Goal: Information Seeking & Learning: Find specific fact

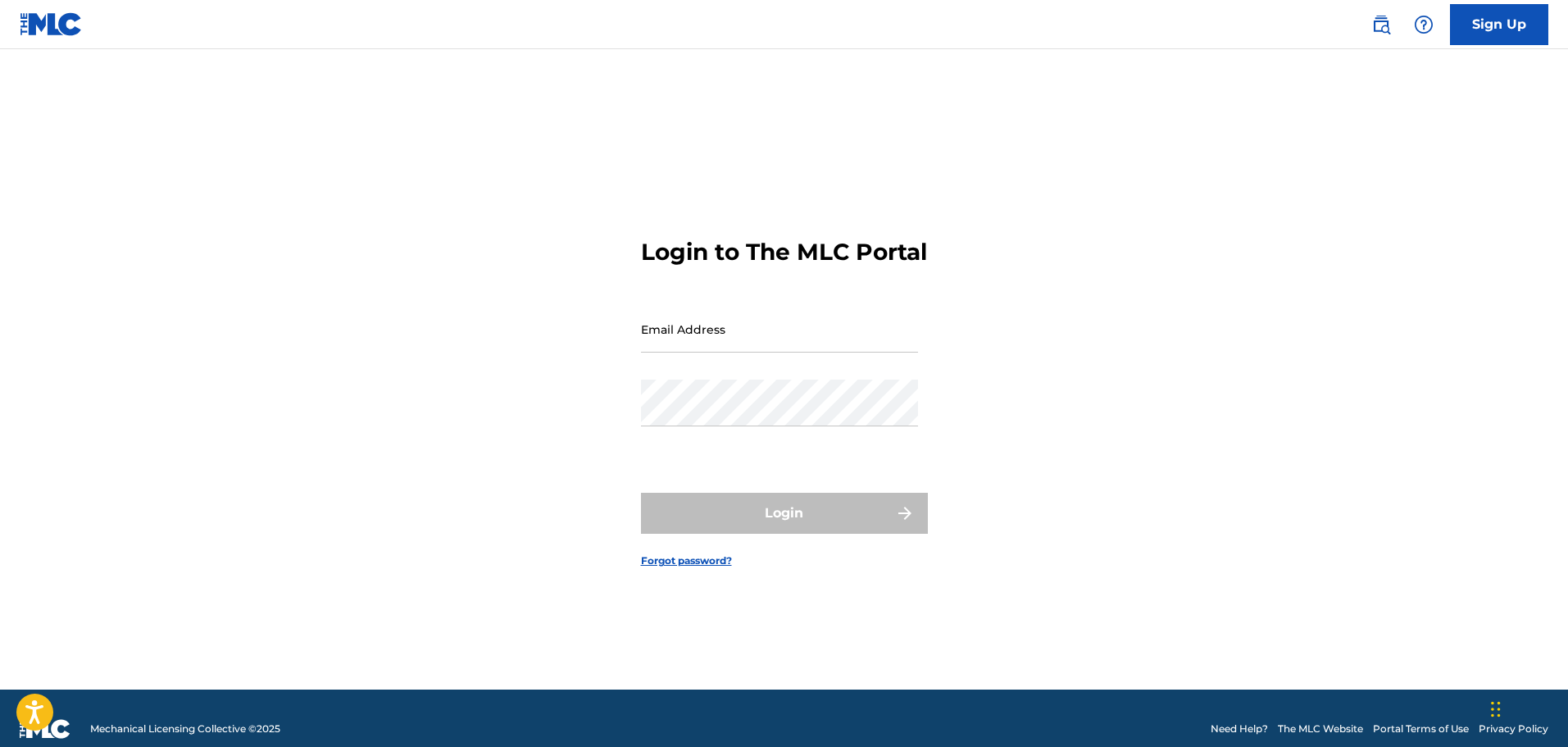
type input "[EMAIL_ADDRESS][DOMAIN_NAME]"
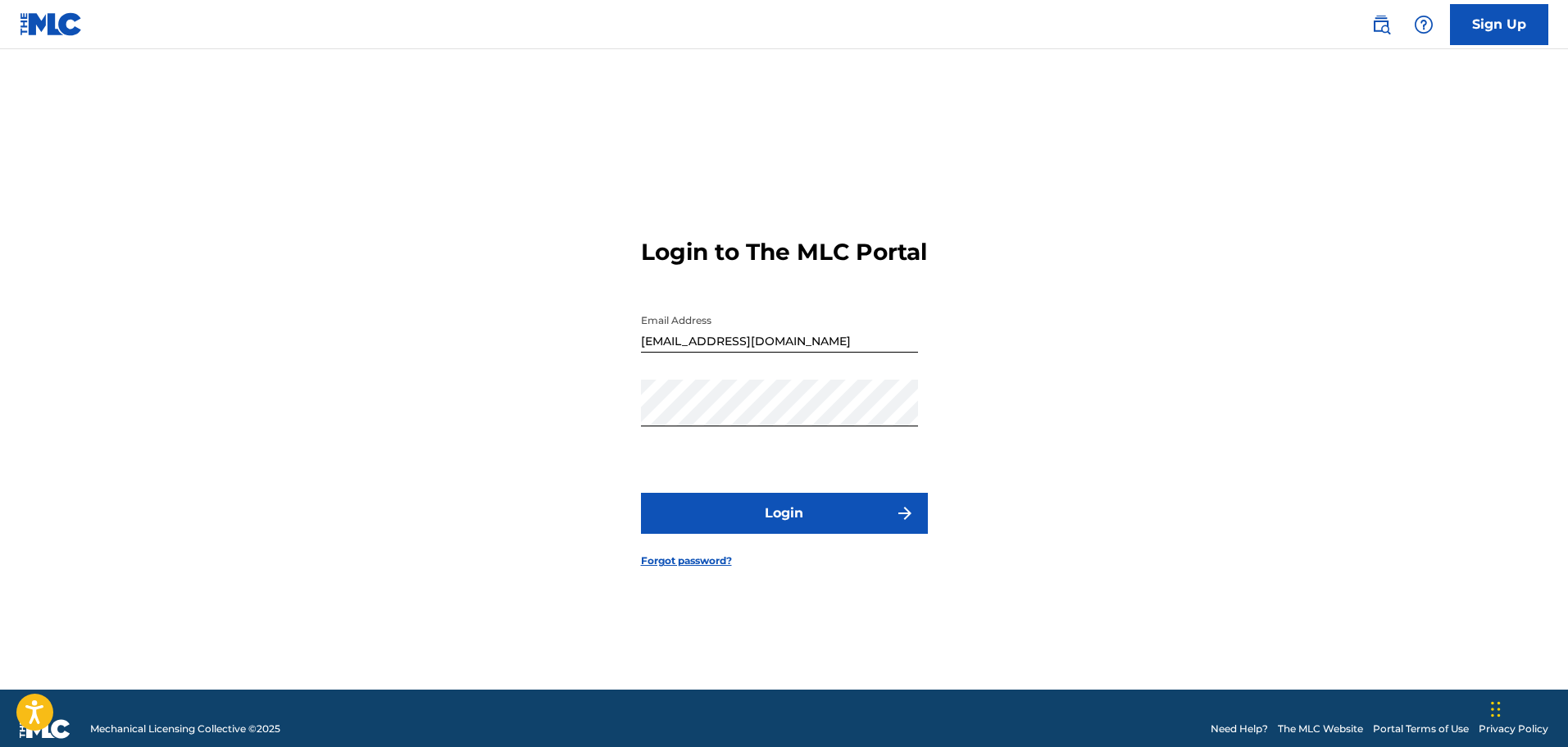
click at [864, 519] on button "Login" at bounding box center [784, 513] width 287 height 41
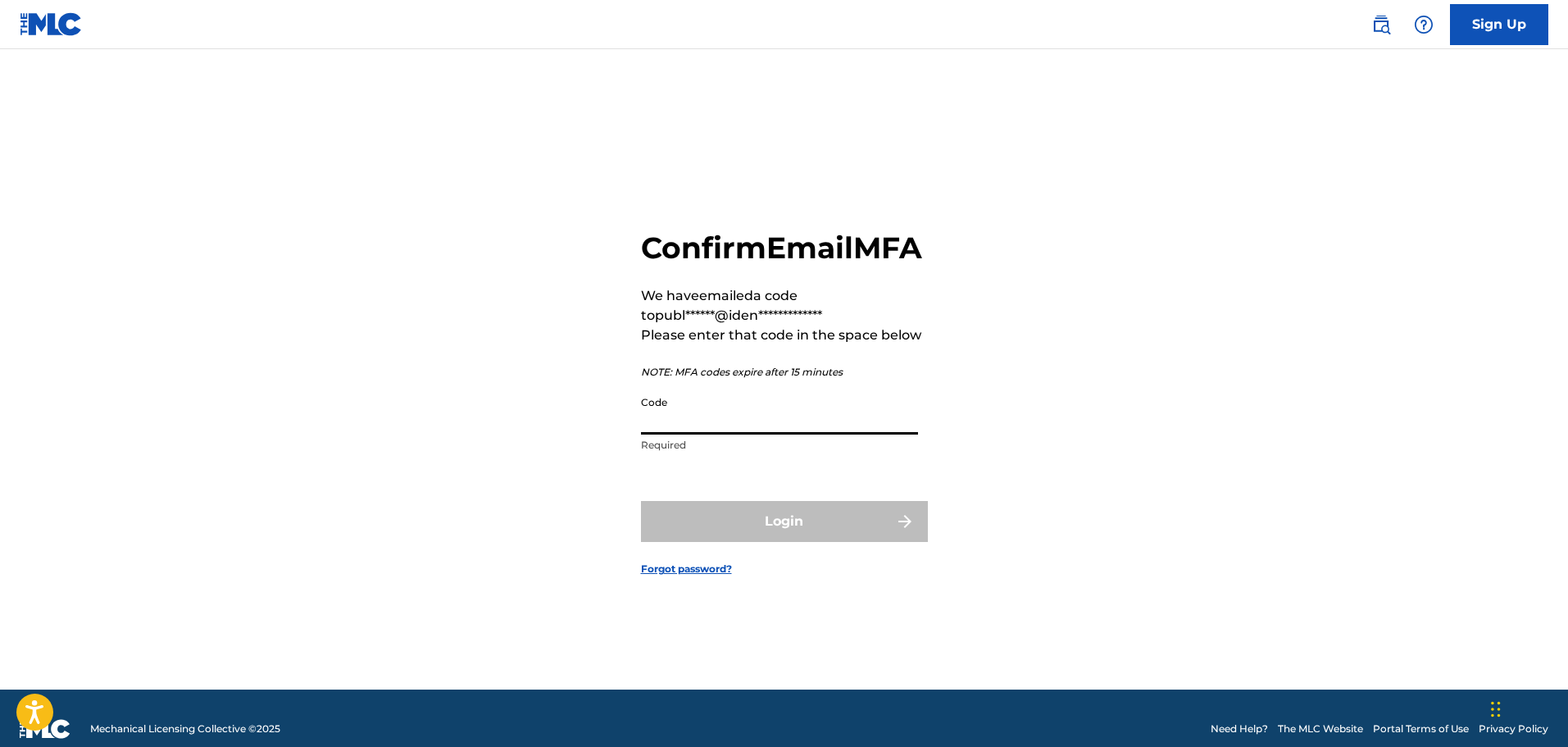
click at [801, 434] on input "Code" at bounding box center [779, 411] width 277 height 47
click at [716, 434] on input "Code" at bounding box center [779, 411] width 277 height 47
paste input "676990"
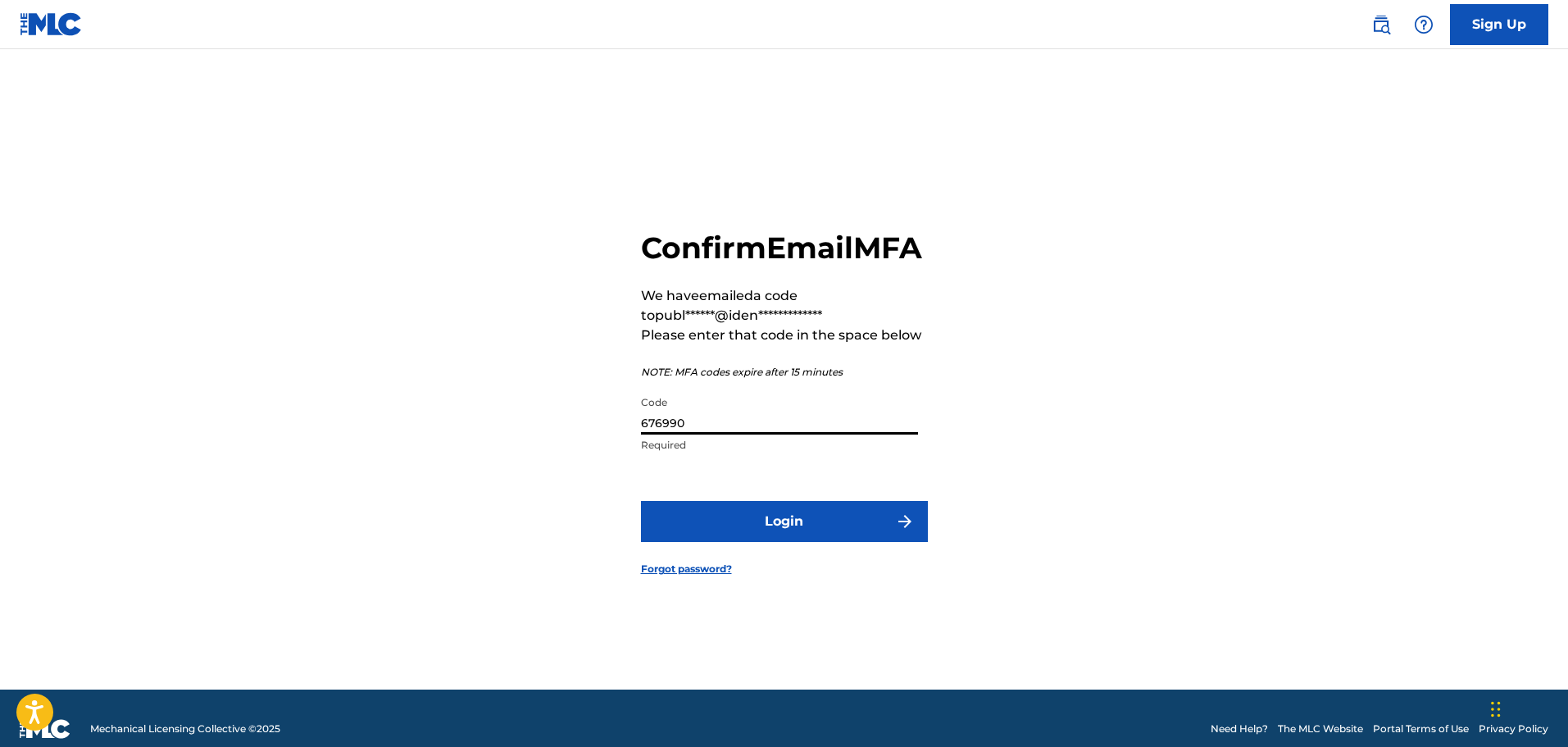
type input "676990"
click at [641, 501] on button "Login" at bounding box center [784, 521] width 287 height 41
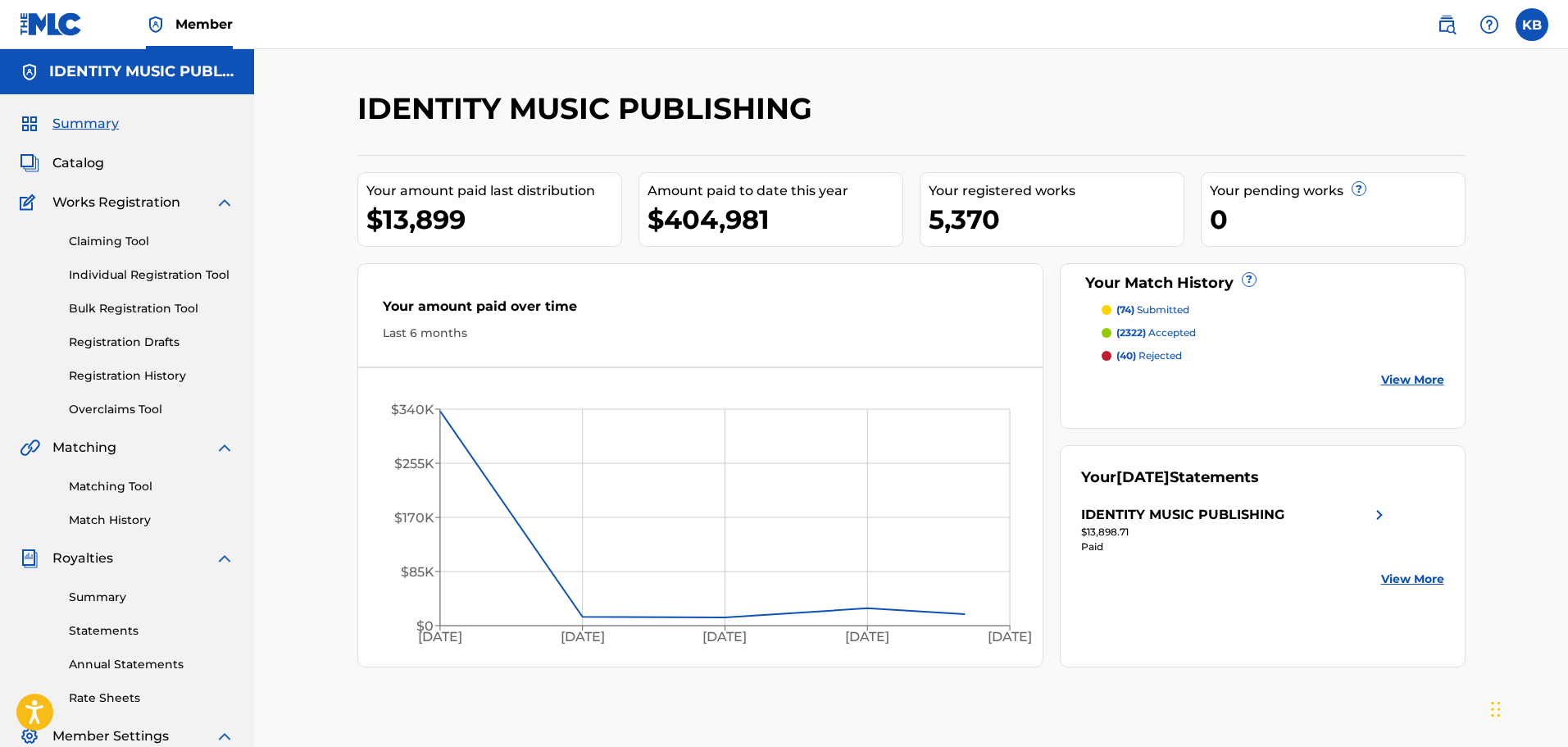
click at [85, 168] on span "Catalog" at bounding box center [78, 163] width 52 height 19
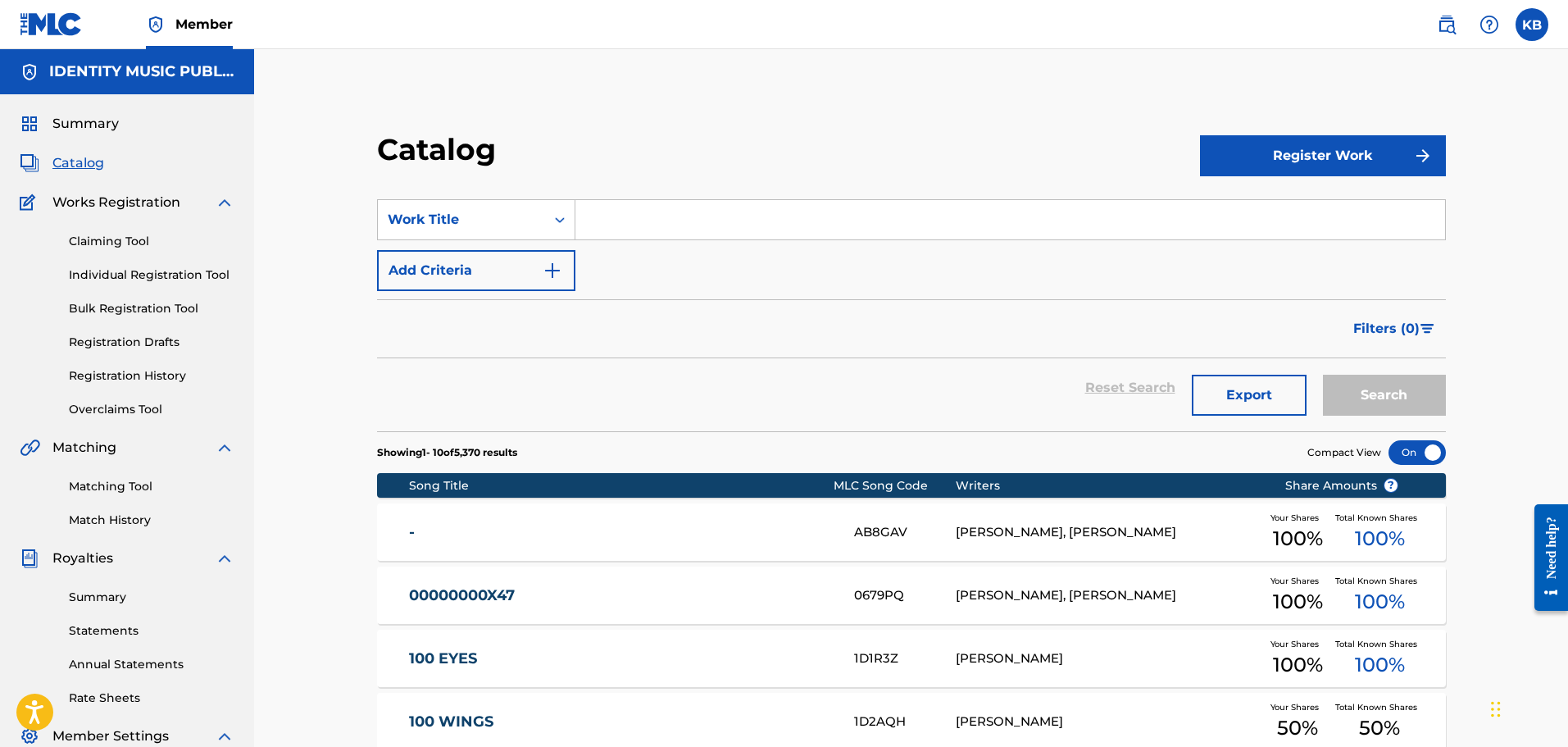
click at [1445, 19] on img at bounding box center [1447, 24] width 19 height 19
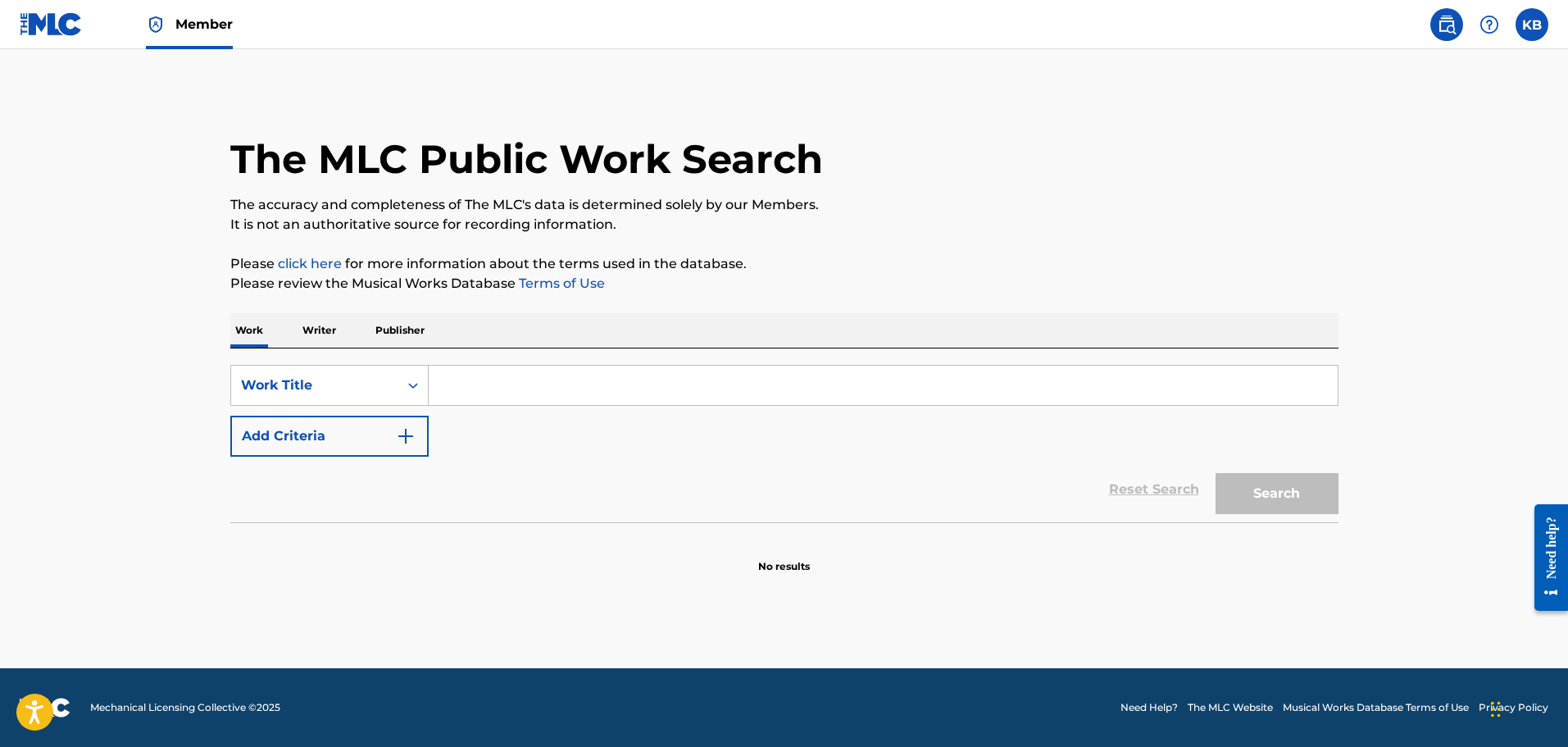
click at [494, 389] on input "Search Form" at bounding box center [883, 385] width 909 height 39
click at [307, 381] on div "Work Title" at bounding box center [315, 385] width 147 height 19
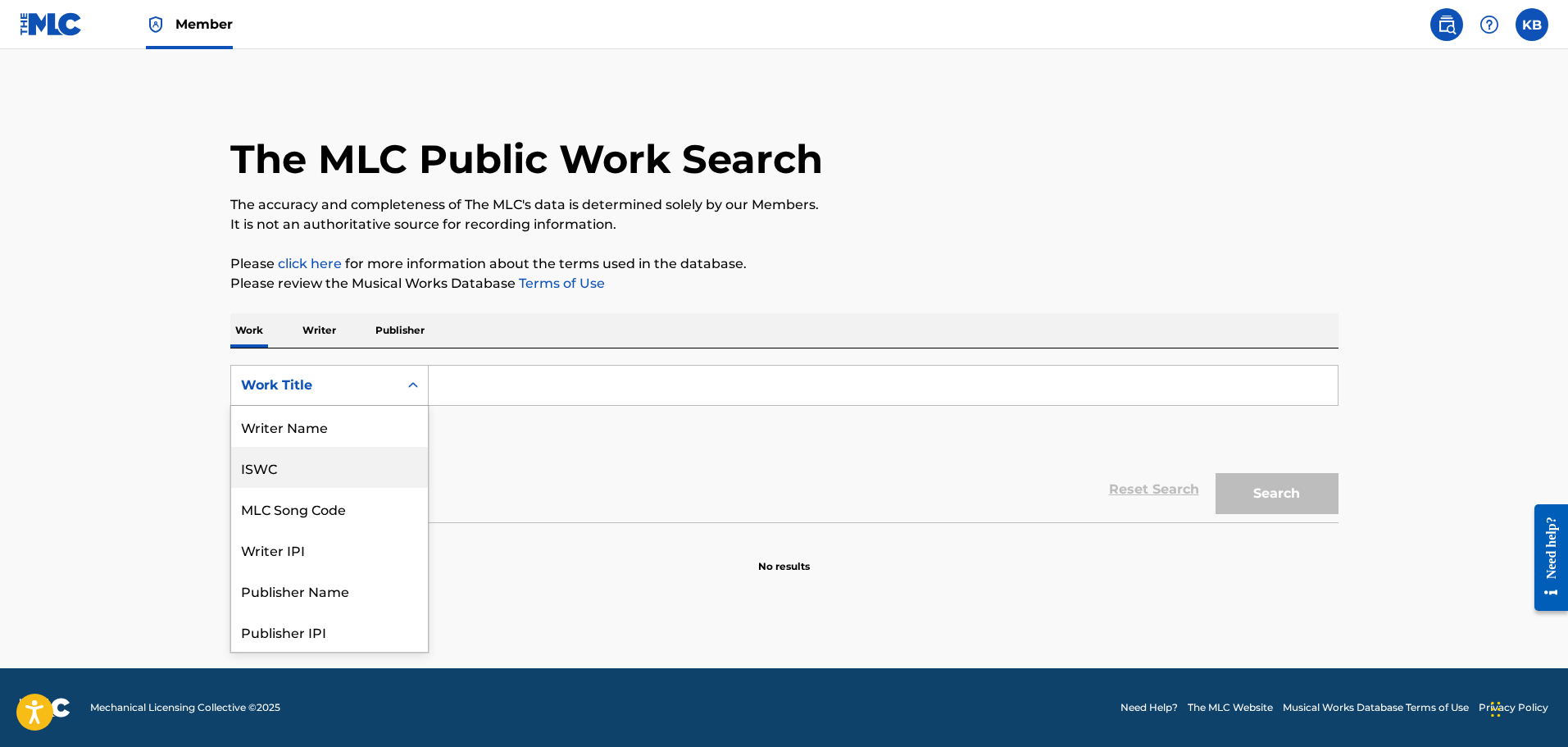
click at [333, 471] on div "ISWC" at bounding box center [330, 467] width 197 height 41
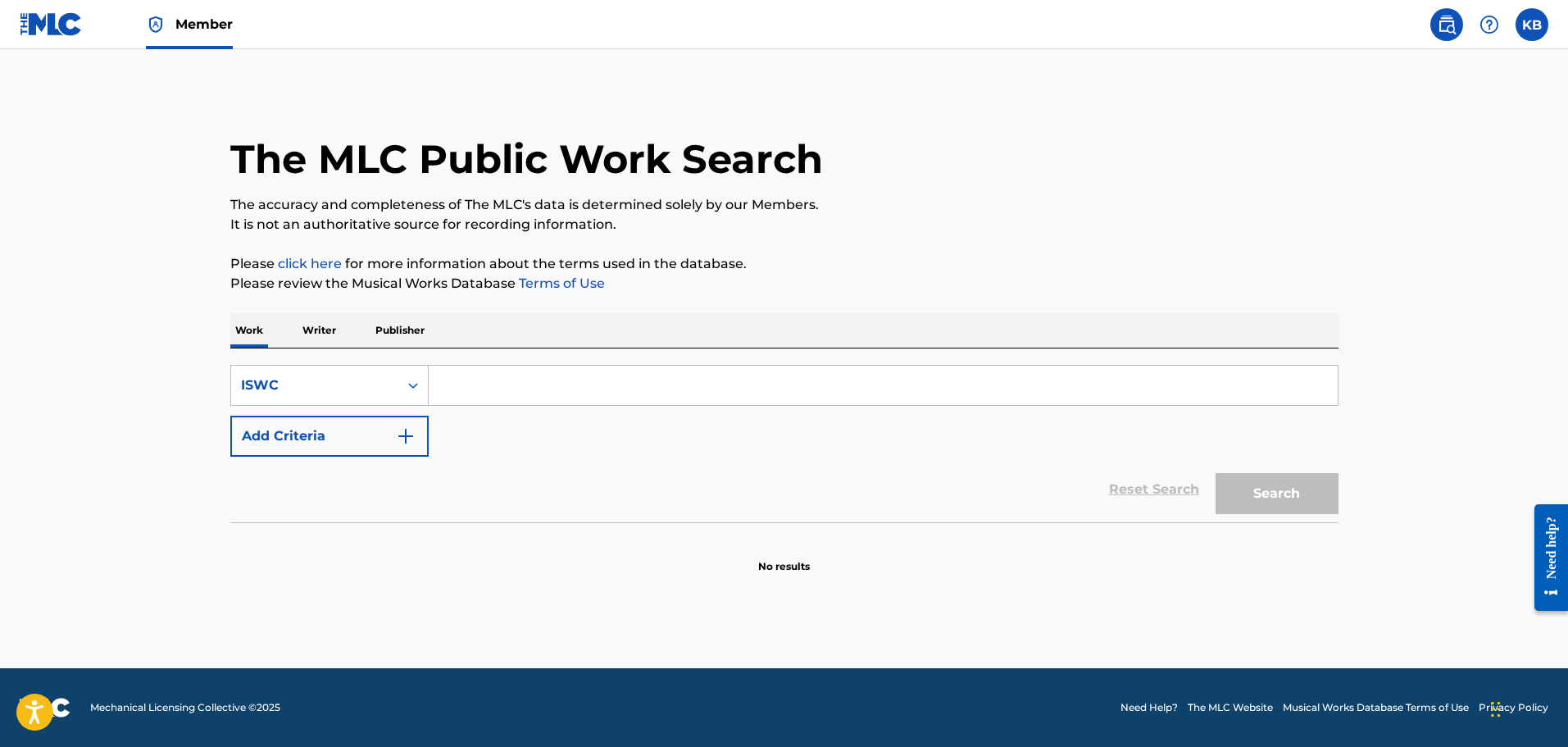
click at [465, 387] on input "Search Form" at bounding box center [883, 385] width 909 height 39
paste input "T3344476871"
type input "T3344476871"
click at [1284, 494] on button "Search" at bounding box center [1277, 493] width 123 height 41
drag, startPoint x: 580, startPoint y: 380, endPoint x: 344, endPoint y: 387, distance: 236.1
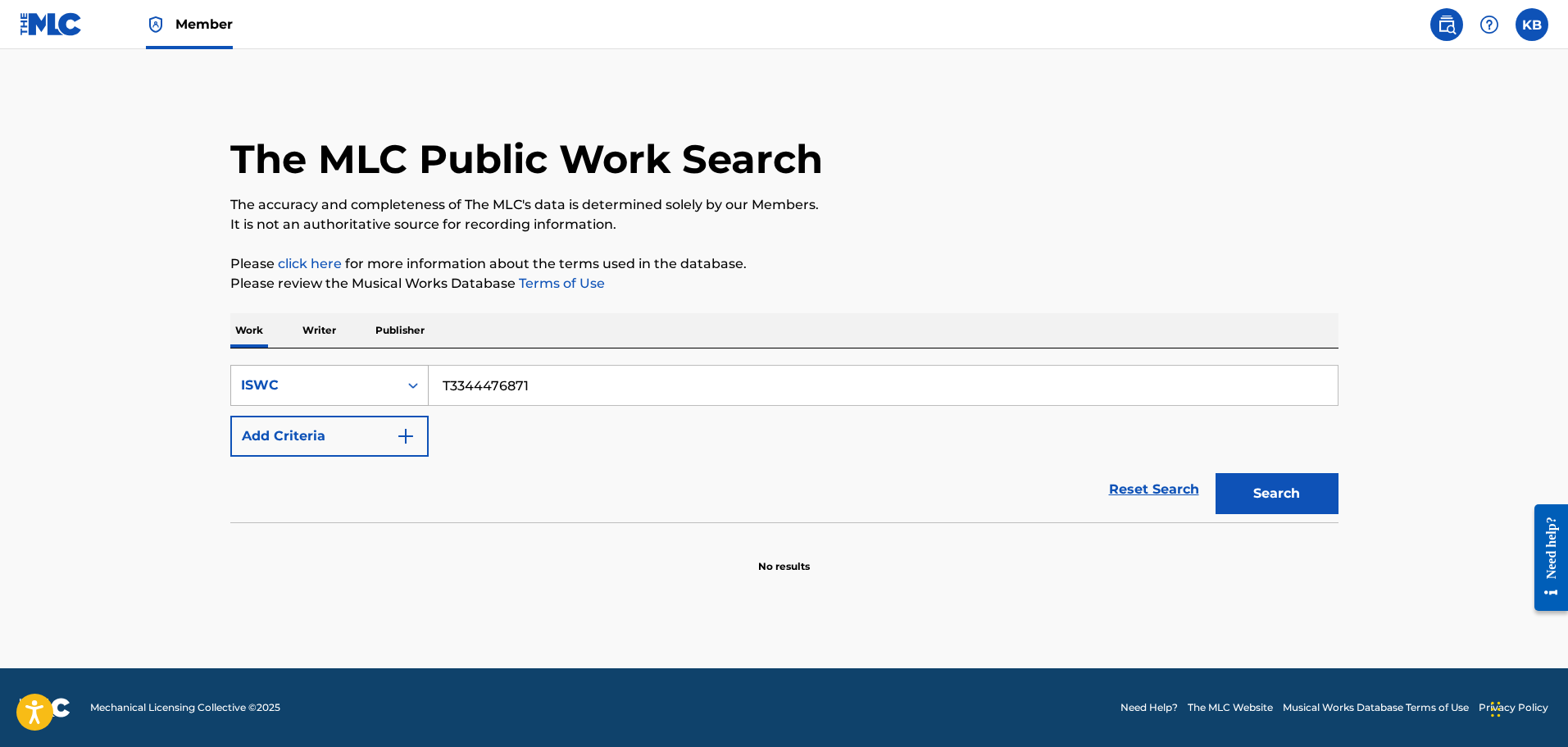
click at [344, 387] on div "SearchWithCriteriab6d00b3f-b29c-4c29-afc5-63ad5e8ff3b8 ISWC T3344476871" at bounding box center [784, 385] width 1108 height 41
click at [380, 392] on div "ISWC" at bounding box center [315, 385] width 147 height 19
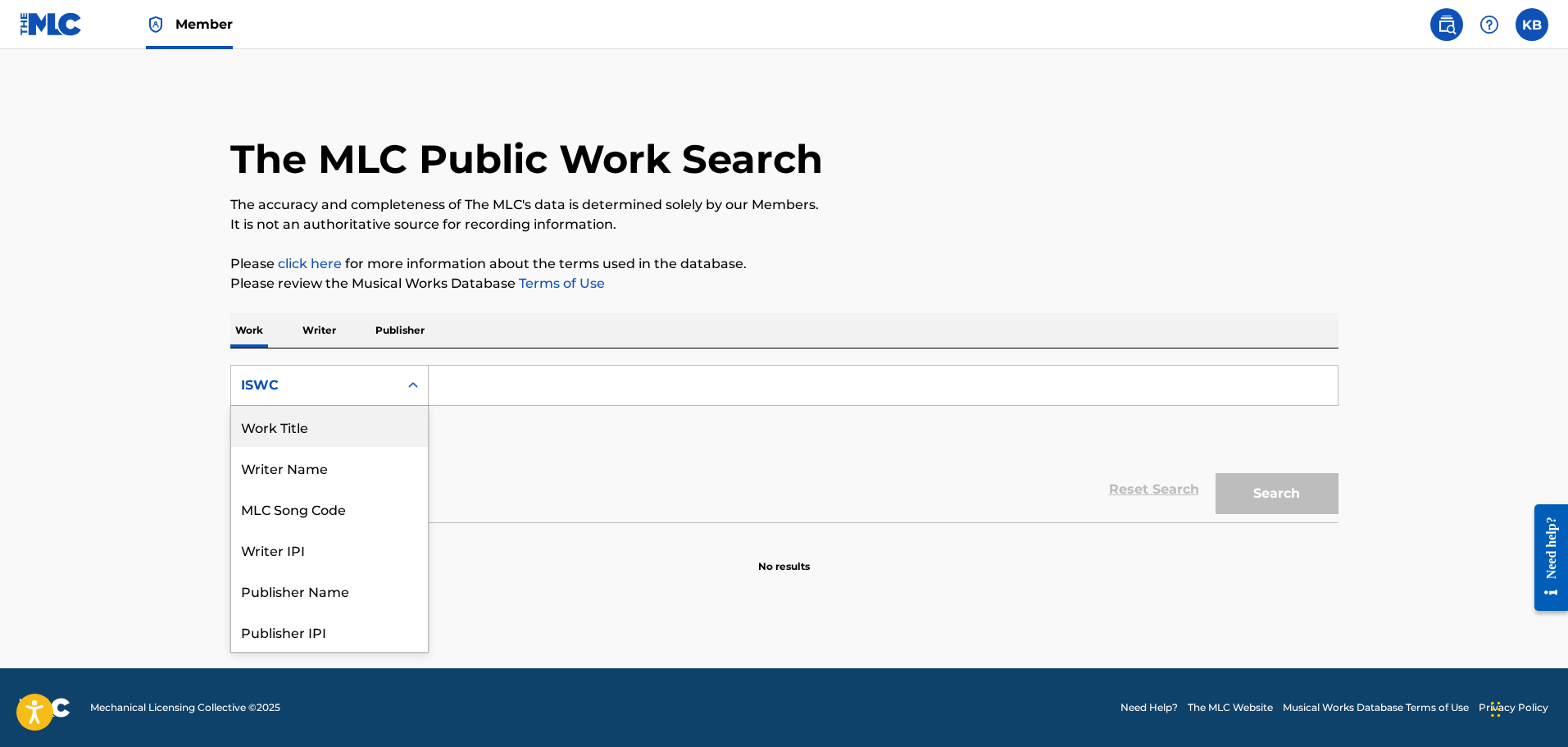
click at [335, 424] on div "Work Title" at bounding box center [330, 426] width 197 height 41
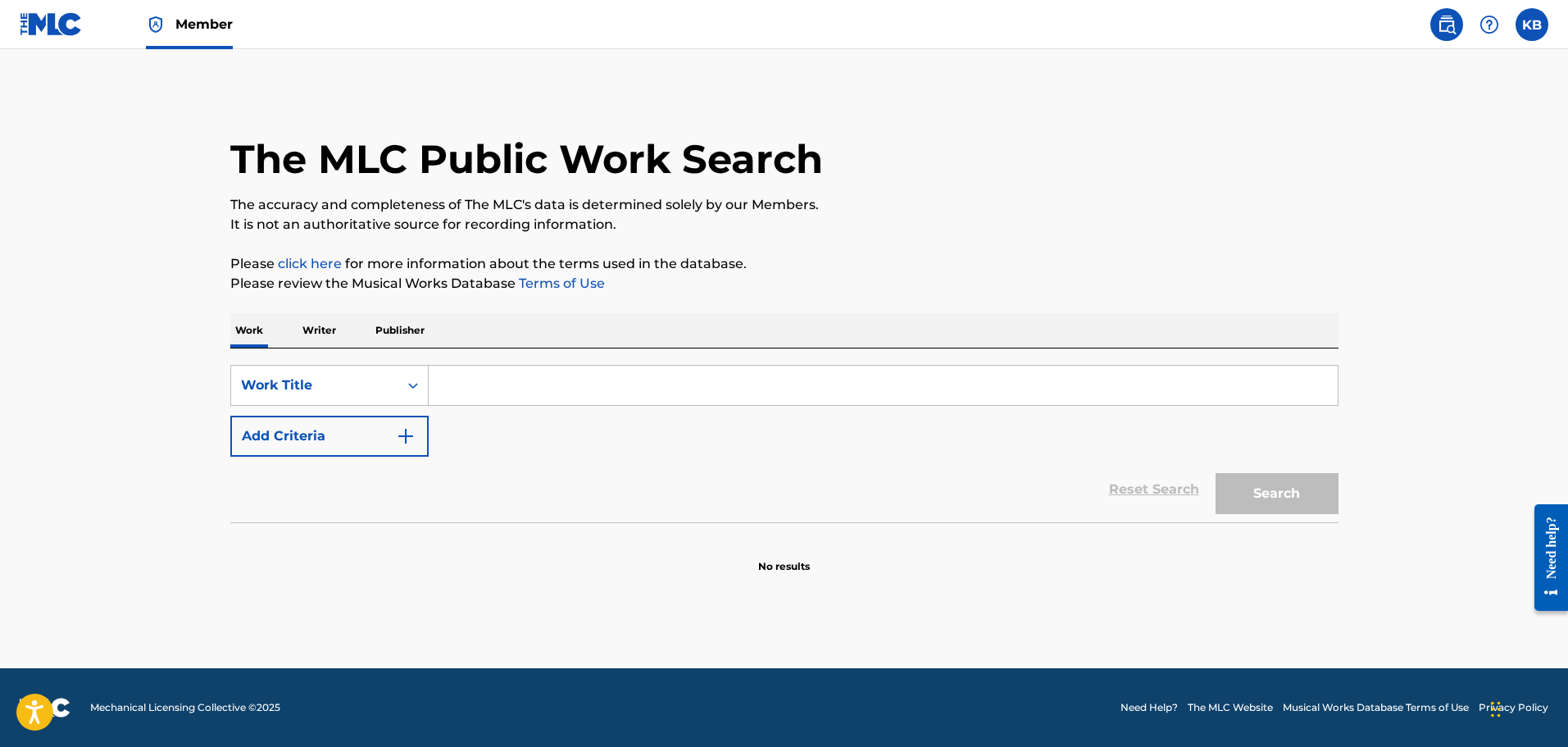
click at [537, 396] on input "Search Form" at bounding box center [883, 385] width 909 height 39
paste input "Astro Slide"
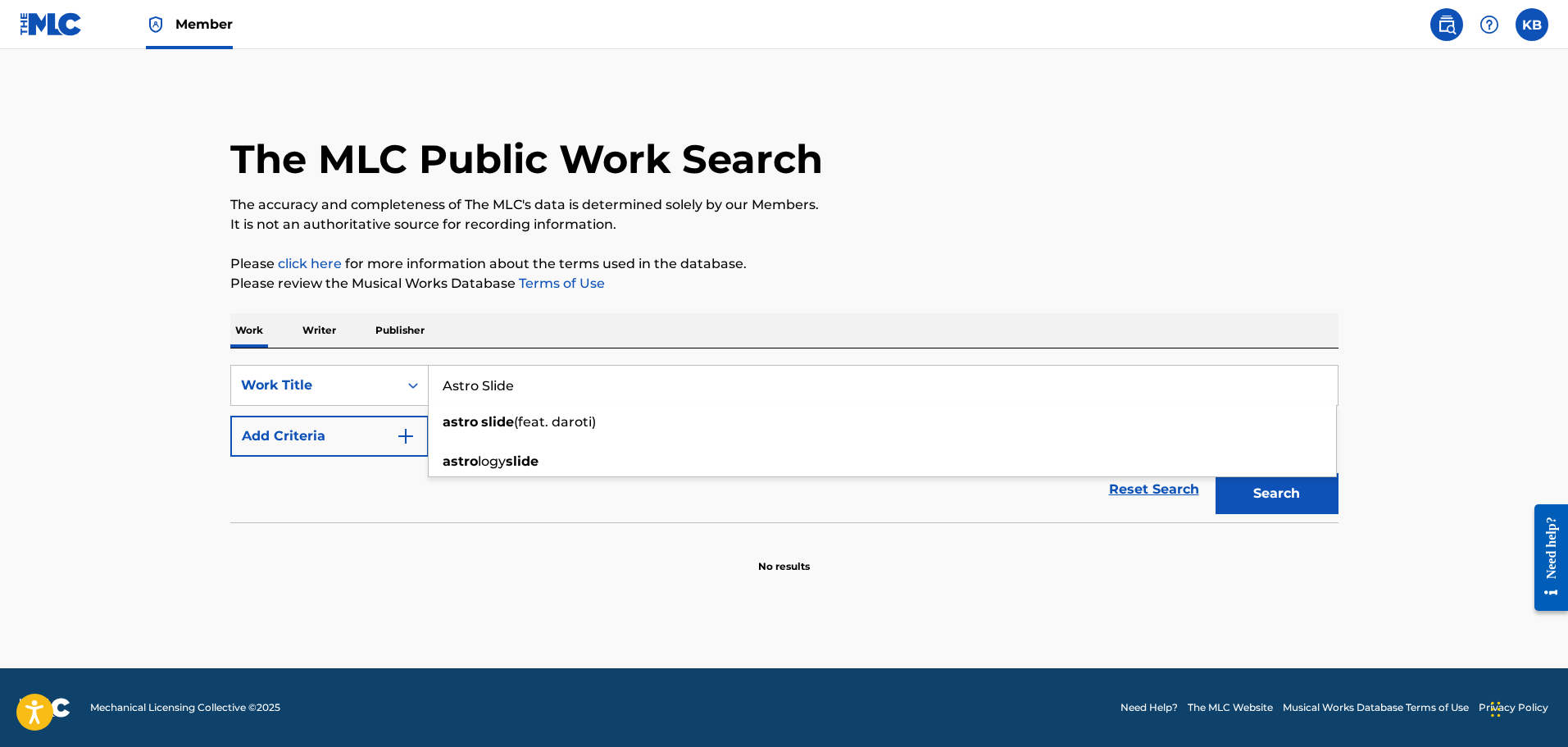
type input "Astro Slide"
click at [613, 534] on section "No results" at bounding box center [784, 552] width 1108 height 42
click at [1307, 502] on button "Search" at bounding box center [1277, 493] width 123 height 41
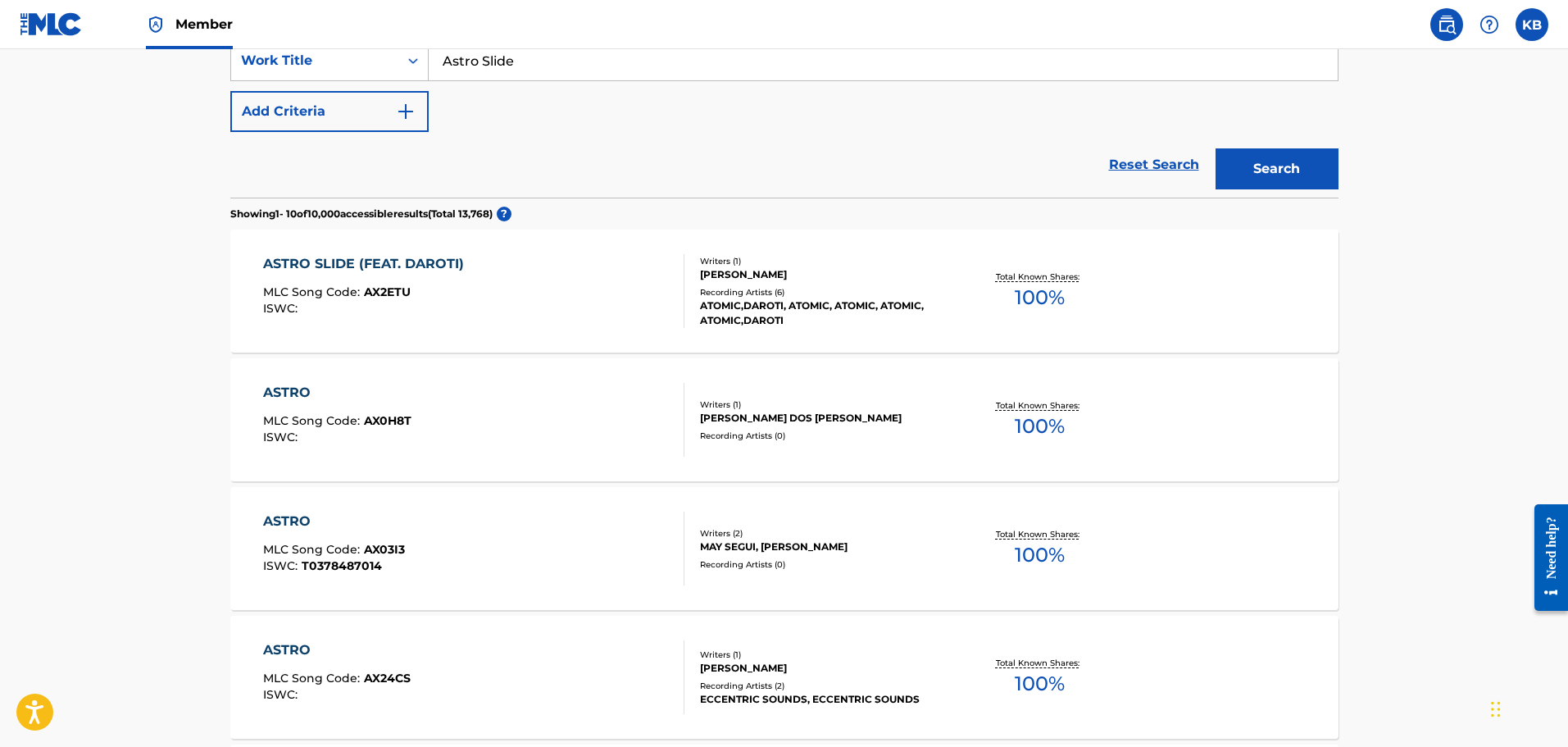
scroll to position [82, 0]
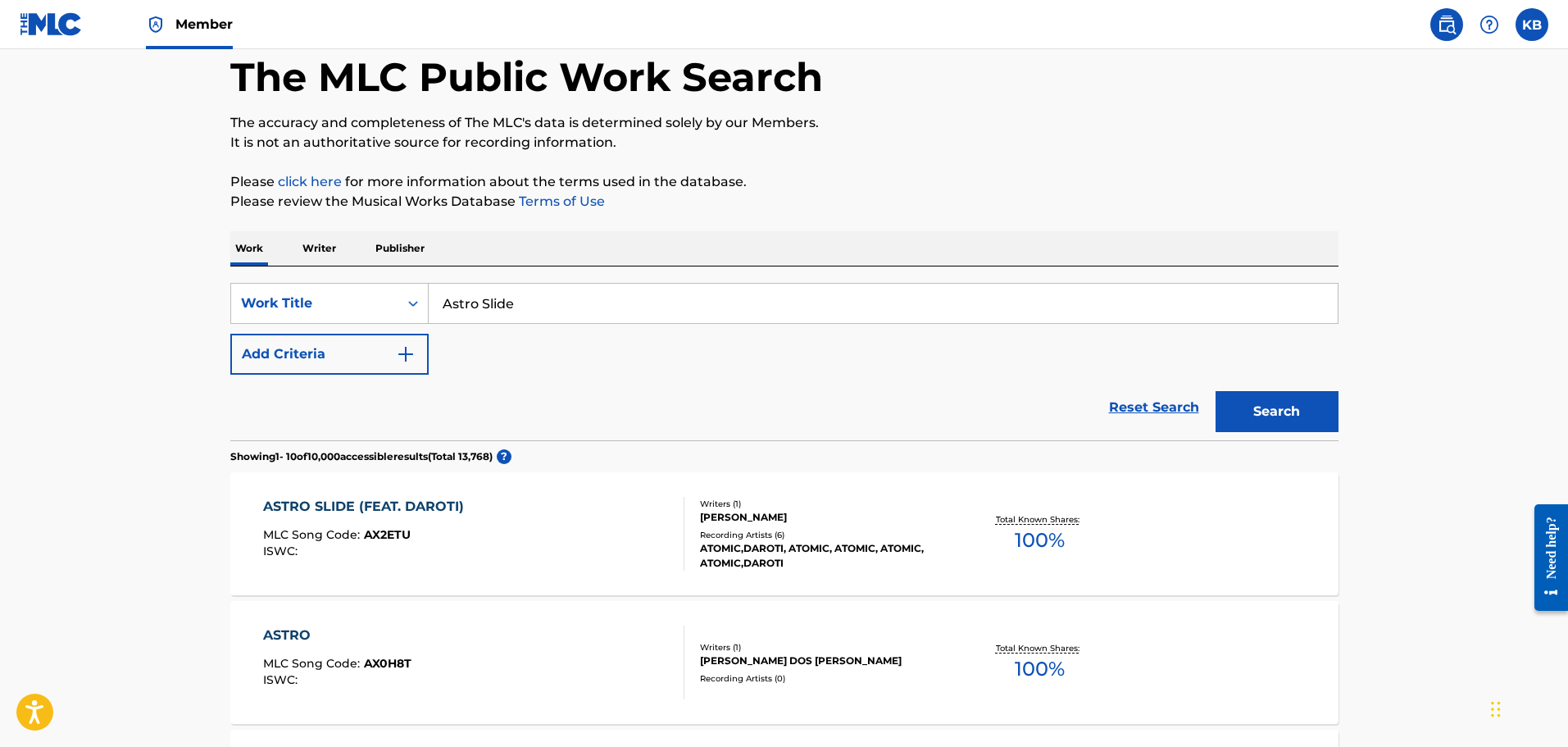
click at [362, 347] on button "Add Criteria" at bounding box center [330, 354] width 198 height 41
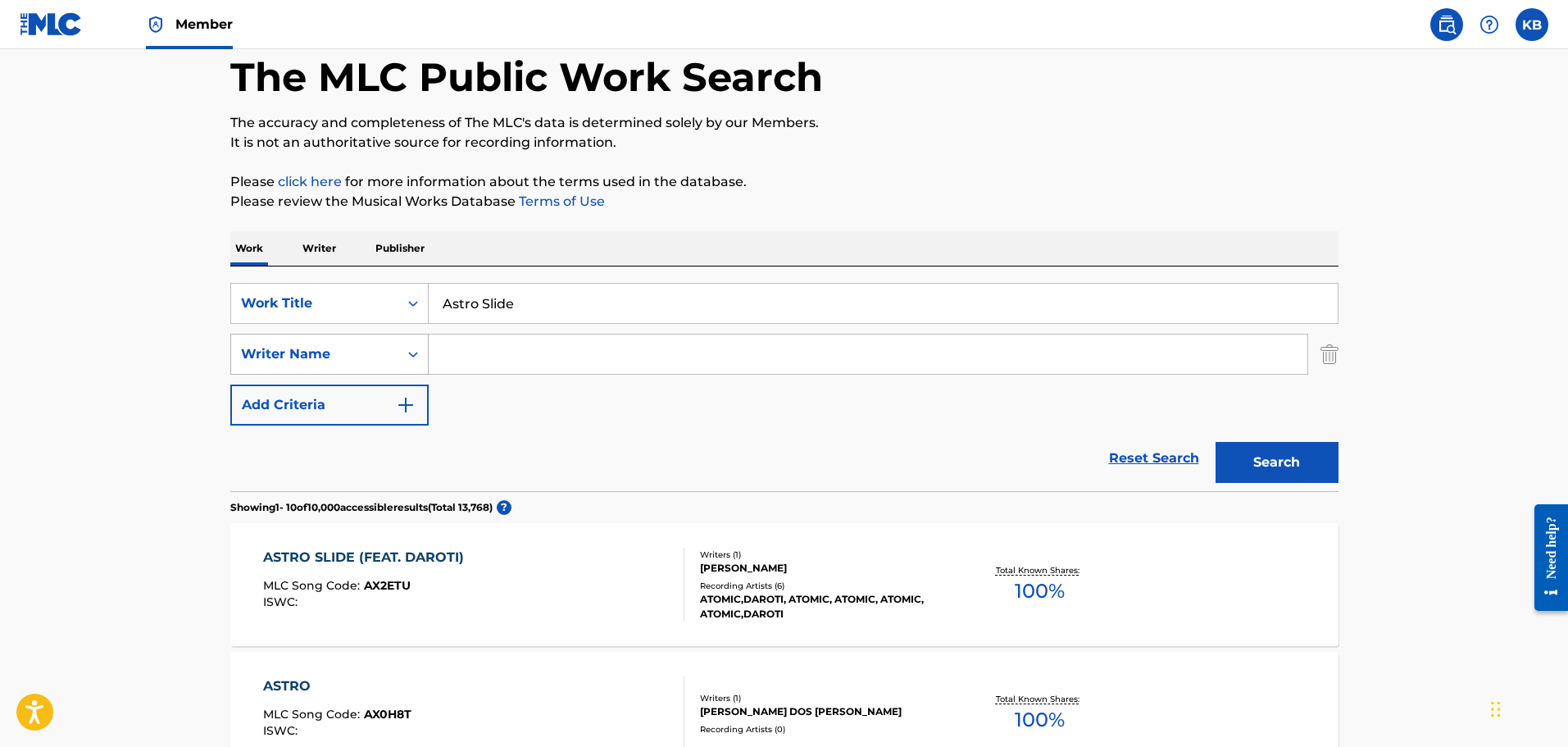
click at [374, 348] on div "Writer Name" at bounding box center [315, 353] width 147 height 19
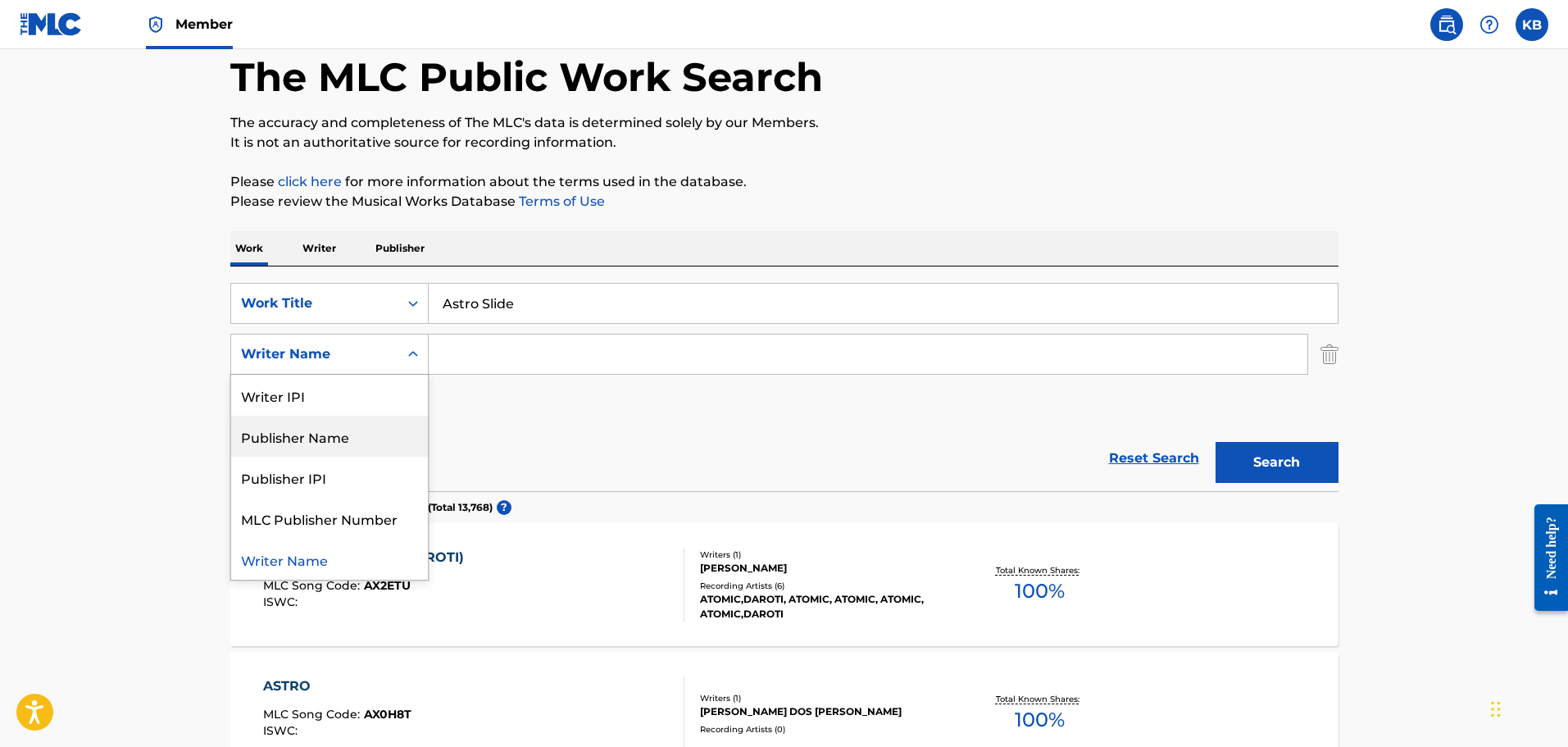
click at [525, 418] on div "SearchWithCriteria89cead6f-d6a6-4a73-a6d0-0471952fd3c9 Work Title Astro Slide S…" at bounding box center [784, 354] width 1108 height 142
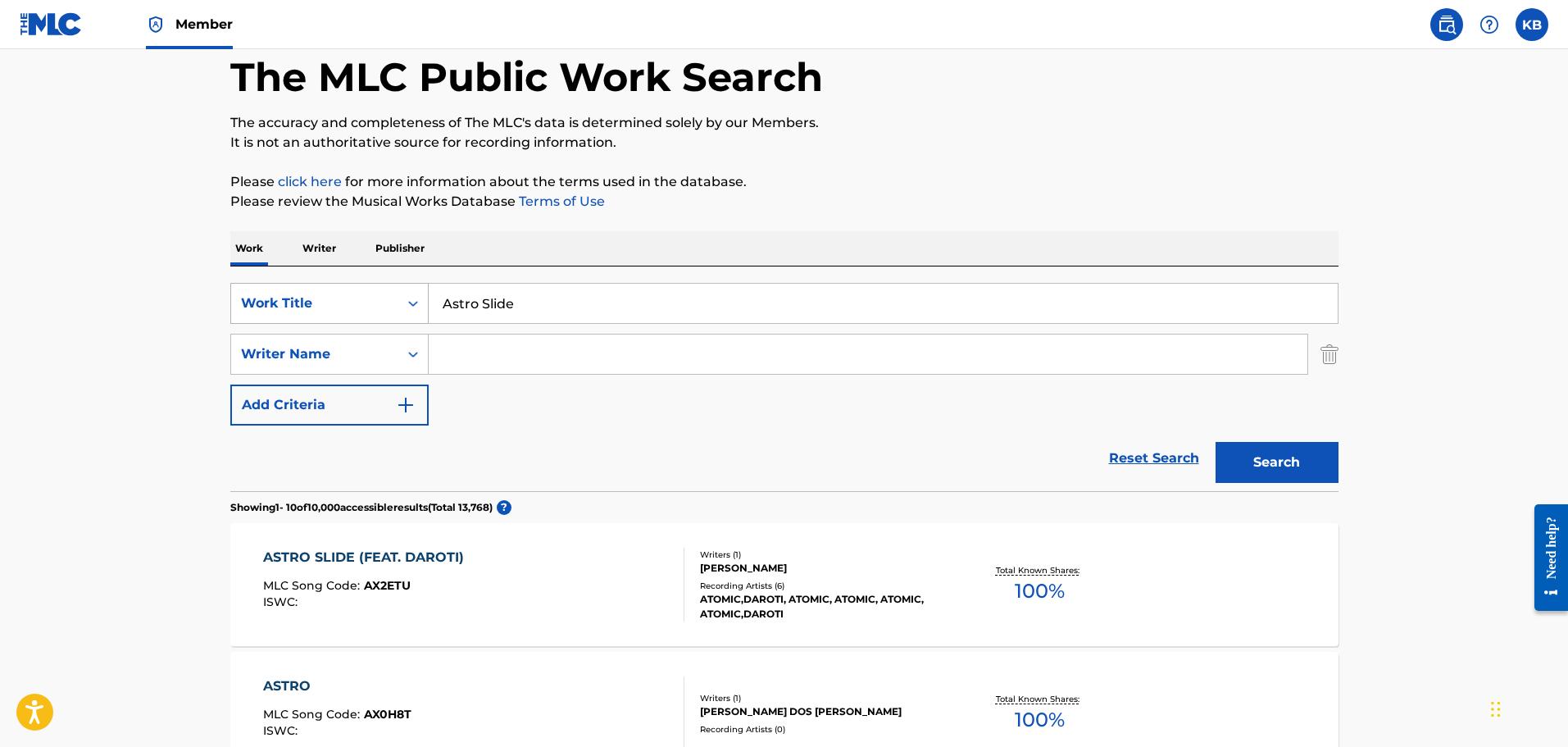
click at [413, 311] on icon "Search Form" at bounding box center [413, 302] width 16 height 16
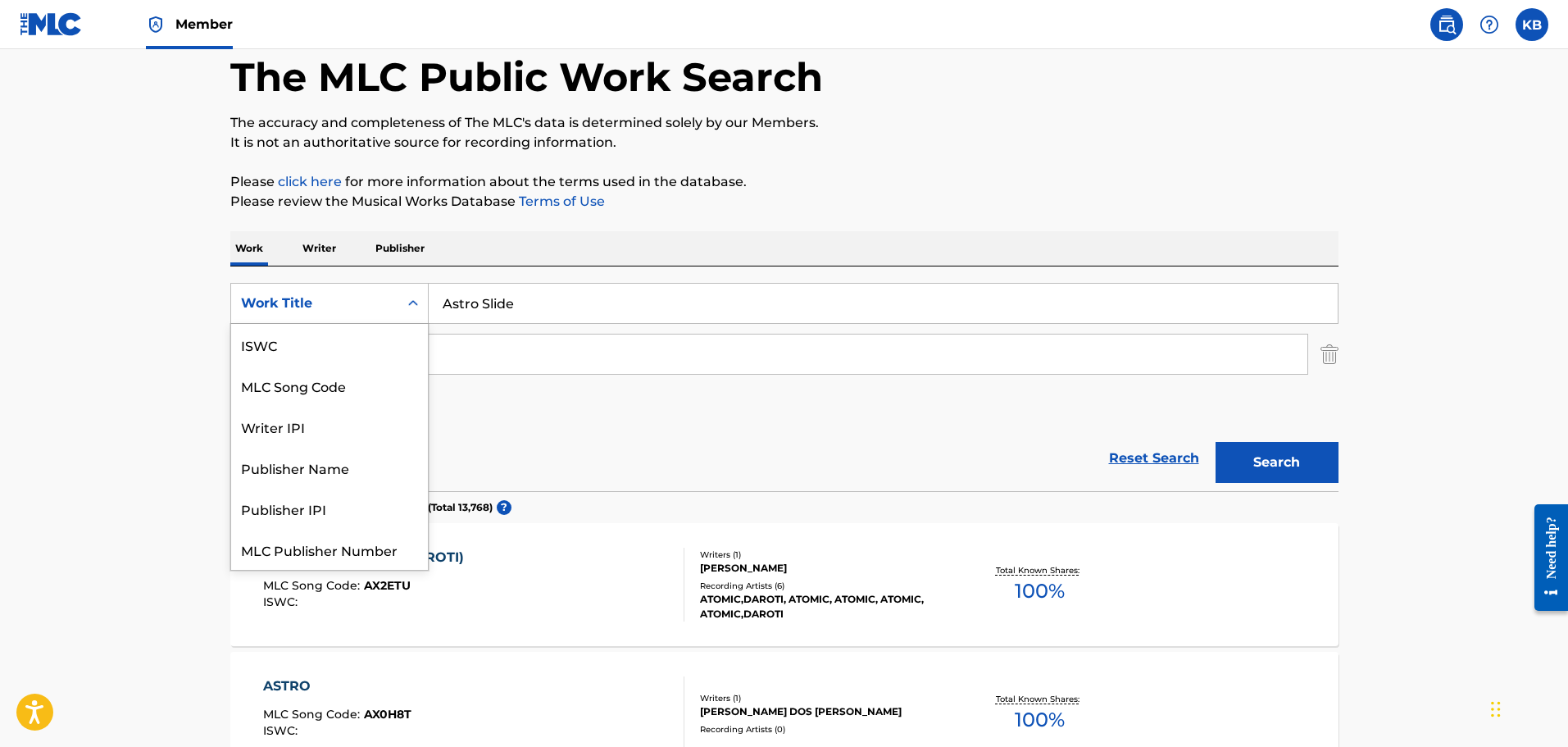
scroll to position [41, 0]
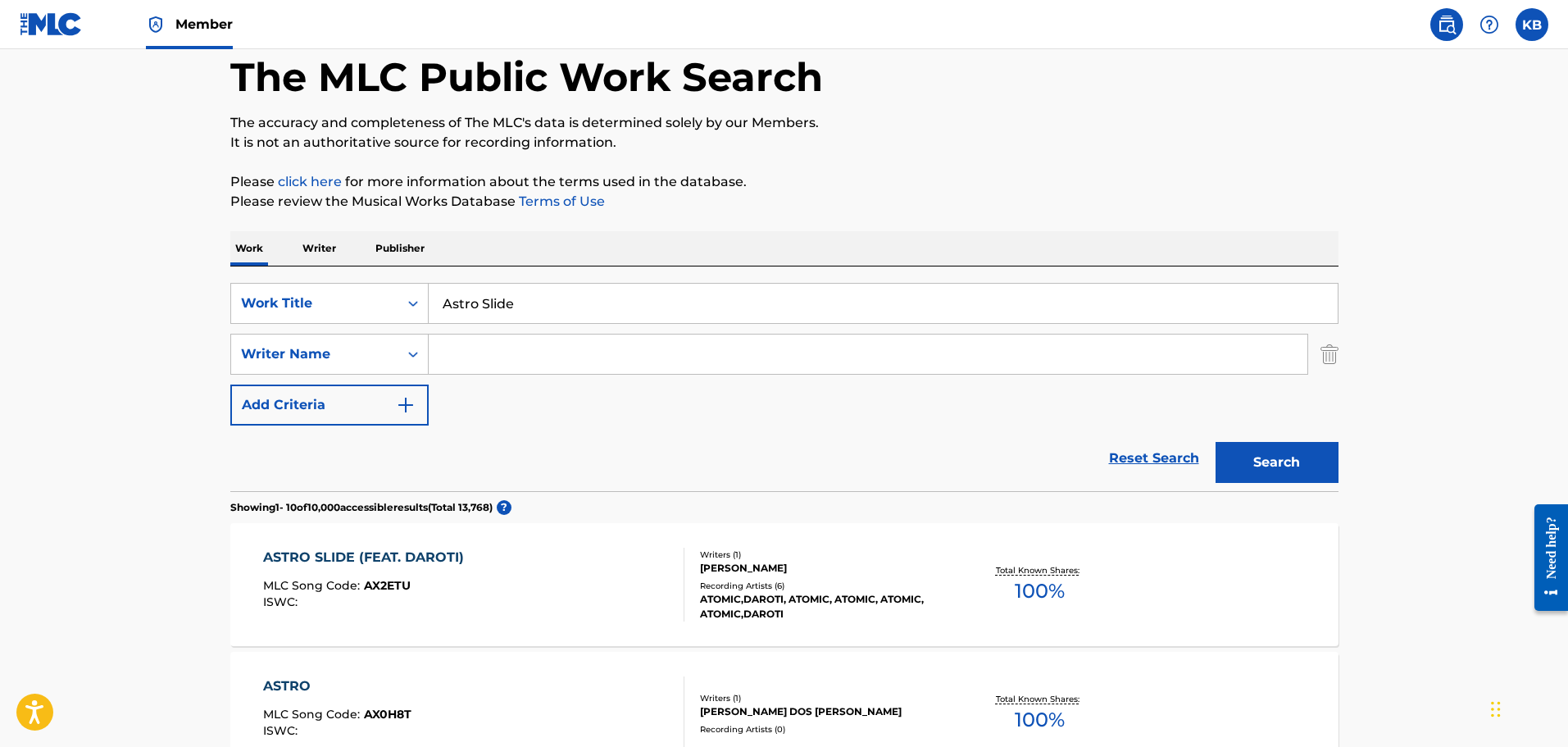
click at [578, 414] on div "SearchWithCriteria89cead6f-d6a6-4a73-a6d0-0471952fd3c9 Work Title Astro Slide S…" at bounding box center [784, 354] width 1108 height 142
click at [1326, 357] on img "Search Form" at bounding box center [1329, 354] width 18 height 41
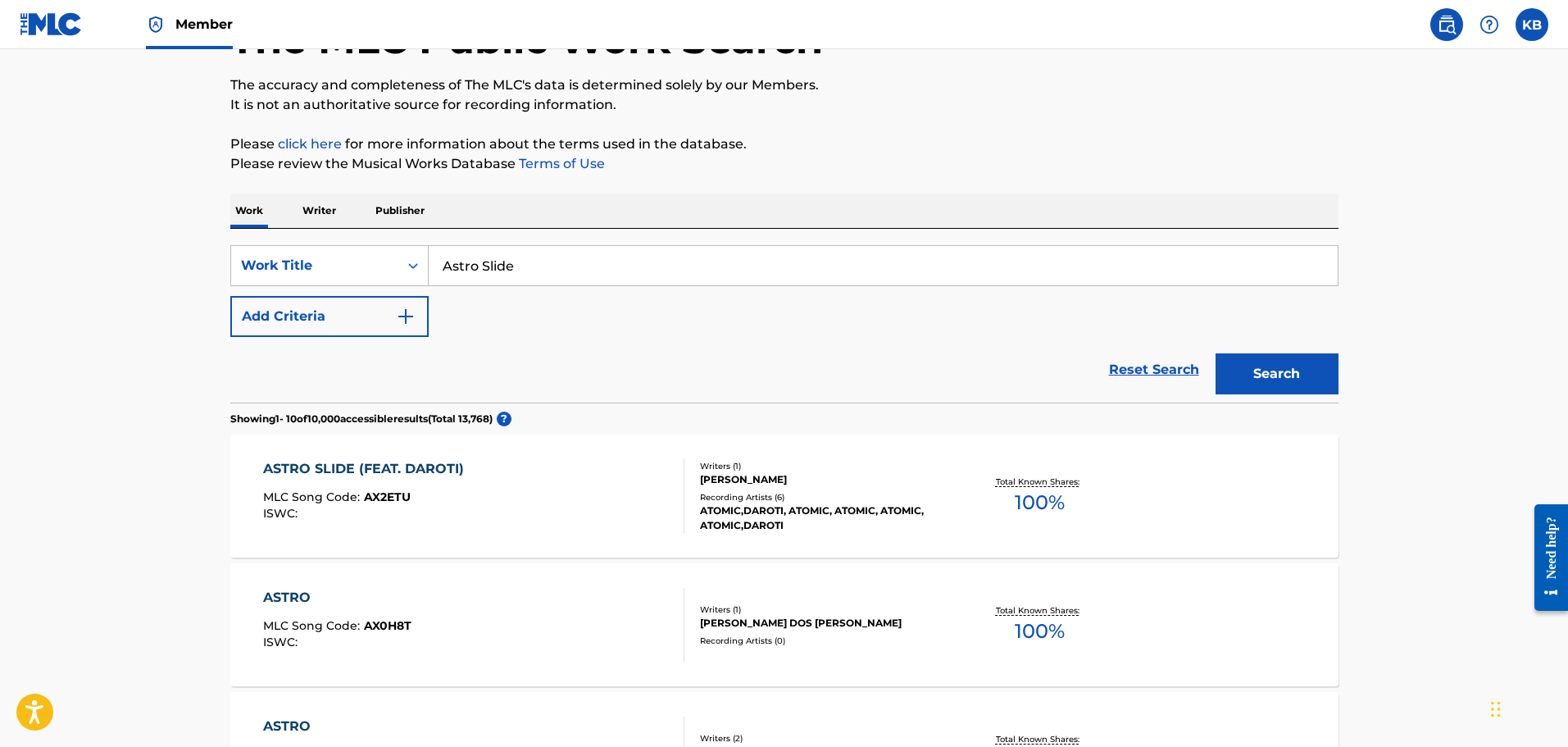
scroll to position [0, 0]
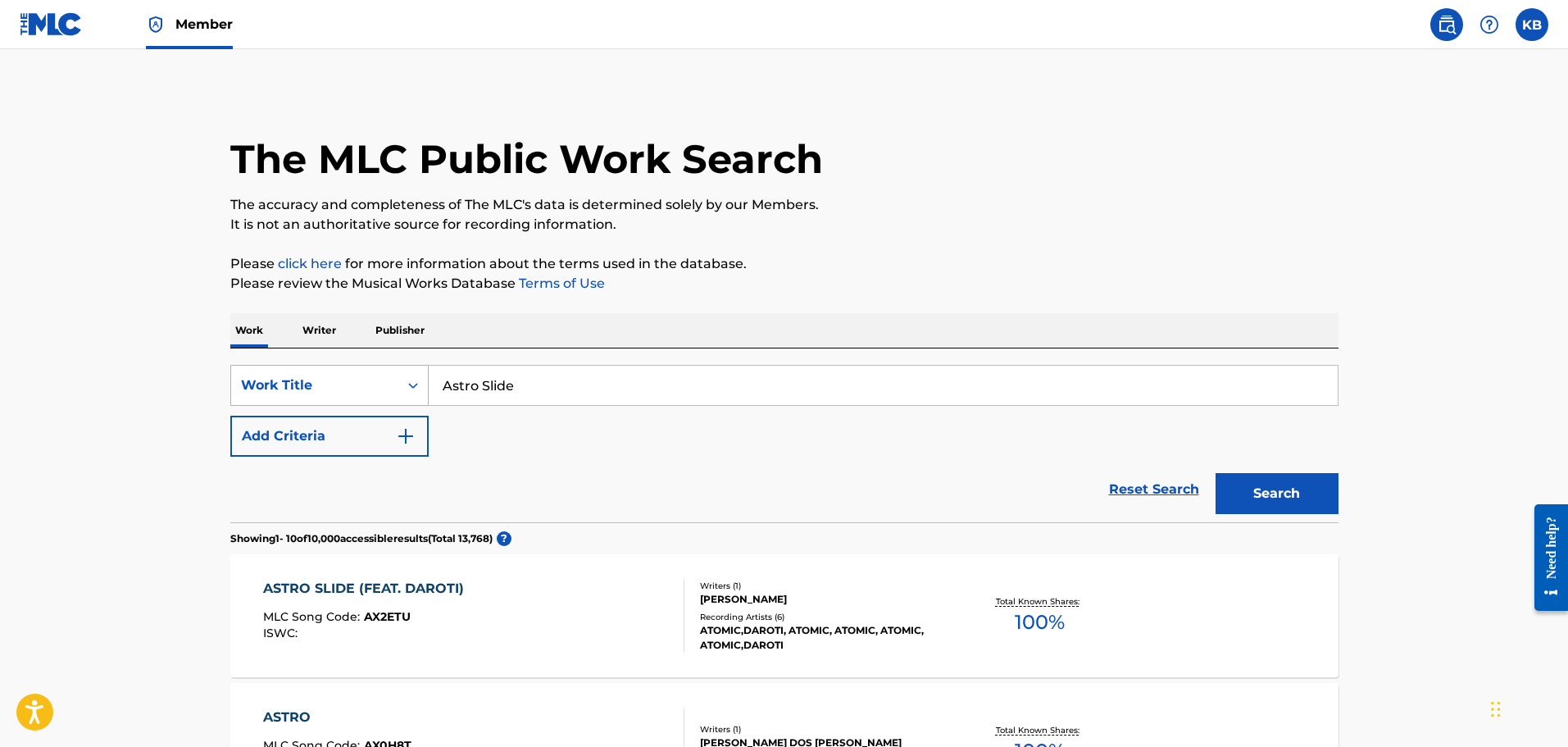
click at [365, 379] on div "Work Title" at bounding box center [315, 385] width 147 height 19
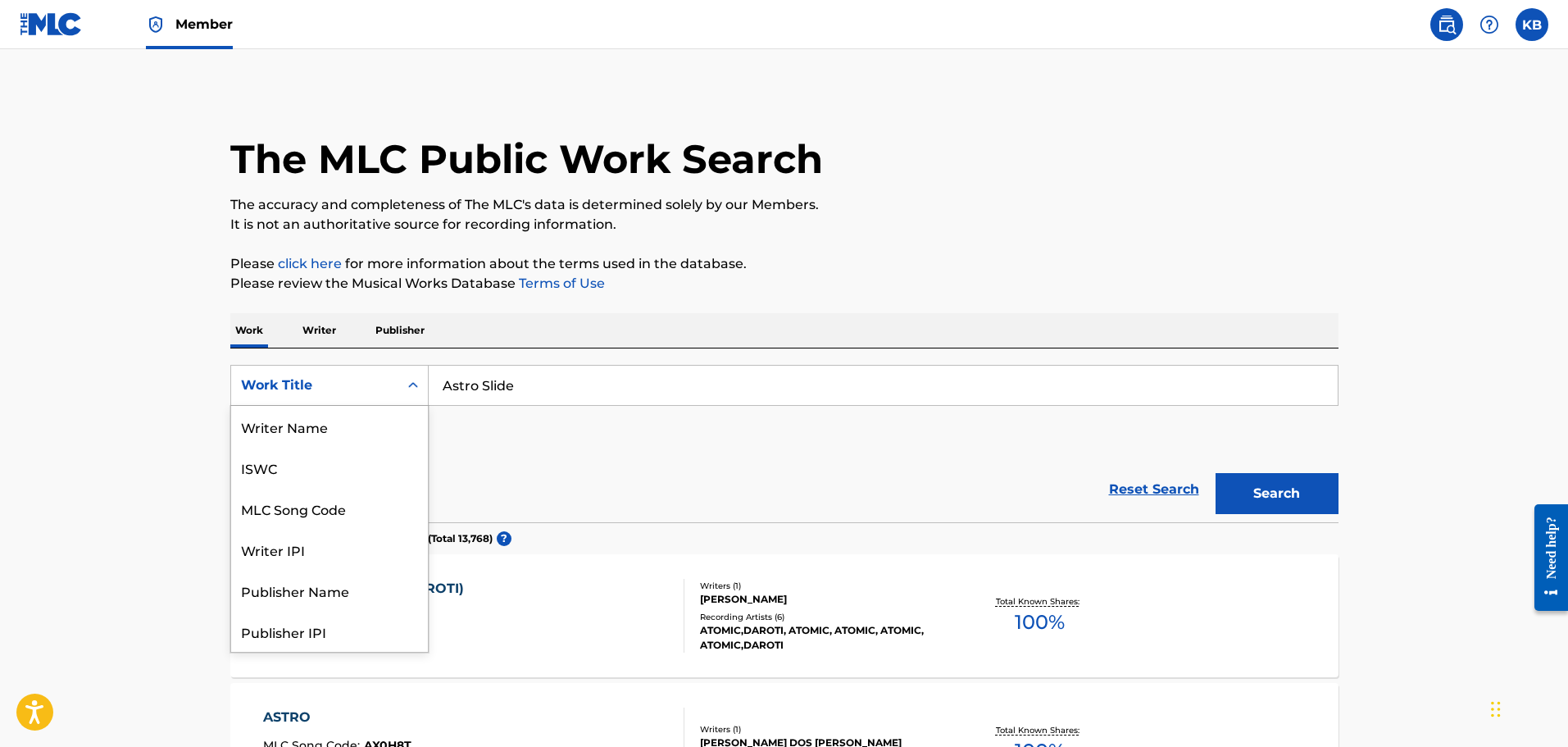
scroll to position [82, 0]
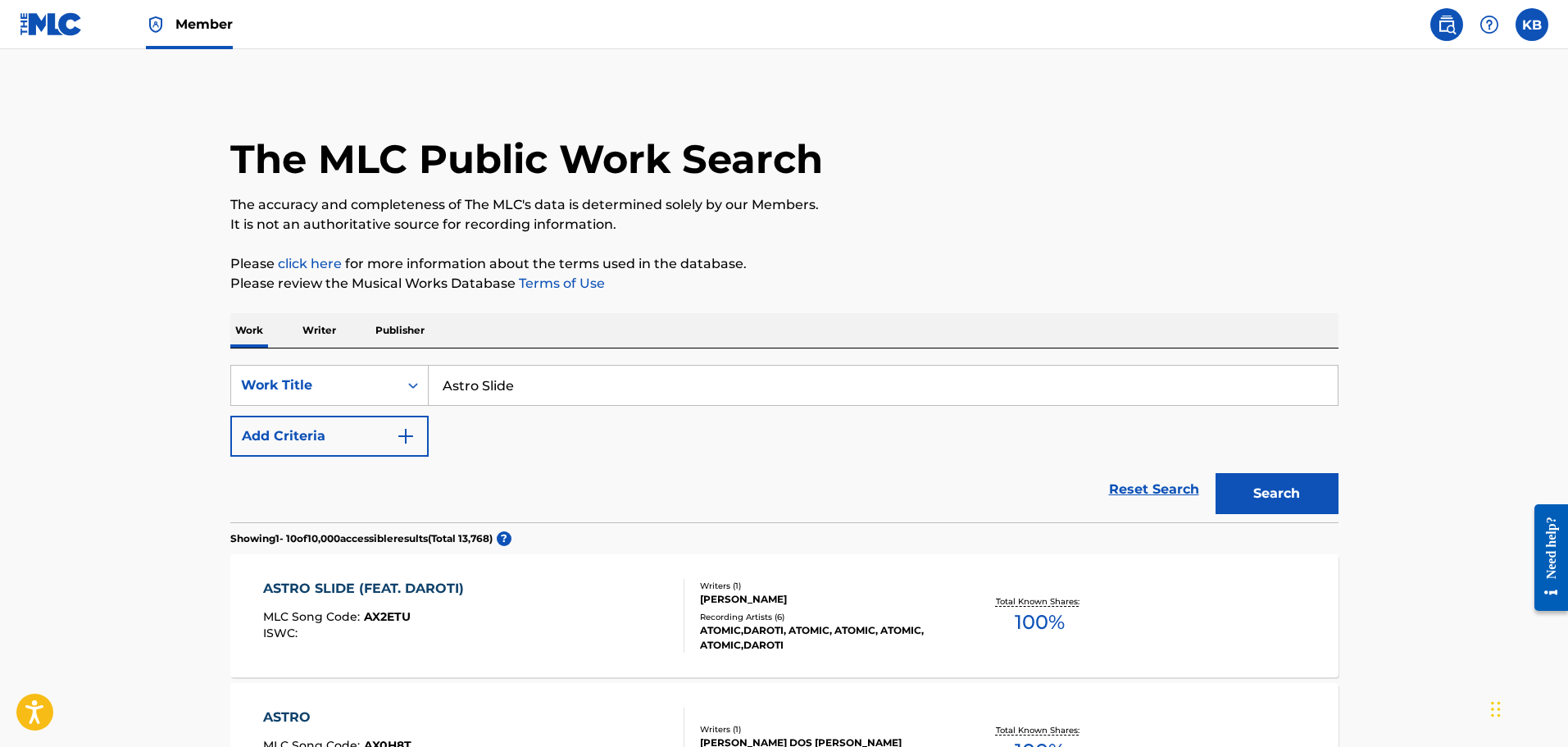
click at [327, 335] on p "Writer" at bounding box center [319, 330] width 43 height 35
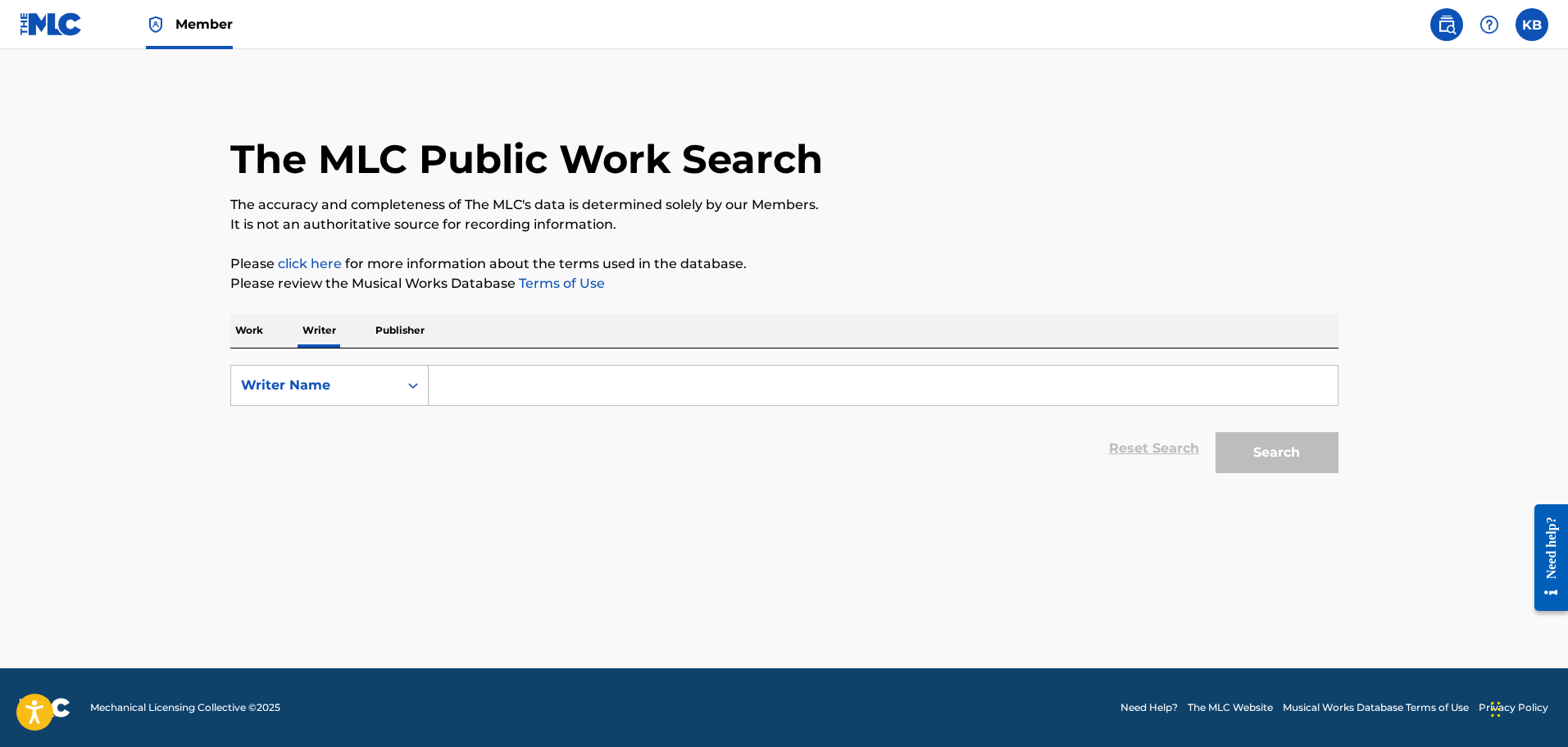
click at [470, 393] on input "Search Form" at bounding box center [883, 385] width 909 height 39
paste input "[PERSON_NAME]"
type input "[PERSON_NAME]"
click at [1285, 447] on button "Search" at bounding box center [1277, 452] width 123 height 41
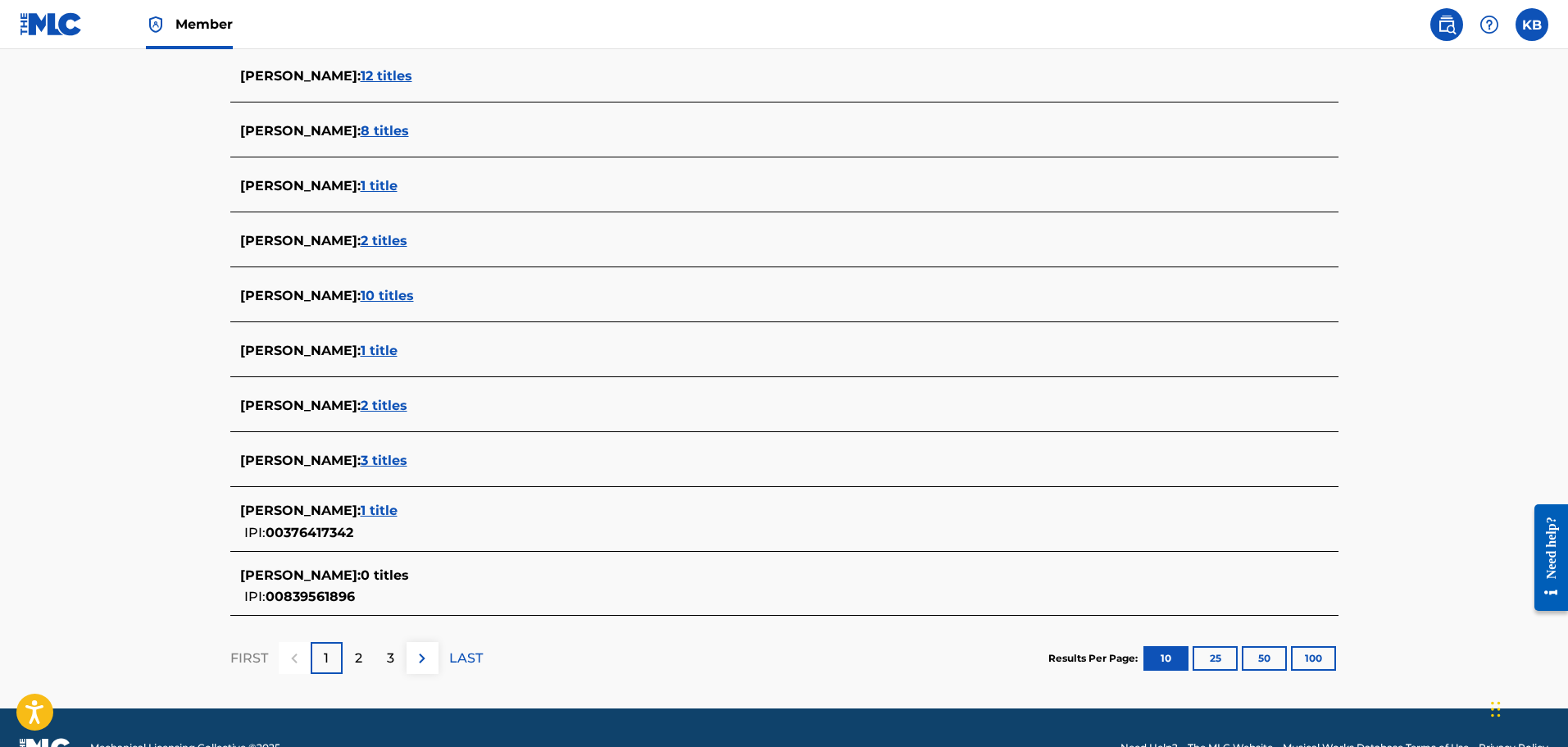
scroll to position [492, 0]
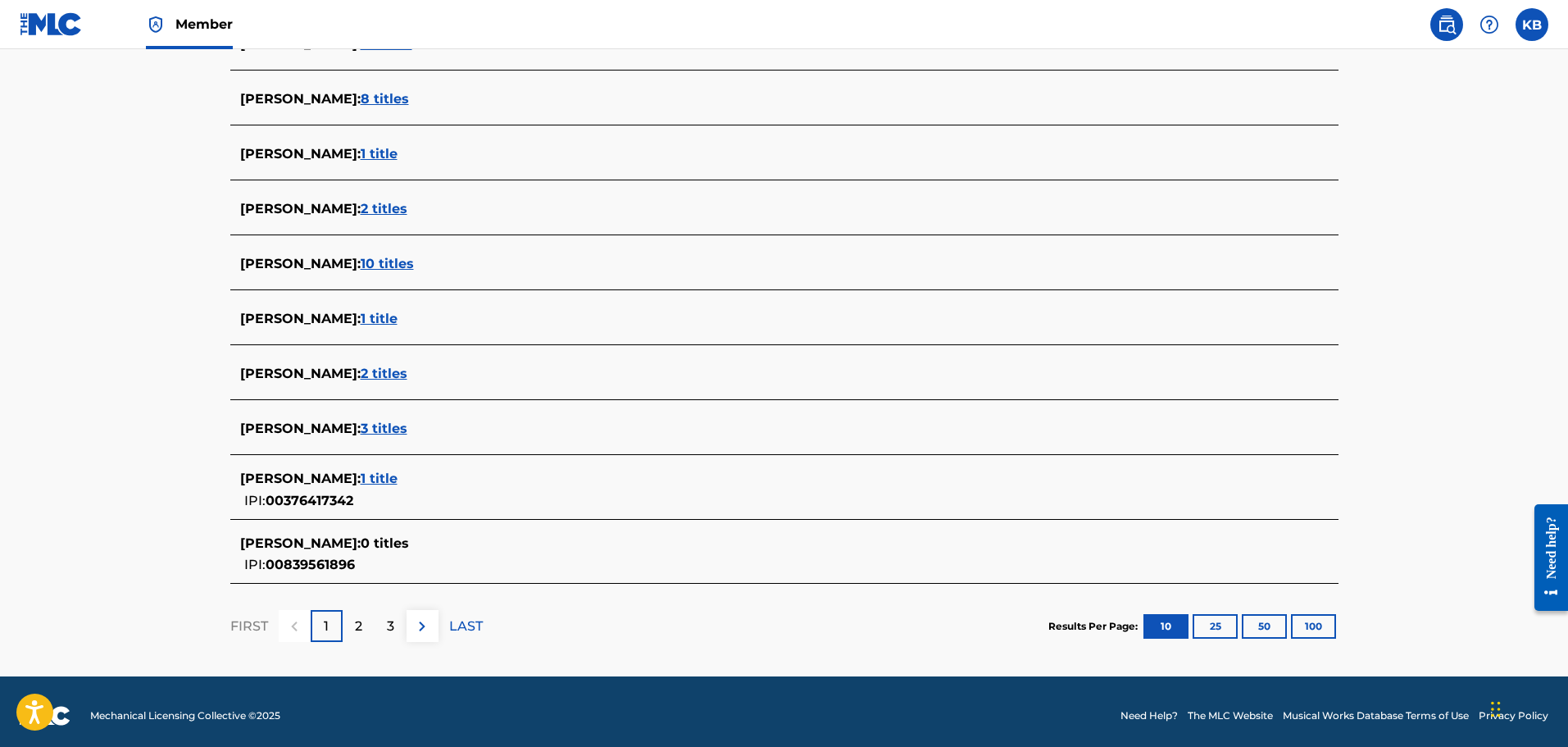
click at [361, 425] on span "3 titles" at bounding box center [384, 428] width 47 height 15
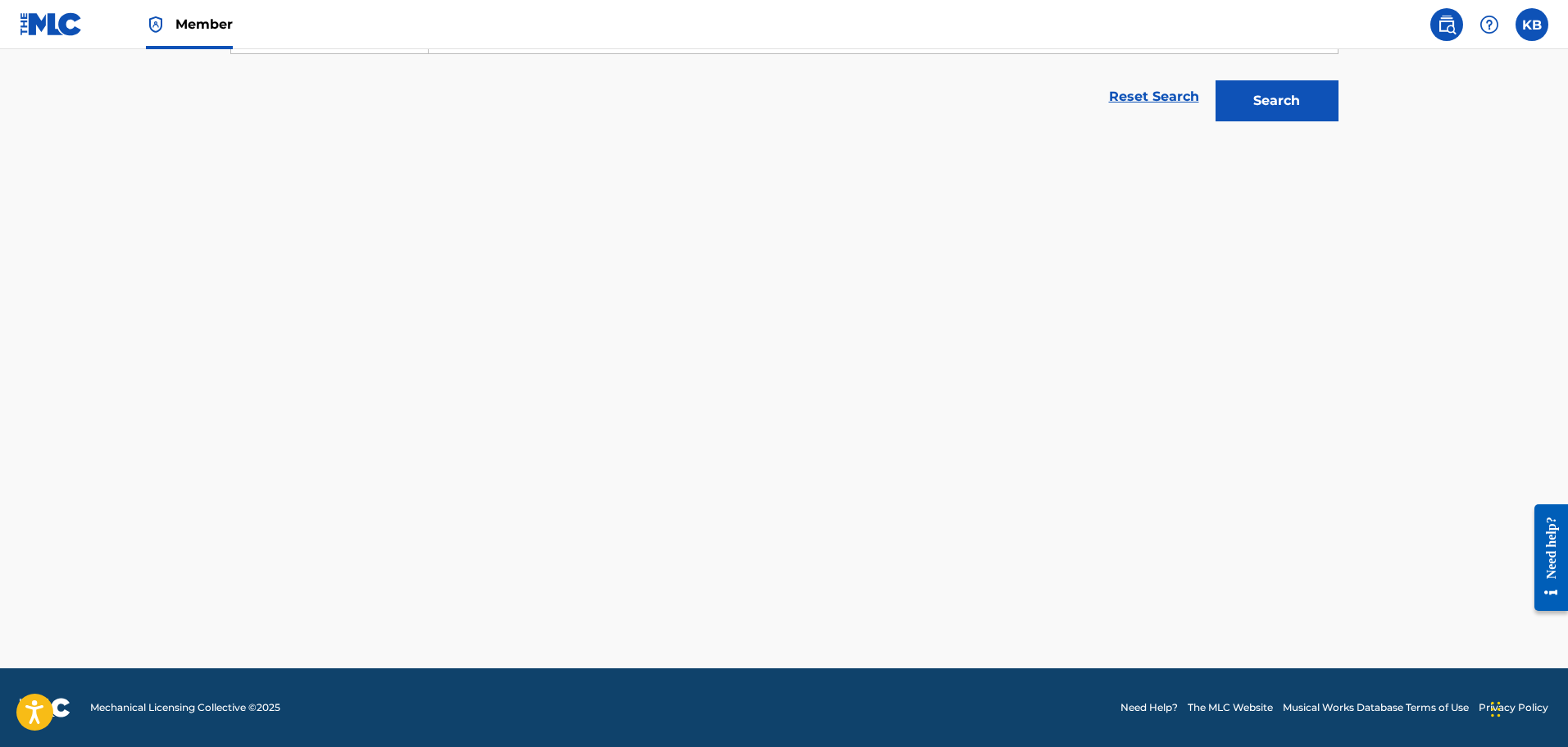
scroll to position [351, 0]
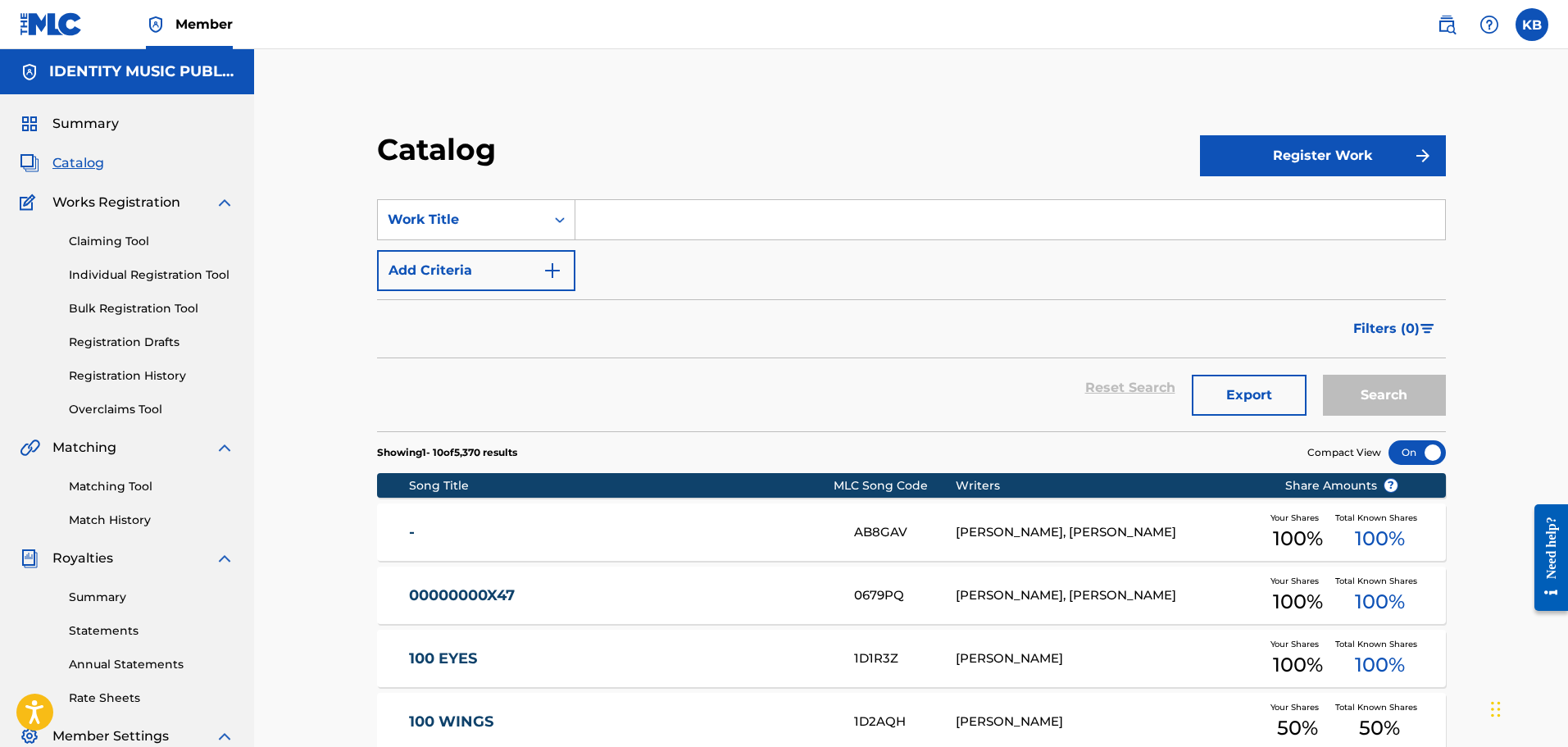
click at [625, 224] on input "Search Form" at bounding box center [1010, 219] width 870 height 39
paste input "[PERSON_NAME]"
type input "[PERSON_NAME]"
click at [1371, 400] on button "Search" at bounding box center [1384, 395] width 123 height 41
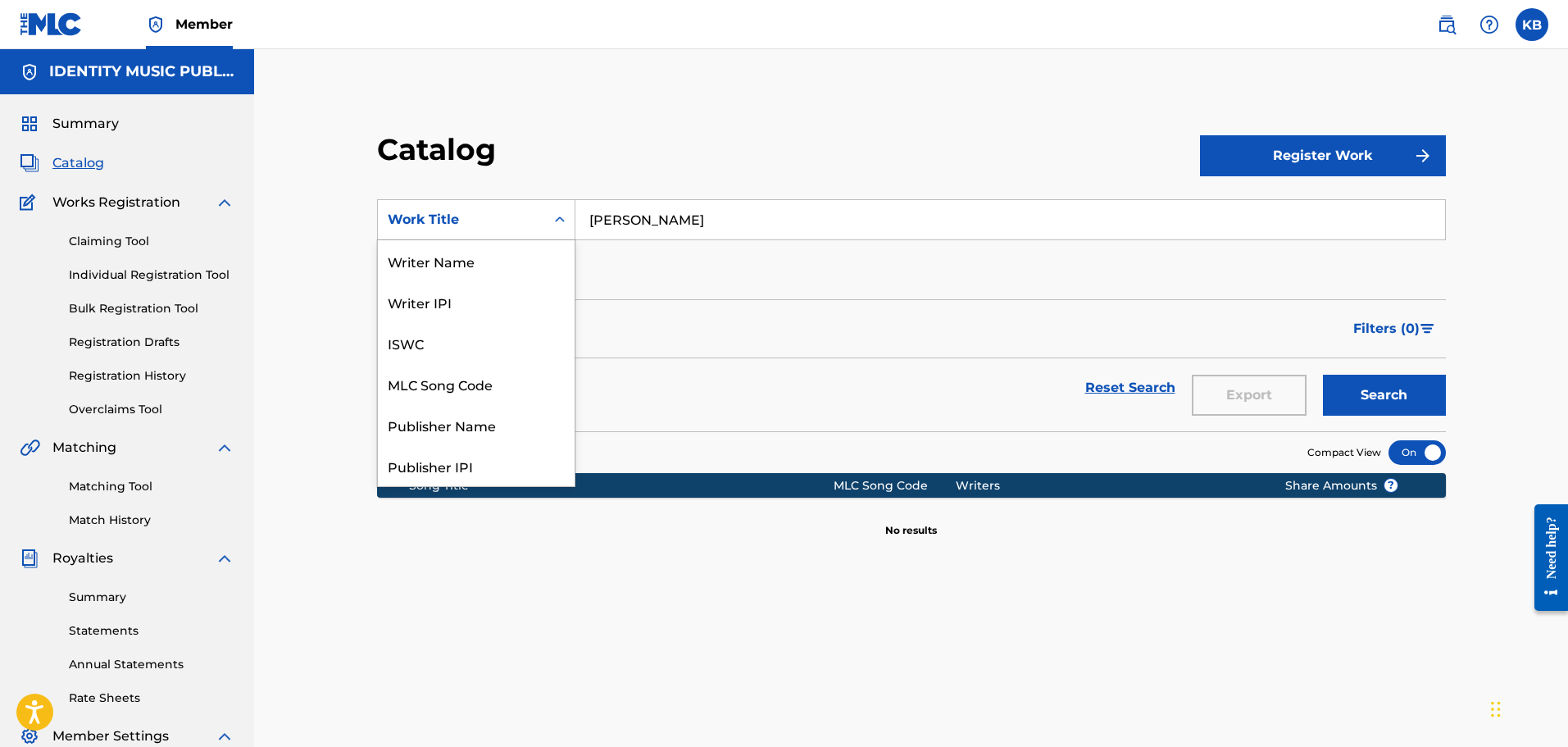
click at [430, 219] on div "Work Title" at bounding box center [462, 219] width 147 height 19
click at [891, 129] on div "Catalog Register Work SearchWithCriteriaeeba4747-b985-40ae-8fa5-611bca250da3 12…" at bounding box center [911, 513] width 1148 height 848
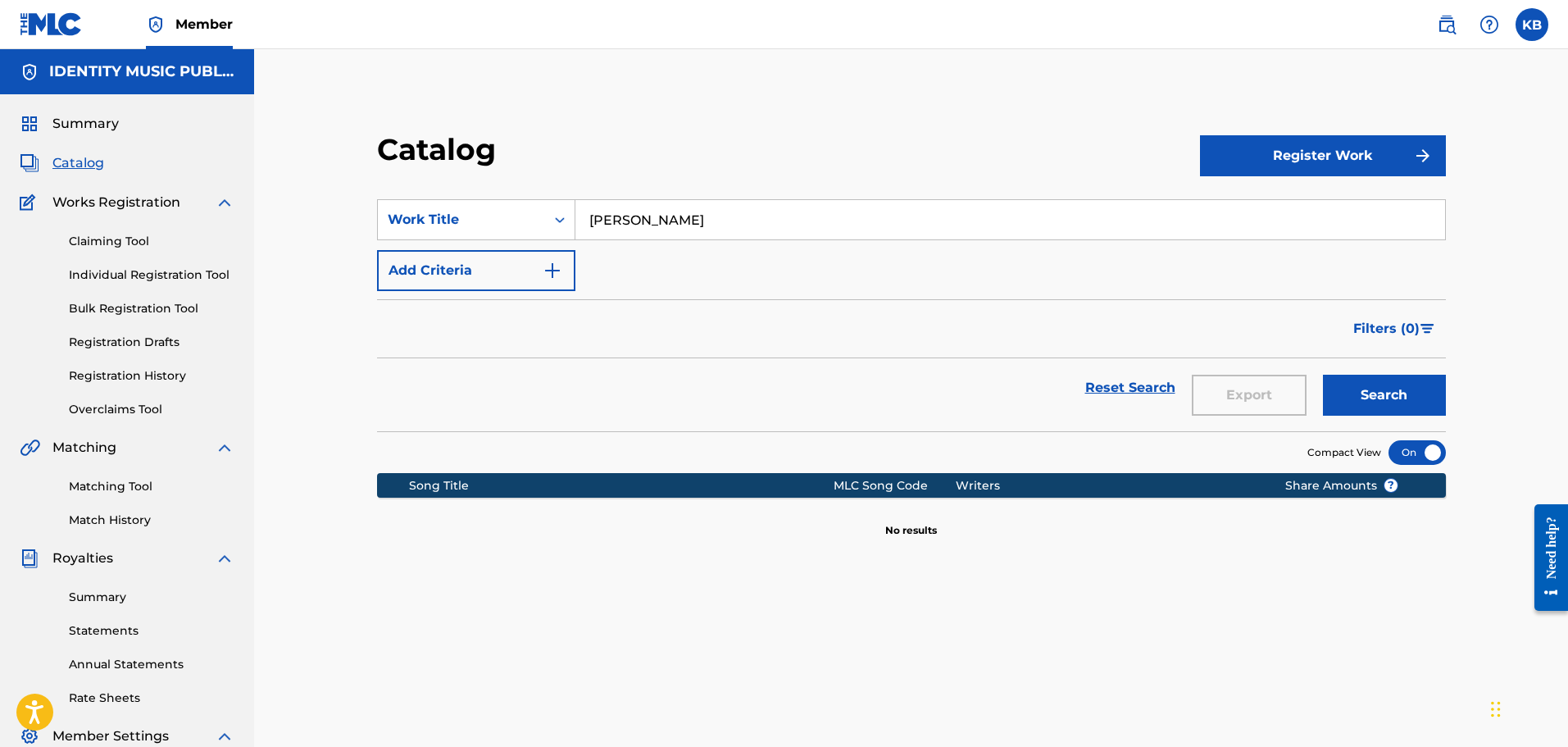
click at [1448, 19] on img at bounding box center [1447, 24] width 19 height 19
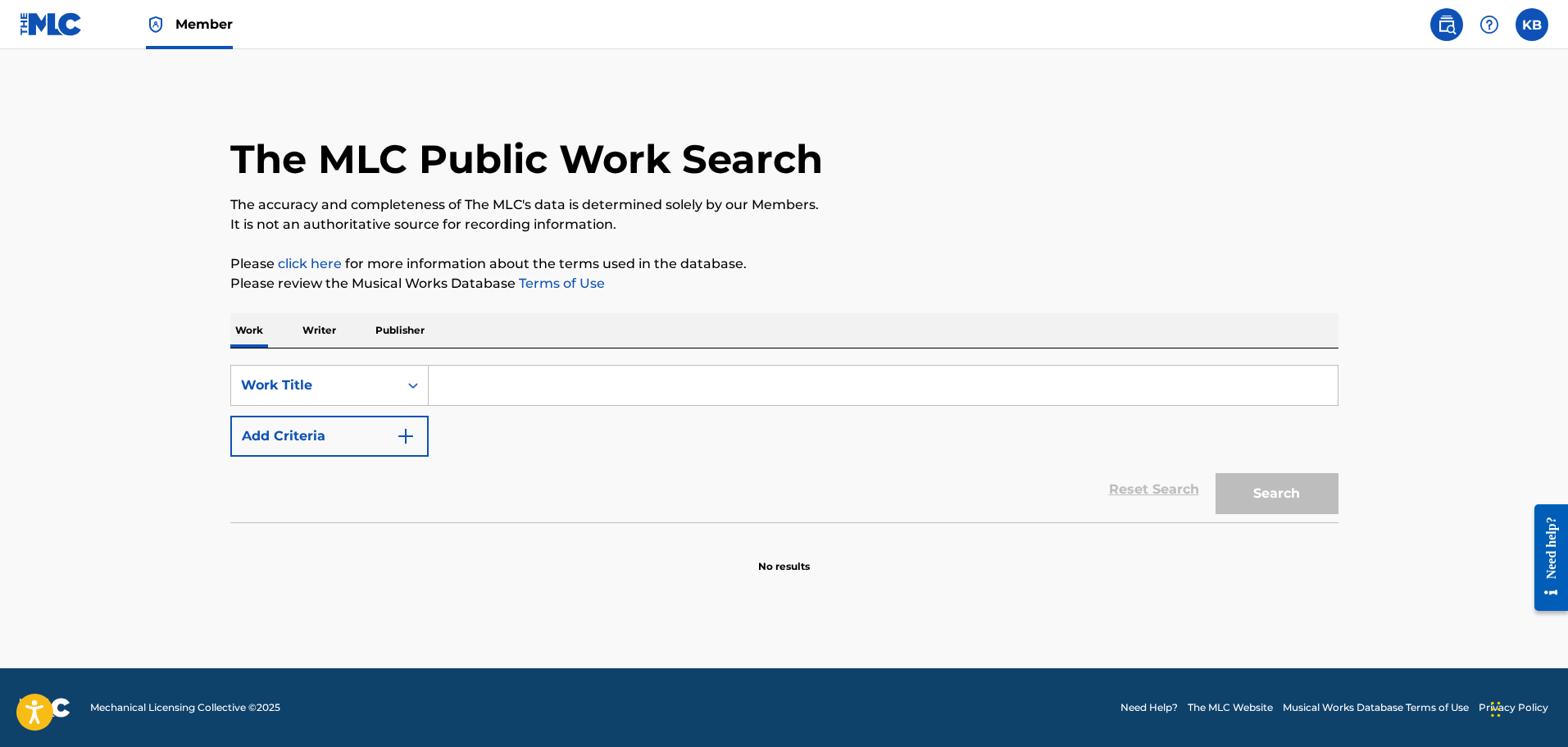
click at [329, 330] on p "Writer" at bounding box center [319, 330] width 43 height 35
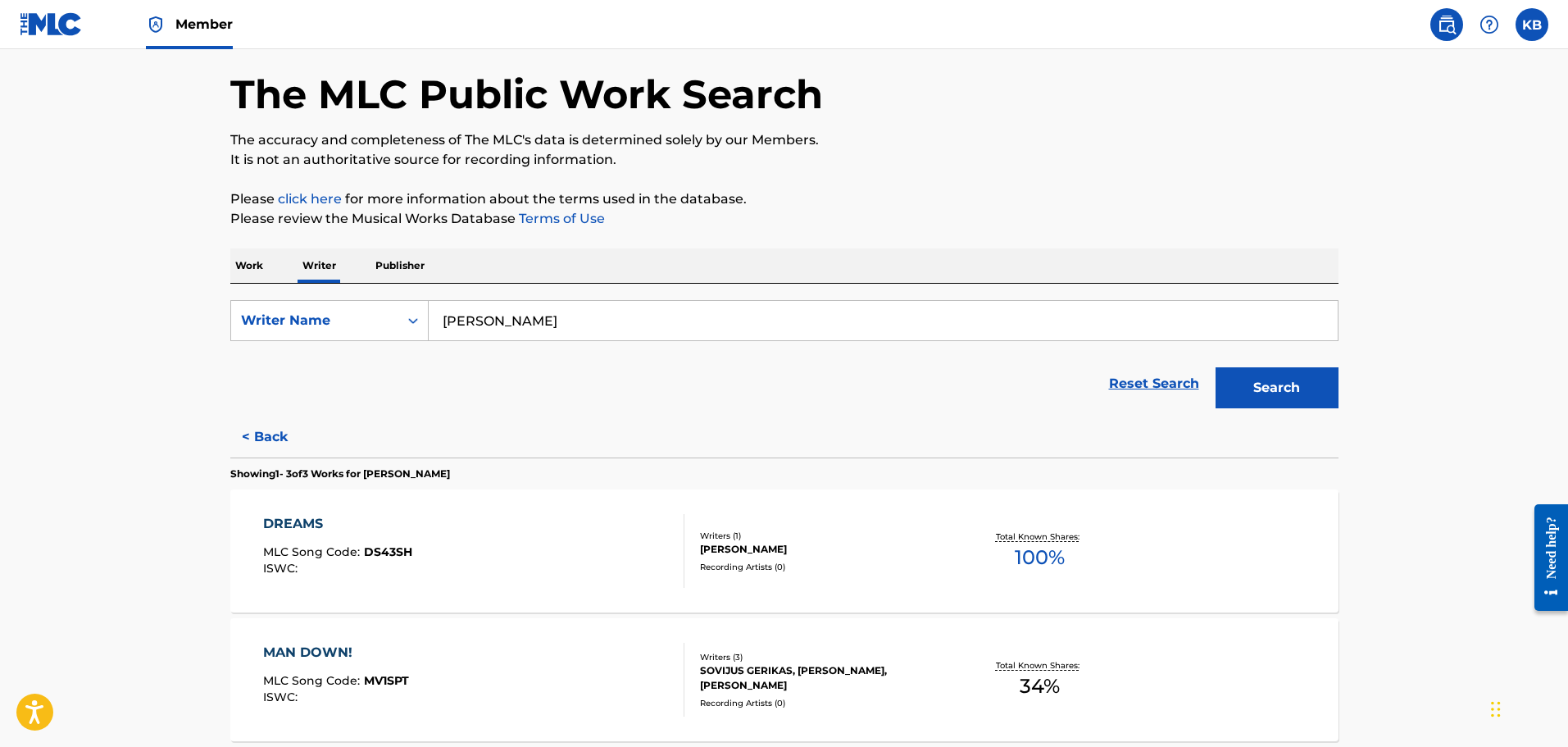
scroll to position [24, 0]
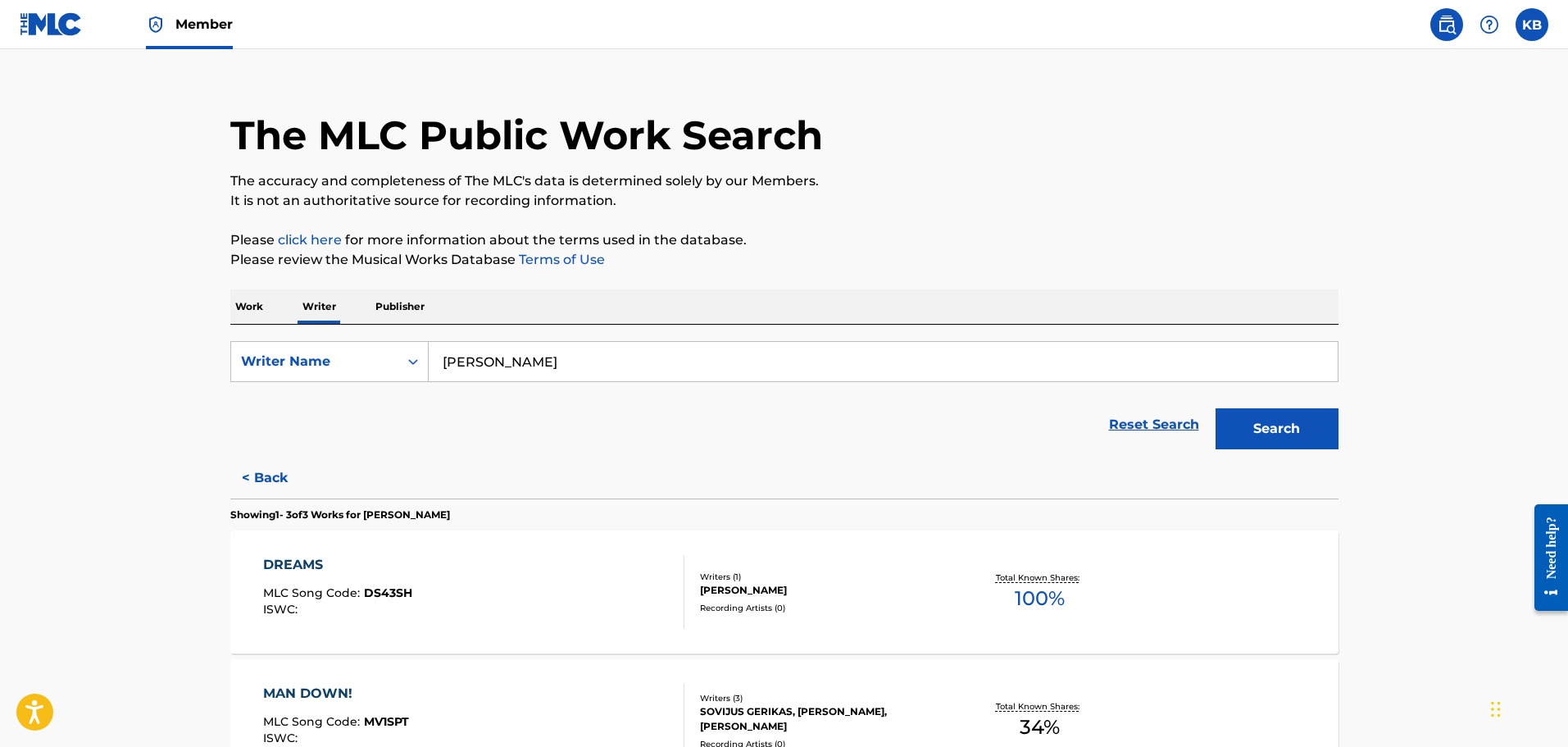
click at [274, 484] on button "< Back" at bounding box center [280, 478] width 98 height 41
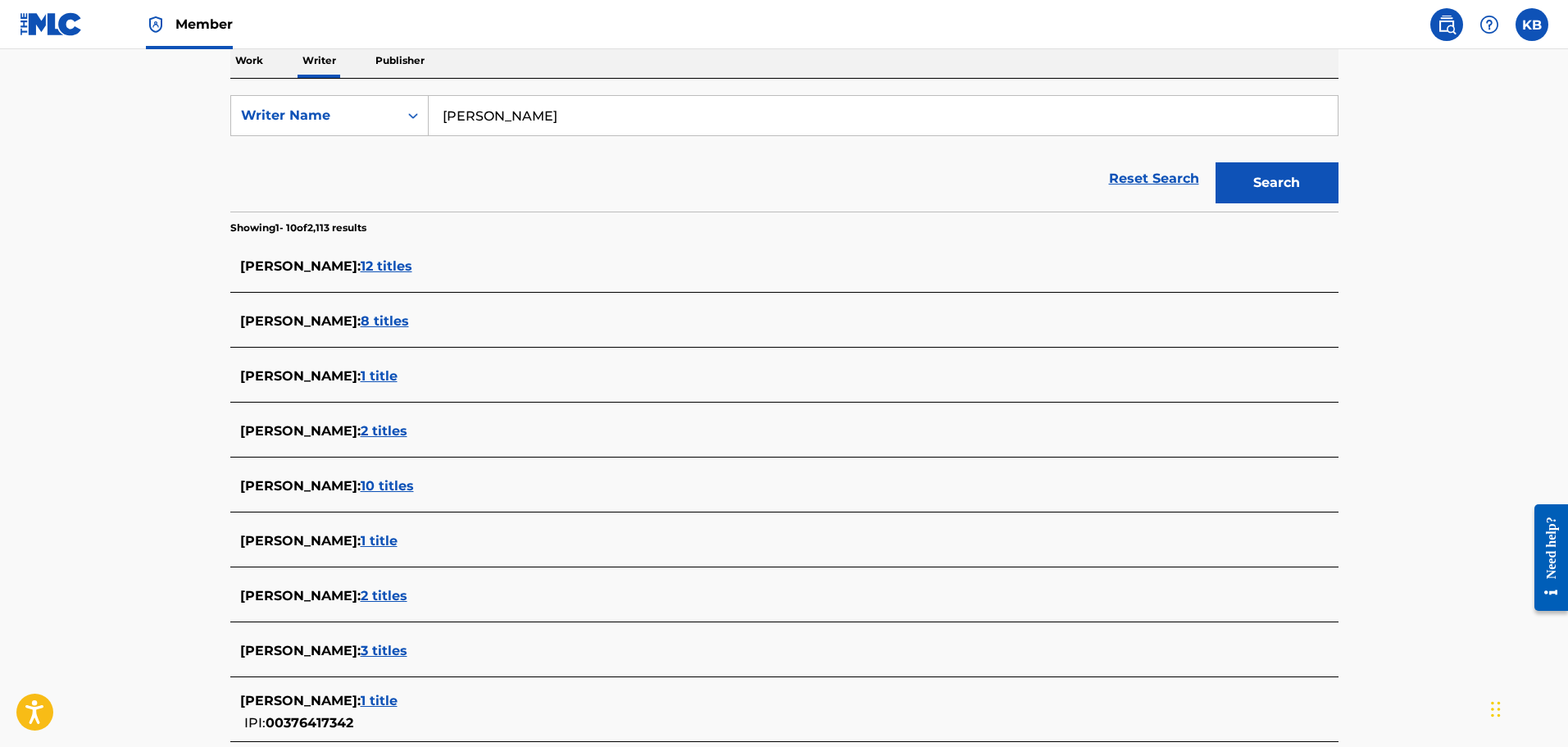
scroll to position [500, 0]
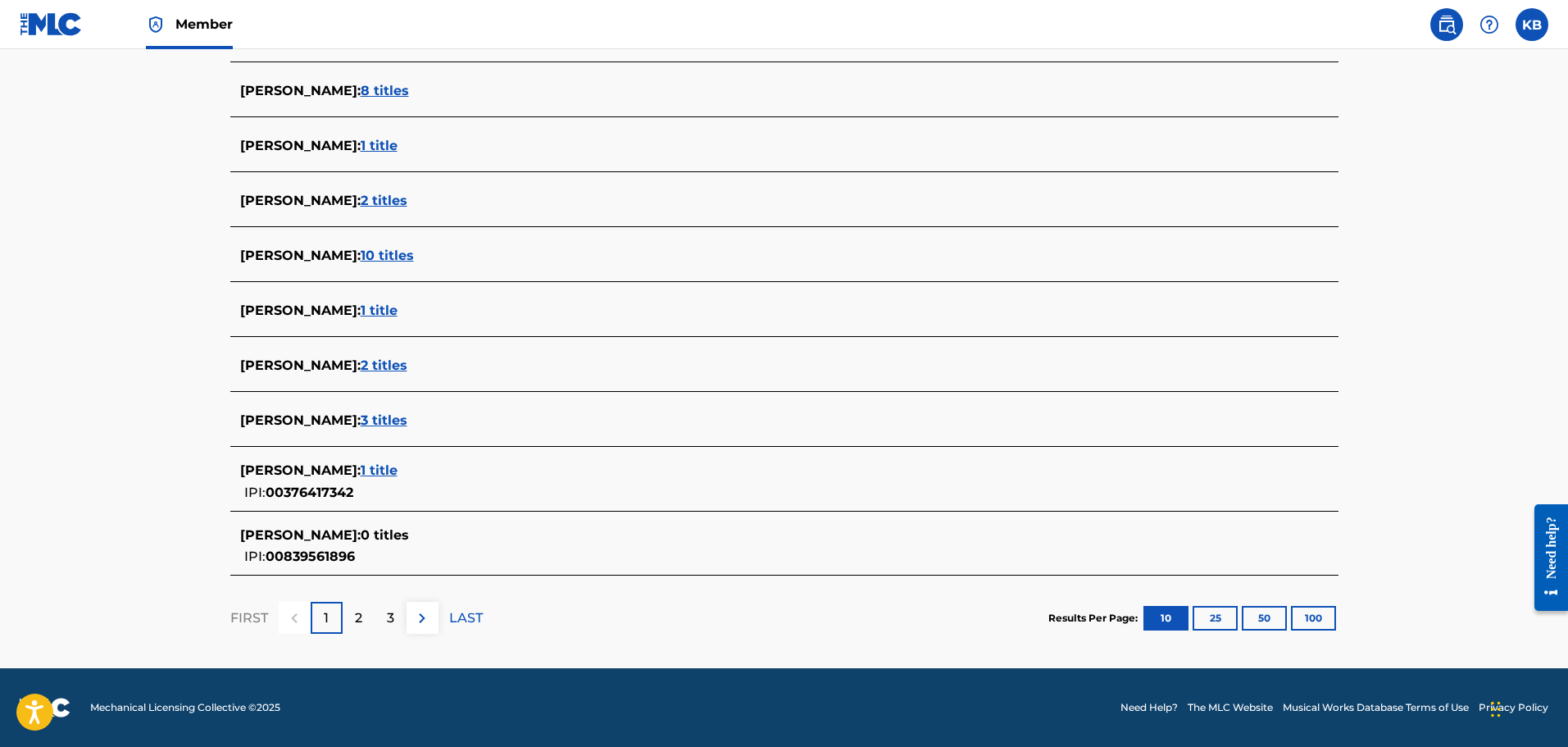
click at [430, 617] on img at bounding box center [422, 617] width 19 height 19
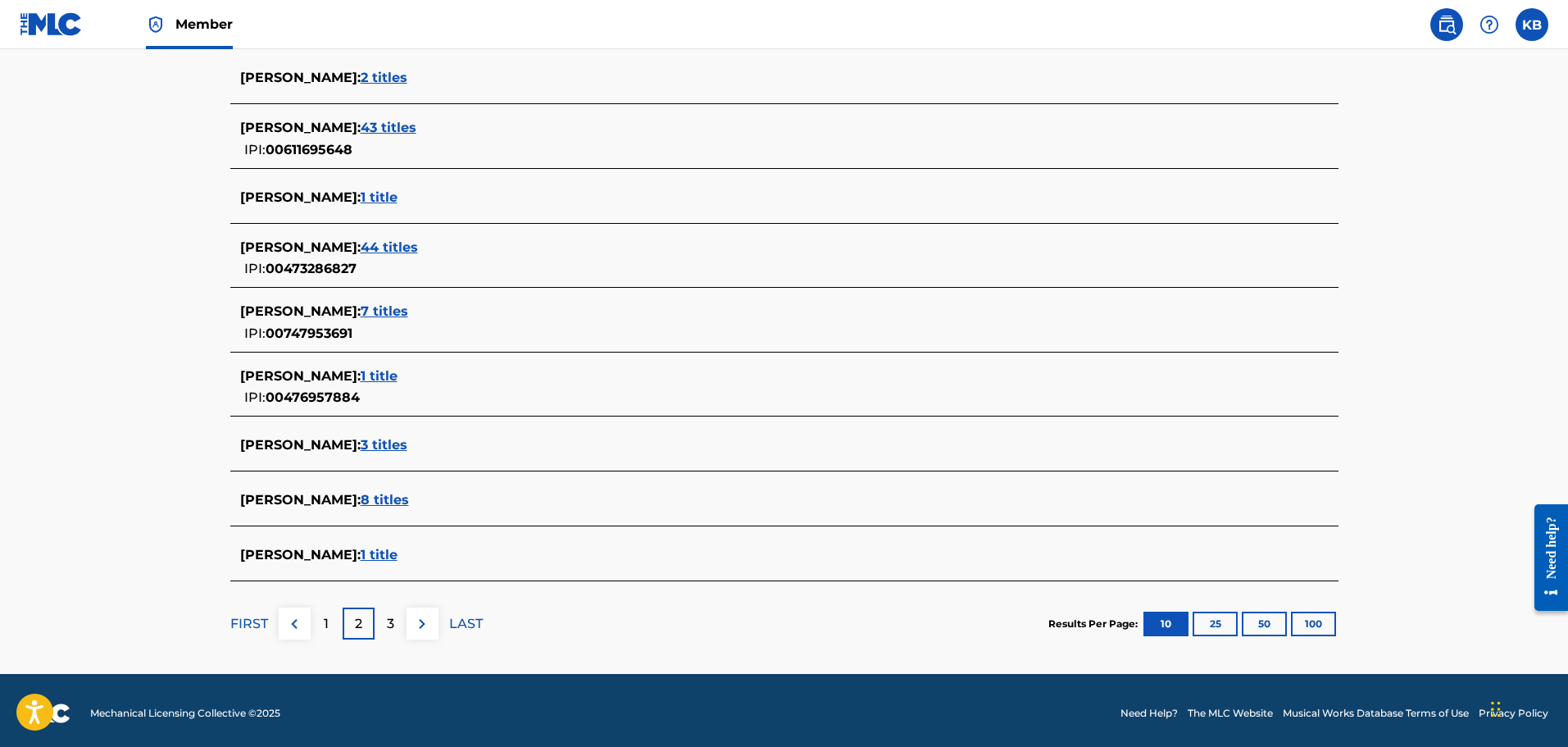
scroll to position [519, 0]
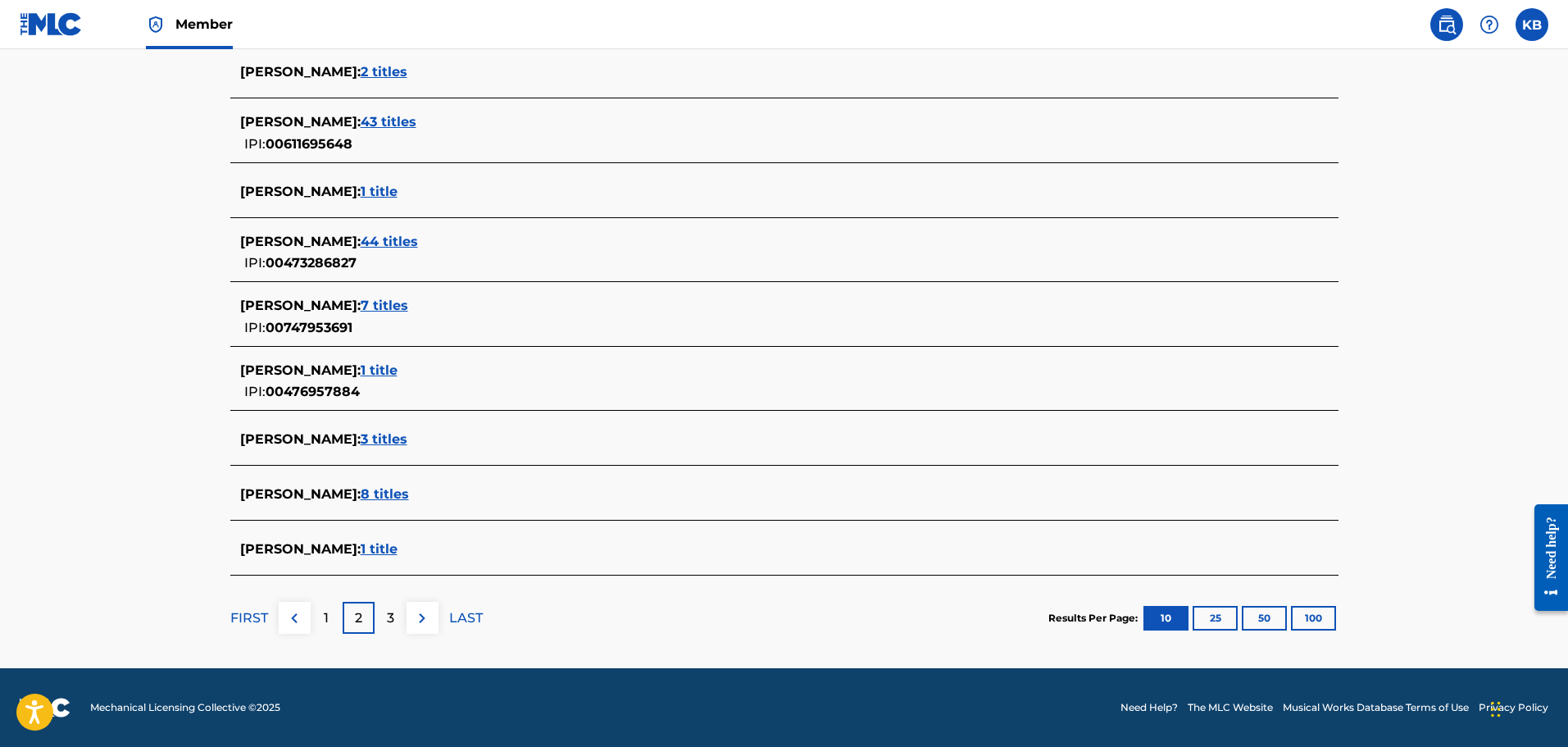
click at [437, 621] on button at bounding box center [423, 617] width 32 height 32
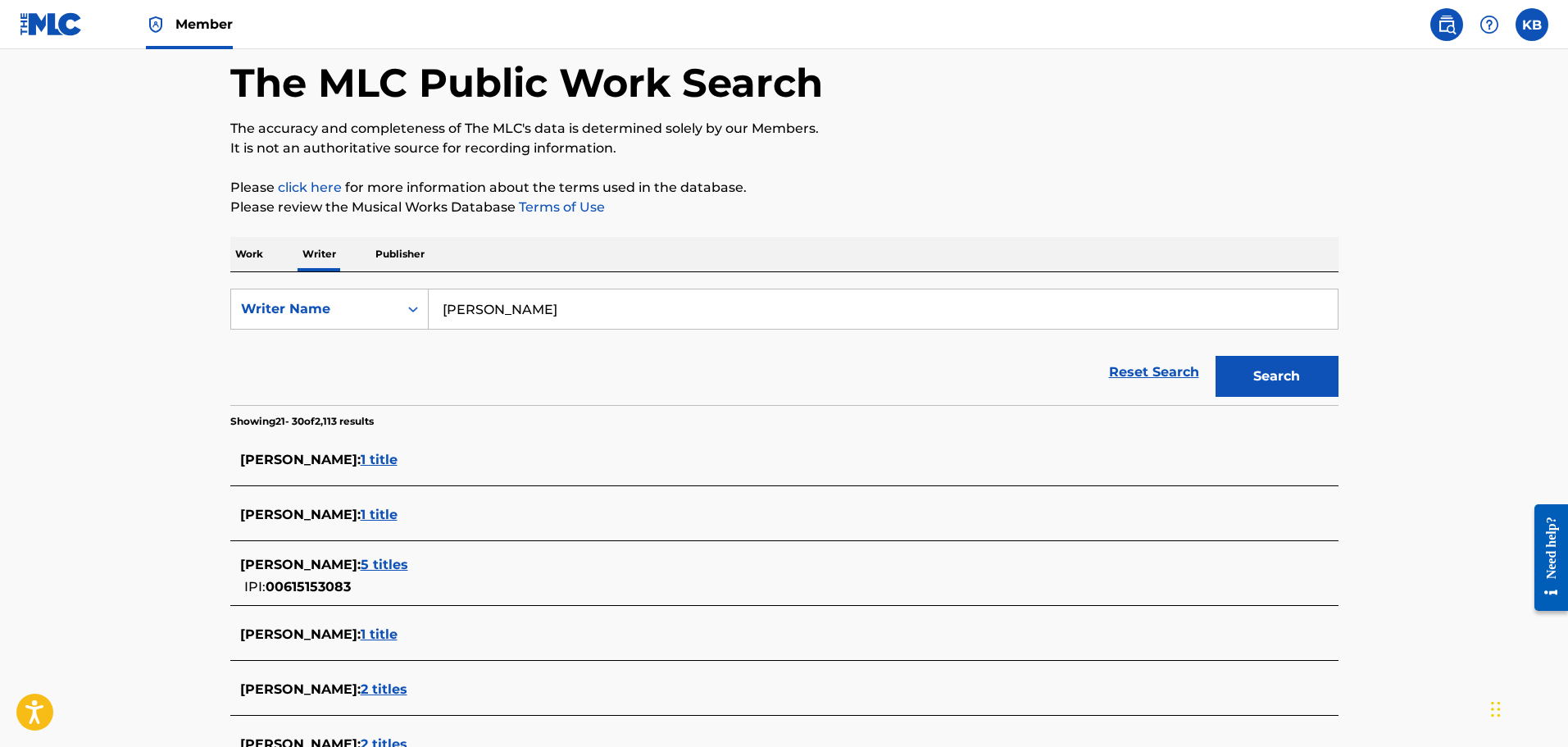
scroll to position [82, 0]
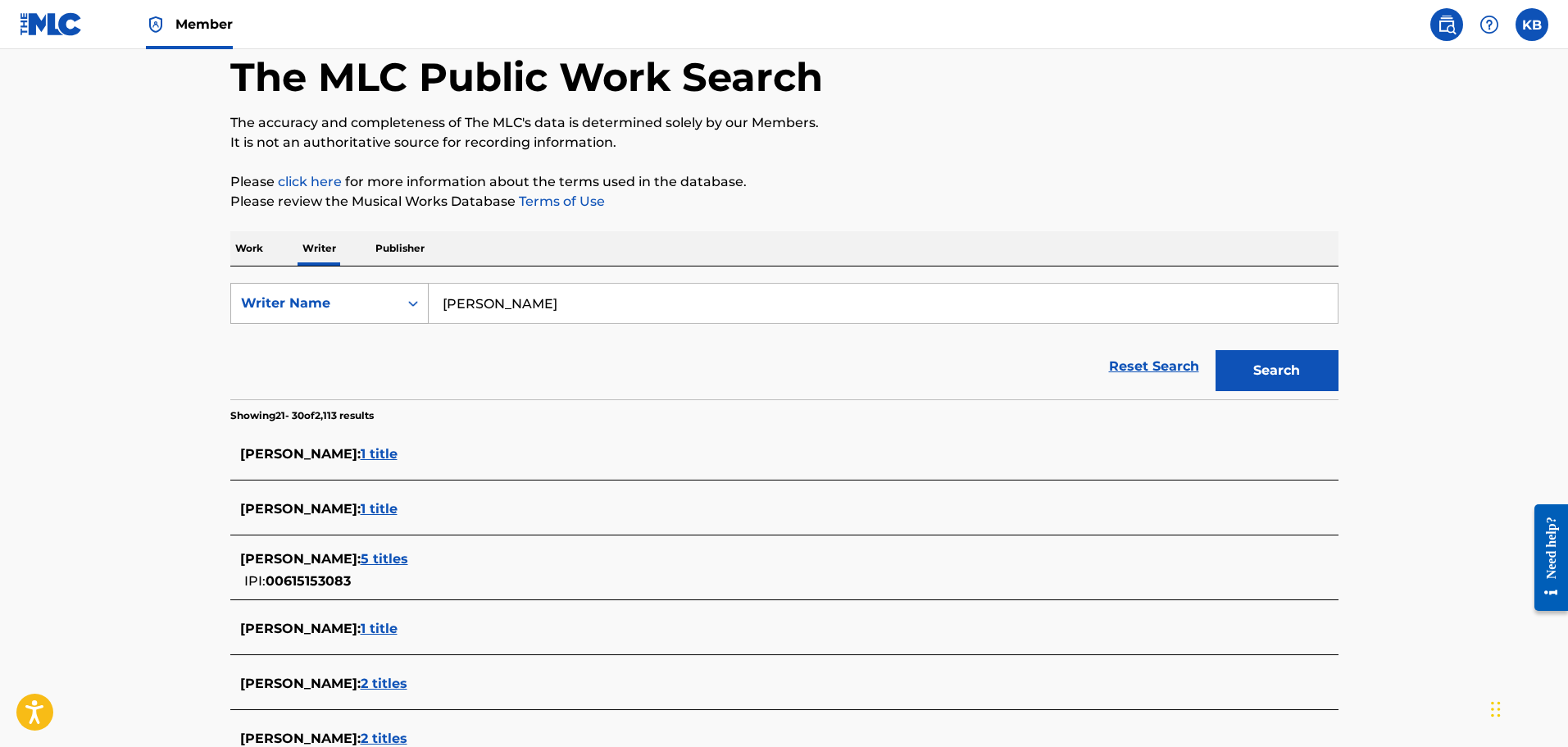
drag, startPoint x: 612, startPoint y: 303, endPoint x: 265, endPoint y: 312, distance: 347.1
click at [269, 312] on div "SearchWithCriteria14447937-f1da-4a46-a11c-3f6b6b5acd9e Writer Name [PERSON_NAME]" at bounding box center [784, 303] width 1108 height 41
paste input "[PERSON_NAME]"
click at [1260, 372] on button "Search" at bounding box center [1277, 370] width 123 height 41
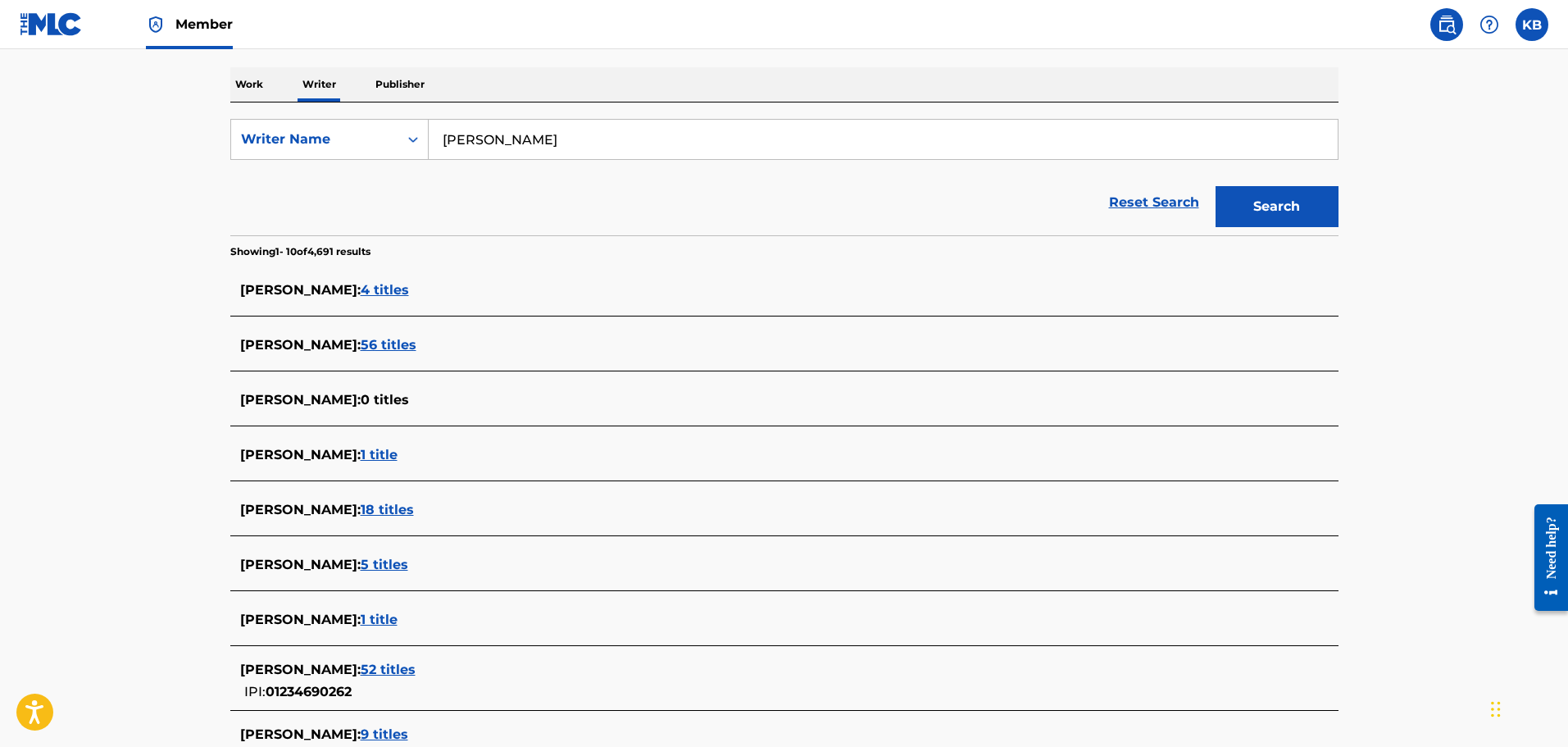
scroll to position [328, 0]
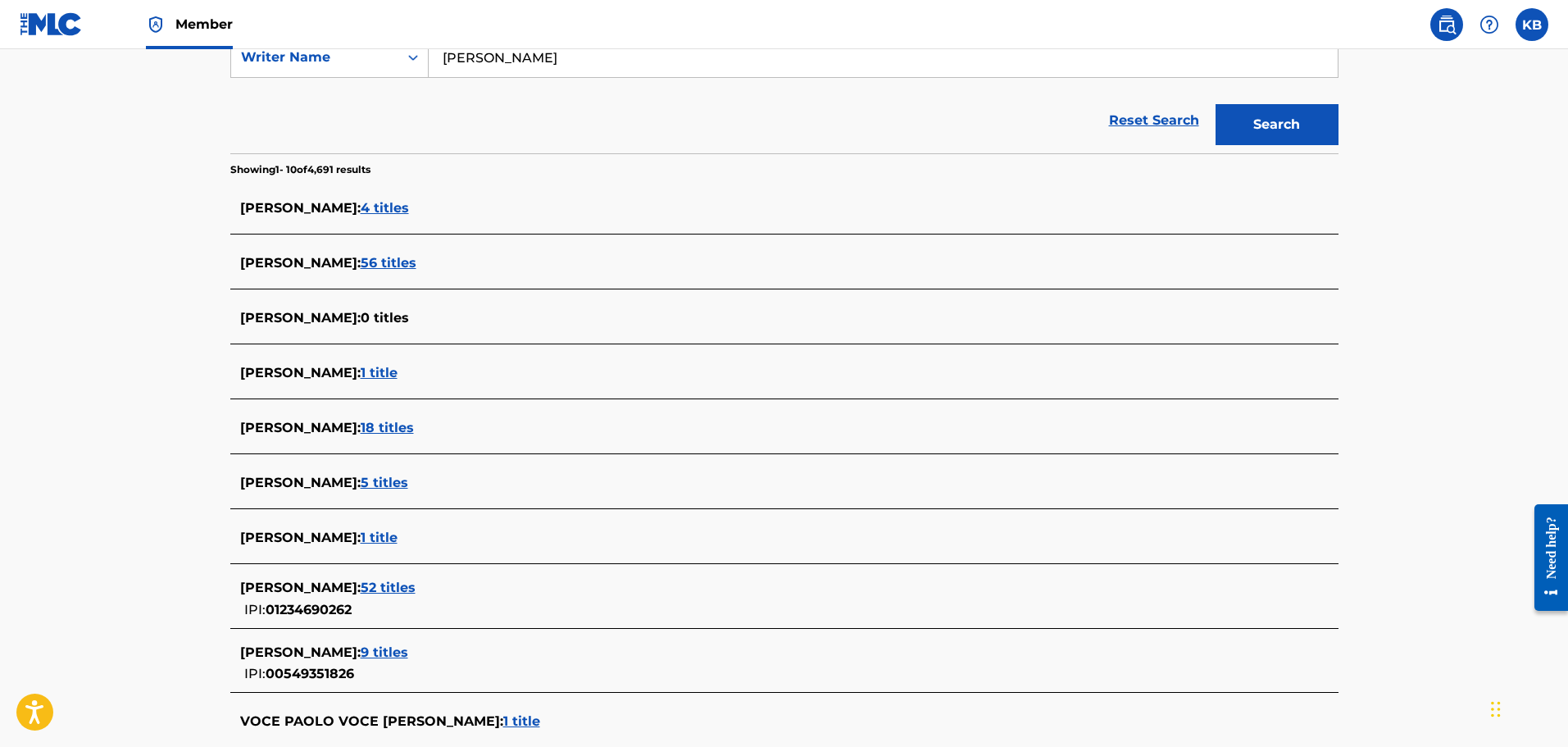
click at [411, 584] on span "52 titles" at bounding box center [388, 587] width 55 height 15
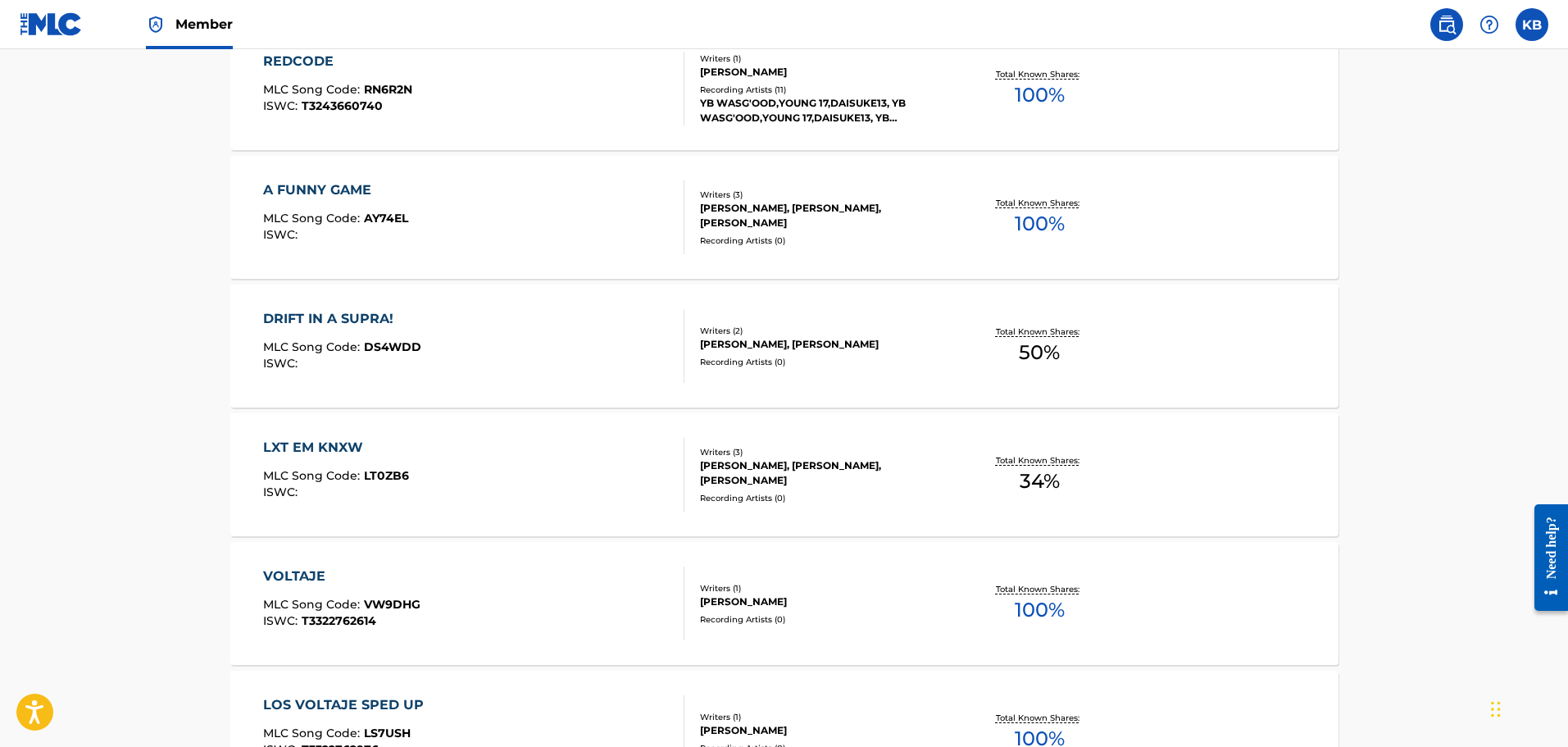
scroll to position [1260, 0]
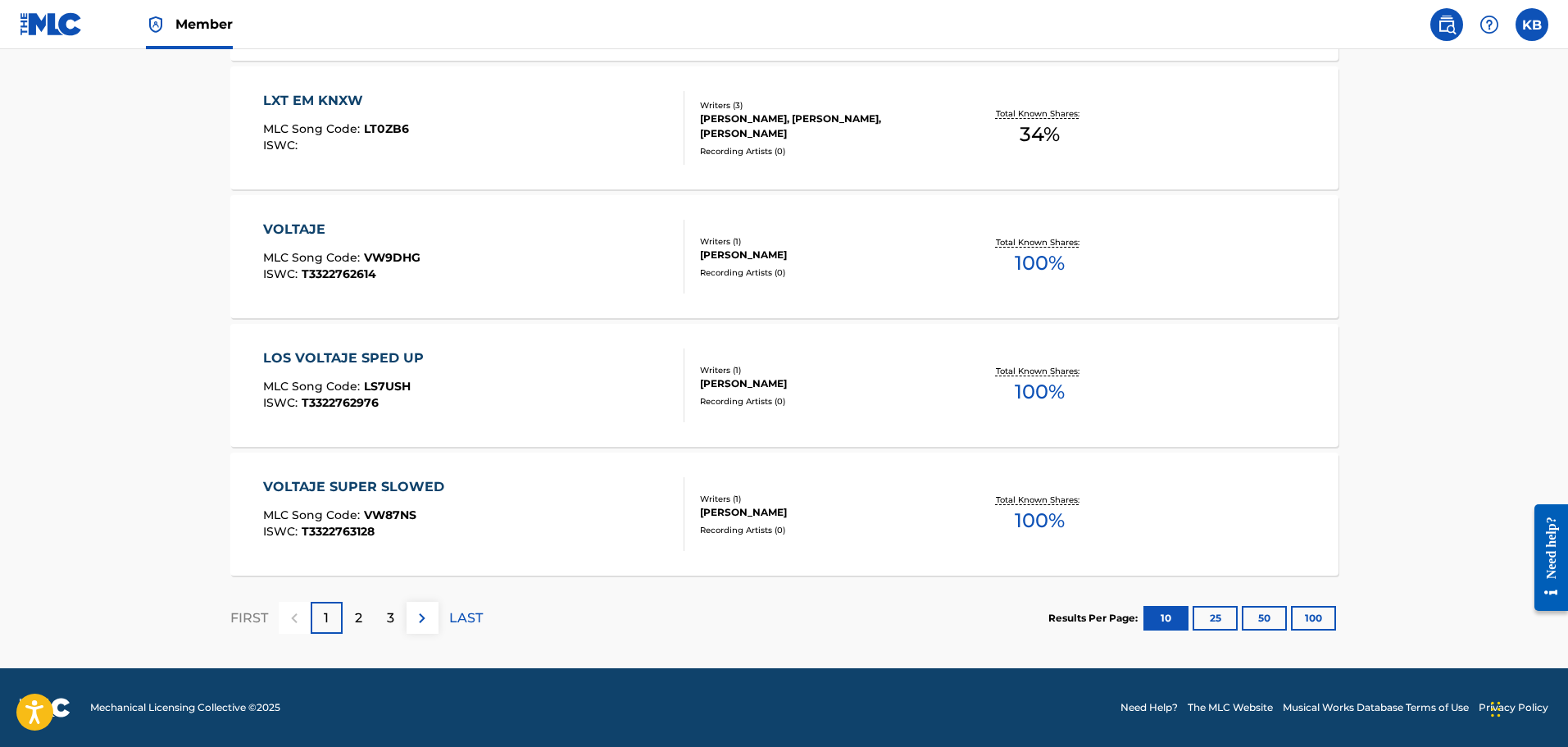
click at [364, 623] on div "2" at bounding box center [359, 617] width 32 height 32
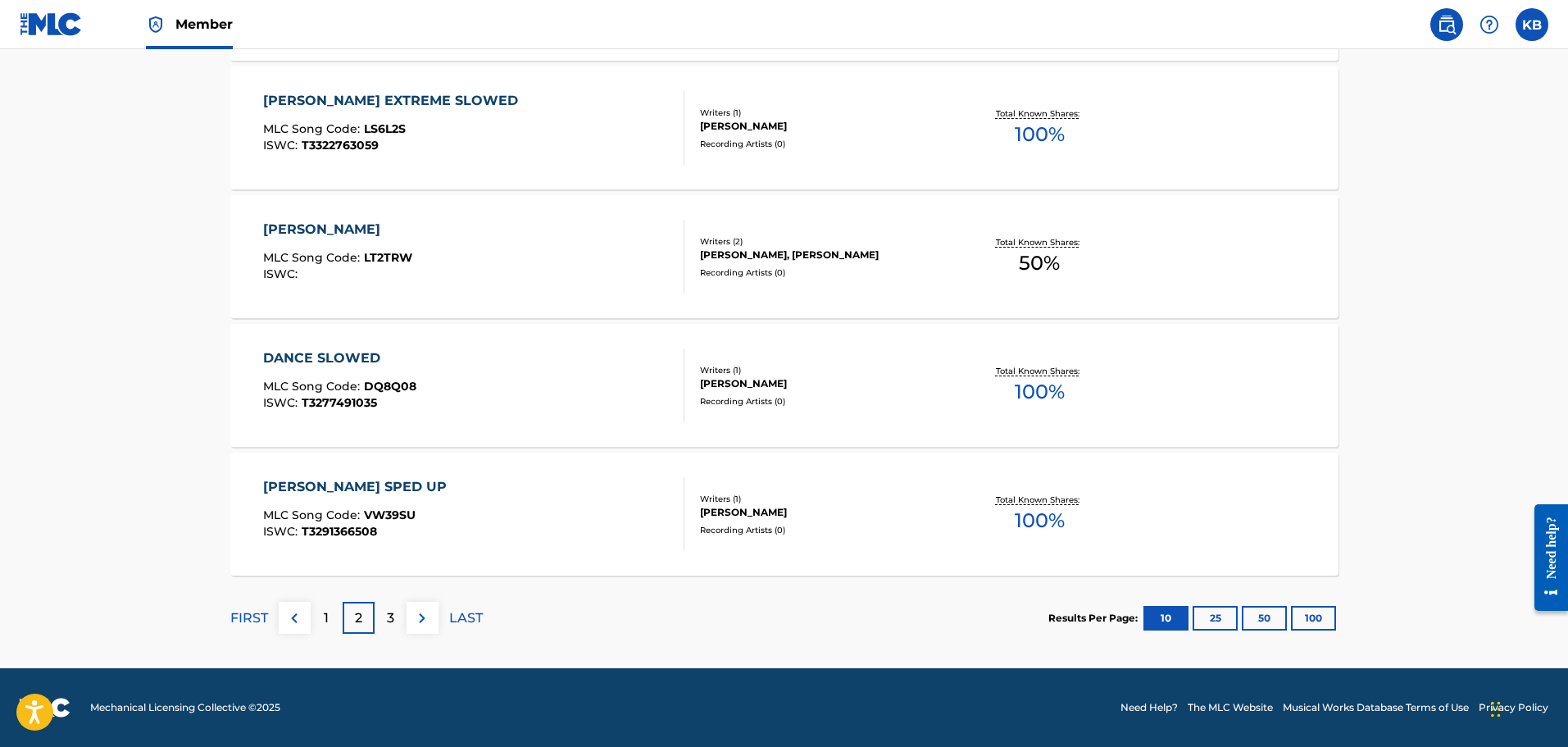
click at [397, 617] on div "3" at bounding box center [391, 617] width 32 height 32
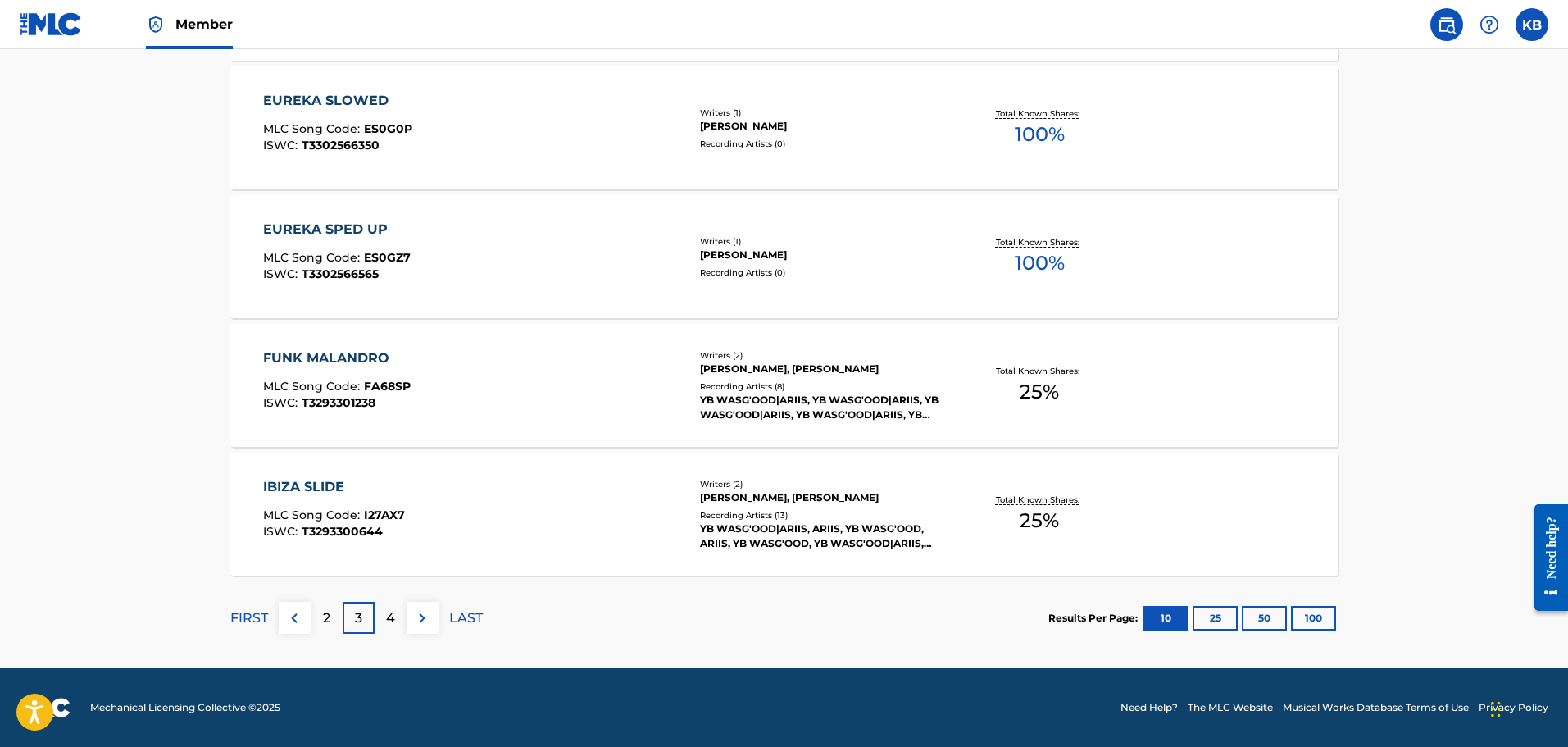
click at [397, 616] on div "4" at bounding box center [391, 617] width 32 height 32
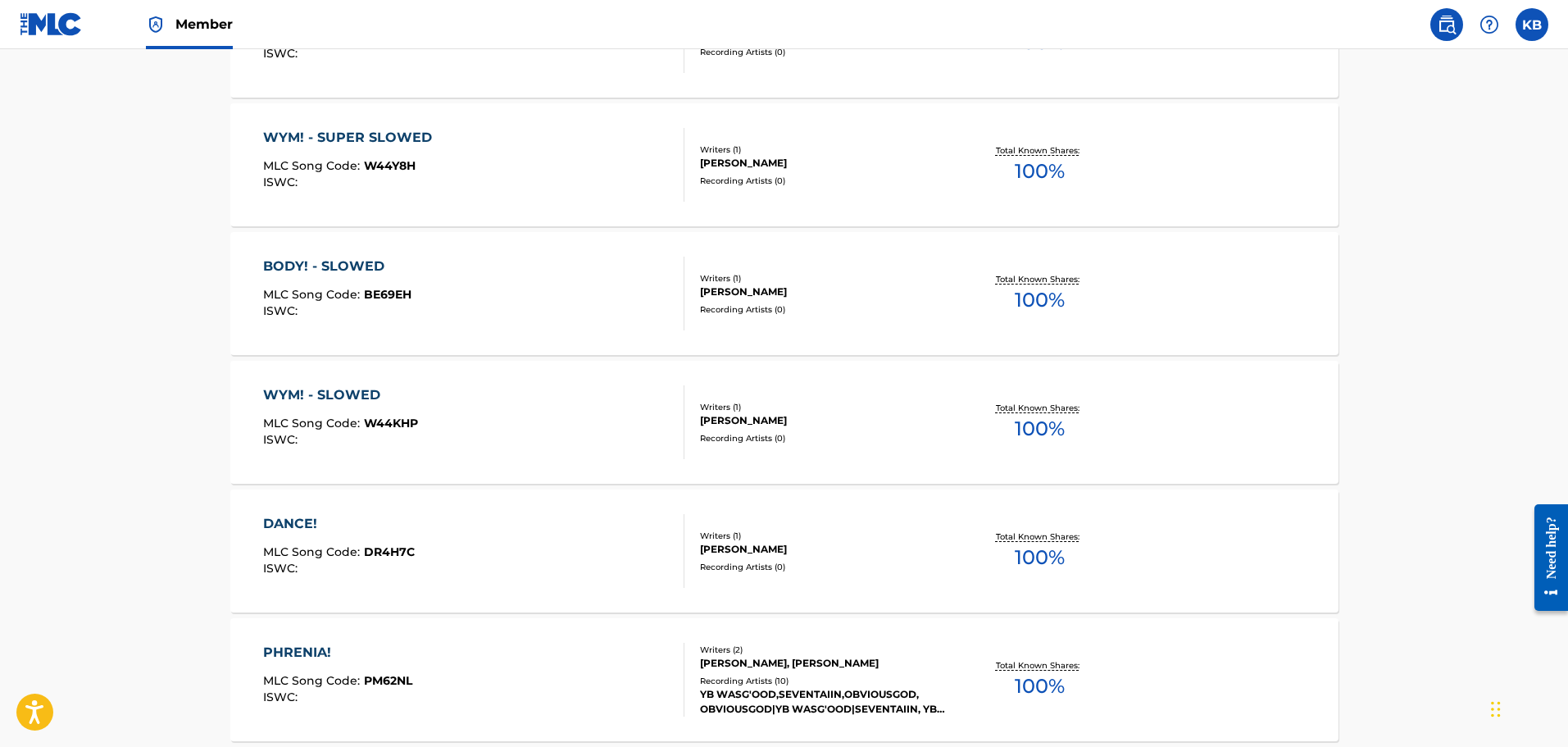
scroll to position [1230, 0]
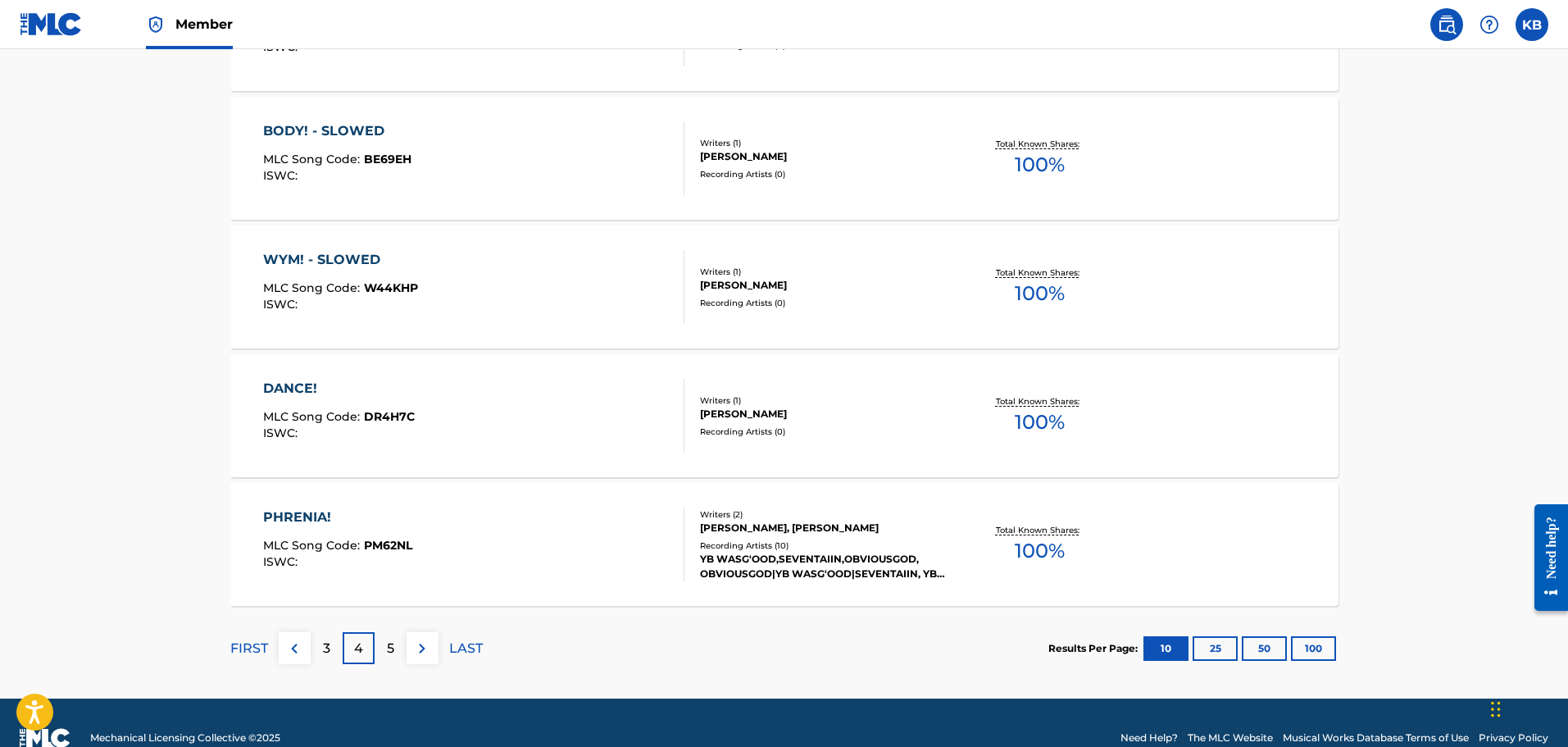
click at [400, 645] on div "5" at bounding box center [391, 648] width 32 height 32
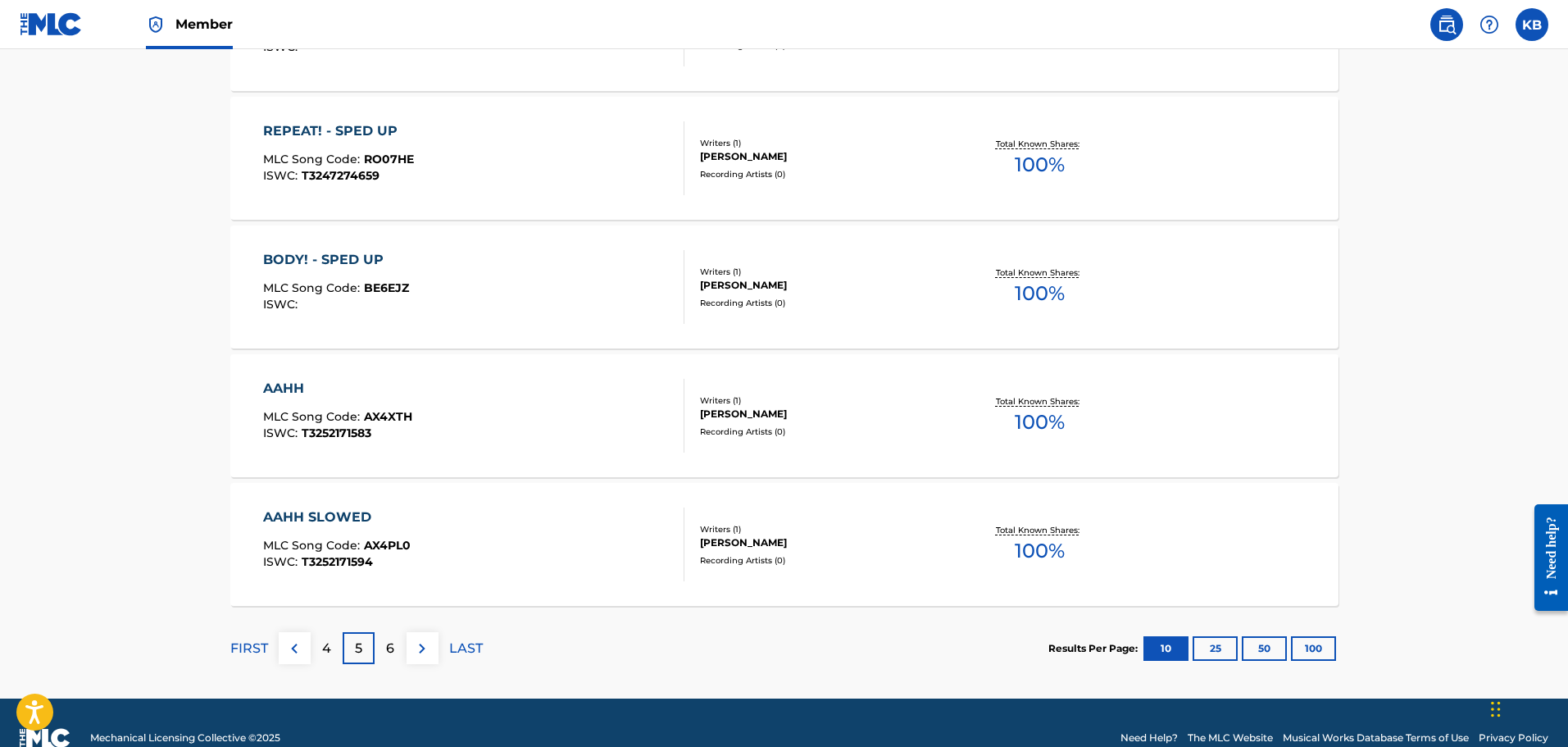
click at [391, 656] on p "6" at bounding box center [391, 648] width 8 height 19
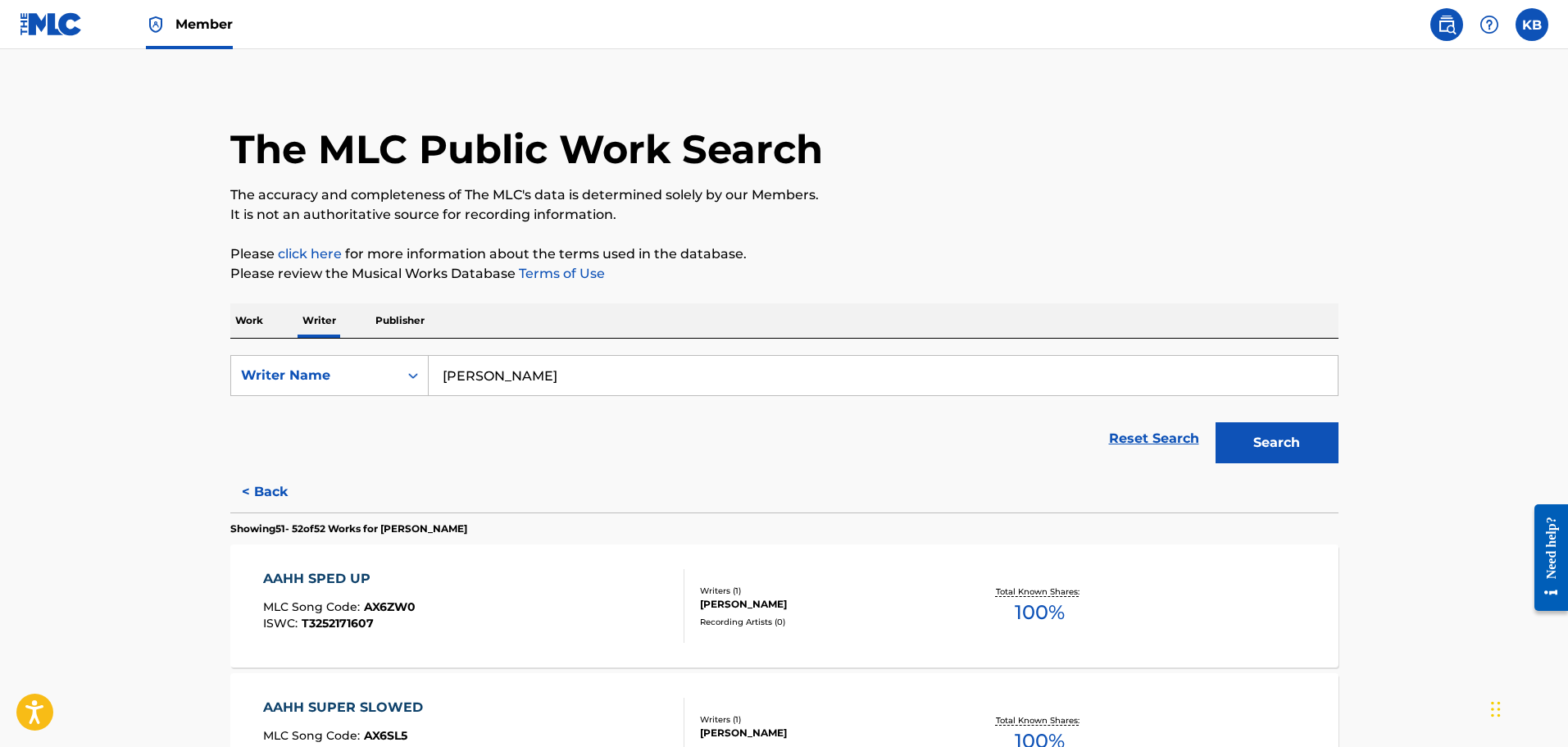
scroll to position [0, 0]
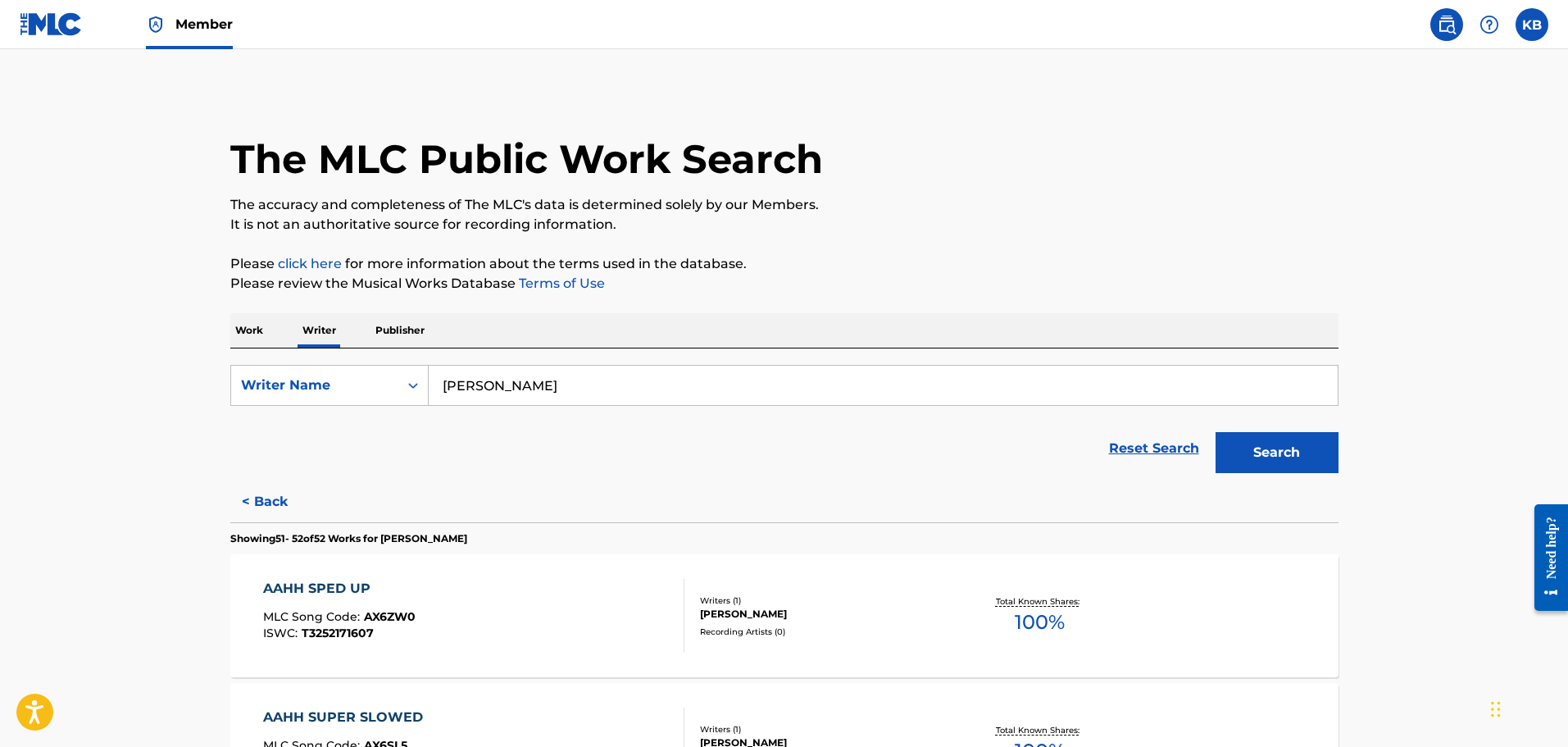
click at [278, 507] on button "< Back" at bounding box center [280, 501] width 98 height 41
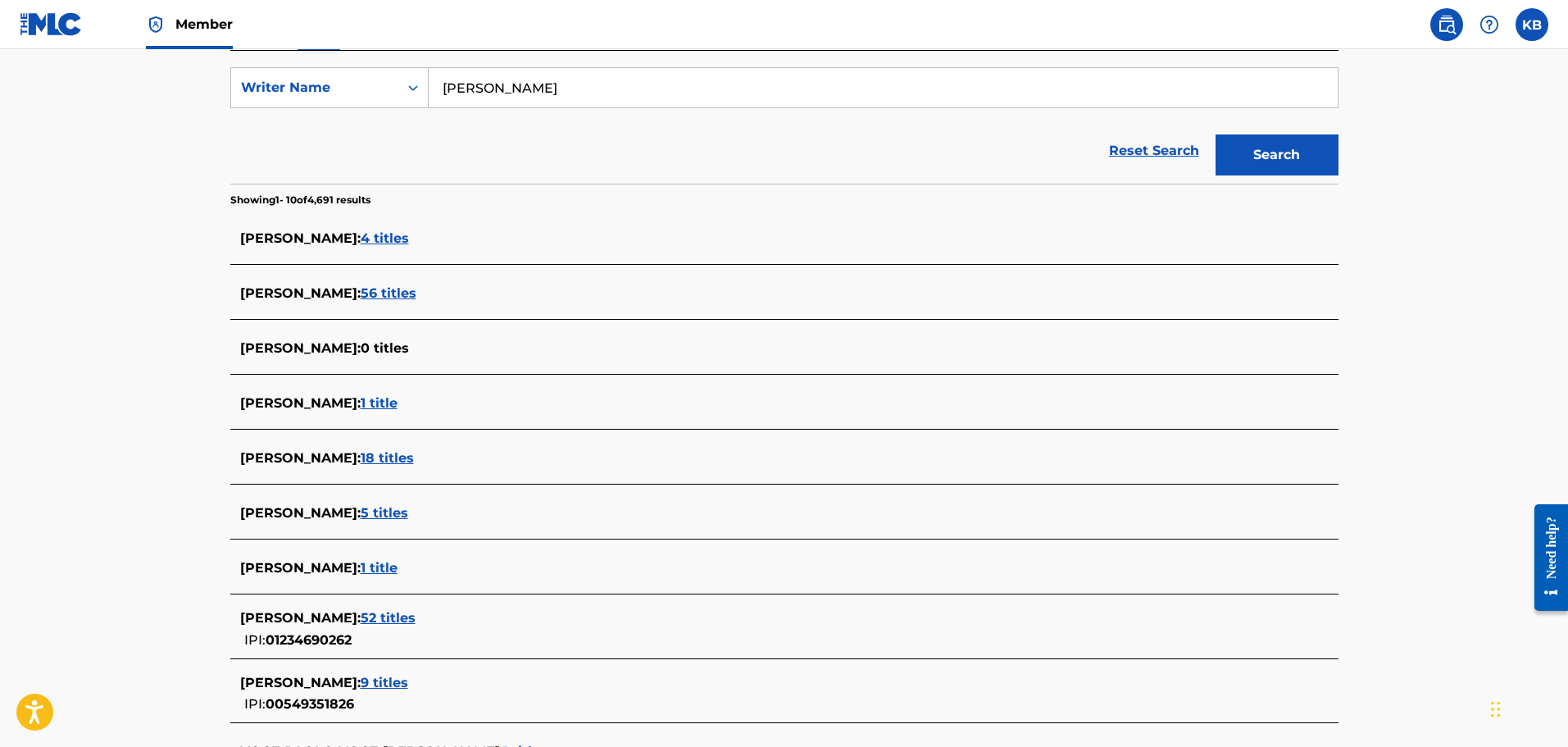
scroll to position [410, 0]
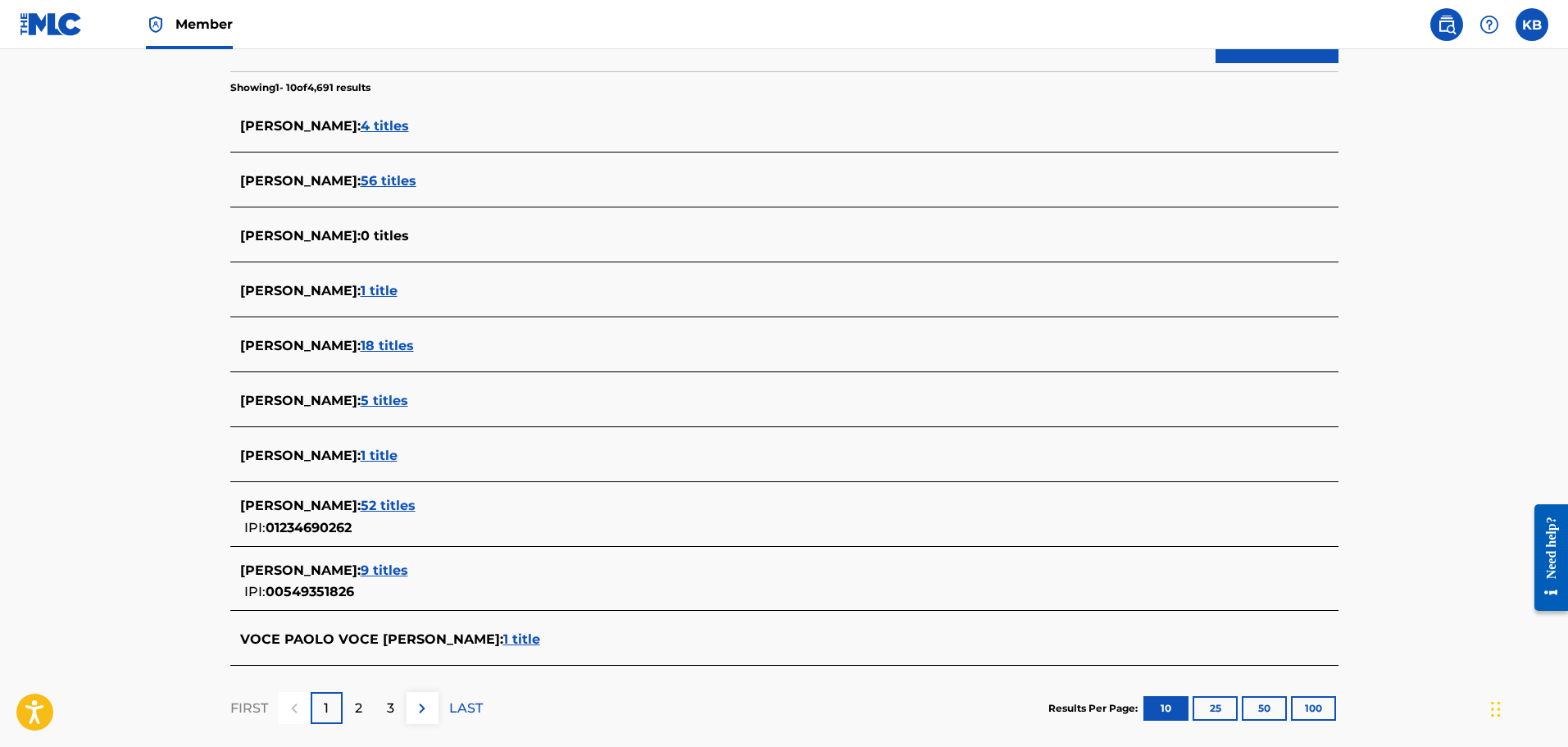
click at [367, 707] on div "2" at bounding box center [359, 708] width 32 height 32
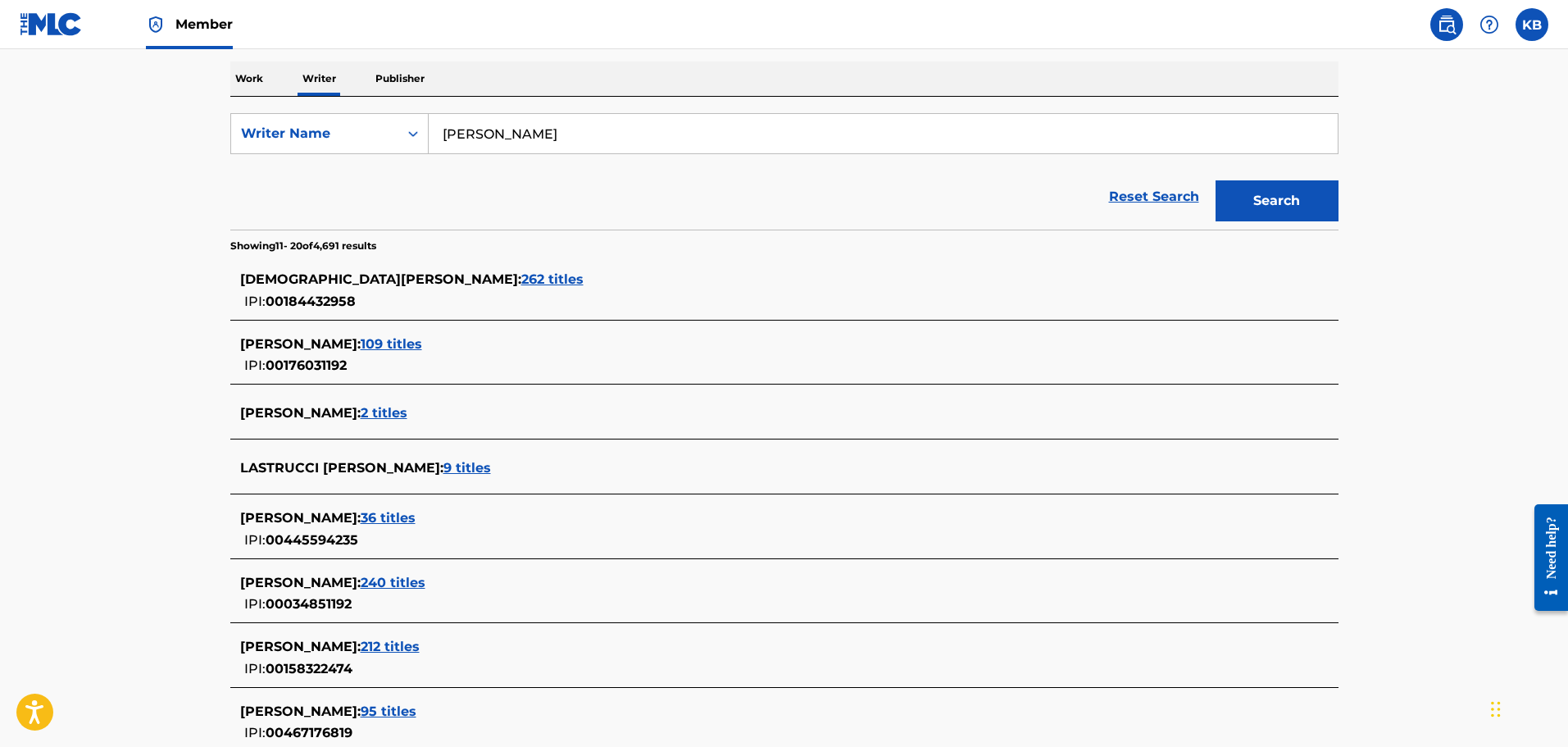
scroll to position [82, 0]
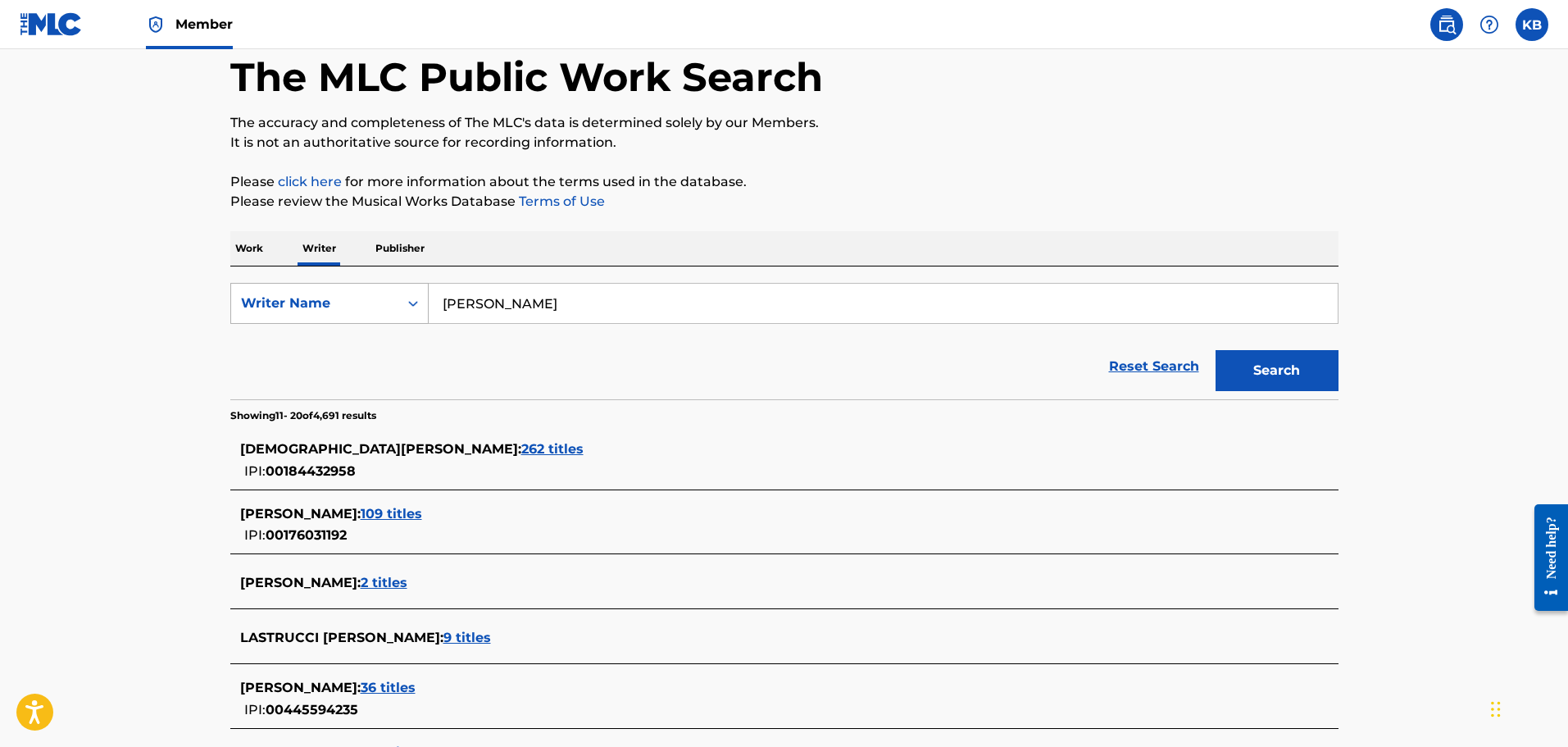
drag, startPoint x: 344, startPoint y: 309, endPoint x: 279, endPoint y: 313, distance: 65.1
click at [314, 316] on div "SearchWithCriteria14447937-f1da-4a46-a11c-3f6b6b5acd9e Writer Name [PERSON_NAME]" at bounding box center [784, 303] width 1108 height 41
paste input "[PERSON_NAME]"
type input "[PERSON_NAME]"
click at [1277, 372] on button "Search" at bounding box center [1277, 370] width 123 height 41
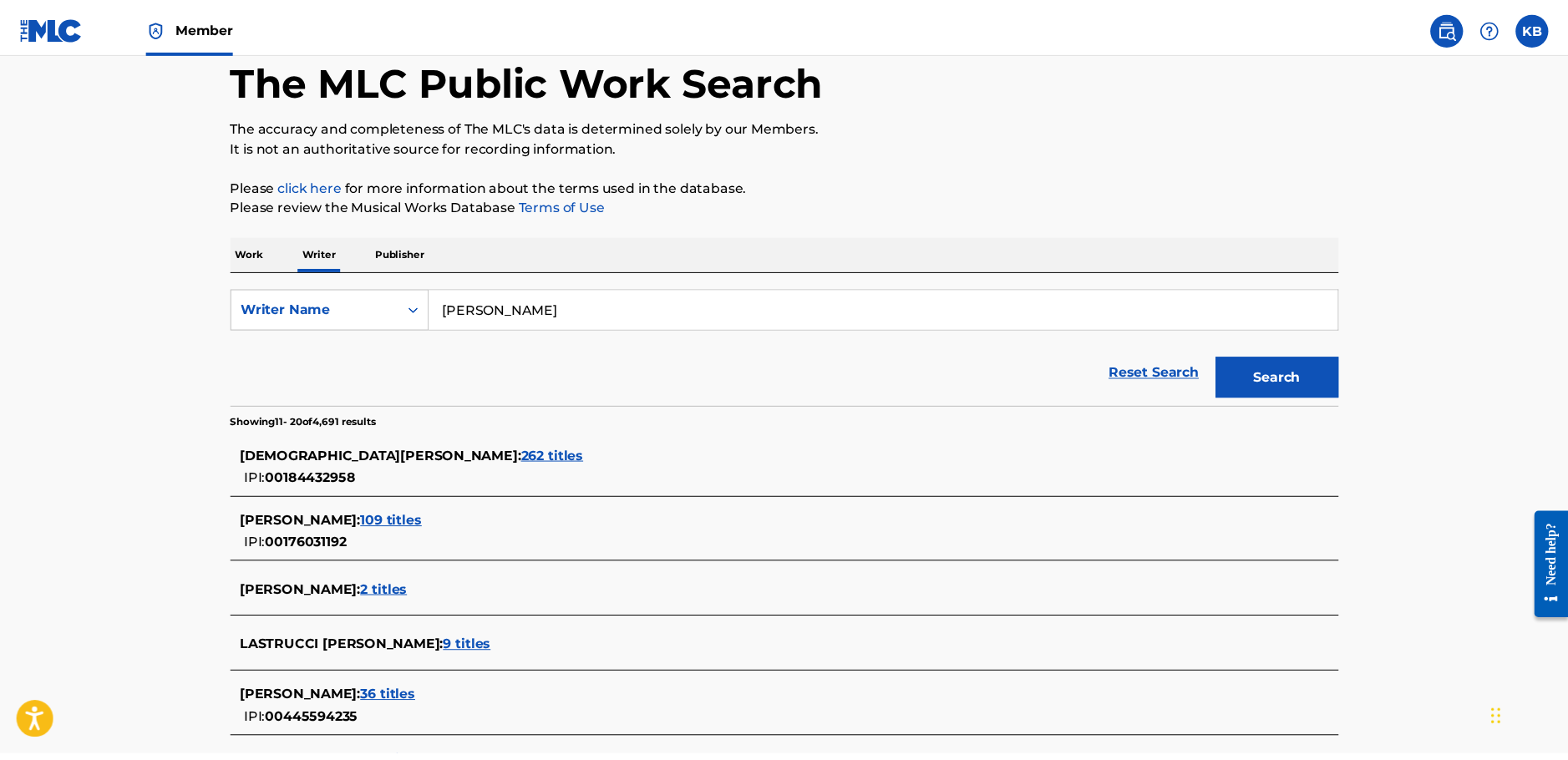
scroll to position [0, 0]
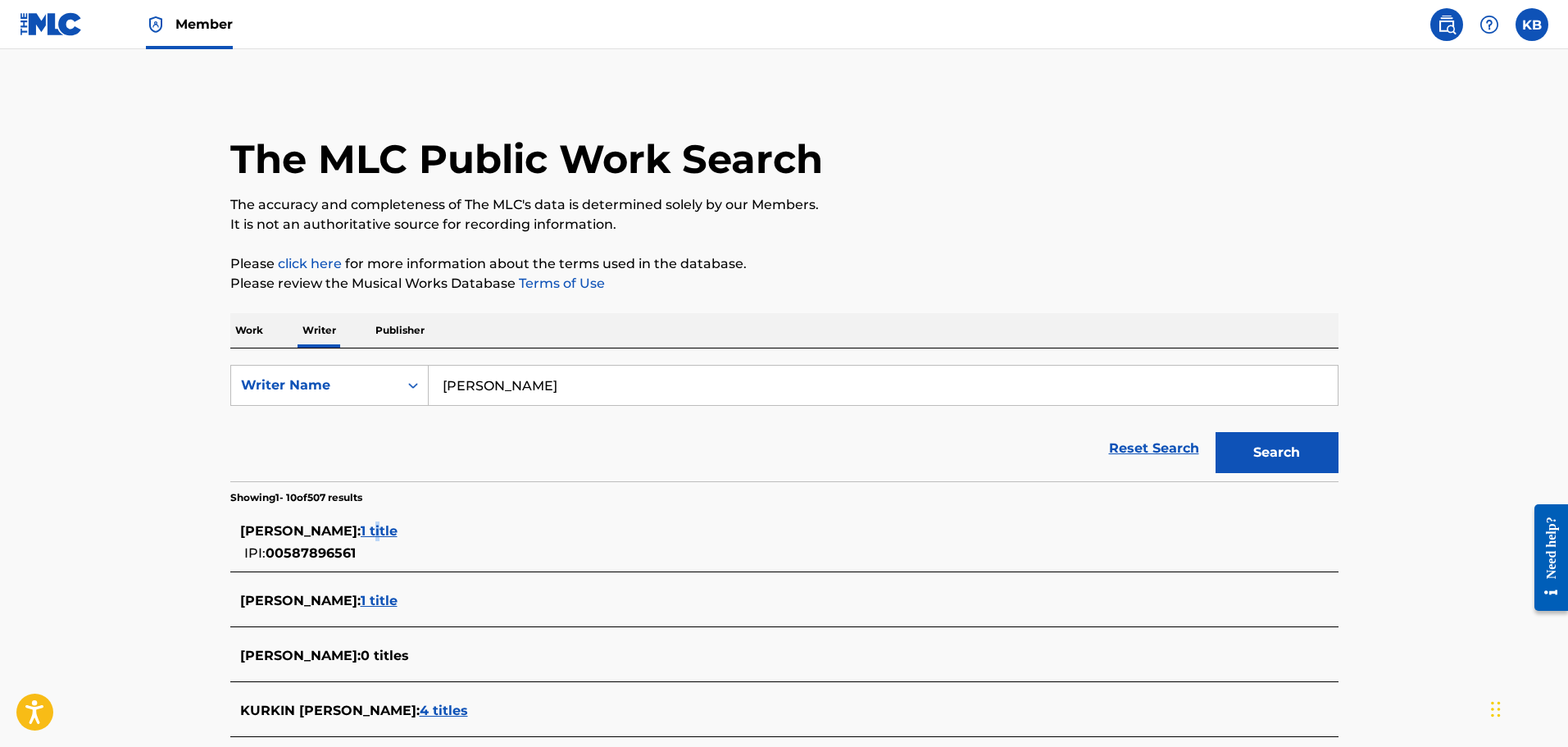
click at [397, 530] on span "1 title" at bounding box center [380, 530] width 37 height 15
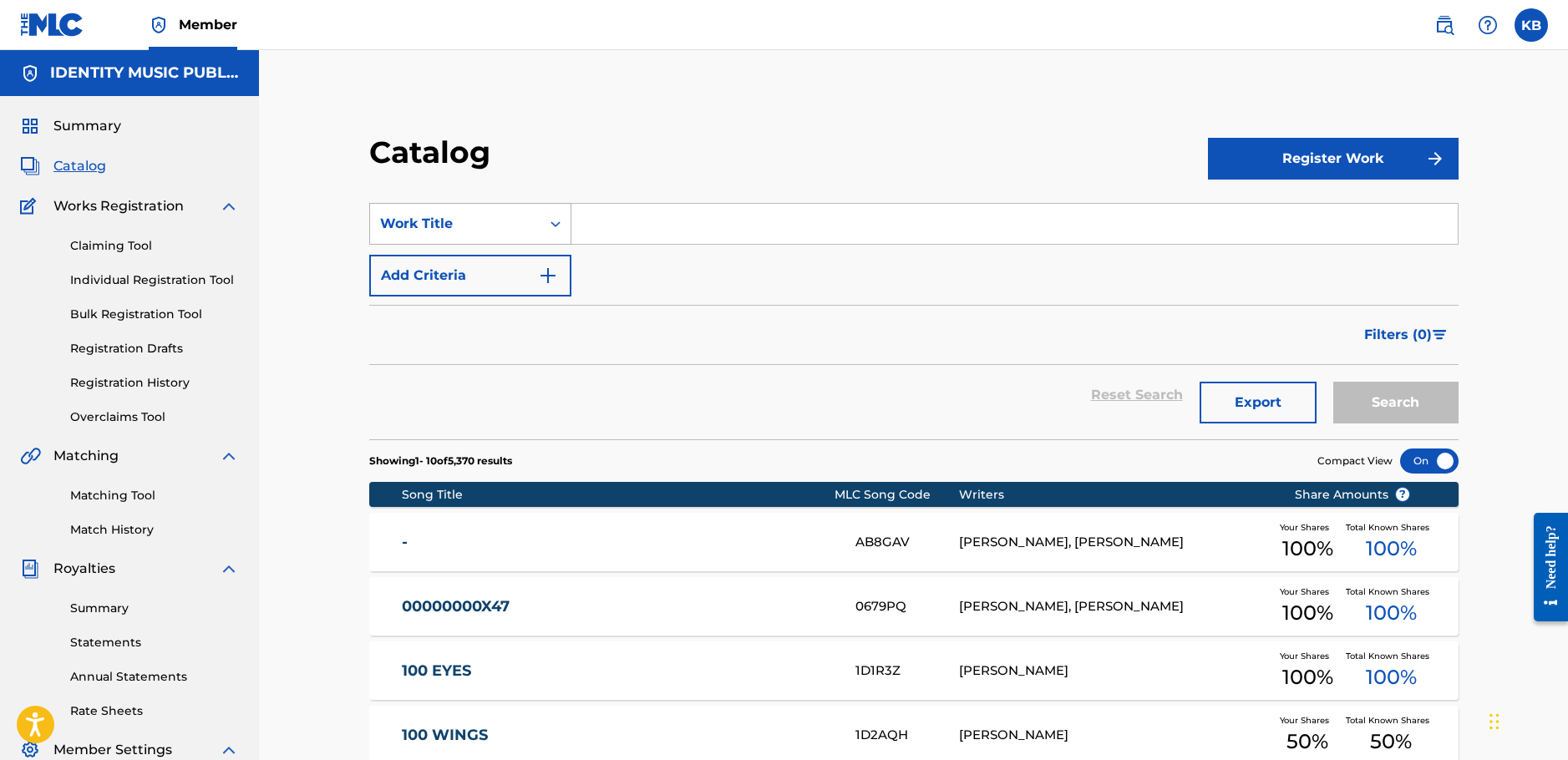
click at [560, 244] on div "Work Title" at bounding box center [470, 223] width 202 height 41
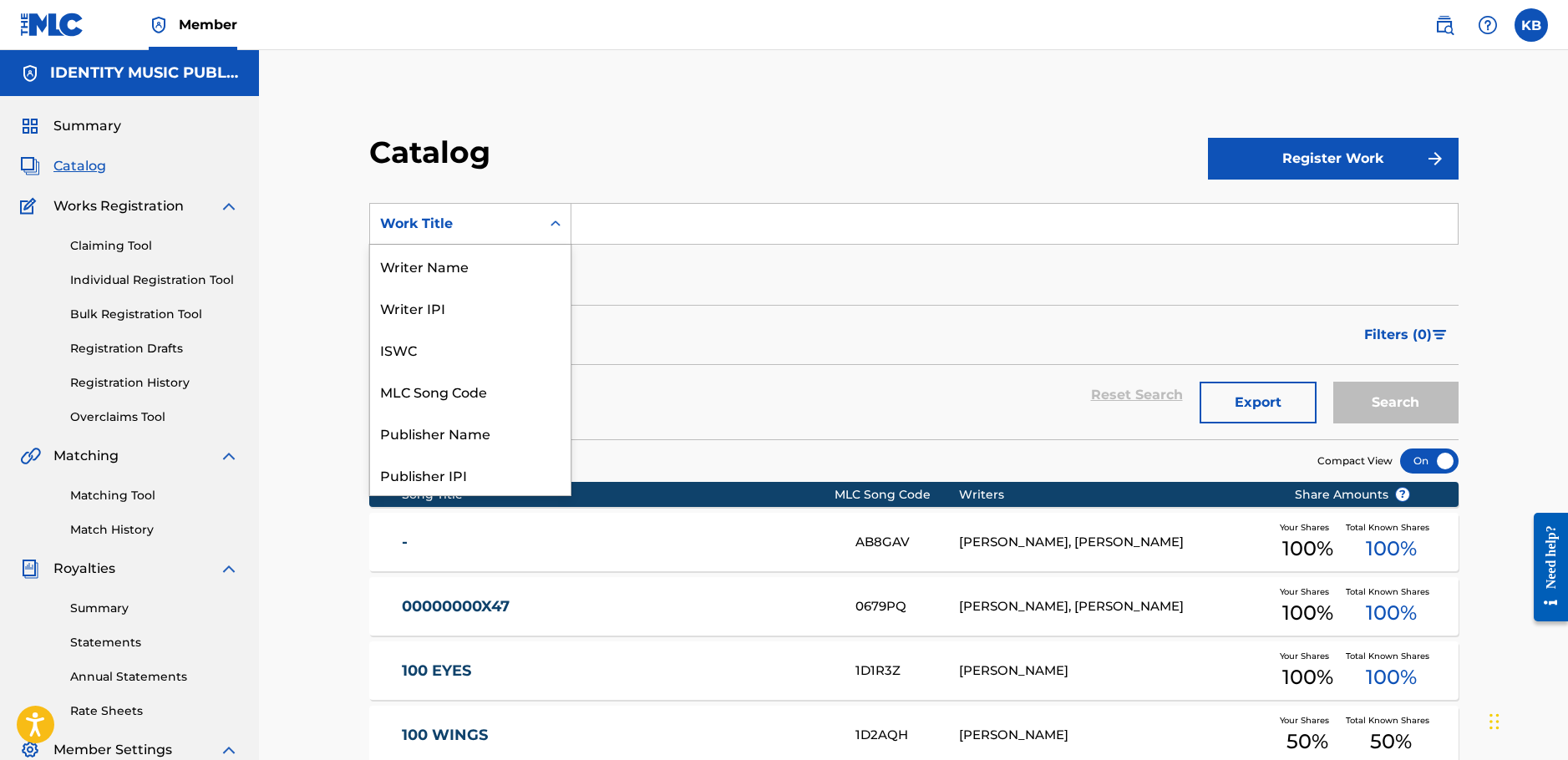
scroll to position [250, 0]
click at [475, 425] on div "ISRC" at bounding box center [470, 432] width 200 height 41
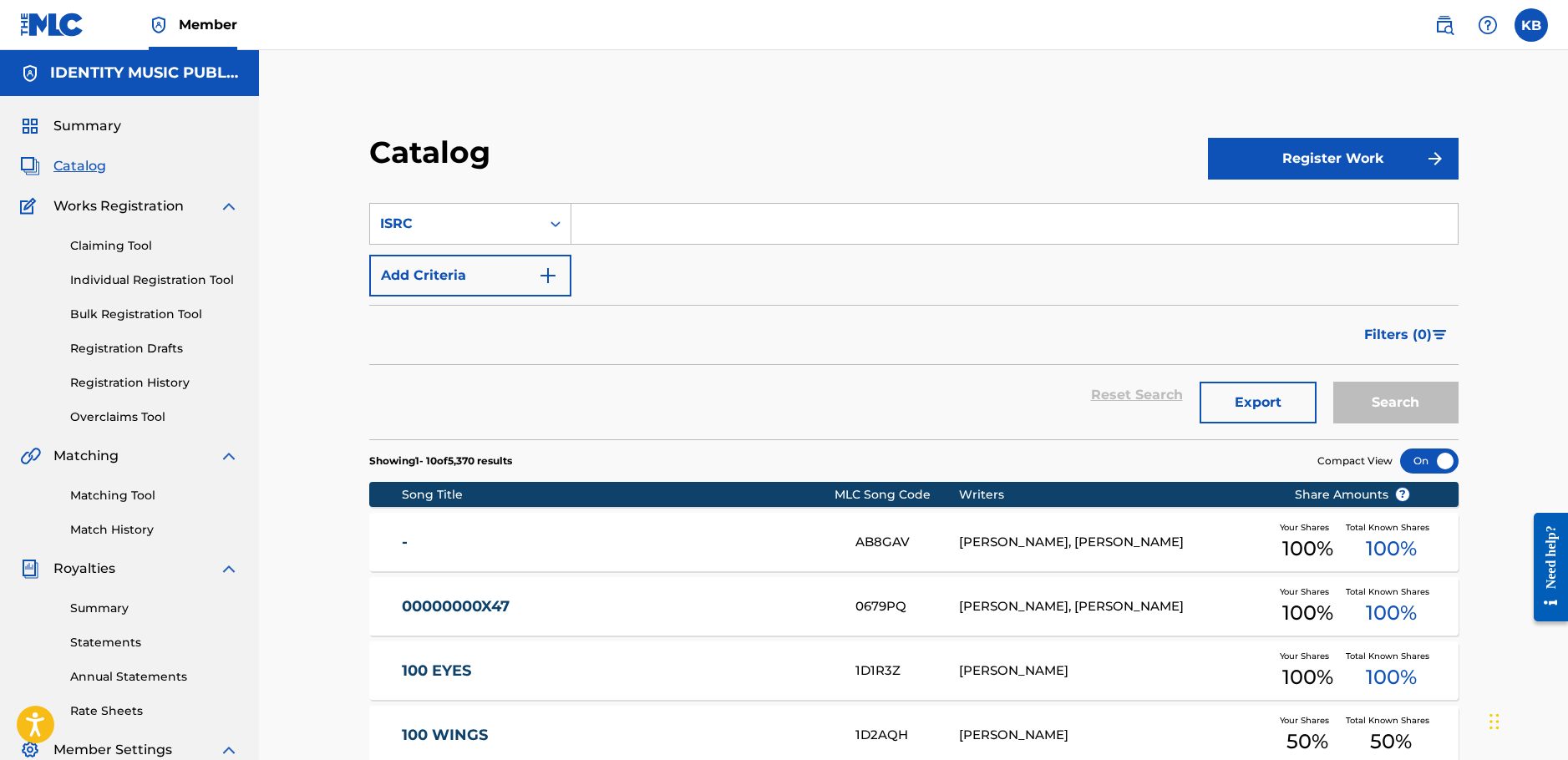
click at [619, 214] on input "Search Form" at bounding box center [1014, 223] width 886 height 40
paste input "UKZGC2504478"
click at [1333, 381] on button "Search" at bounding box center [1395, 402] width 125 height 41
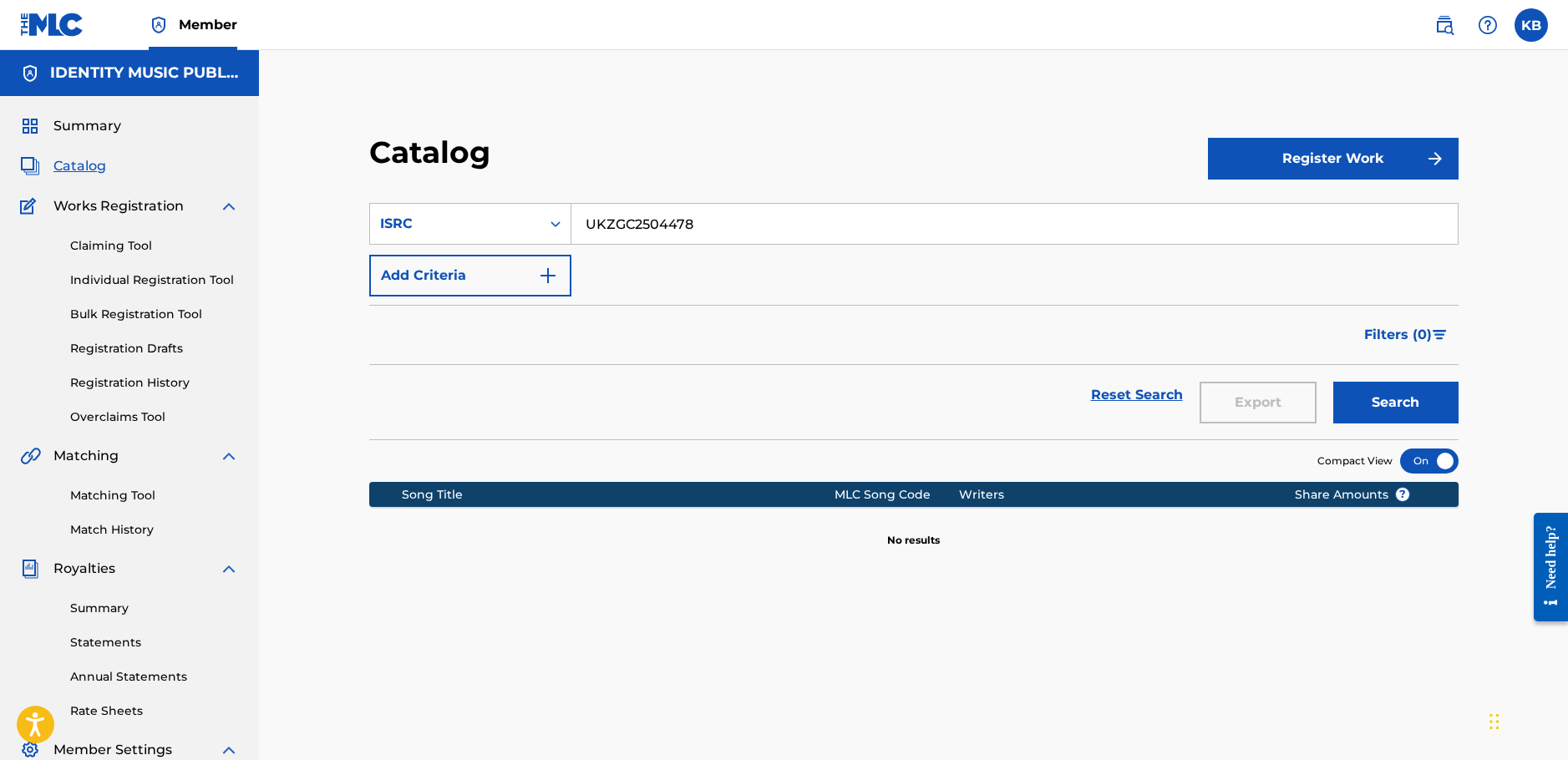
drag, startPoint x: 765, startPoint y: 225, endPoint x: 362, endPoint y: 204, distance: 403.5
click at [406, 207] on div "SearchWithCriteria310938df-3b6f-4aee-9a2c-3e1ace173b7b ISRC UKZGC2504478" at bounding box center [914, 223] width 1089 height 41
paste input "QMBZ92470652"
click at [1333, 381] on button "Search" at bounding box center [1395, 402] width 125 height 41
drag, startPoint x: 746, startPoint y: 239, endPoint x: 359, endPoint y: 249, distance: 387.1
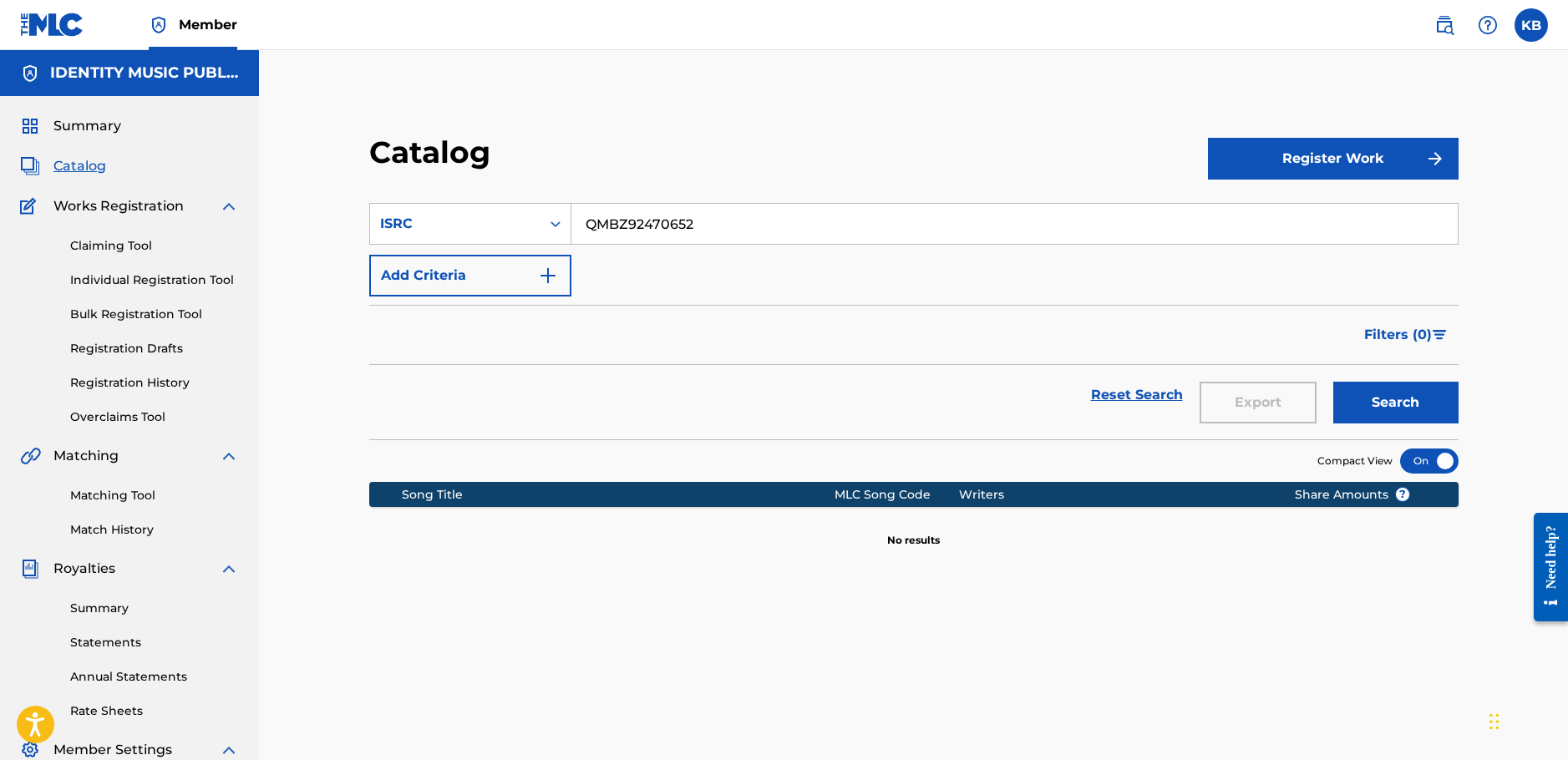
click at [374, 248] on div "SearchWithCriteria310938df-3b6f-4aee-9a2c-3e1ace173b7b ISRC QMBZ92470652 Add Cr…" at bounding box center [914, 249] width 1089 height 93
paste input "ZTB52284609"
click at [1333, 381] on button "Search" at bounding box center [1395, 402] width 125 height 41
drag, startPoint x: 740, startPoint y: 229, endPoint x: 337, endPoint y: 224, distance: 403.0
click at [419, 224] on div "SearchWithCriteria310938df-3b6f-4aee-9a2c-3e1ace173b7b ISRC QZTB52284609" at bounding box center [914, 223] width 1089 height 41
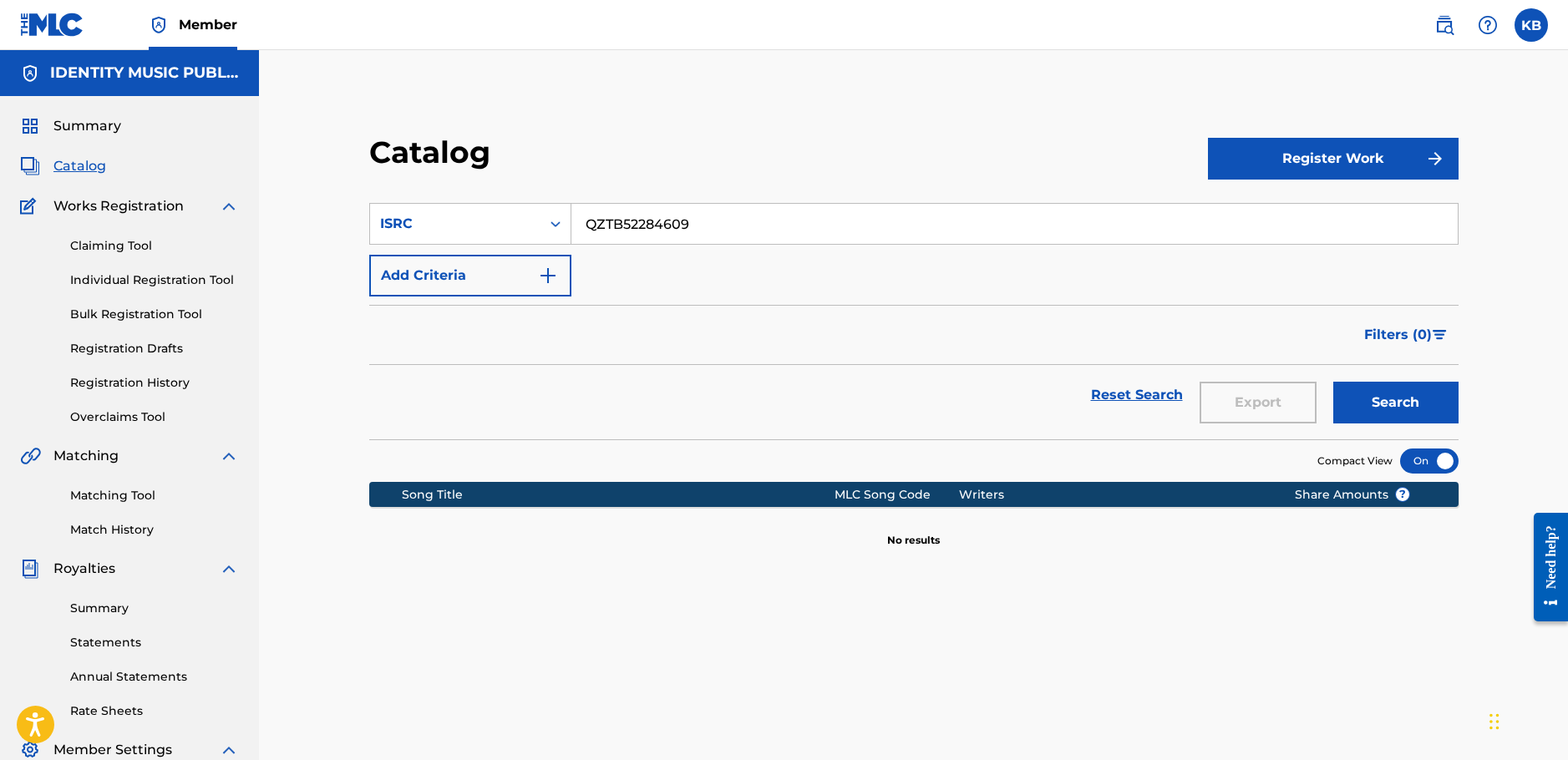
paste input "UKZGC2502293"
click at [1333, 381] on button "Search" at bounding box center [1395, 402] width 125 height 41
drag, startPoint x: 635, startPoint y: 231, endPoint x: 425, endPoint y: 244, distance: 210.4
click at [433, 242] on div "SearchWithCriteria310938df-3b6f-4aee-9a2c-3e1ace173b7b ISRC UKZGC2502293" at bounding box center [914, 223] width 1089 height 41
paste input "QZDA72380965"
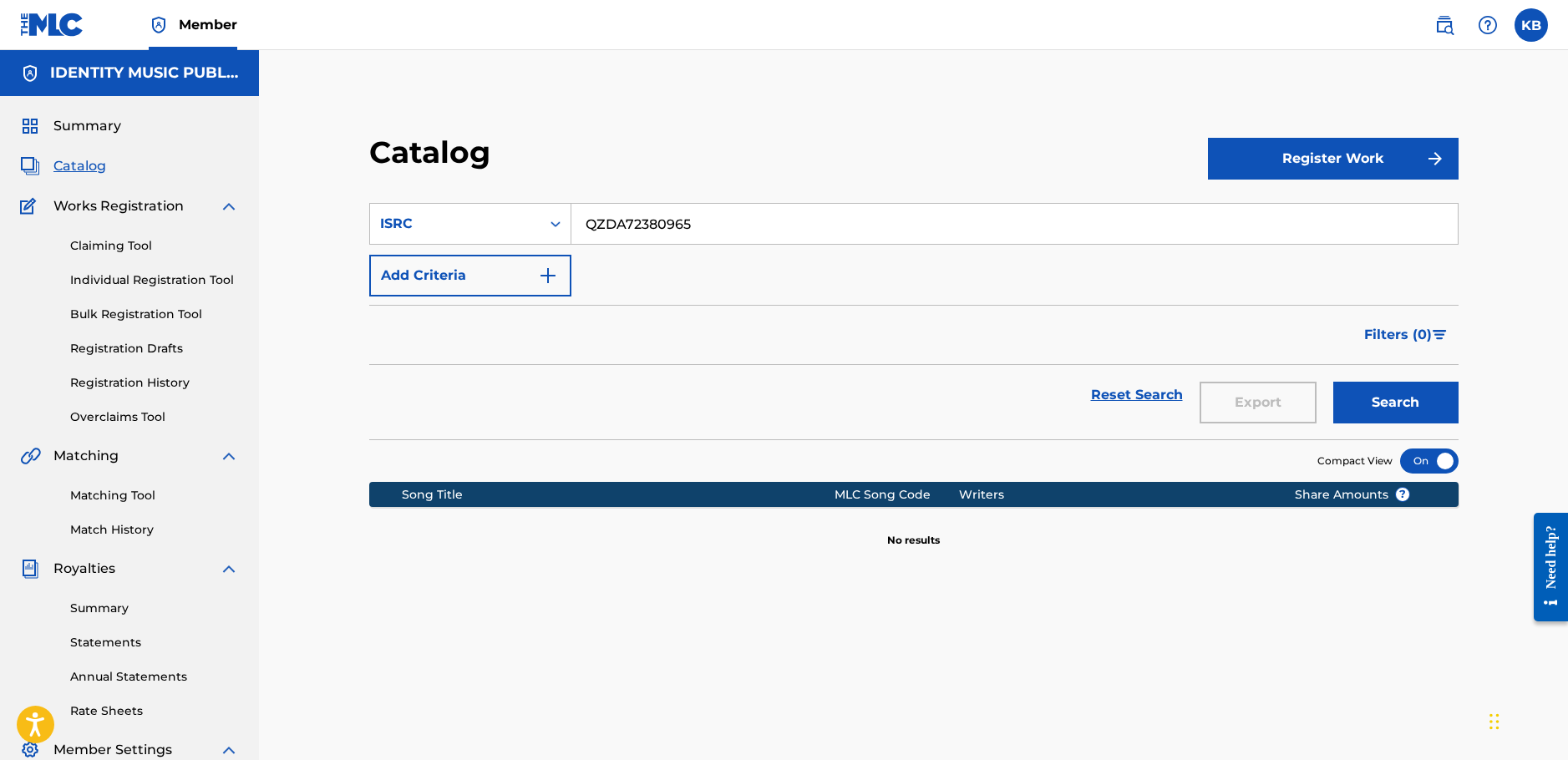
click at [1333, 381] on button "Search" at bounding box center [1395, 402] width 125 height 41
drag, startPoint x: 696, startPoint y: 217, endPoint x: 337, endPoint y: 195, distance: 359.7
click at [348, 194] on div "Catalog Register Work SearchWithCriteria310938df-3b6f-4aee-9a2c-3e1ace173b7b IS…" at bounding box center [913, 523] width 1169 height 864
paste input "TB72334569"
click at [1333, 381] on button "Search" at bounding box center [1395, 402] width 125 height 41
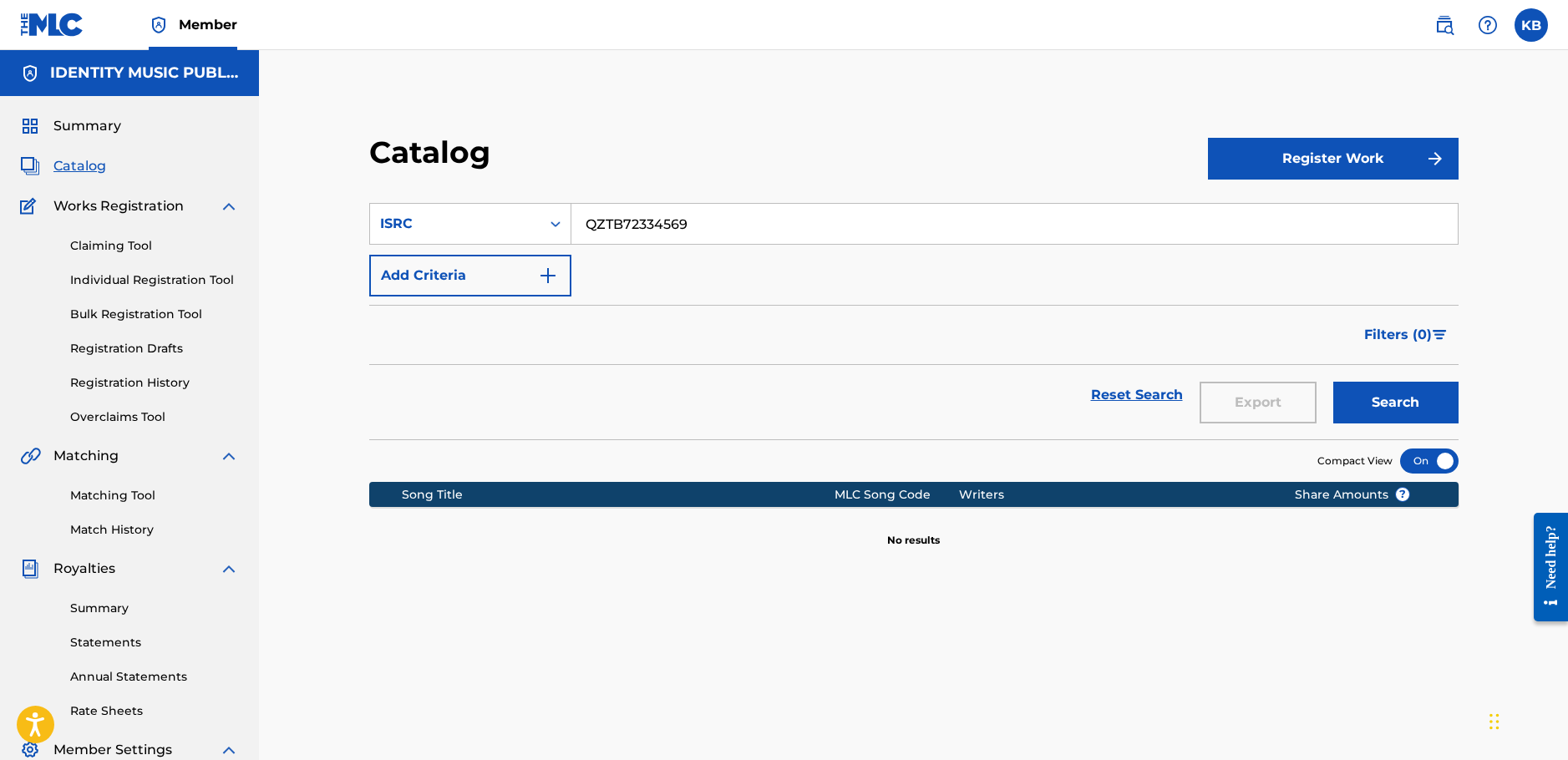
click at [1182, 606] on div "Catalog Register Work SearchWithCriteria310938df-3b6f-4aee-9a2c-3e1ace173b7b IS…" at bounding box center [913, 523] width 1169 height 864
drag, startPoint x: 723, startPoint y: 224, endPoint x: 555, endPoint y: 242, distance: 169.0
click at [571, 241] on input "QZTB72334569" at bounding box center [1014, 223] width 886 height 40
paste input "PLS2364721"
click at [1333, 381] on button "Search" at bounding box center [1395, 402] width 125 height 41
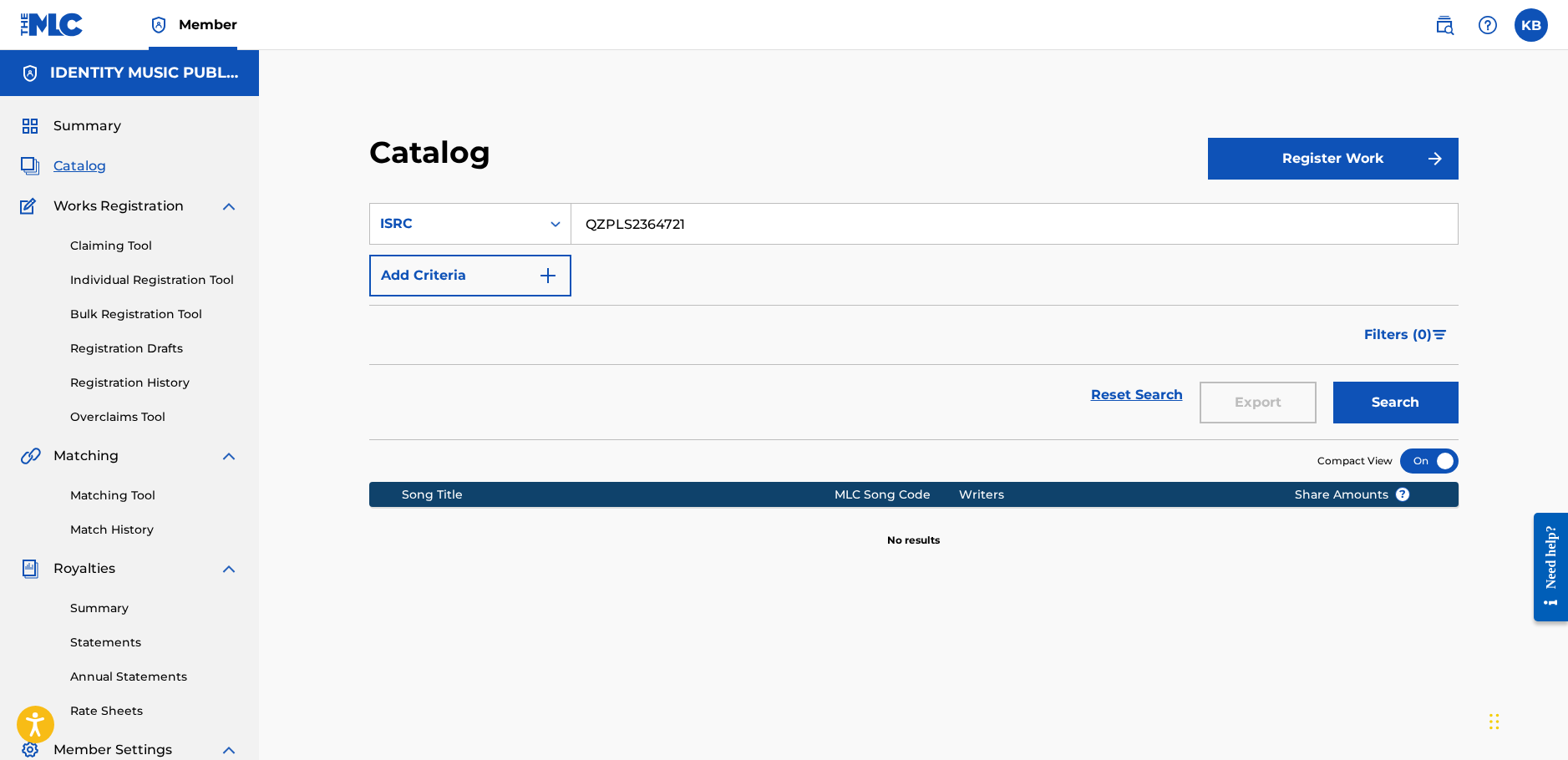
drag, startPoint x: 749, startPoint y: 225, endPoint x: 494, endPoint y: 254, distance: 256.6
click at [521, 249] on div "SearchWithCriteria310938df-3b6f-4aee-9a2c-3e1ace173b7b ISRC QZPLS2364721 Add Cr…" at bounding box center [914, 249] width 1089 height 93
paste input "TB72418876"
click at [1333, 381] on button "Search" at bounding box center [1395, 402] width 125 height 41
drag, startPoint x: 801, startPoint y: 236, endPoint x: 323, endPoint y: 212, distance: 478.6
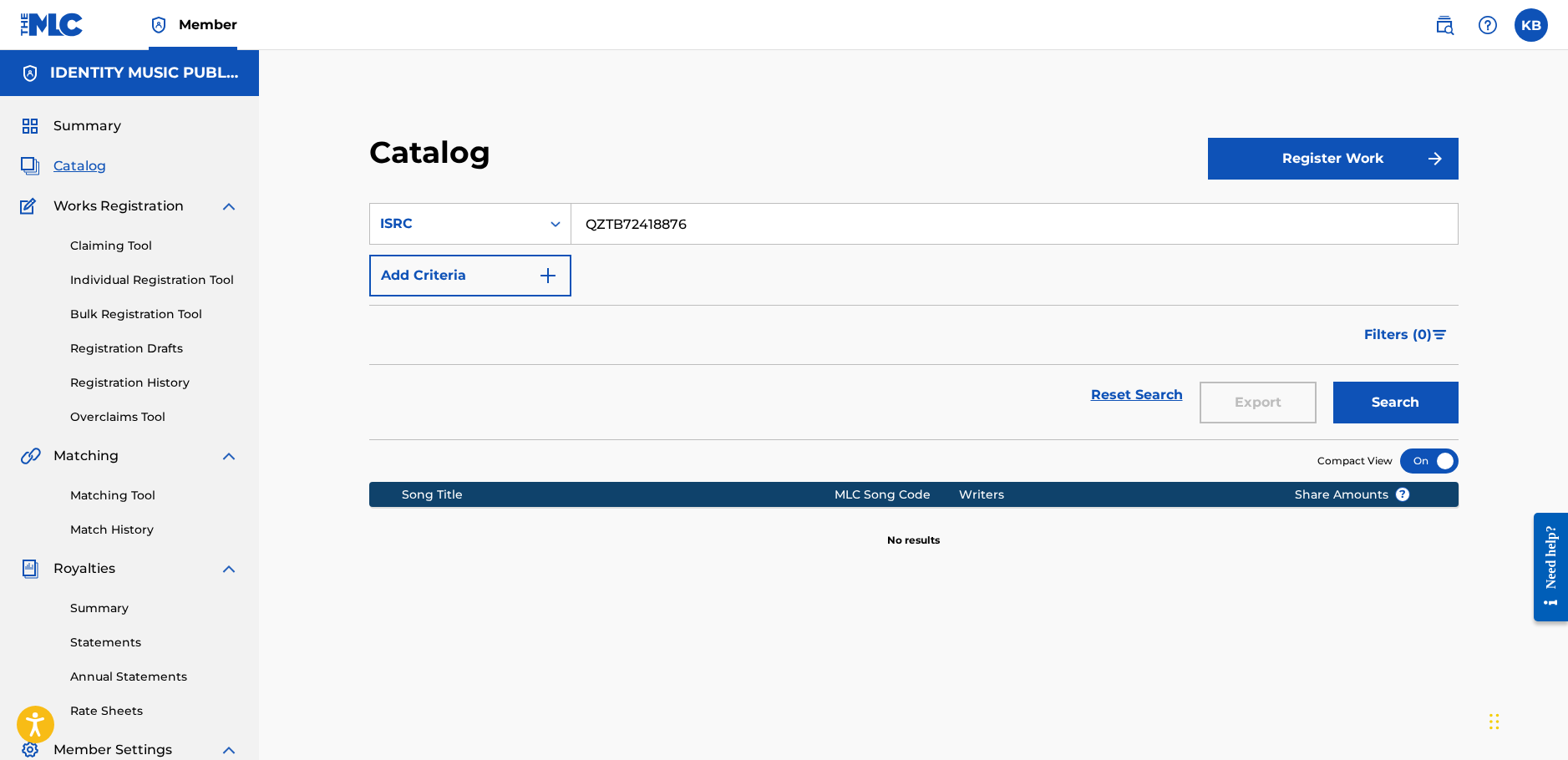
click at [387, 204] on div "SearchWithCriteria310938df-3b6f-4aee-9a2c-3e1ace173b7b ISRC QZTB72418876" at bounding box center [914, 223] width 1089 height 41
paste input "FZ32382918"
click at [1333, 381] on button "Search" at bounding box center [1395, 402] width 125 height 41
drag, startPoint x: 628, startPoint y: 210, endPoint x: 499, endPoint y: 212, distance: 129.0
click at [503, 211] on div "SearchWithCriteria310938df-3b6f-4aee-9a2c-3e1ace173b7b ISRC QZFZ32382918" at bounding box center [914, 223] width 1089 height 41
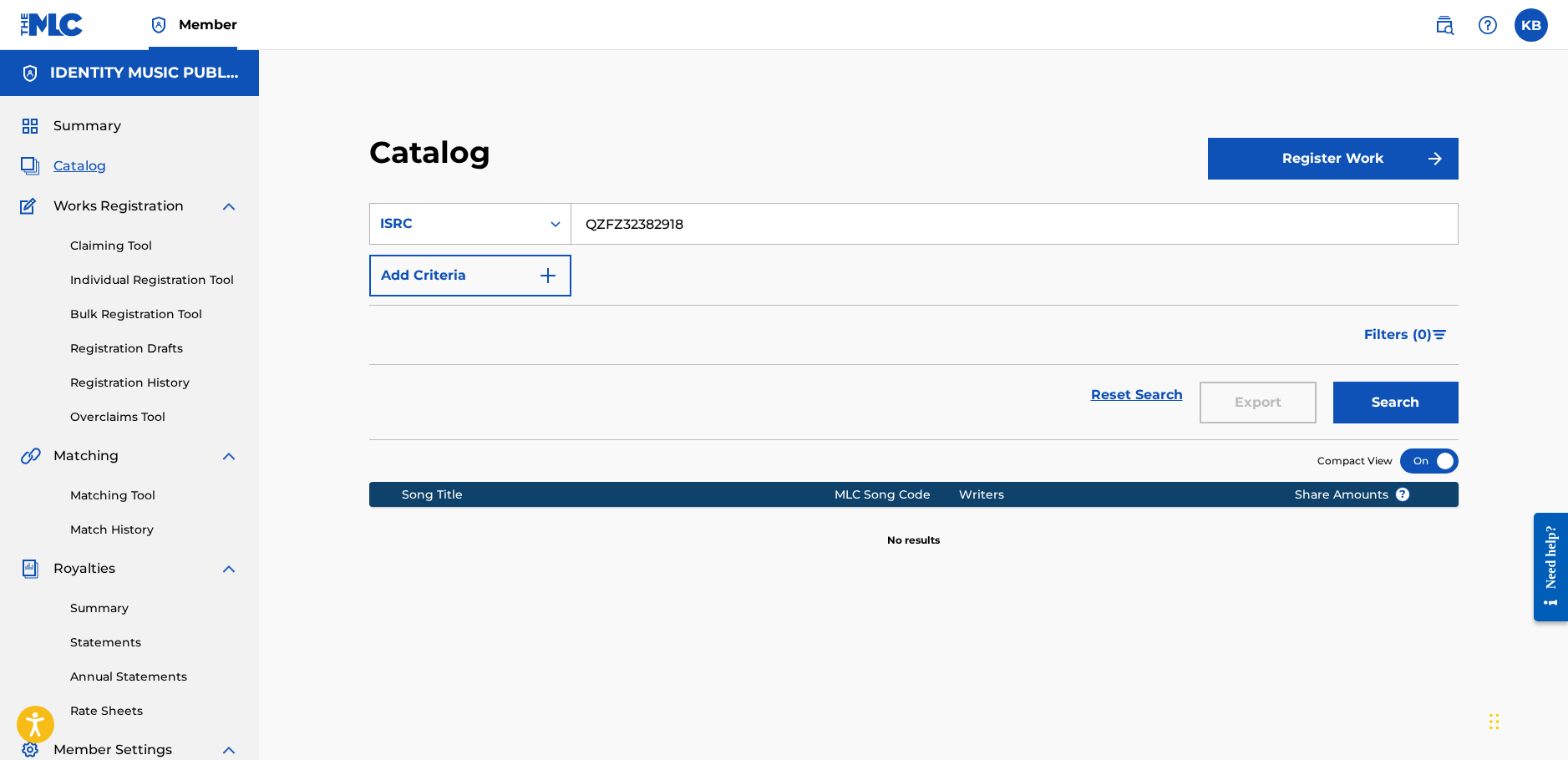
paste input "TB32473292"
type input "QZTB32473292"
click at [1333, 381] on button "Search" at bounding box center [1395, 402] width 125 height 41
click at [1449, 32] on img at bounding box center [1444, 24] width 20 height 20
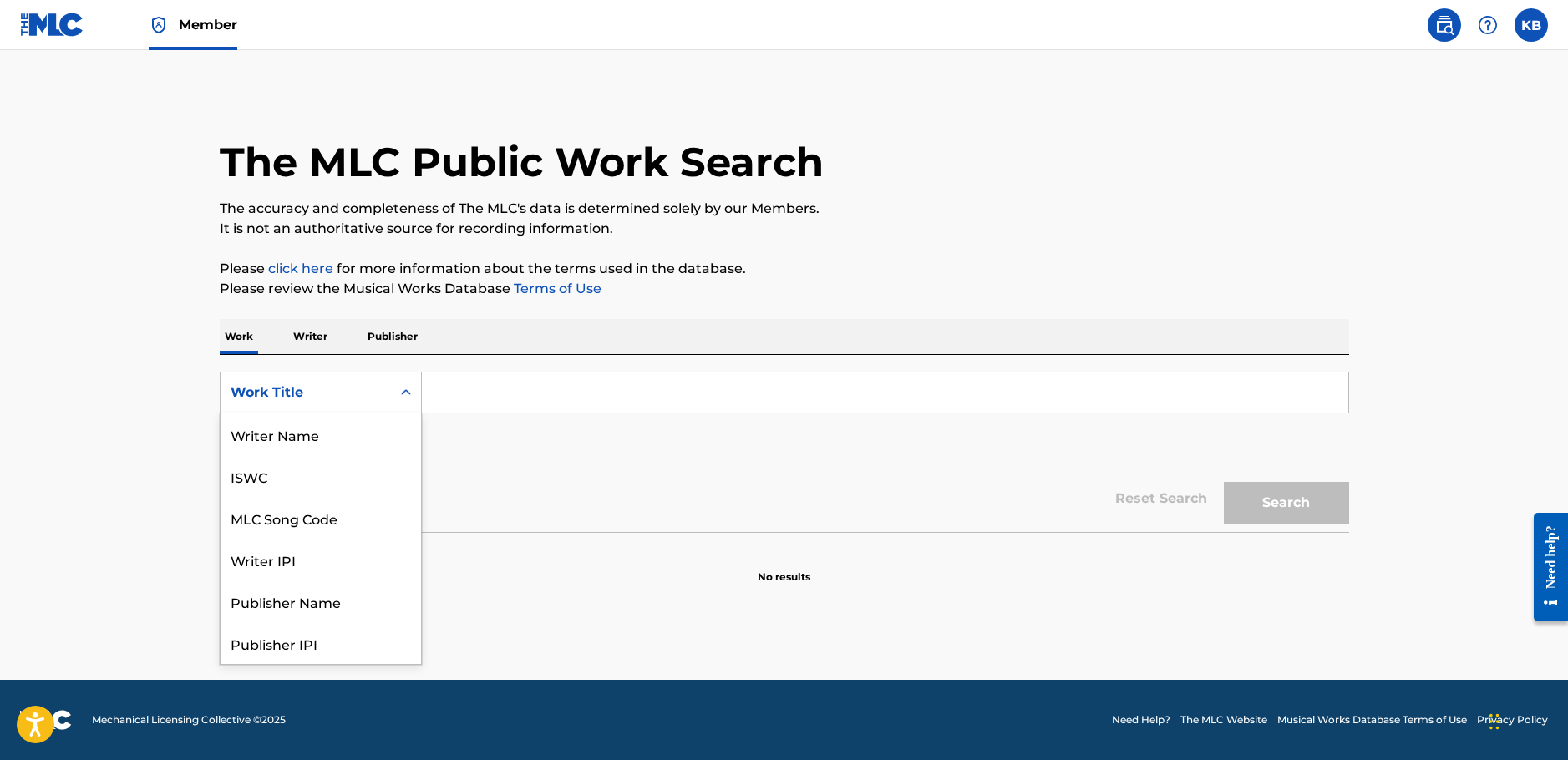
click at [331, 394] on div "Work Title" at bounding box center [305, 392] width 150 height 20
click at [302, 332] on p "Writer" at bounding box center [310, 336] width 44 height 35
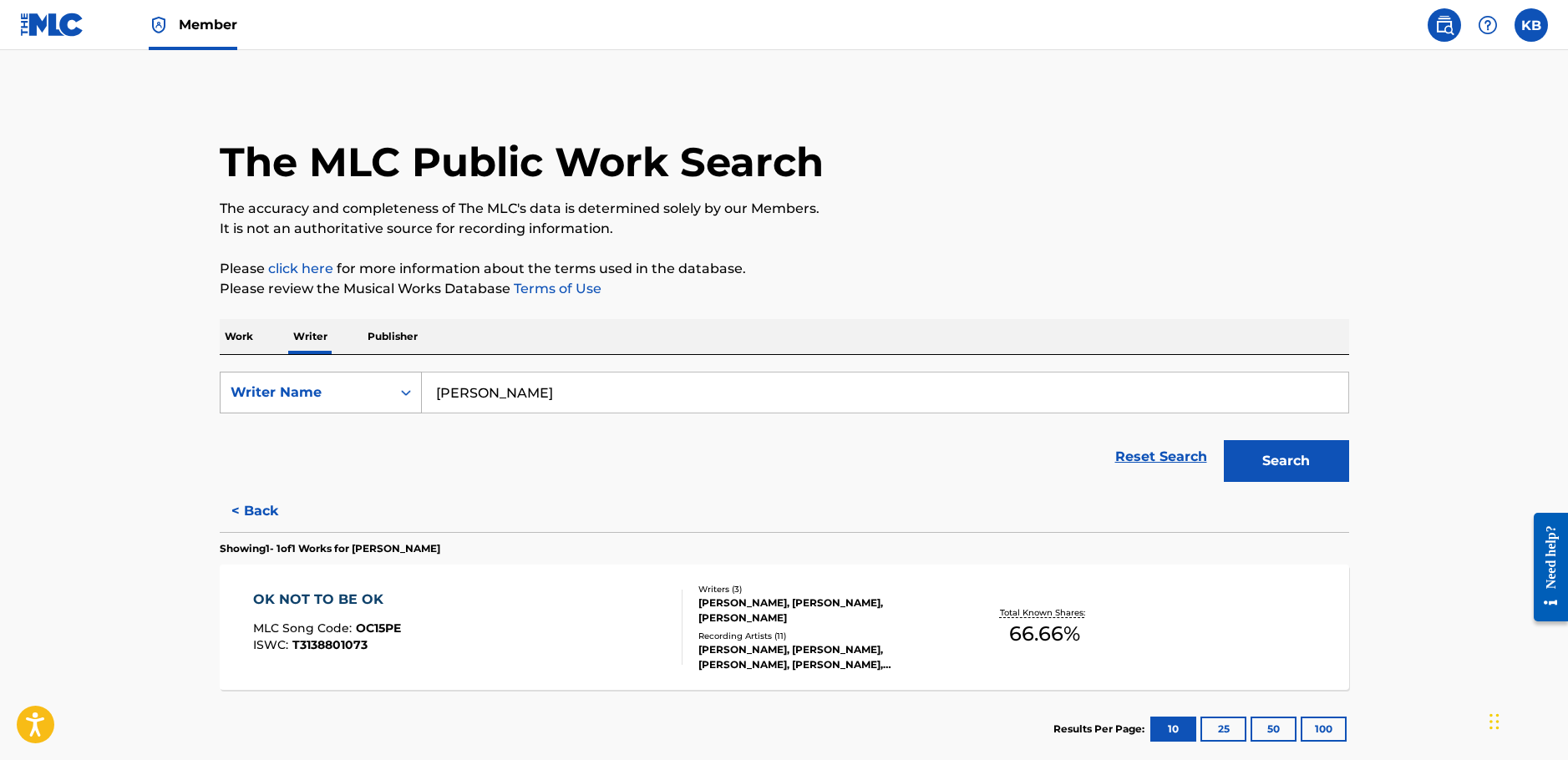
drag, startPoint x: 639, startPoint y: 393, endPoint x: 359, endPoint y: 386, distance: 280.1
click at [368, 391] on div "SearchWithCriteria14447937-f1da-4a46-a11c-3f6b6b5acd9e Writer Name [PERSON_NAME]" at bounding box center [784, 393] width 1129 height 41
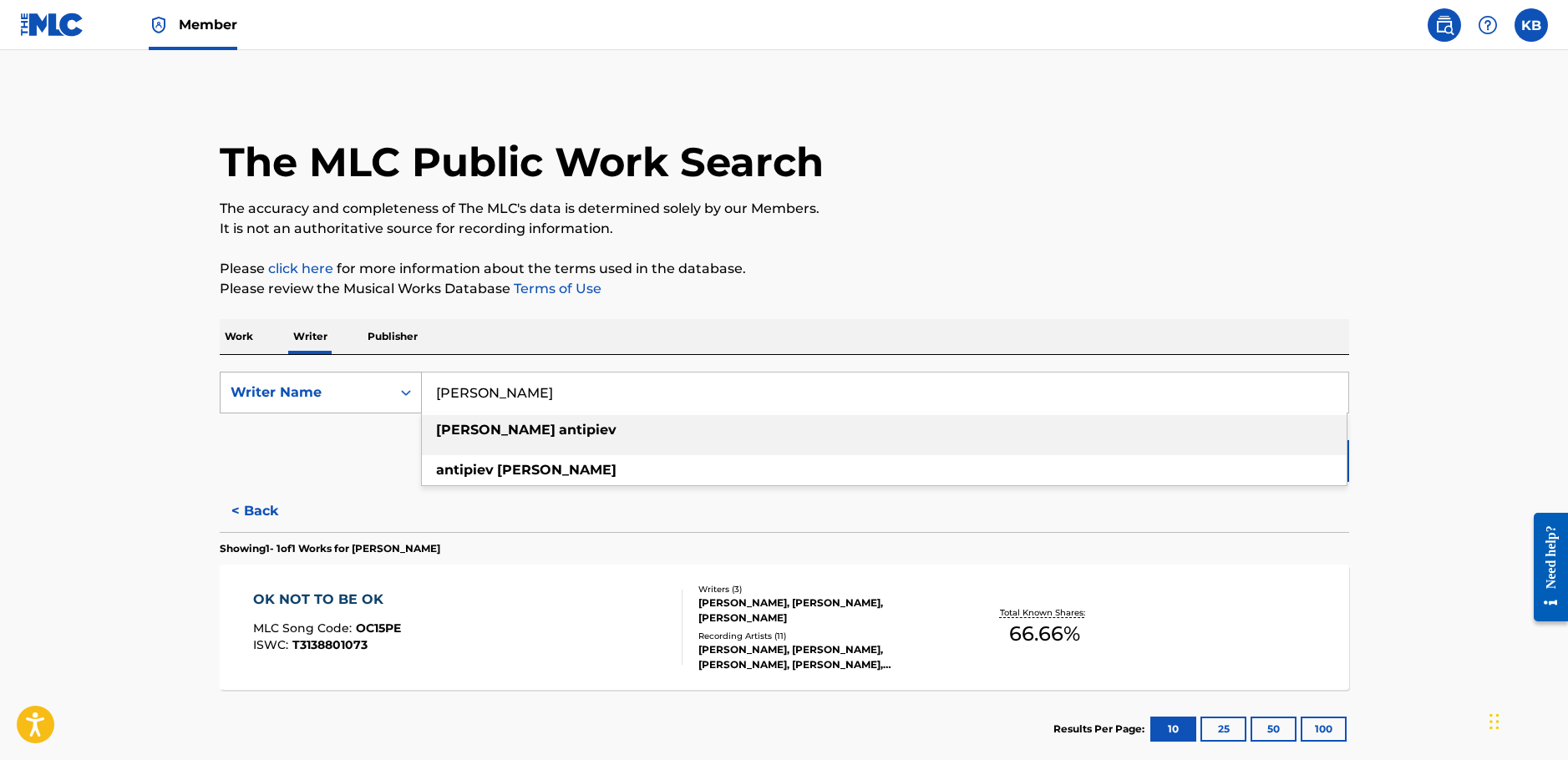
paste input "[PERSON_NAME]"
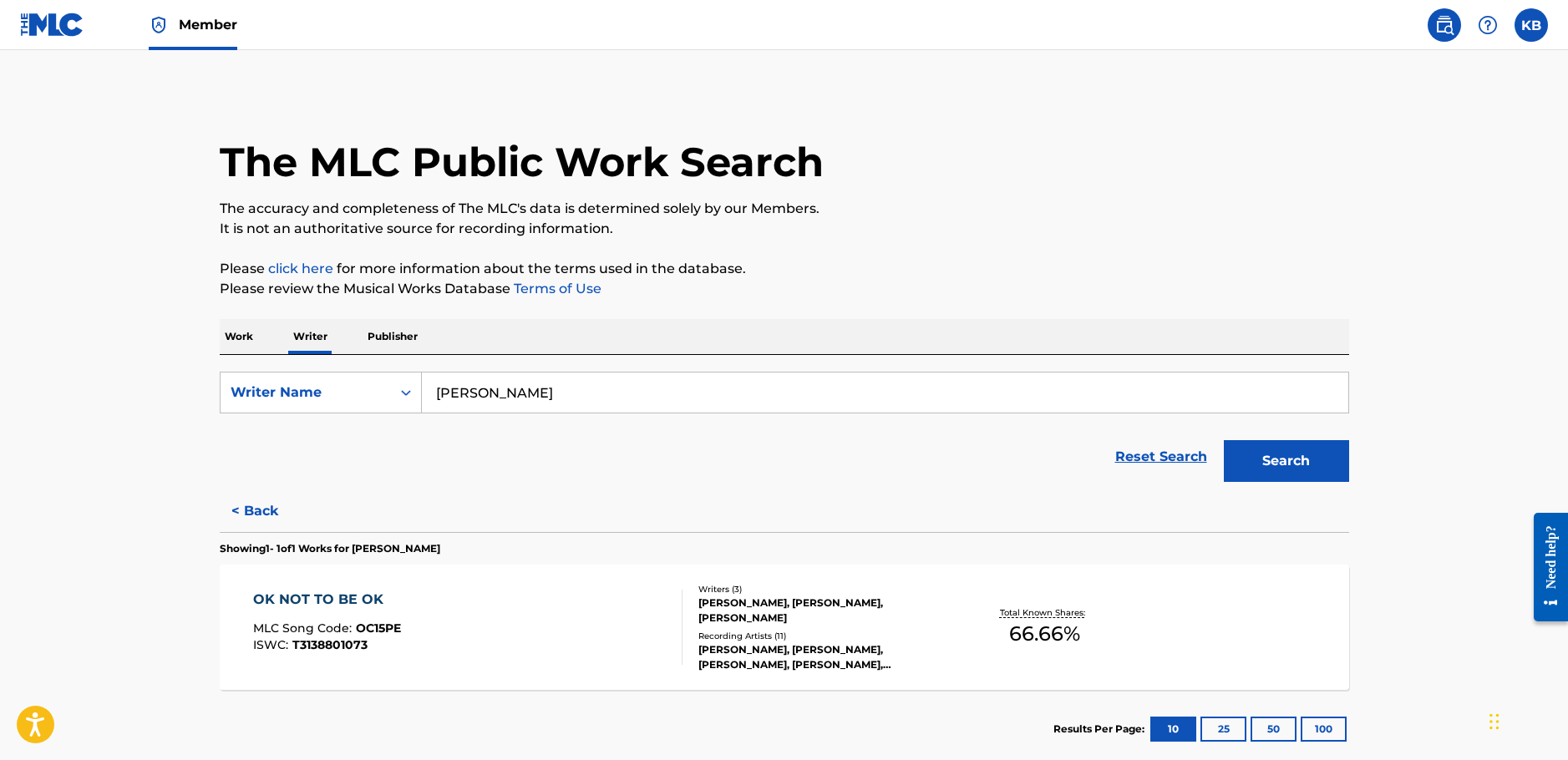
type input "[PERSON_NAME]"
click at [1290, 470] on button "Search" at bounding box center [1286, 461] width 125 height 41
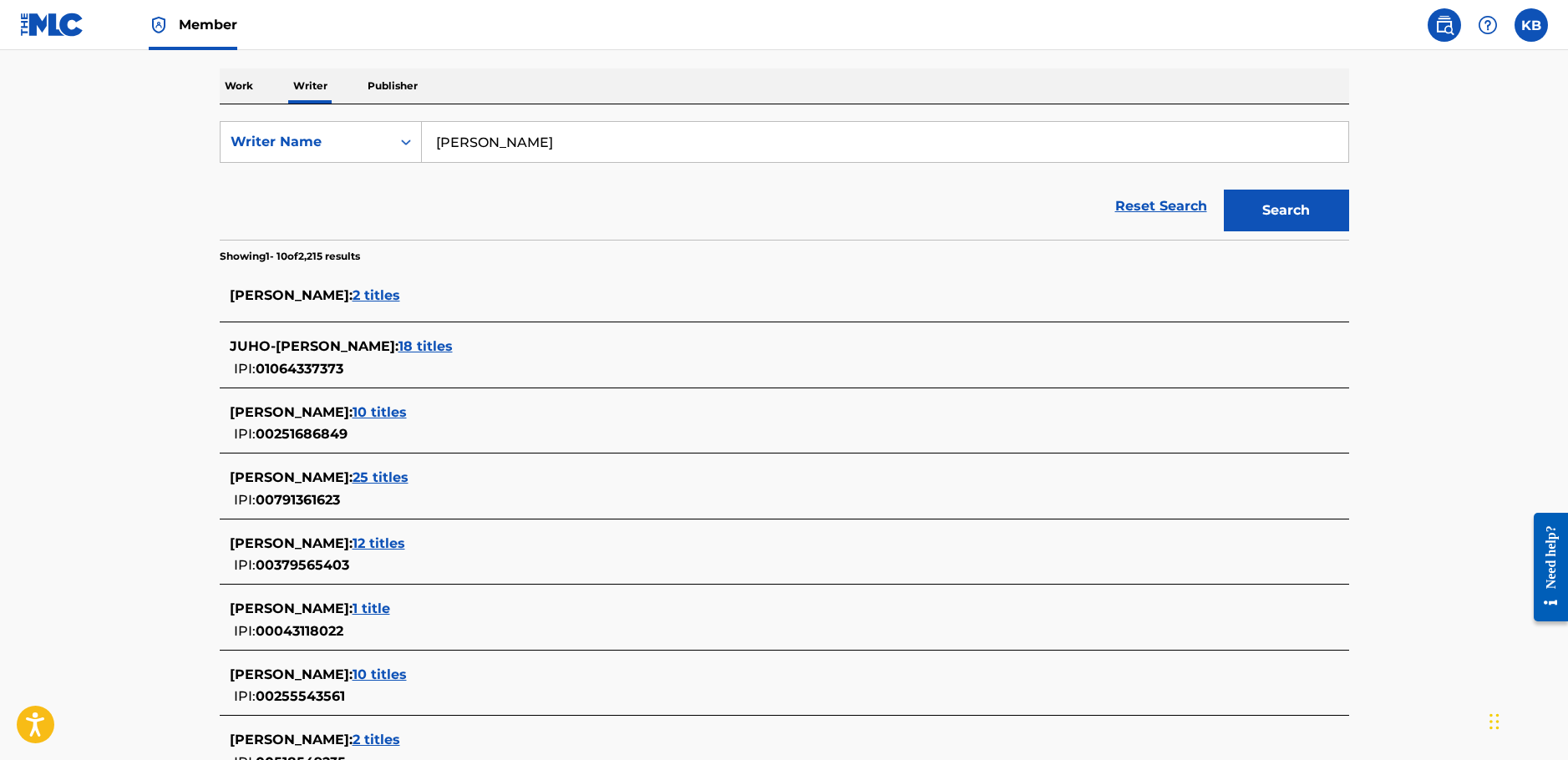
scroll to position [501, 0]
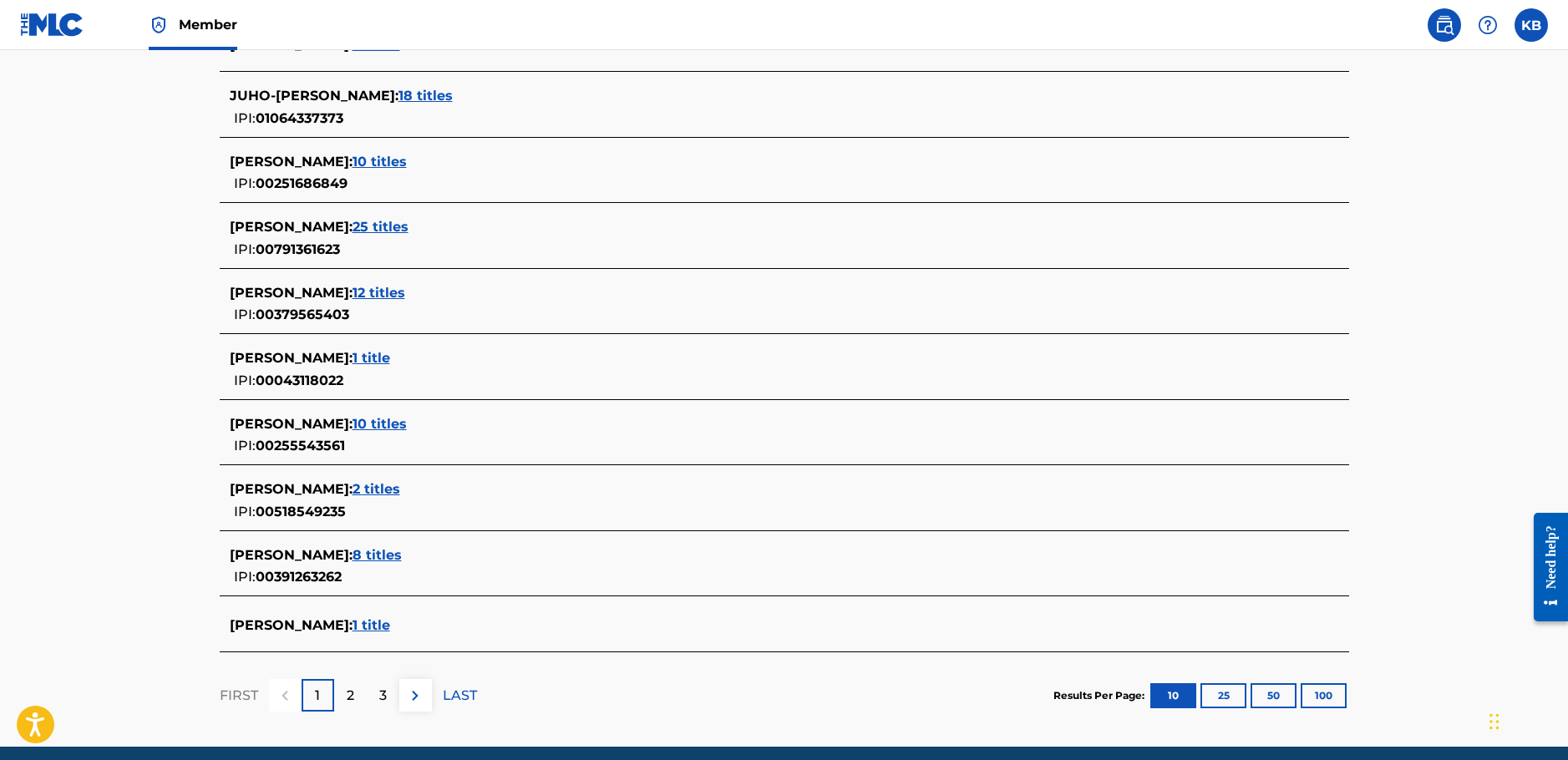
click at [429, 694] on button at bounding box center [416, 695] width 33 height 33
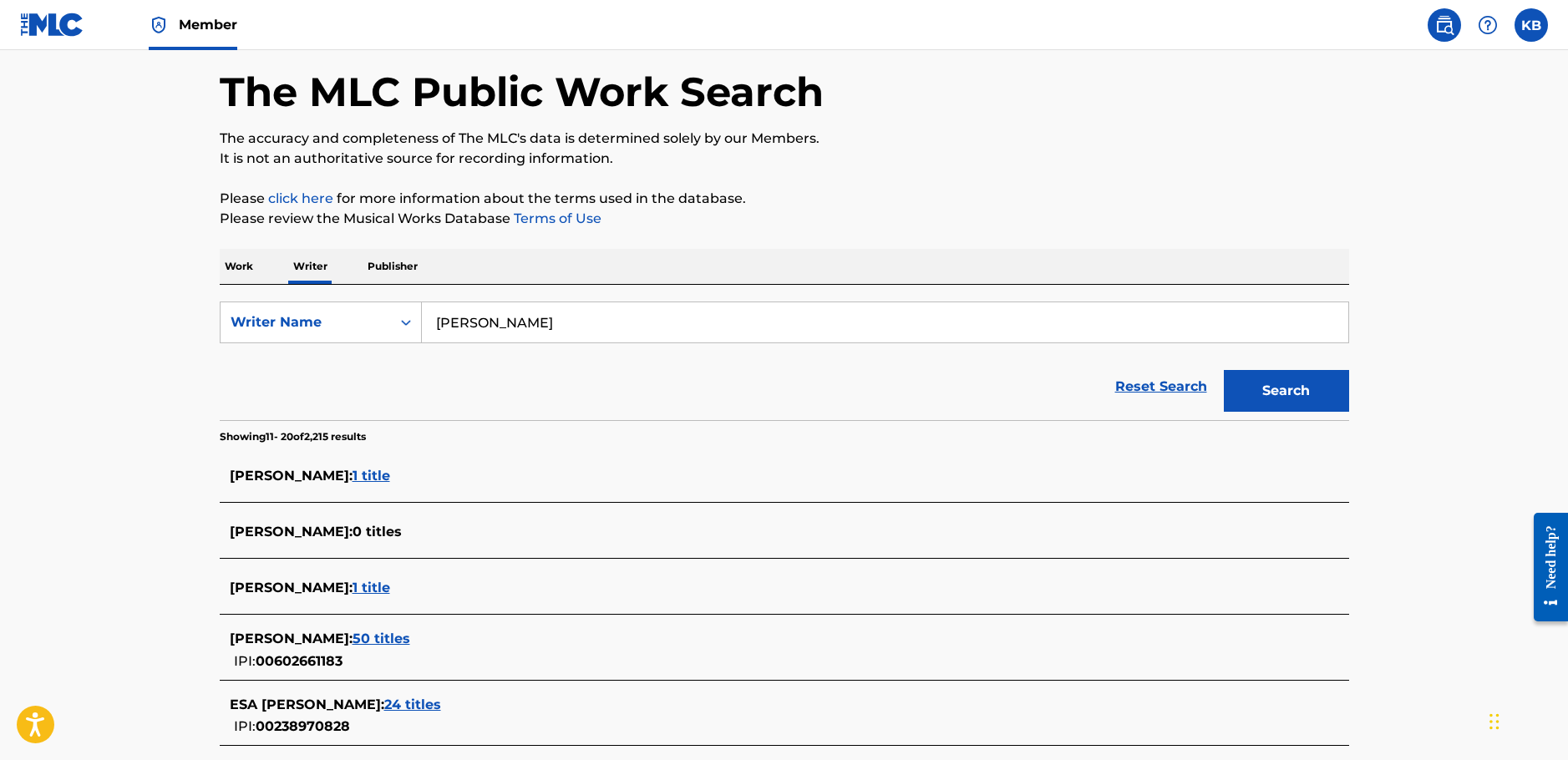
scroll to position [250, 0]
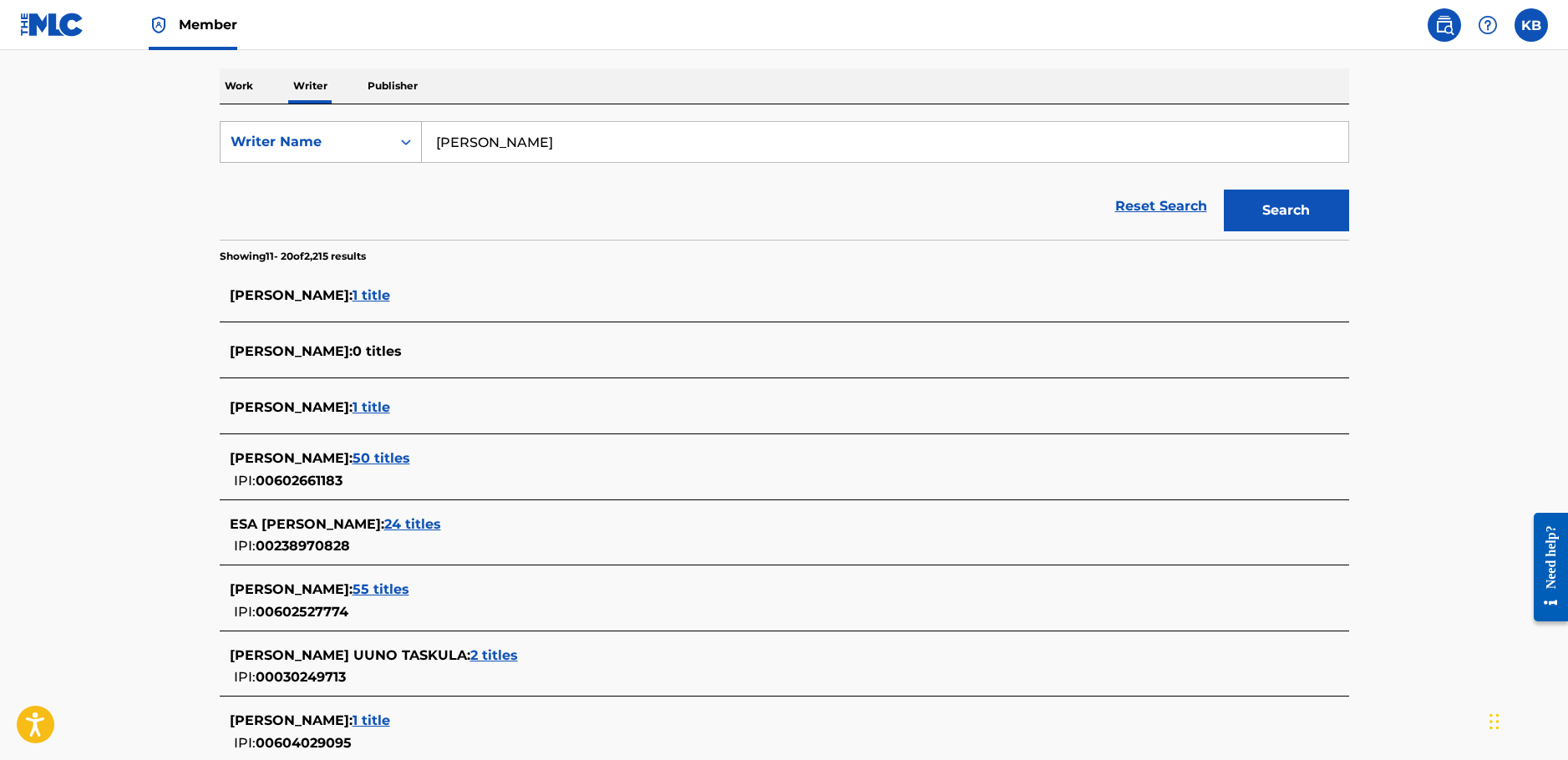
click at [369, 137] on div "Writer Name" at bounding box center [305, 141] width 150 height 20
drag, startPoint x: 337, startPoint y: 173, endPoint x: 316, endPoint y: 173, distance: 21.0
click at [314, 174] on form "SearchWithCriteria14447937-f1da-4a46-a11c-3f6b6b5acd9e 2 results available. Use…" at bounding box center [784, 179] width 1129 height 118
click at [255, 93] on p "Work" at bounding box center [239, 85] width 39 height 35
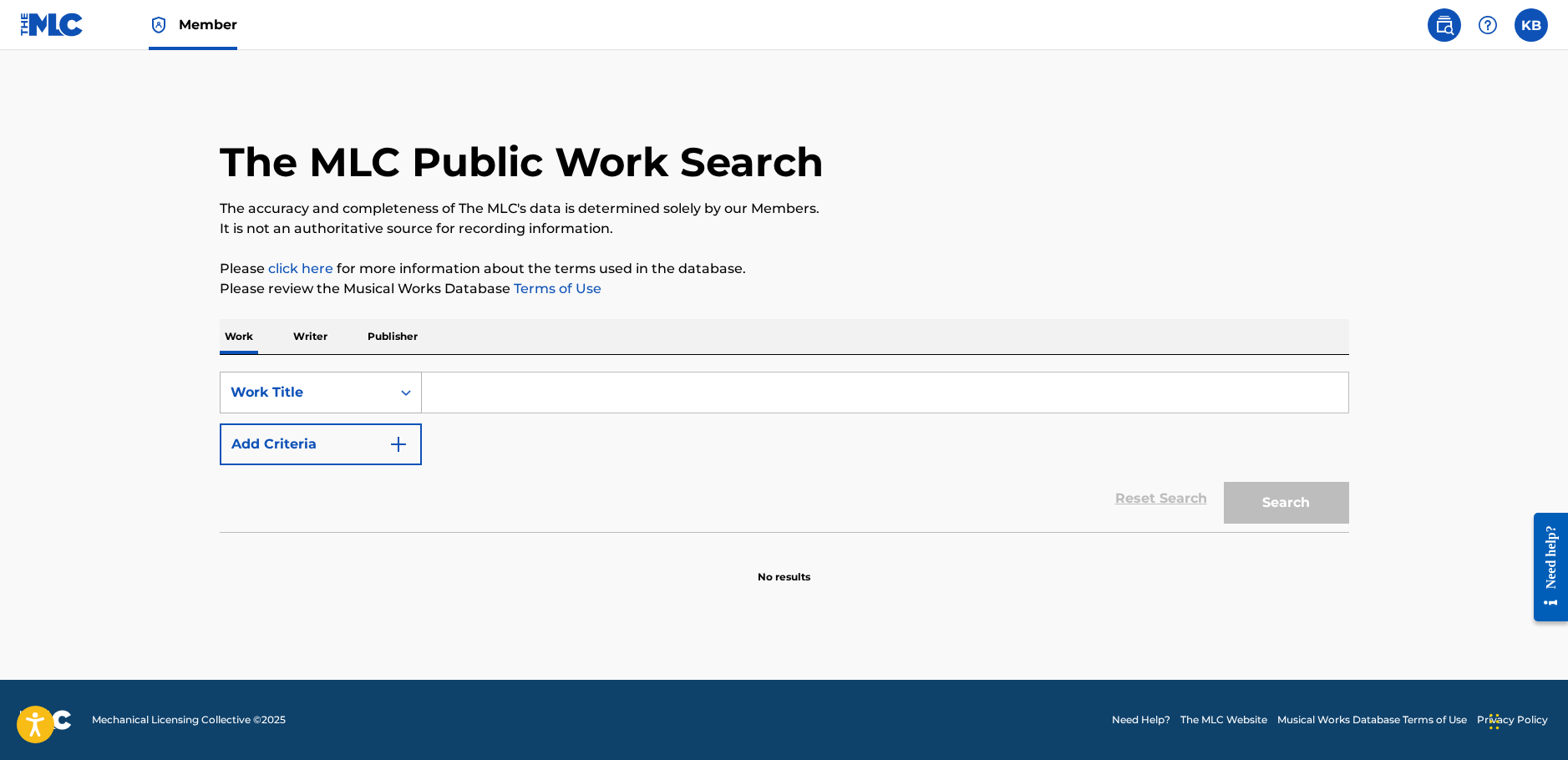
click at [366, 394] on div "Work Title" at bounding box center [305, 392] width 150 height 20
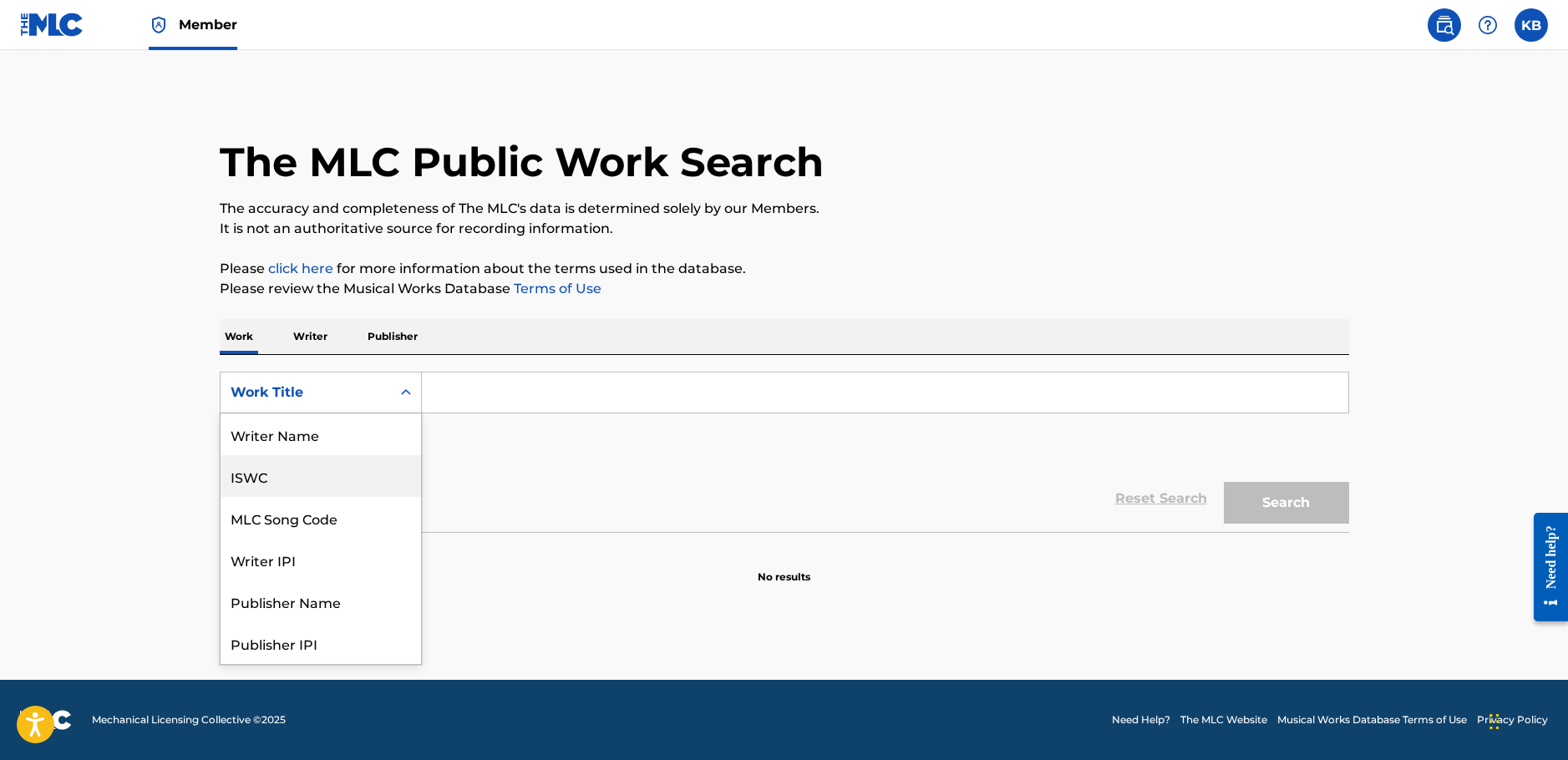
scroll to position [84, 0]
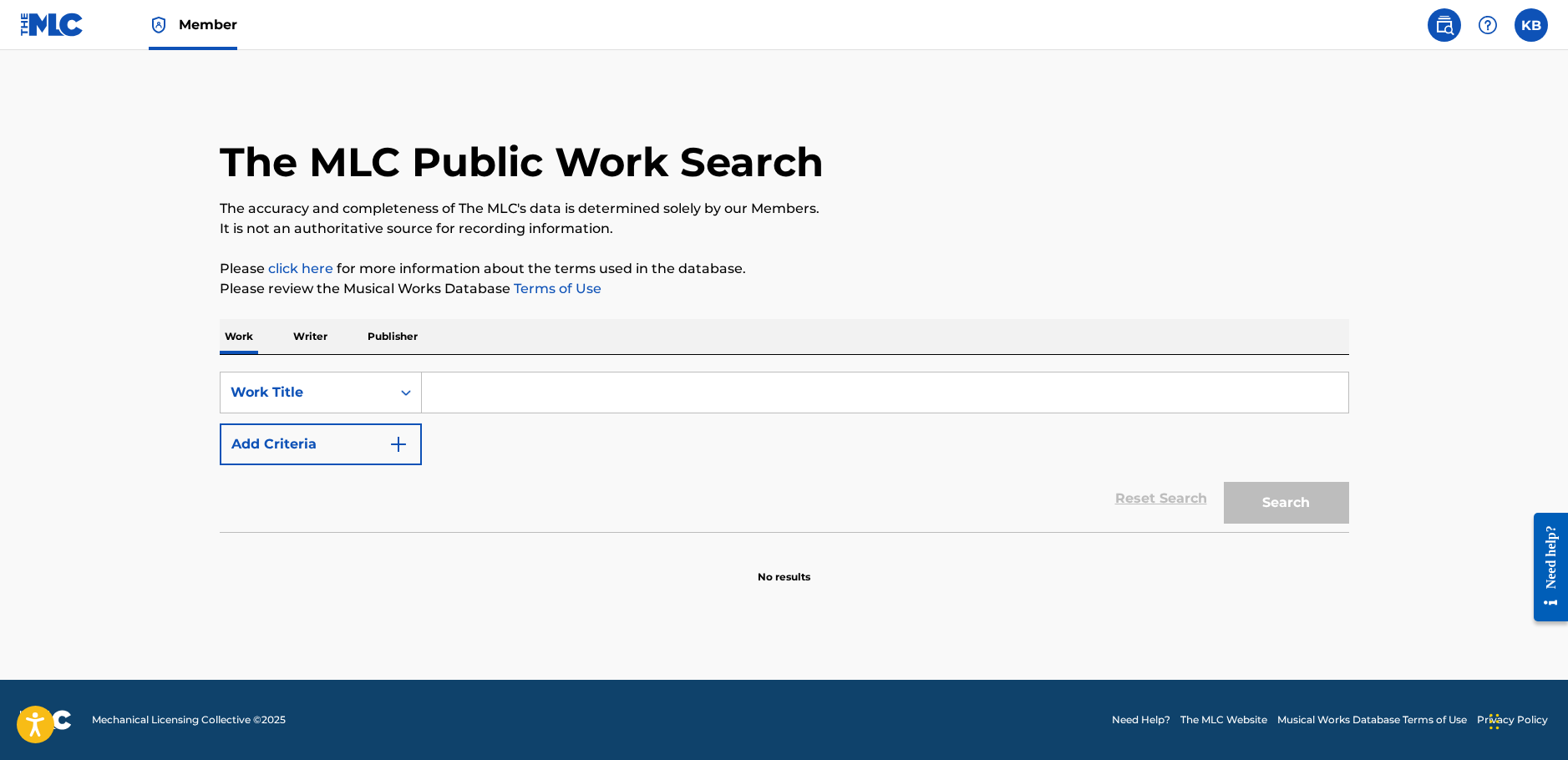
click at [308, 342] on p "Writer" at bounding box center [310, 336] width 44 height 35
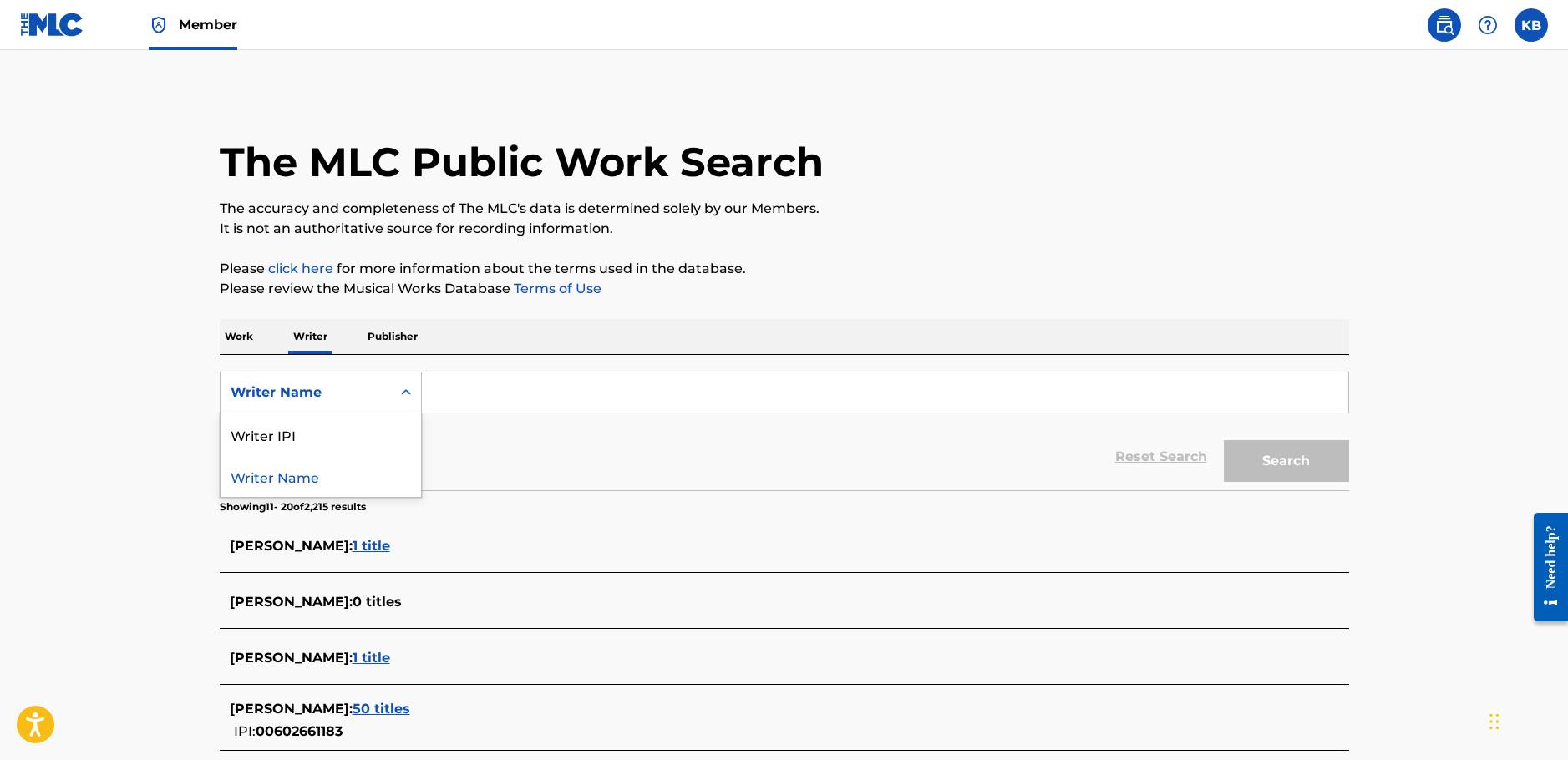
click at [346, 394] on div "Writer Name" at bounding box center [305, 392] width 150 height 20
click at [236, 335] on p "Work" at bounding box center [239, 336] width 39 height 35
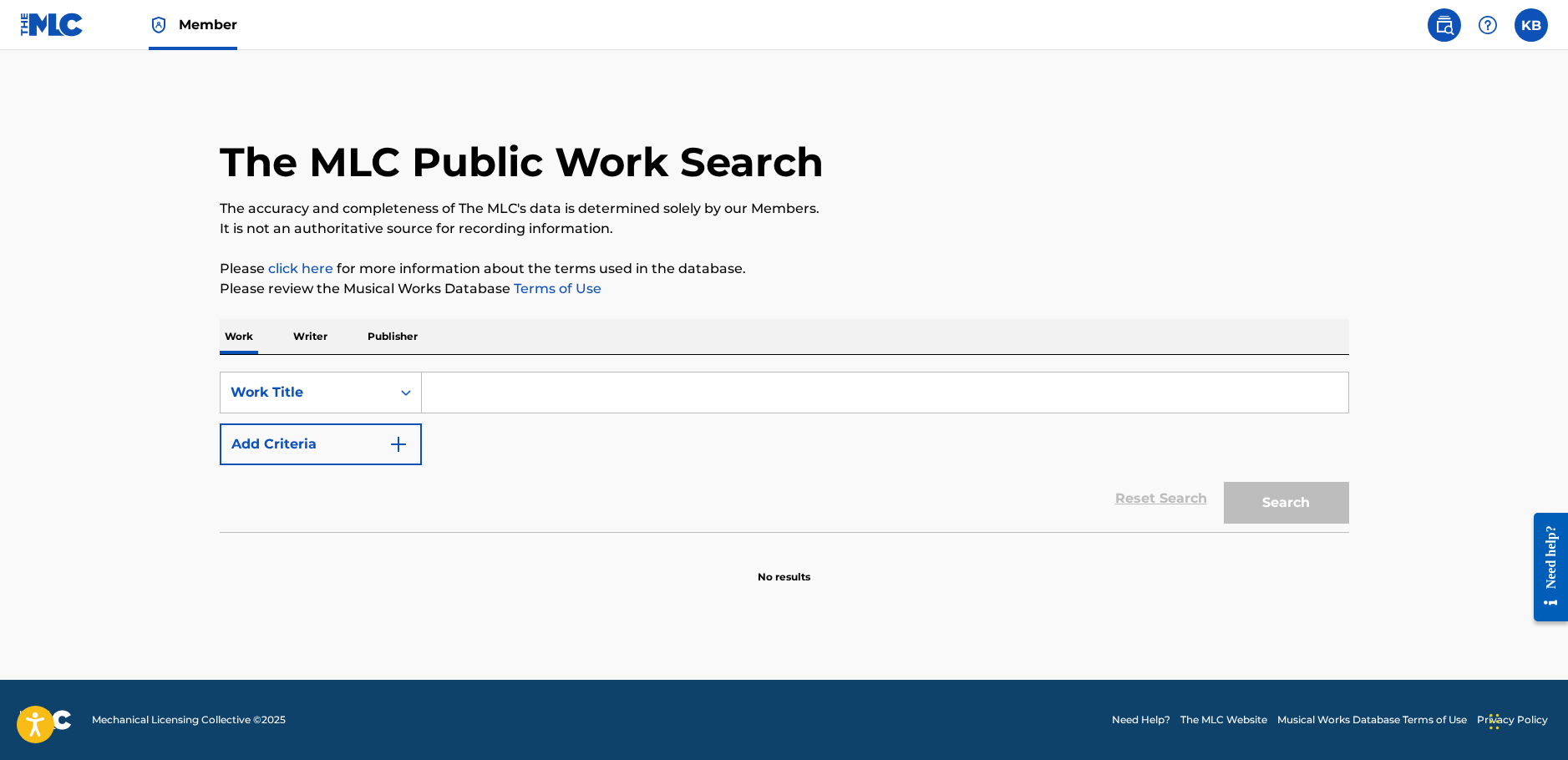
click at [363, 417] on div "SearchWithCriteria6b3ecd1c-e54d-4570-a5ea-dbfdac43c271 Work Title Add Criteria" at bounding box center [784, 418] width 1129 height 93
click at [350, 465] on div "Reset Search Search" at bounding box center [784, 498] width 1129 height 66
click at [355, 452] on button "Add Criteria" at bounding box center [321, 444] width 202 height 41
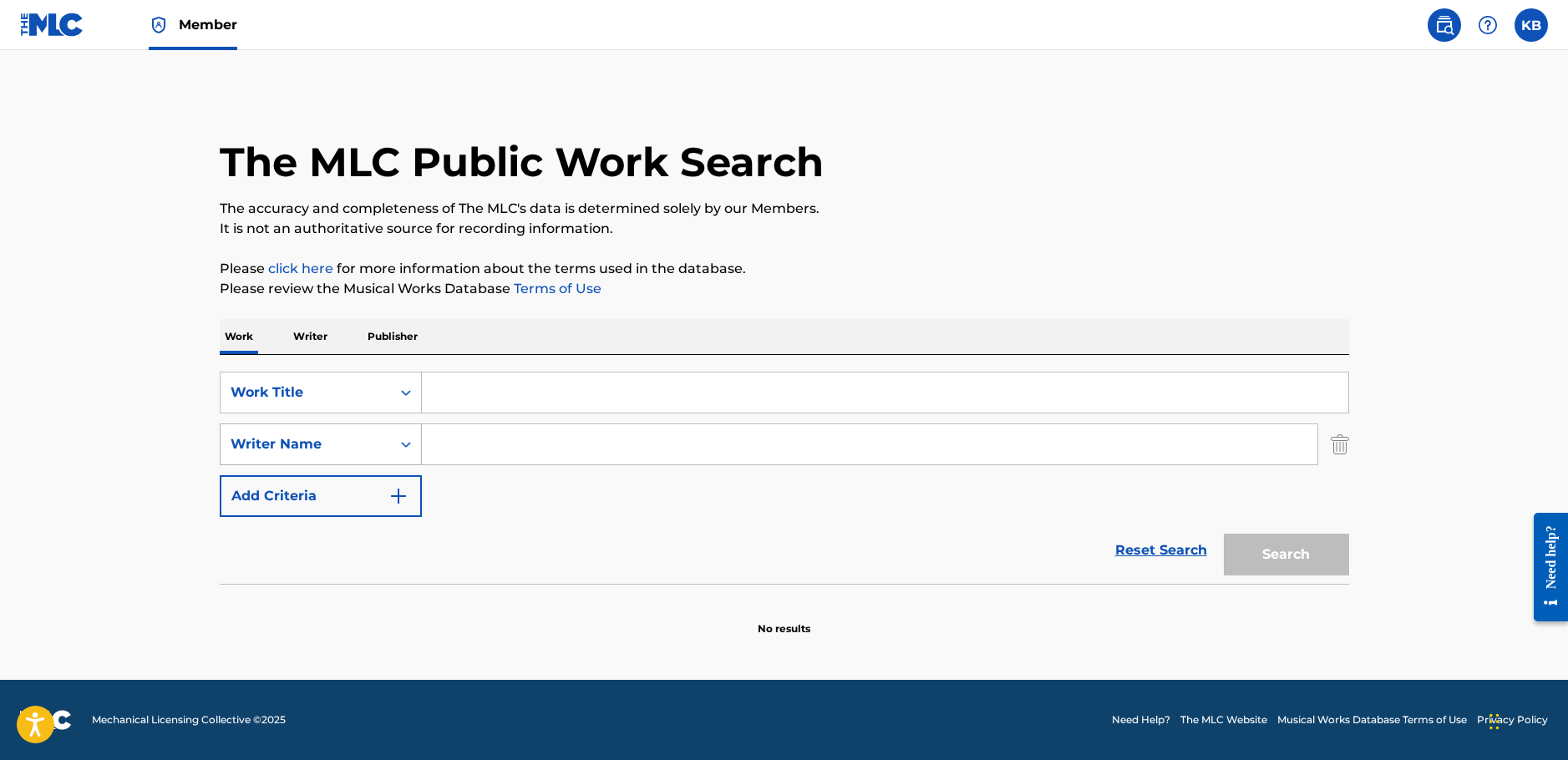
click at [348, 453] on div "Writer Name" at bounding box center [305, 443] width 150 height 20
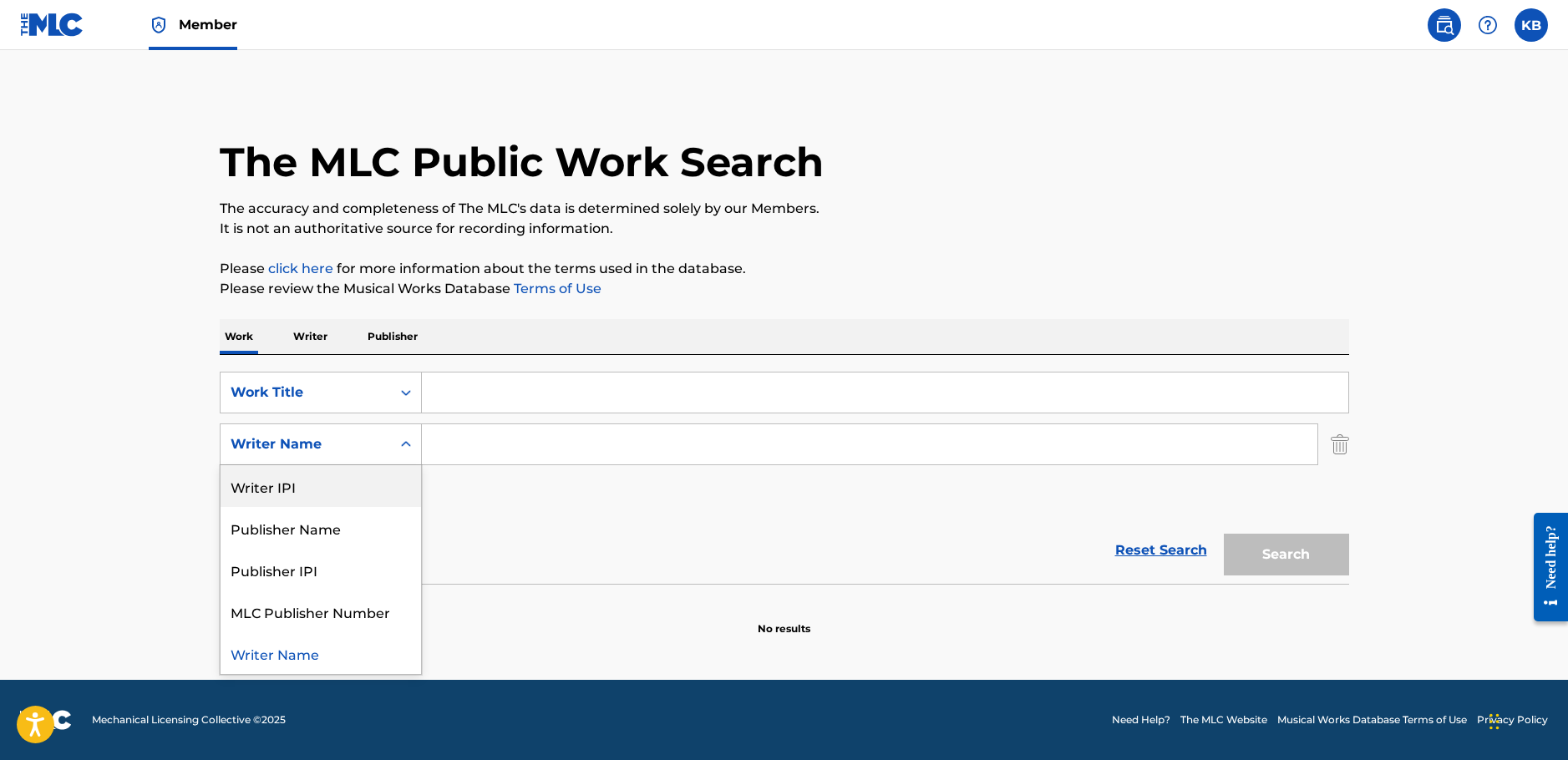
click at [385, 460] on div "Writer Name" at bounding box center [321, 444] width 202 height 41
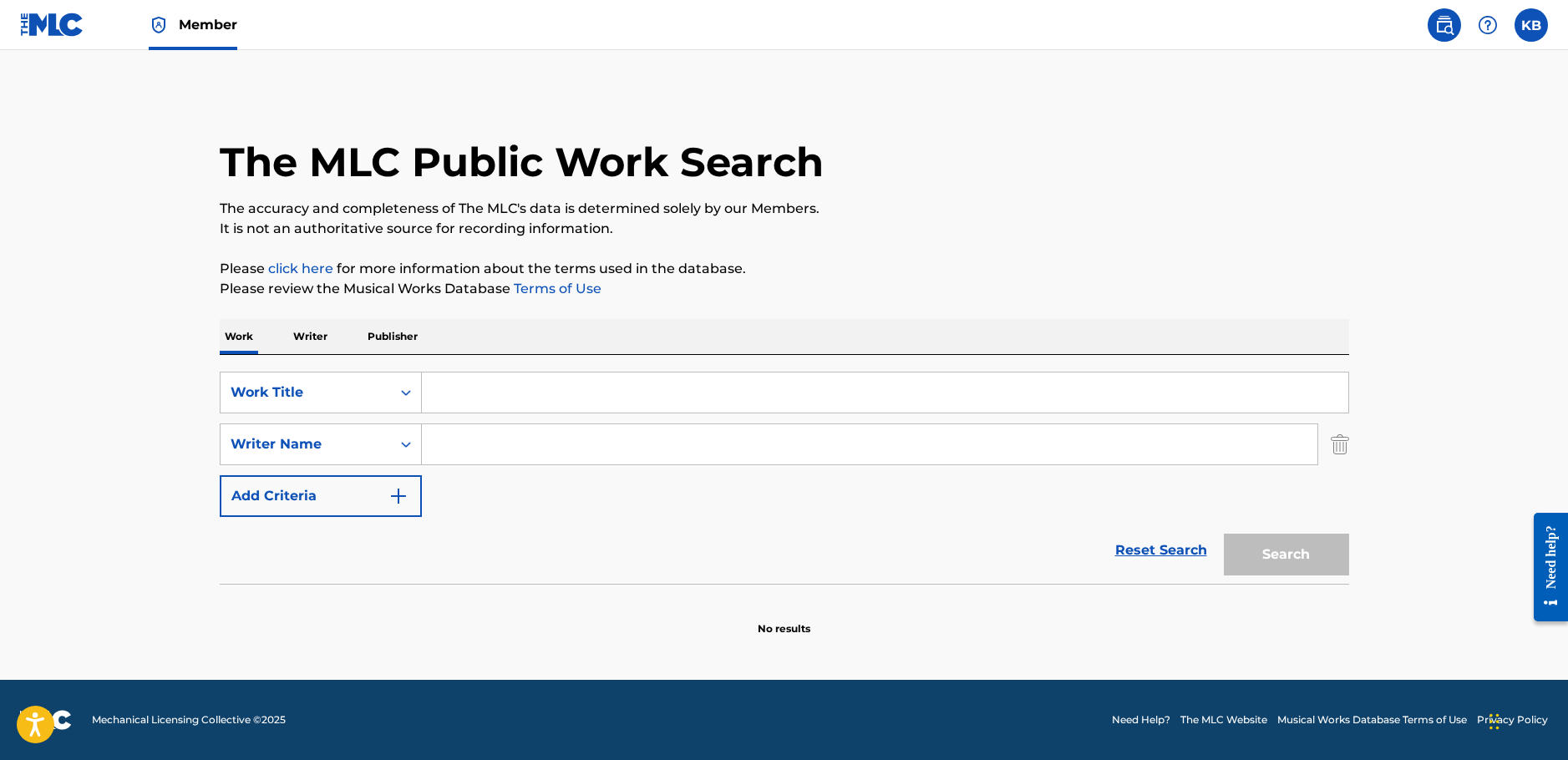
click at [1338, 444] on img "Search Form" at bounding box center [1339, 444] width 18 height 41
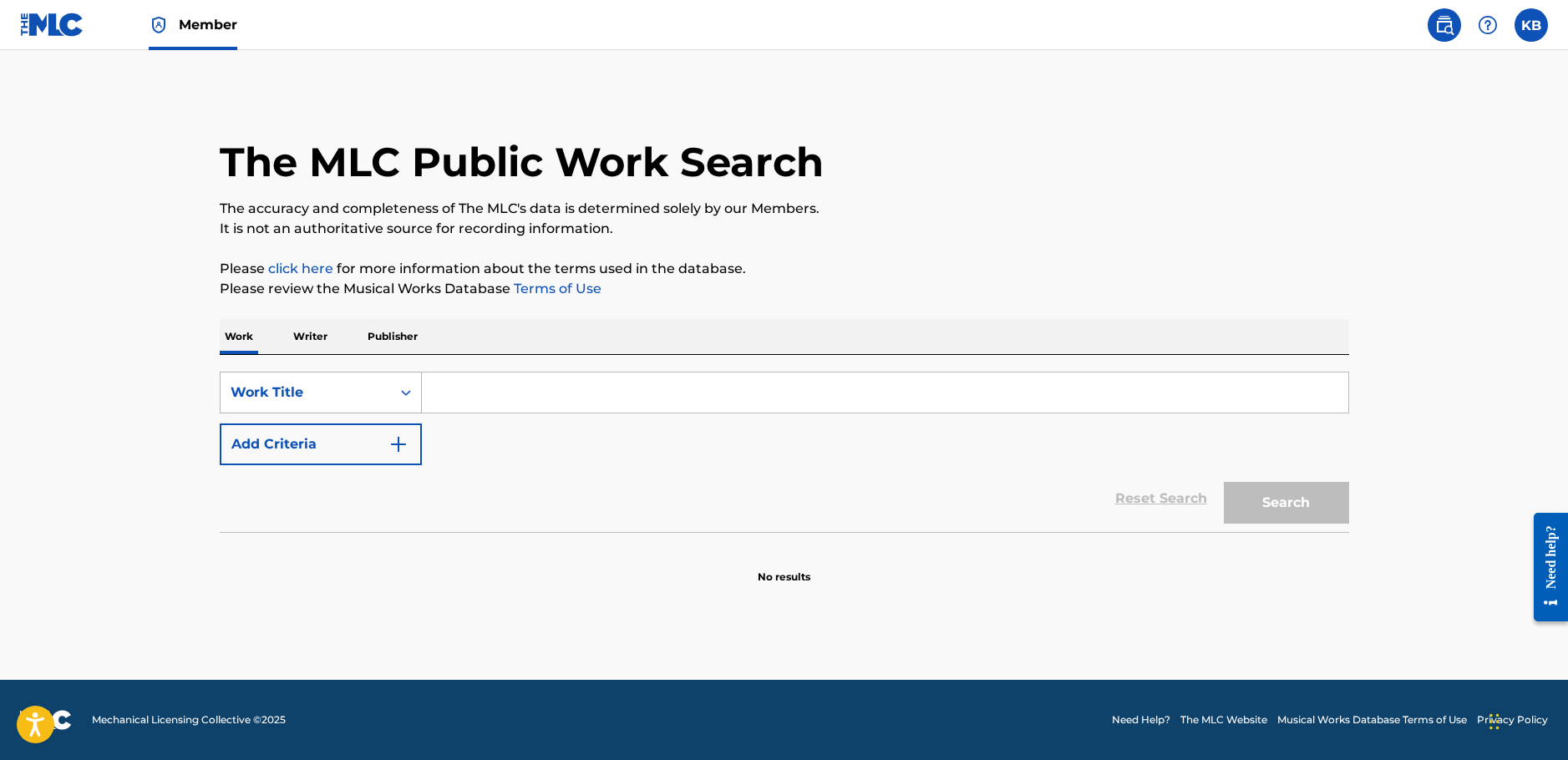
click at [312, 386] on div "Work Title" at bounding box center [305, 392] width 150 height 20
click at [604, 385] on input "Search Form" at bounding box center [885, 393] width 926 height 40
paste input "If you need me"
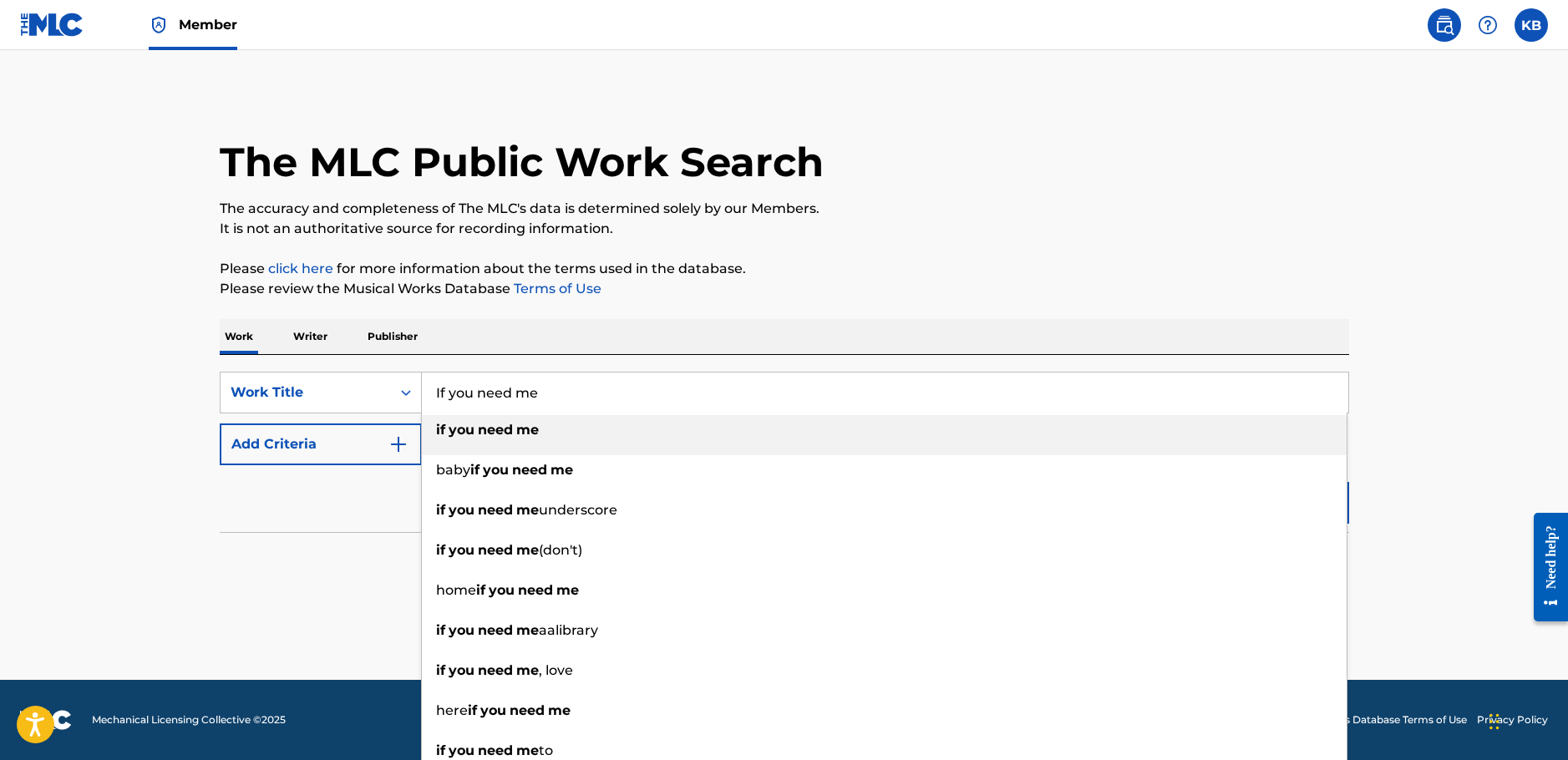
click at [521, 427] on strong "me" at bounding box center [527, 430] width 22 height 16
type input "if you need me"
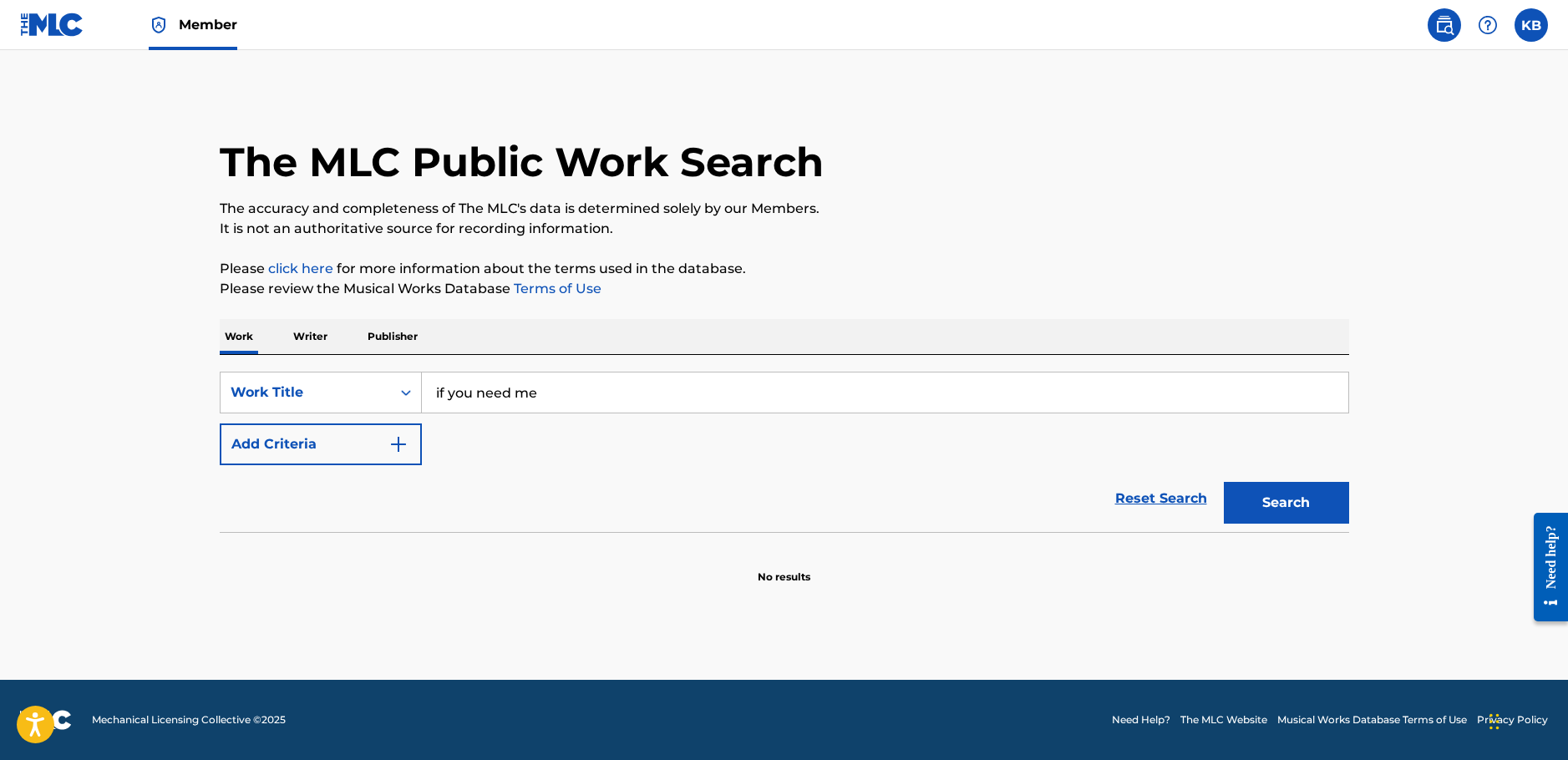
click at [1336, 500] on button "Search" at bounding box center [1286, 502] width 125 height 41
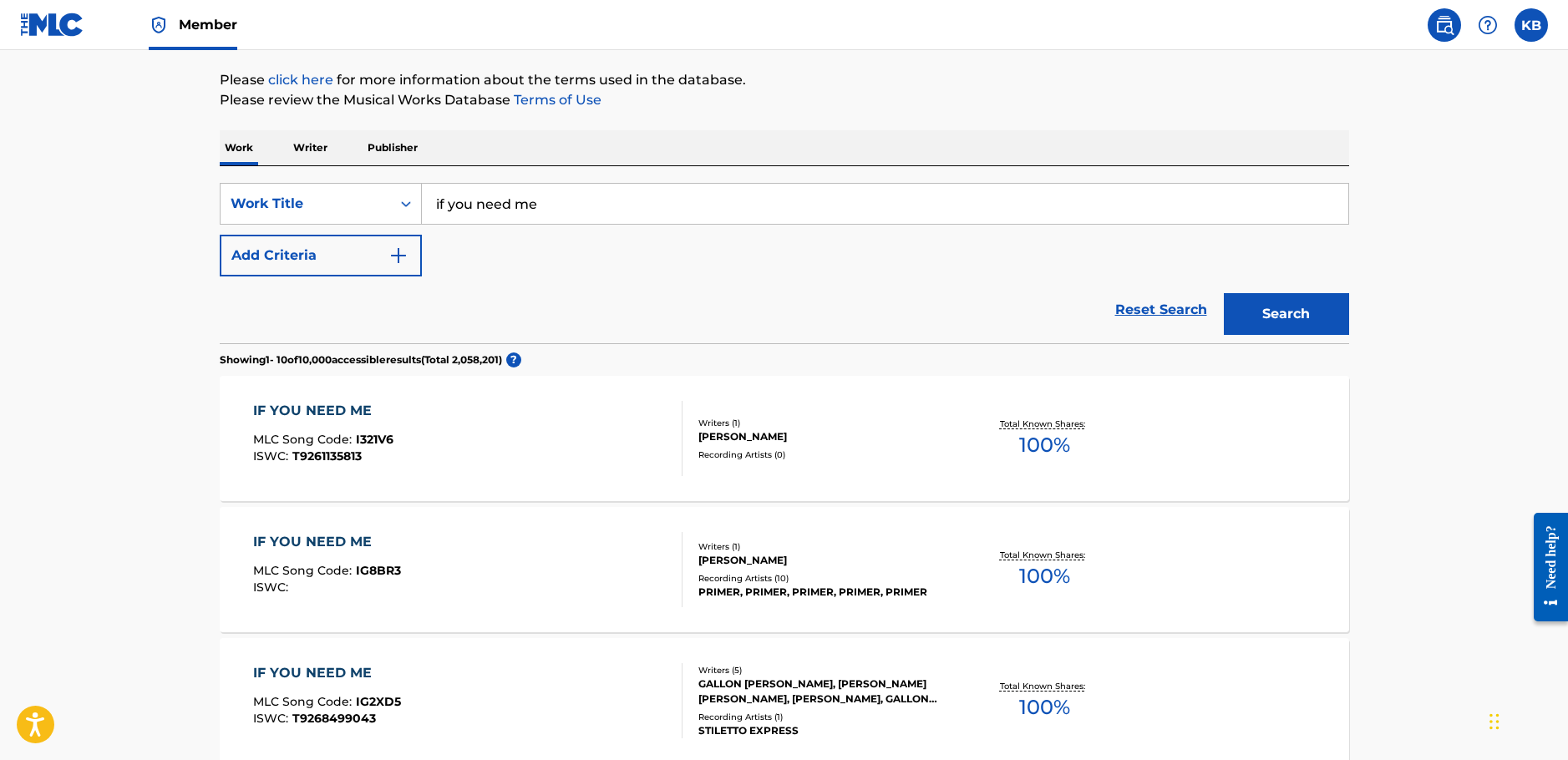
scroll to position [32, 0]
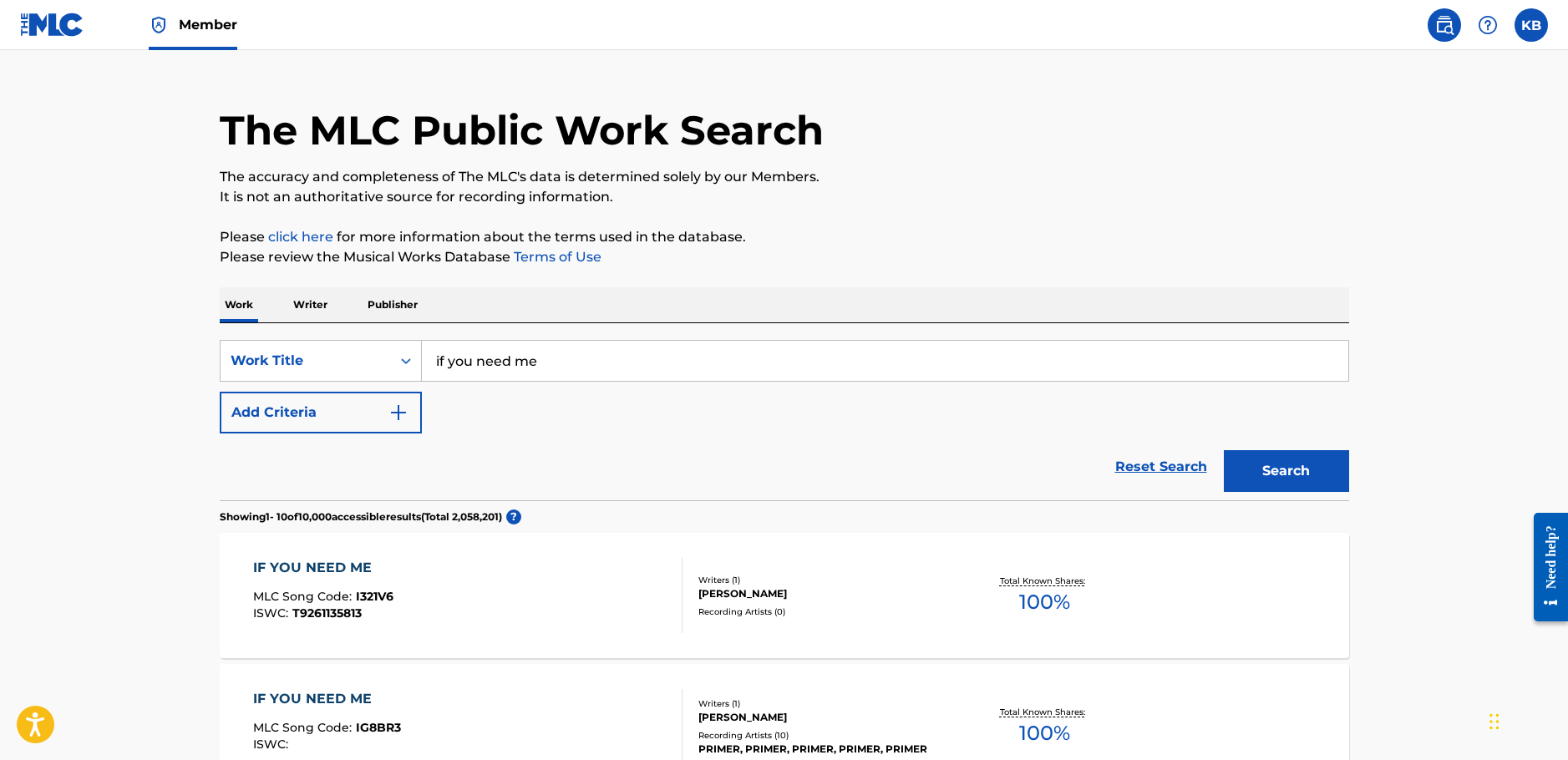
click at [291, 402] on button "Add Criteria" at bounding box center [321, 412] width 202 height 41
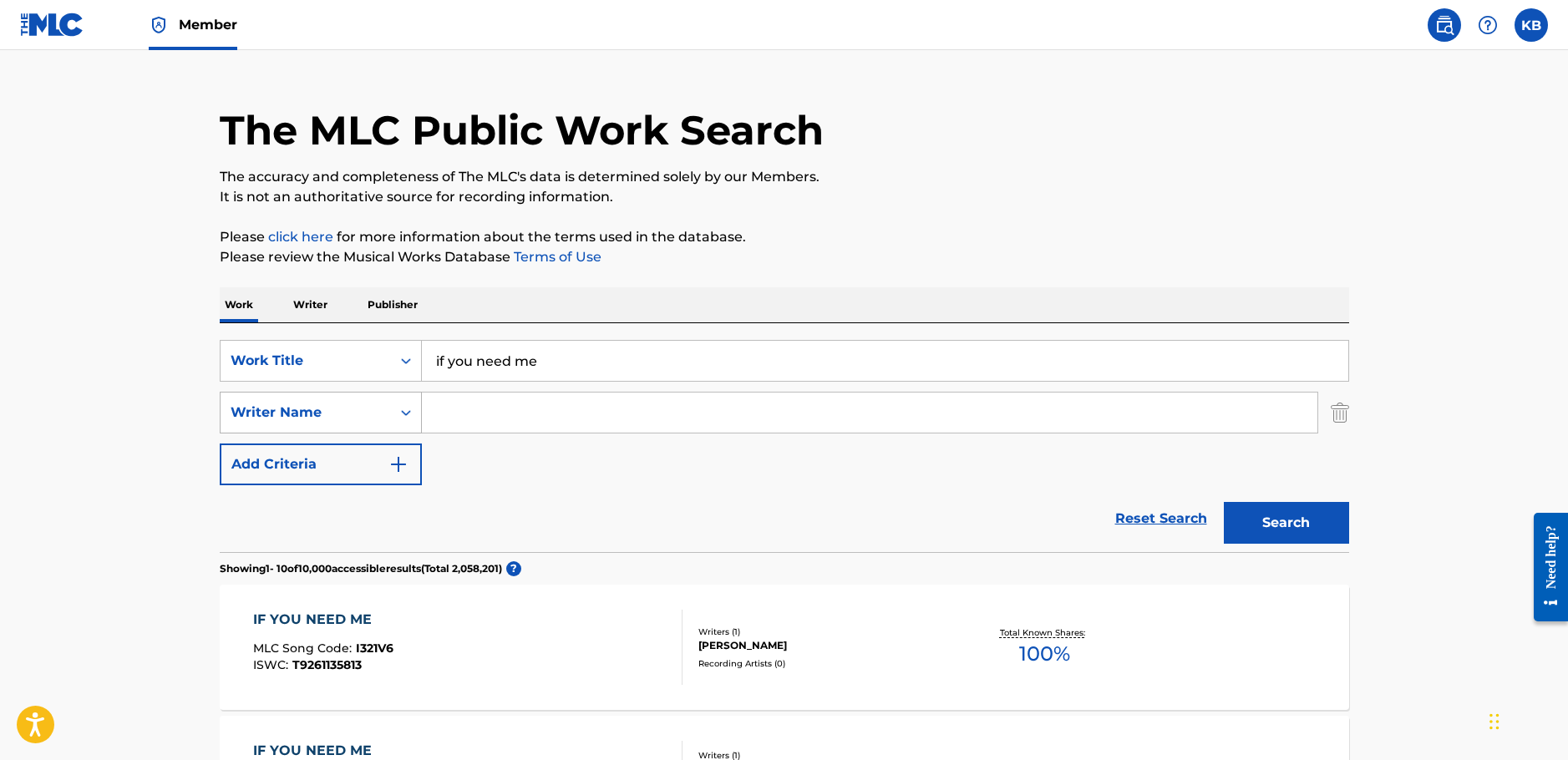
click at [331, 417] on div "Writer Name" at bounding box center [305, 411] width 150 height 20
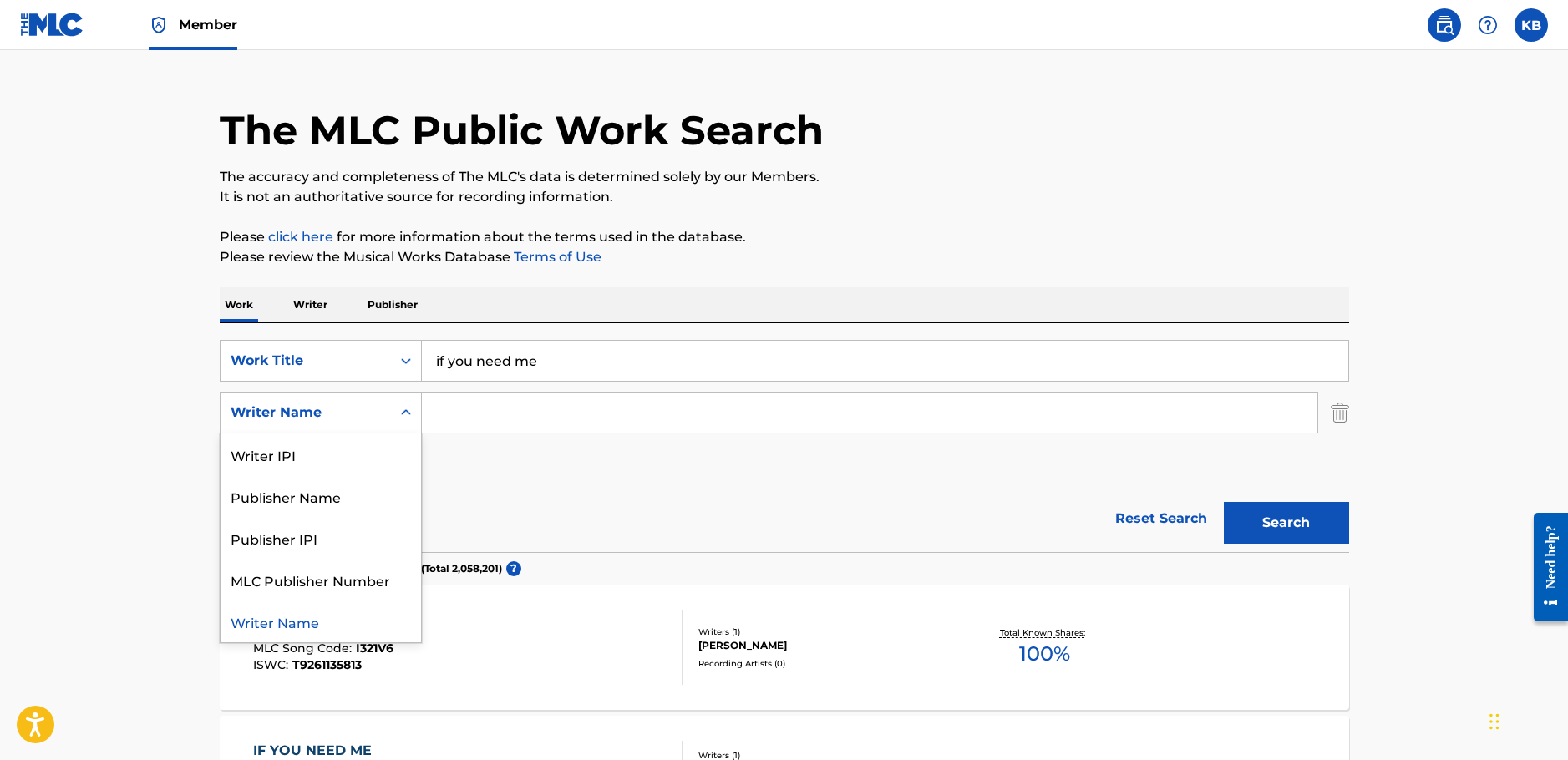
click at [362, 612] on div "Writer Name" at bounding box center [321, 621] width 200 height 41
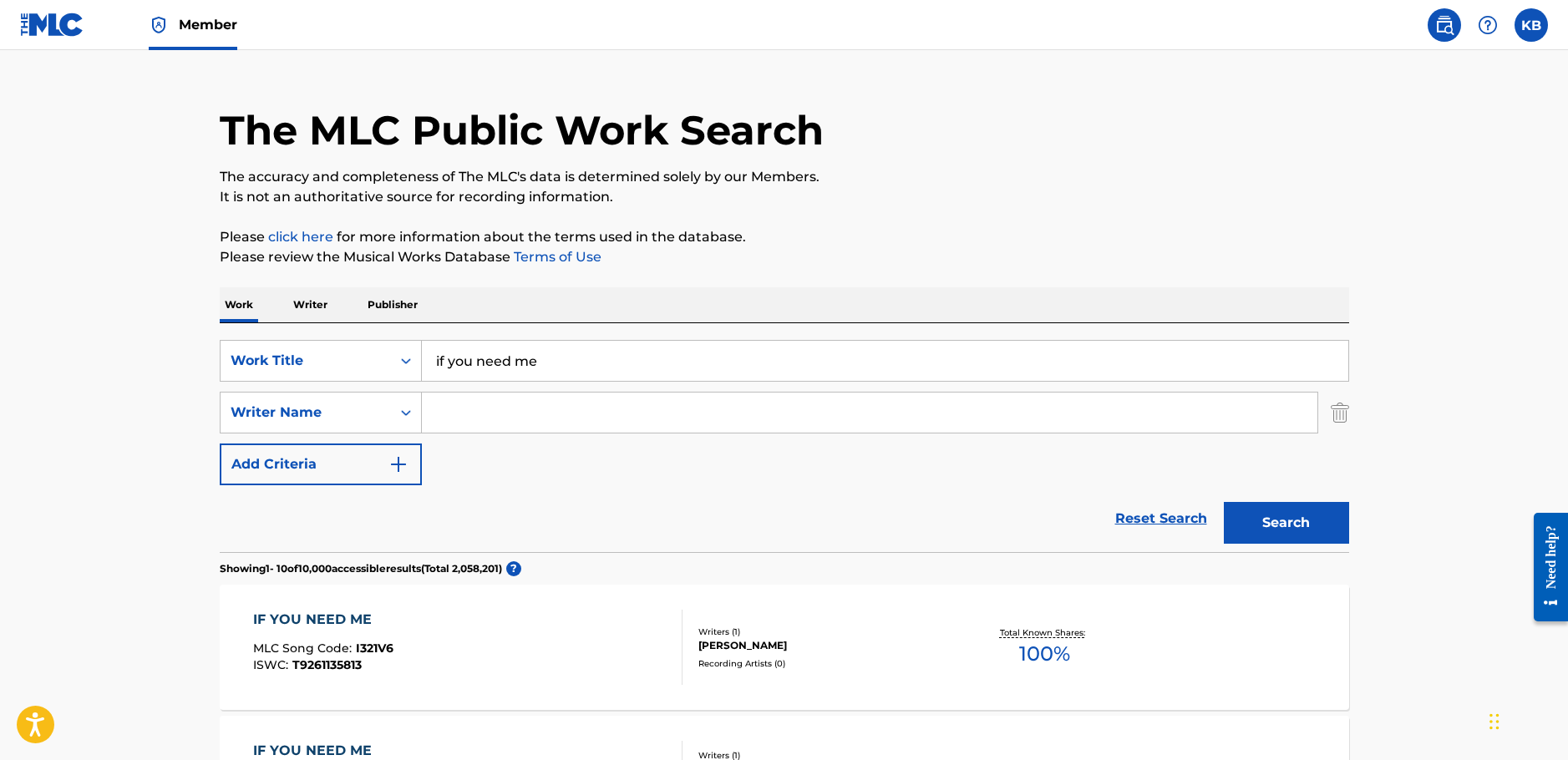
click at [557, 418] on input "Search Form" at bounding box center [869, 412] width 895 height 40
paste input "[PERSON_NAME]"
click at [1248, 516] on button "Search" at bounding box center [1286, 523] width 125 height 41
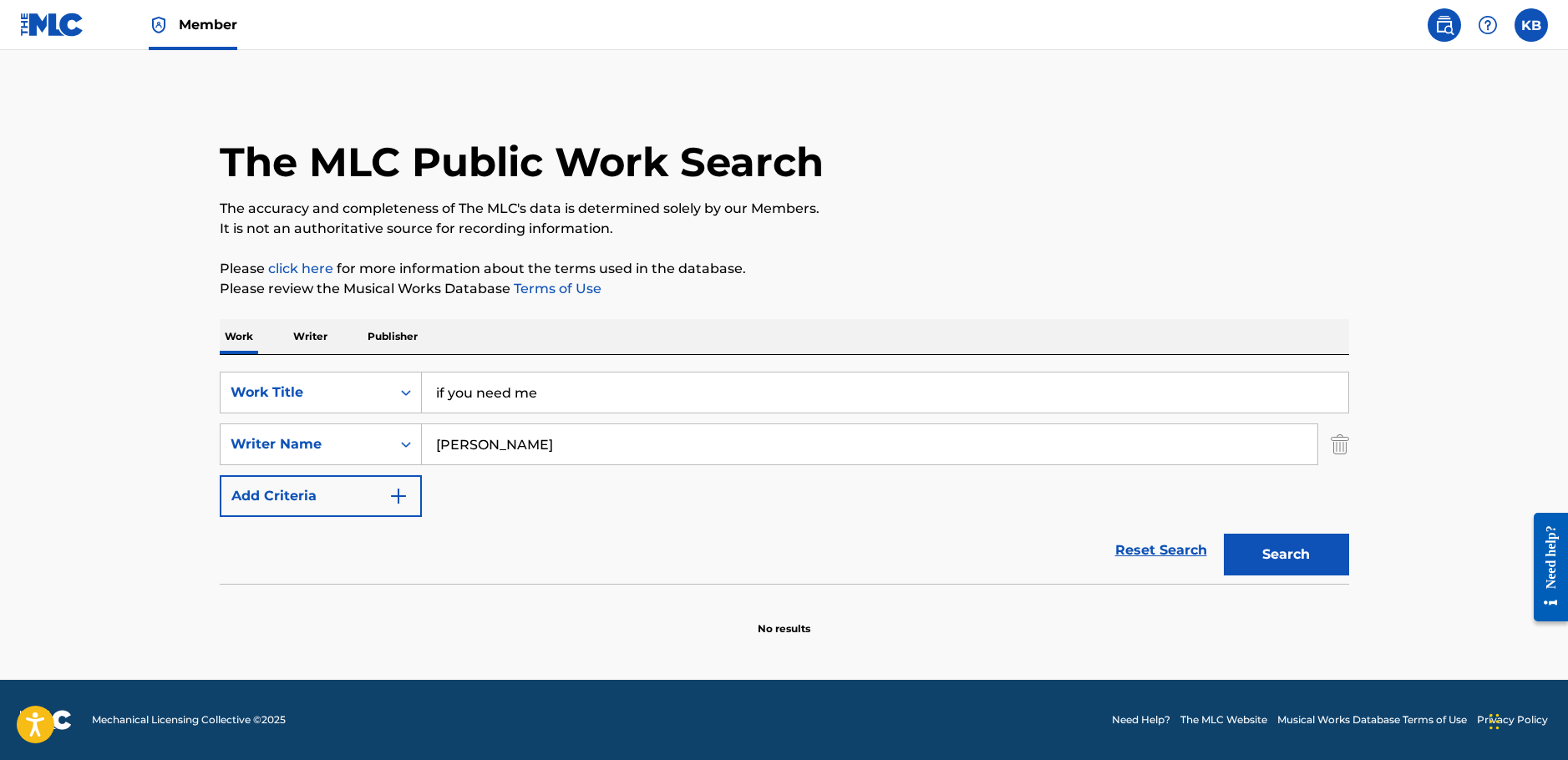
scroll to position [0, 0]
drag, startPoint x: 524, startPoint y: 443, endPoint x: 876, endPoint y: 449, distance: 352.1
click at [862, 460] on input "[PERSON_NAME]" at bounding box center [869, 444] width 895 height 40
type input "Juho"
click at [1224, 533] on button "Search" at bounding box center [1286, 554] width 125 height 41
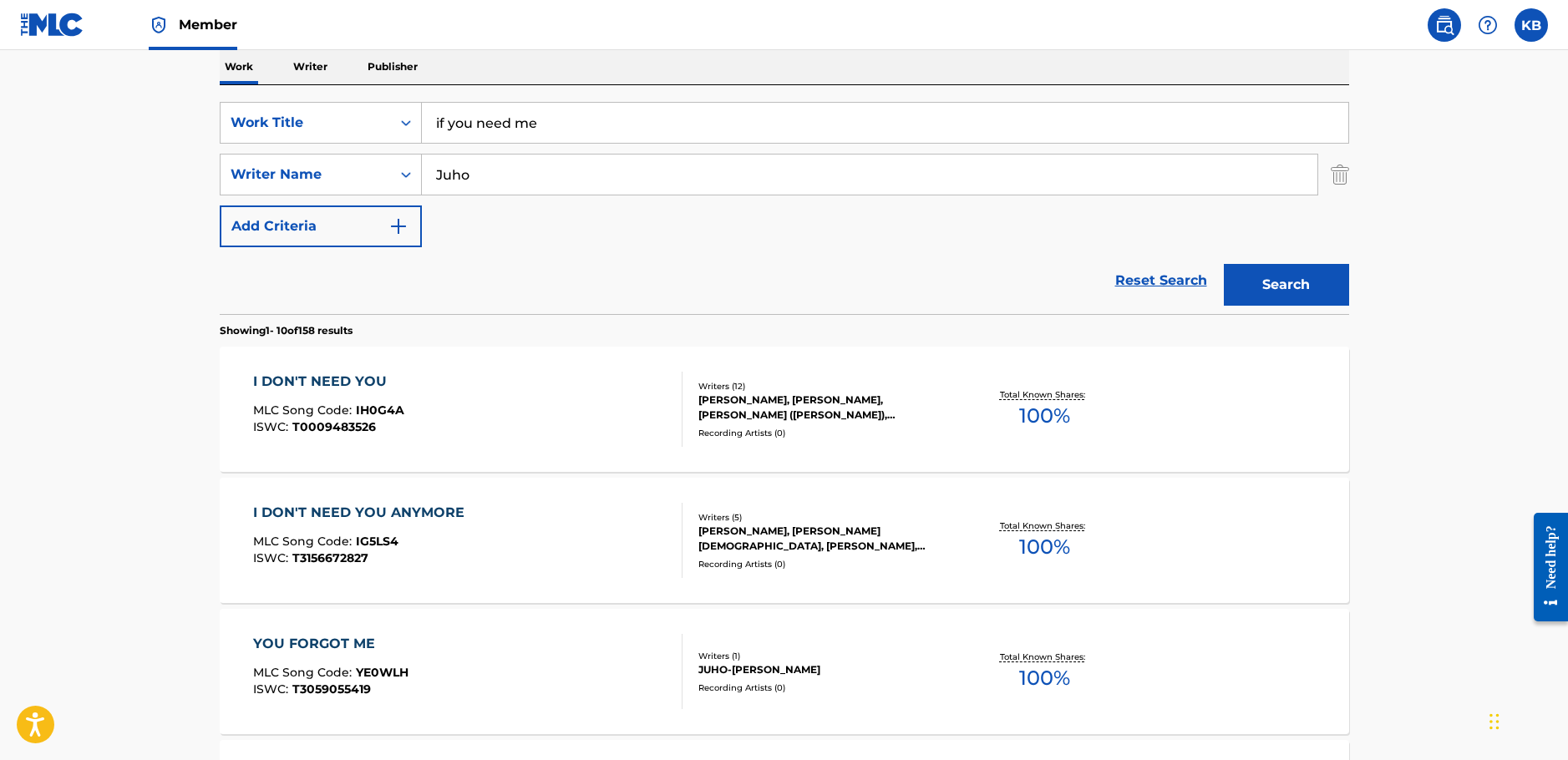
scroll to position [84, 0]
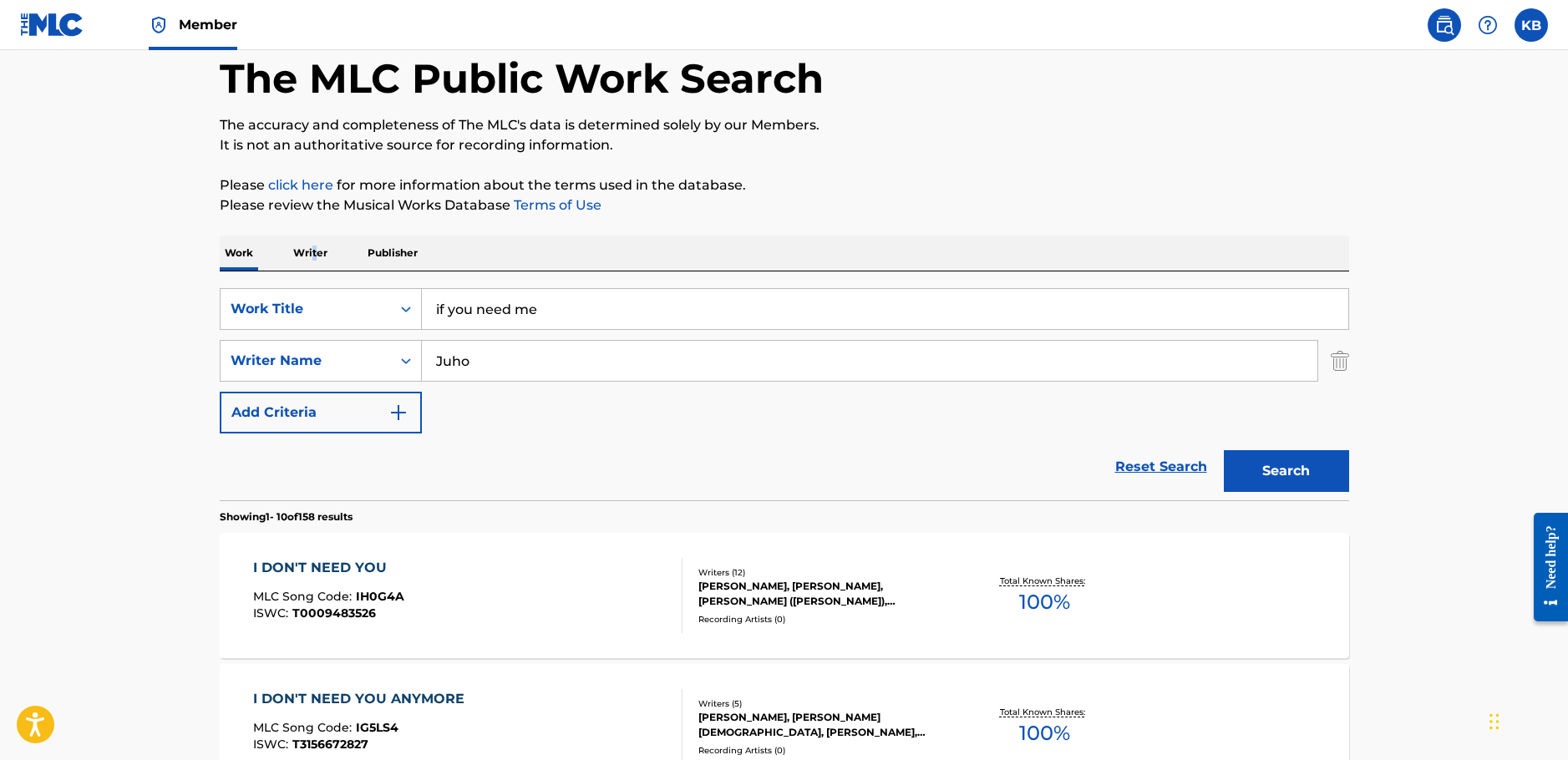
click at [314, 254] on p "Writer" at bounding box center [310, 253] width 44 height 35
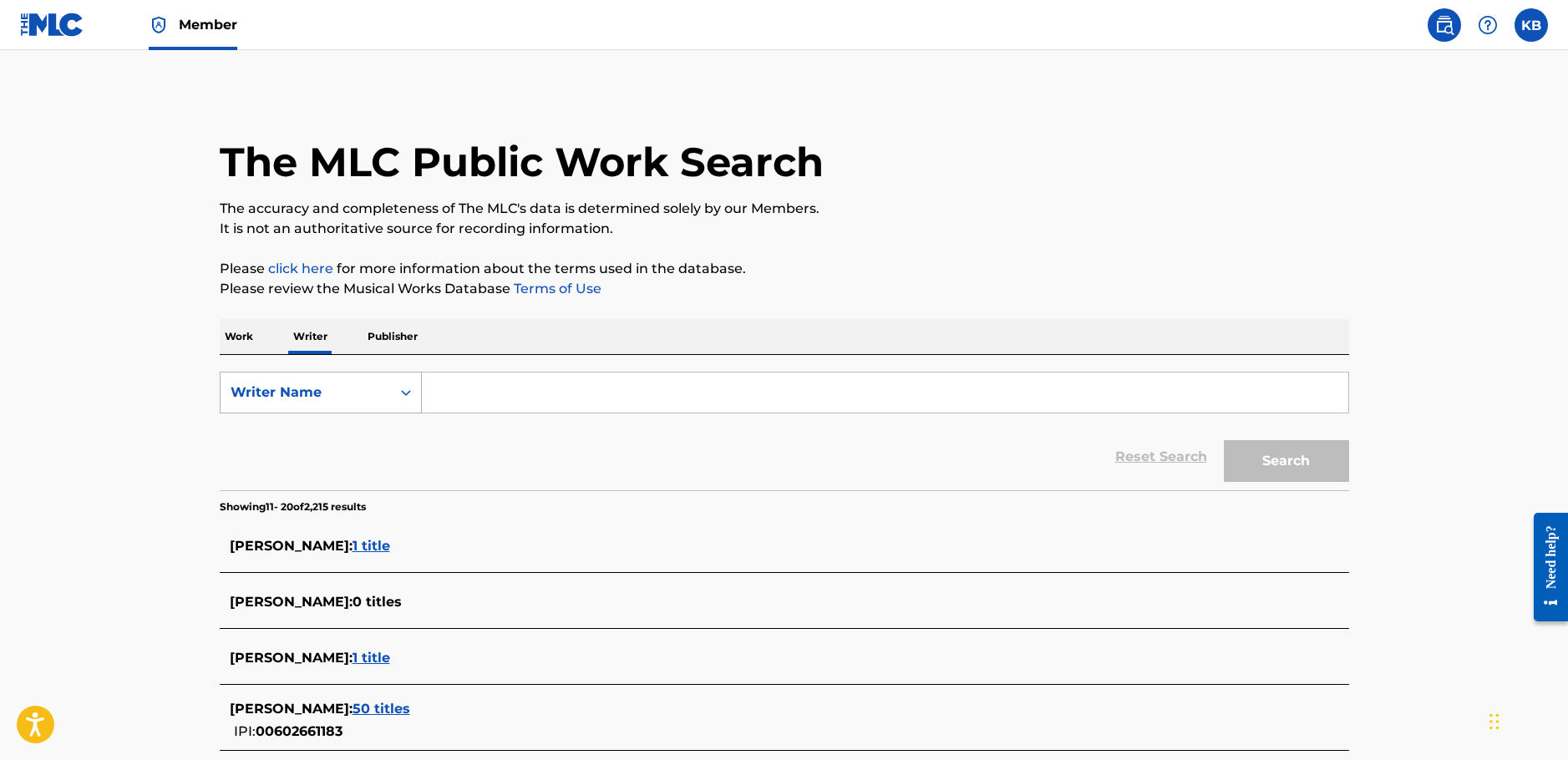
click at [324, 376] on div "Writer Name" at bounding box center [305, 392] width 170 height 32
click at [551, 462] on div "Reset Search Search" at bounding box center [784, 456] width 1129 height 66
click at [249, 336] on p "Work" at bounding box center [239, 336] width 39 height 35
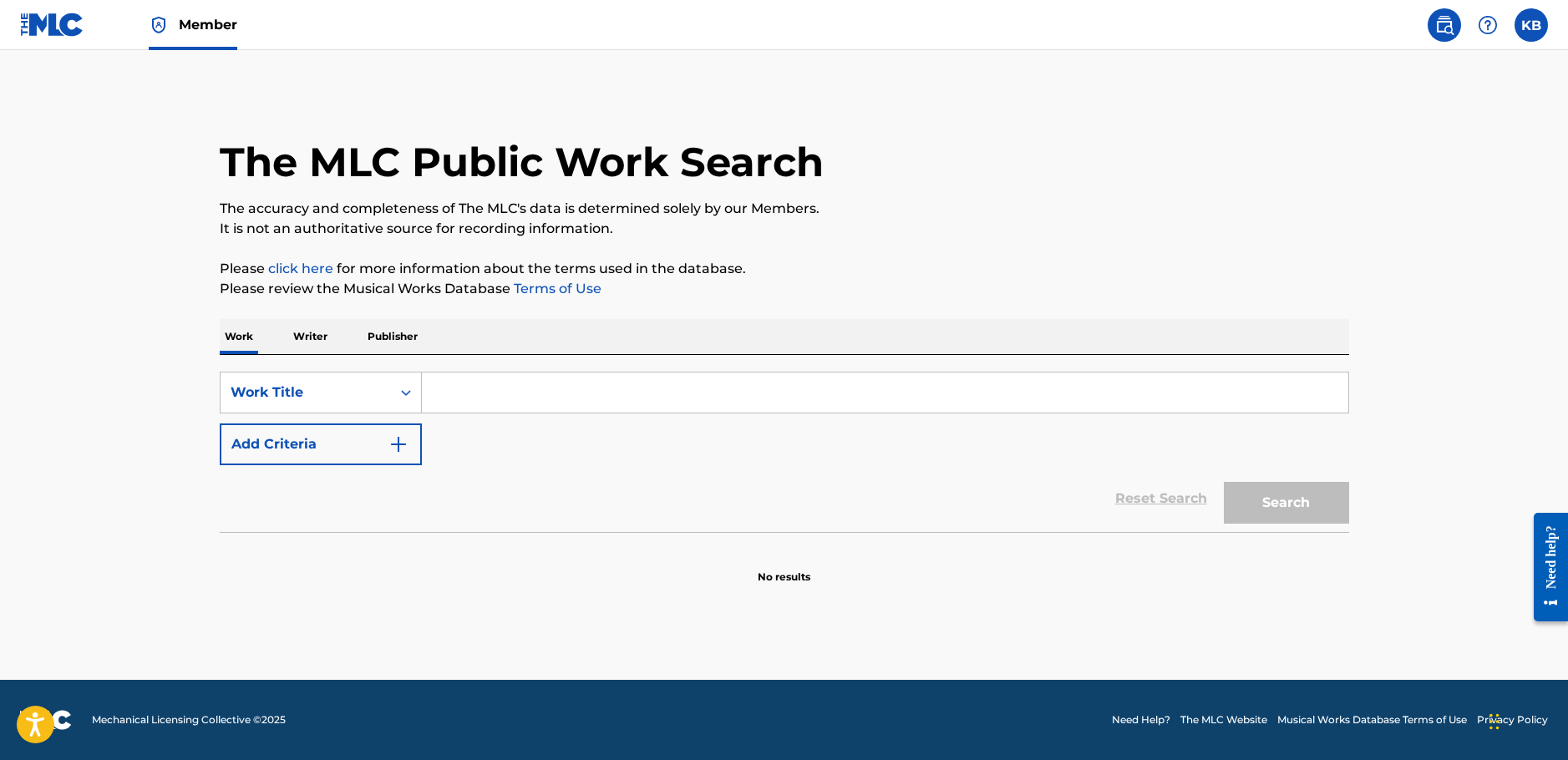
click at [314, 340] on p "Writer" at bounding box center [310, 336] width 44 height 35
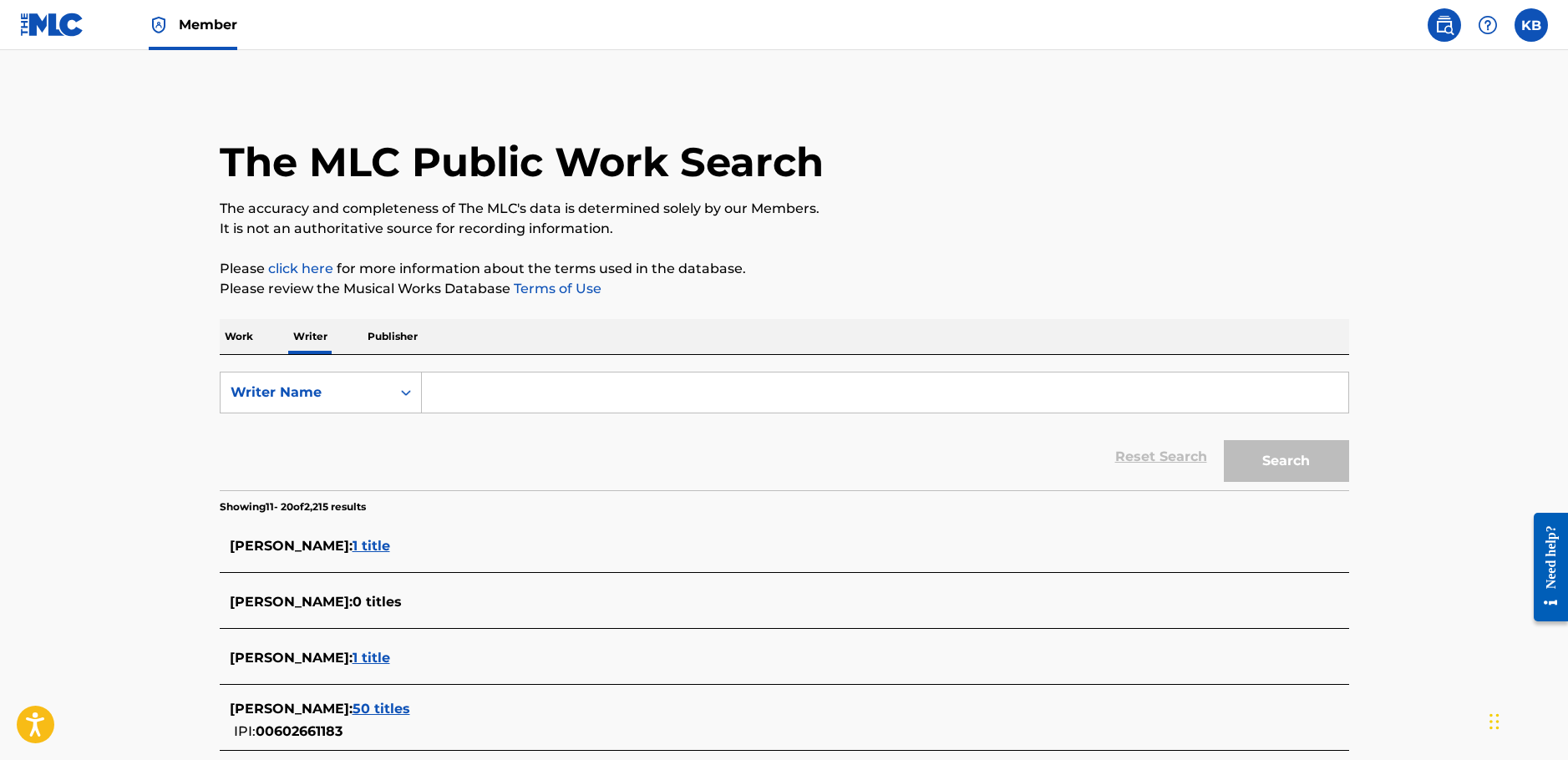
click at [532, 393] on input "Search Form" at bounding box center [885, 393] width 926 height 40
paste input "[PERSON_NAME]"
type input "[PERSON_NAME]"
click at [1224, 440] on button "Search" at bounding box center [1286, 461] width 125 height 41
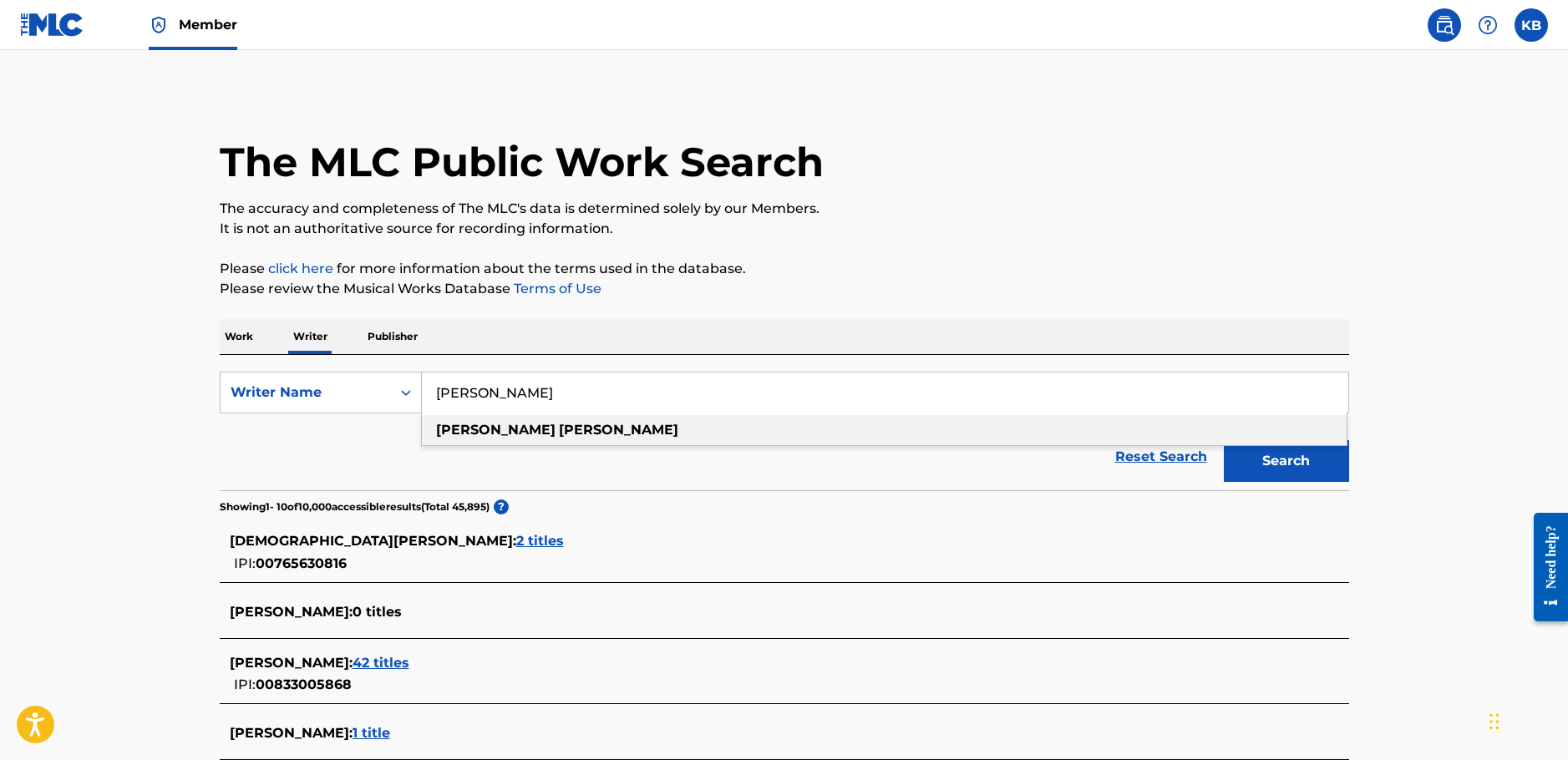
click at [516, 543] on span "2 titles" at bounding box center [539, 540] width 47 height 16
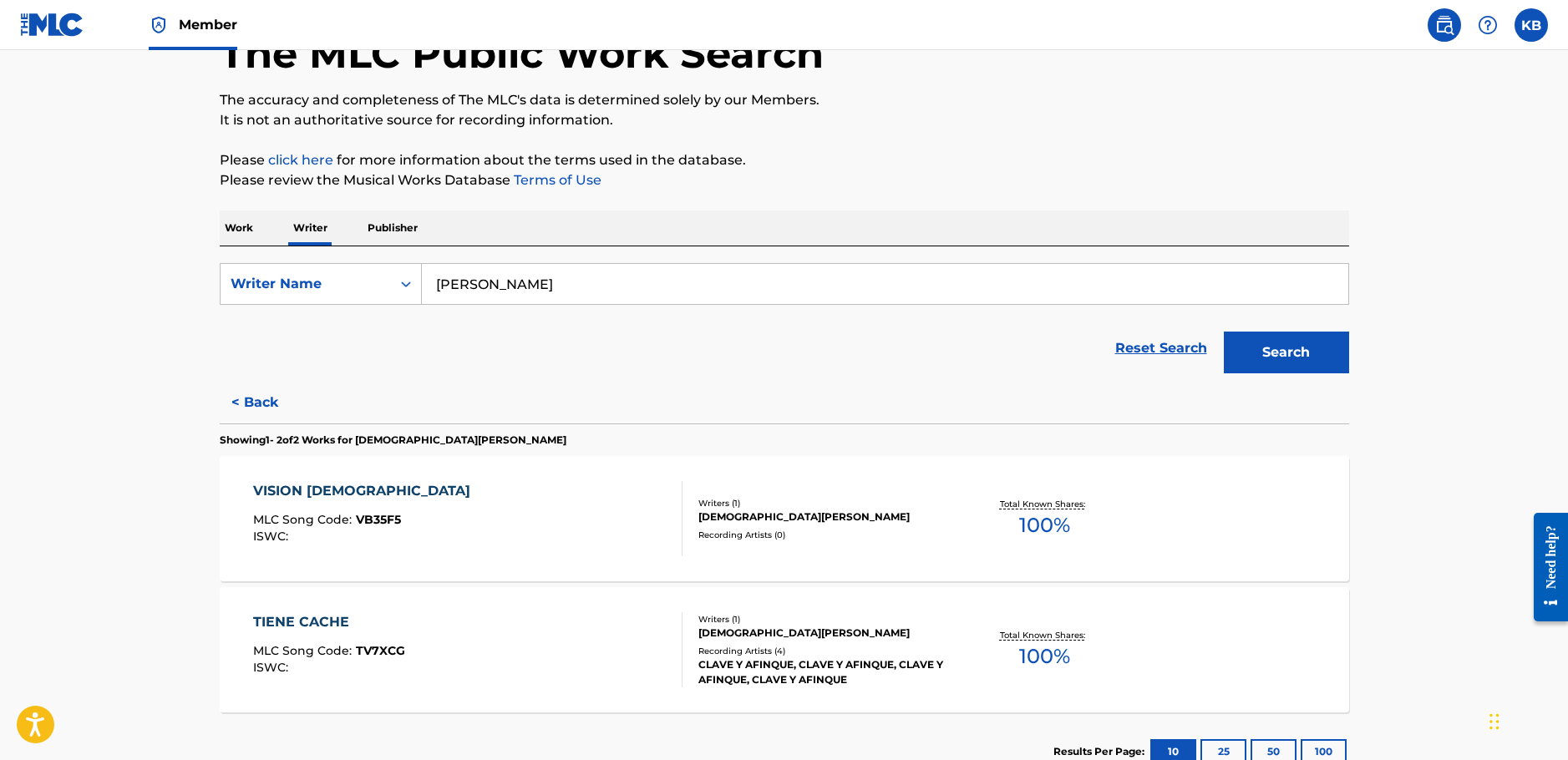
scroll to position [228, 0]
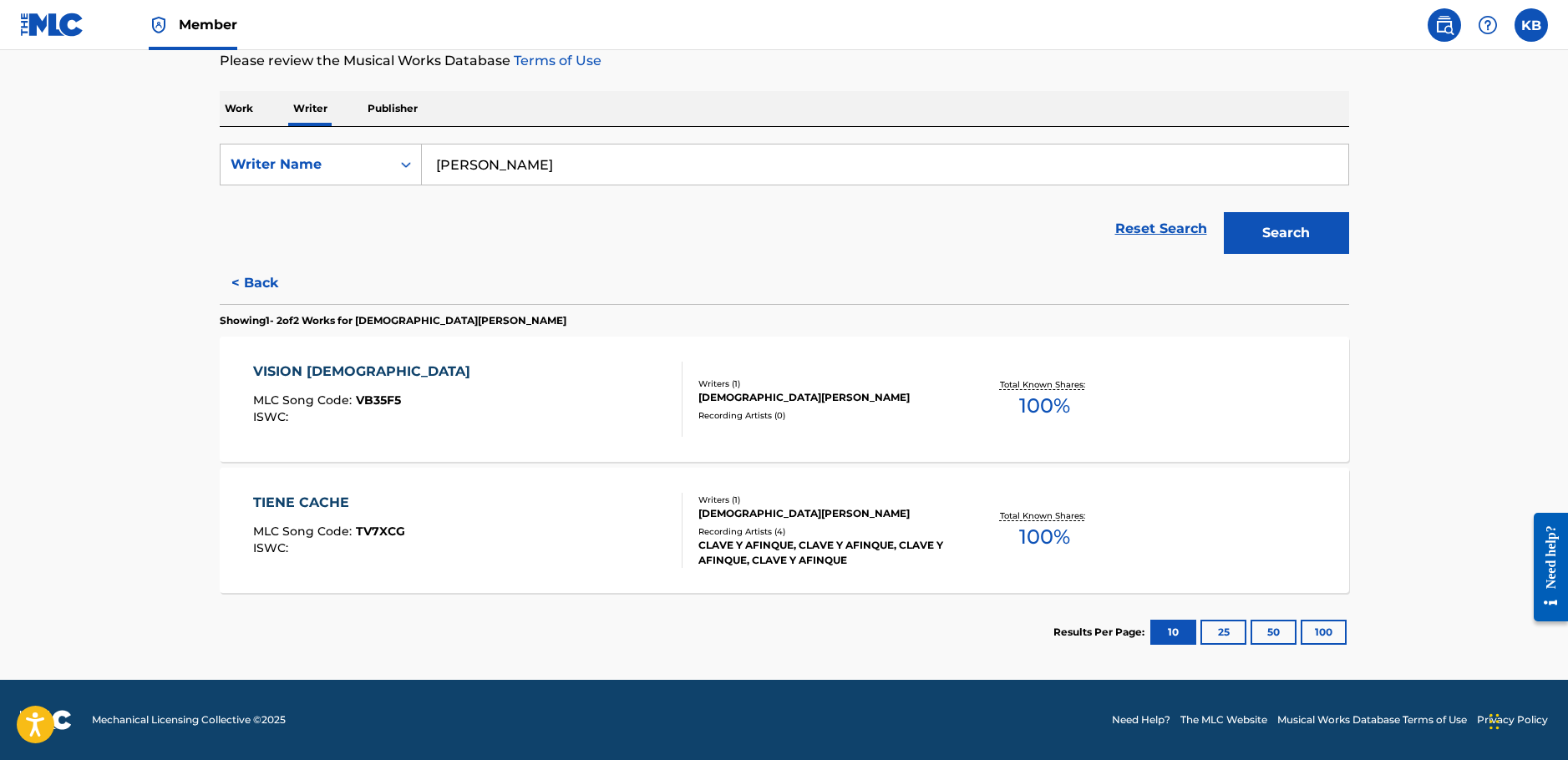
click at [441, 389] on div "VISION DIVINA MLC Song Code : VB35F5 ISWC :" at bounding box center [467, 399] width 429 height 75
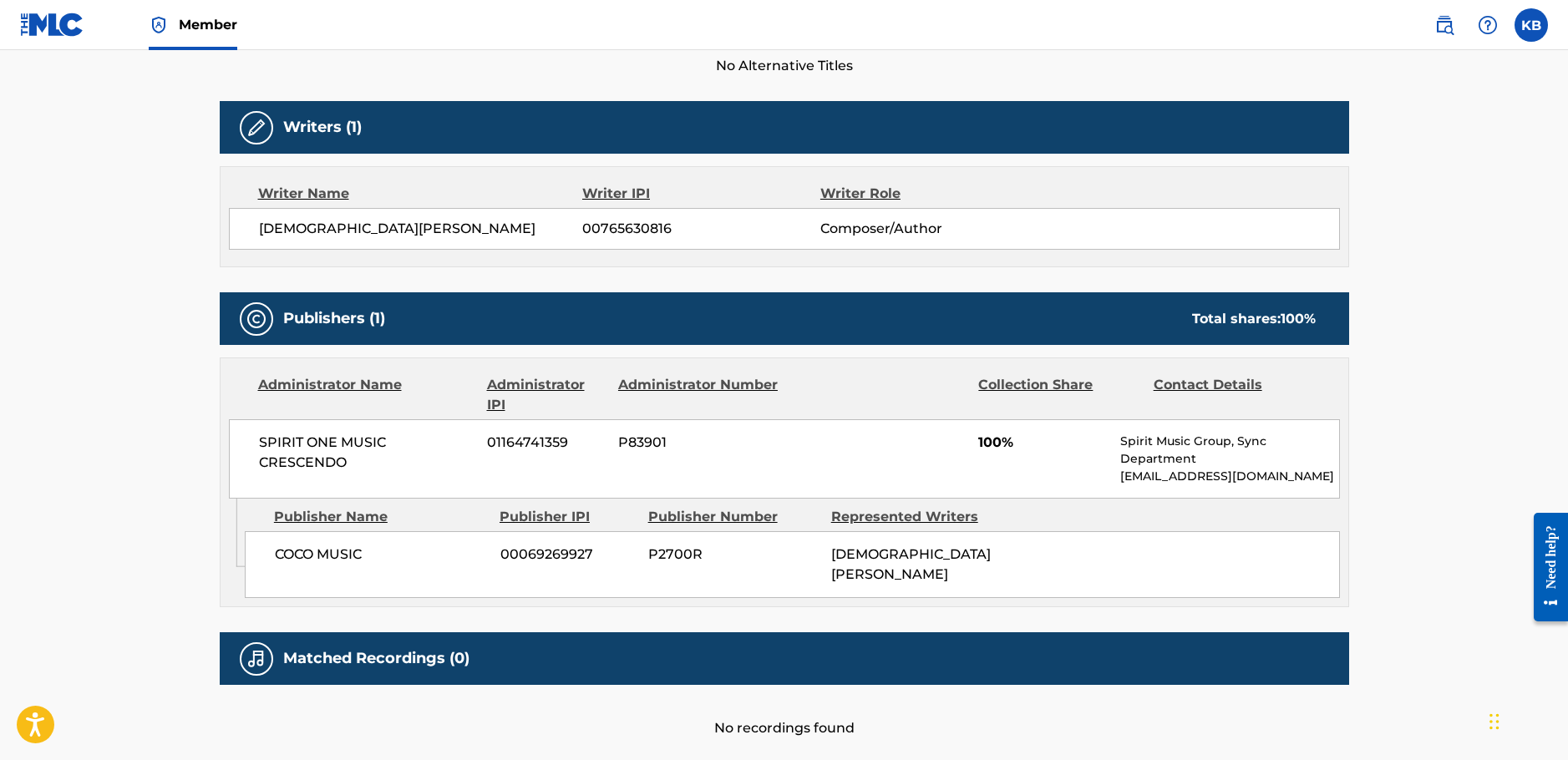
scroll to position [501, 0]
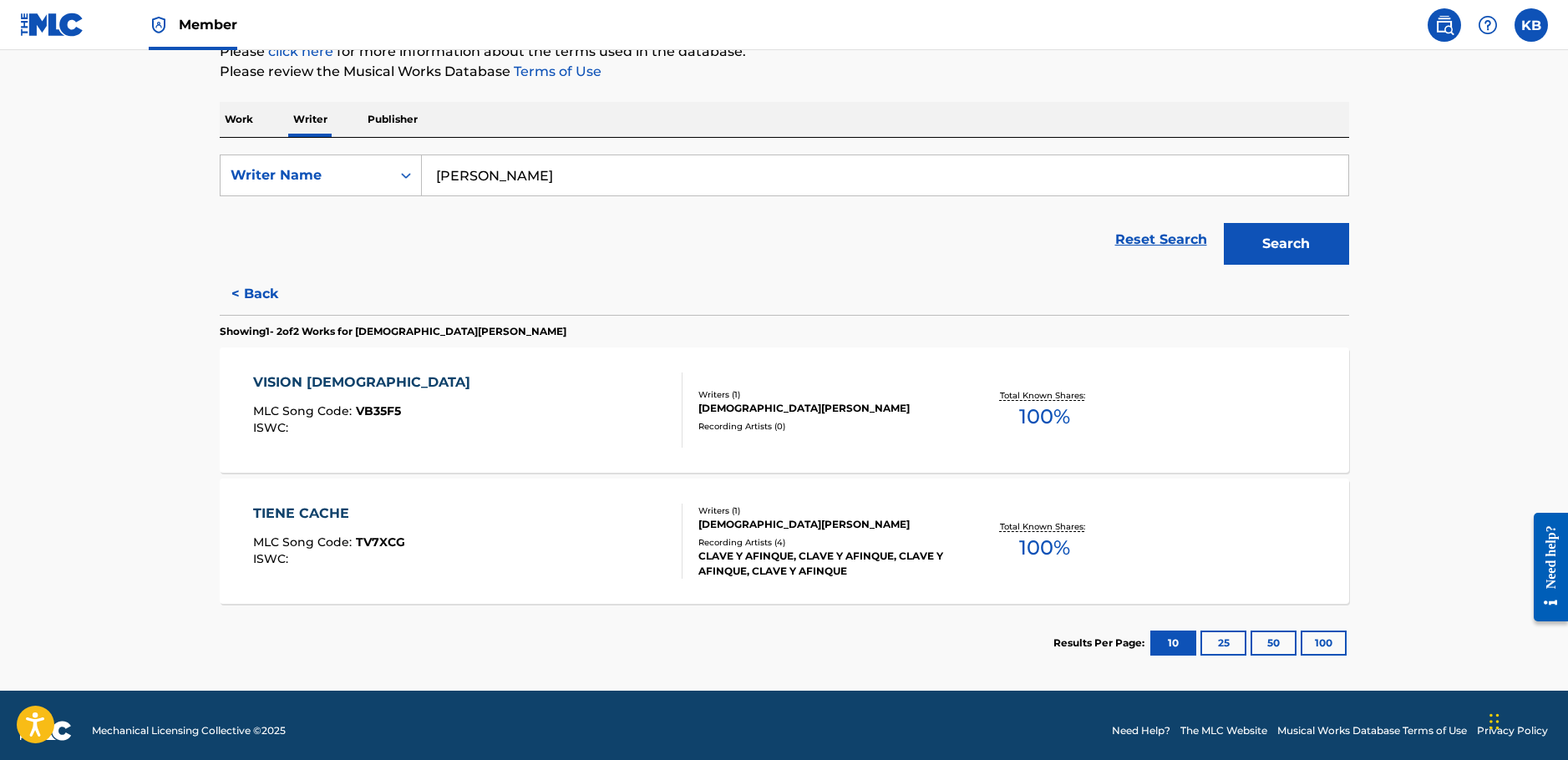
scroll to position [228, 0]
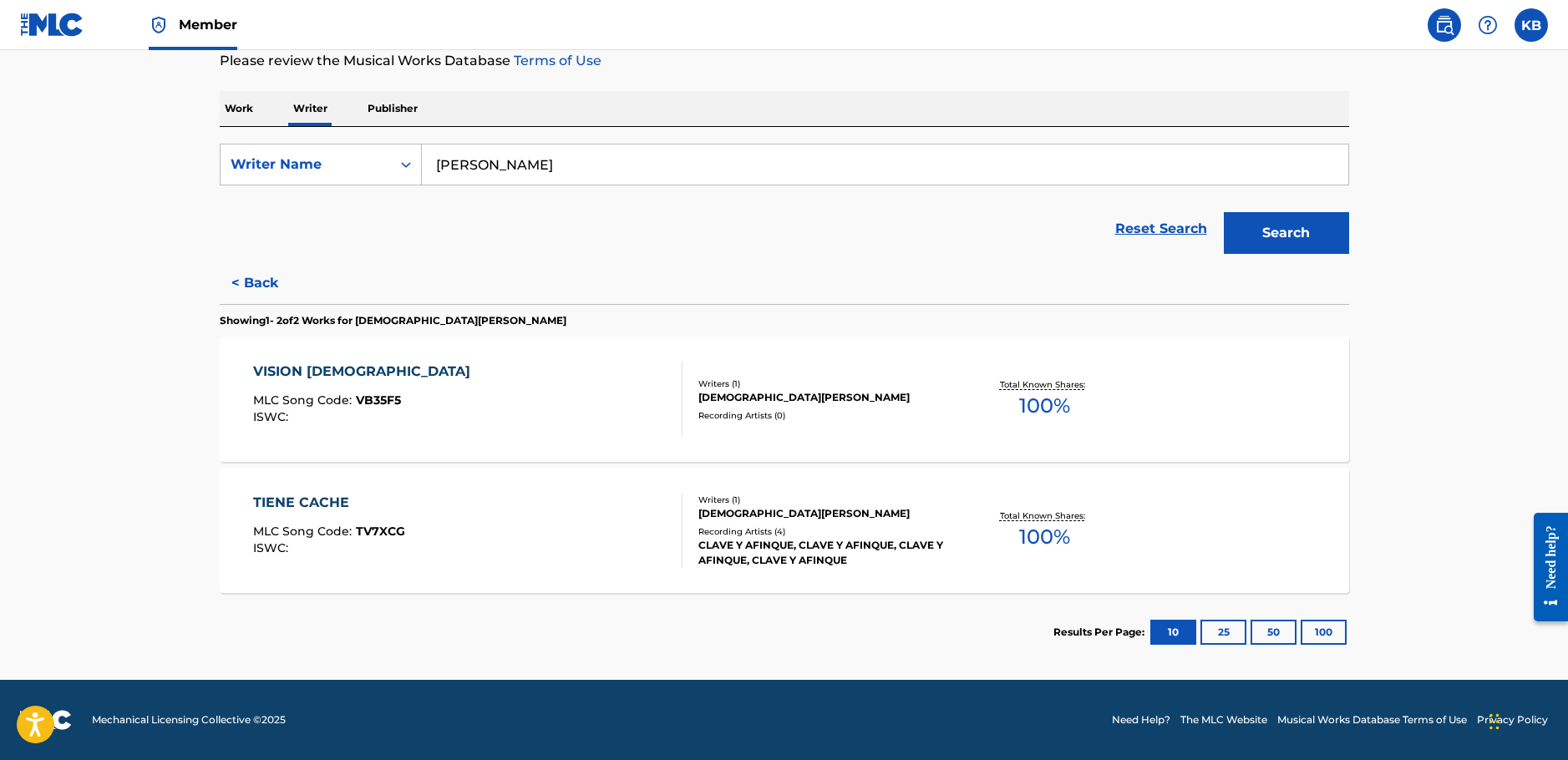
click at [377, 516] on div "TIENE CACHE MLC Song Code : TV7XCG ISWC :" at bounding box center [329, 530] width 152 height 75
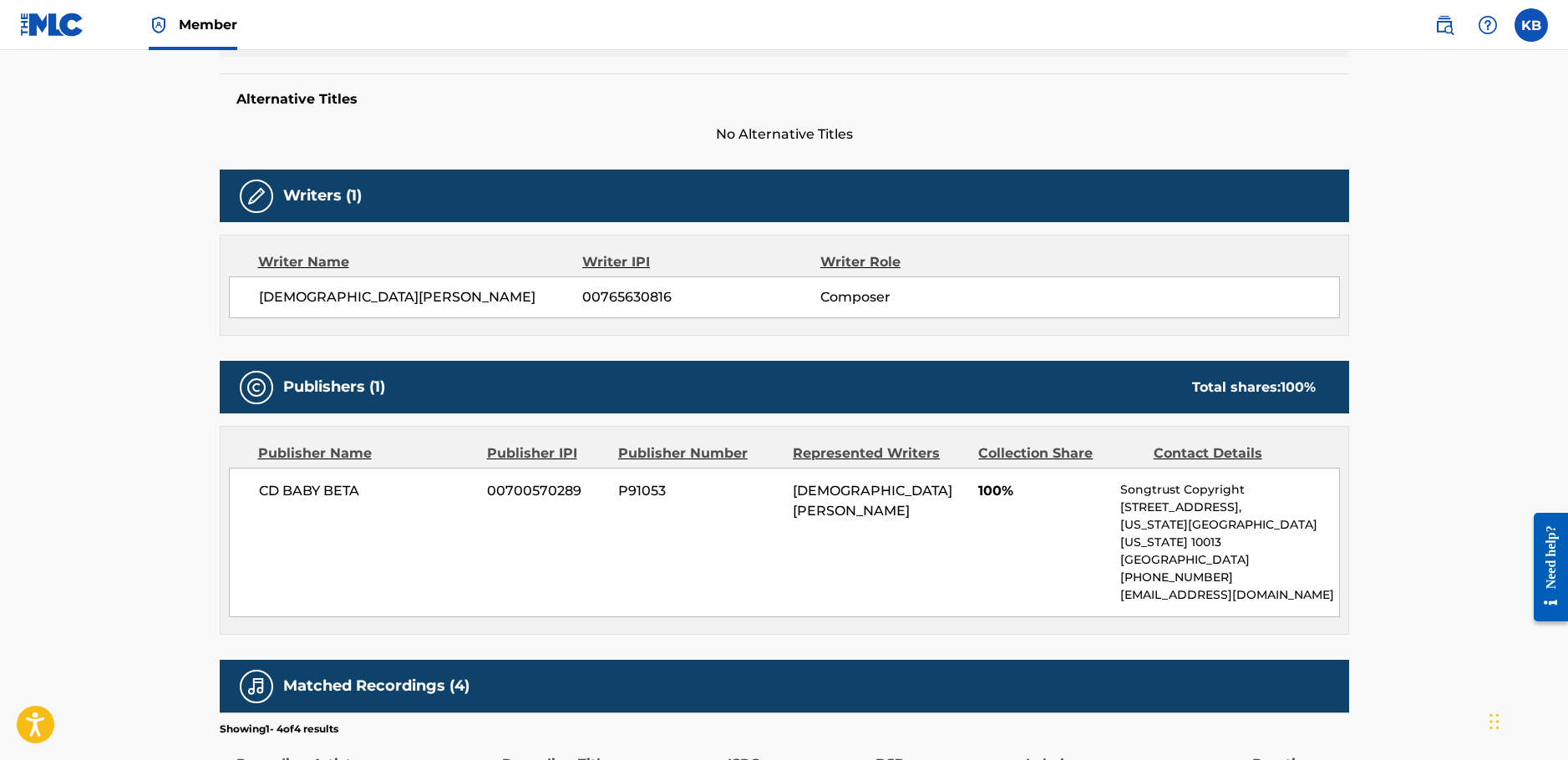
scroll to position [584, 0]
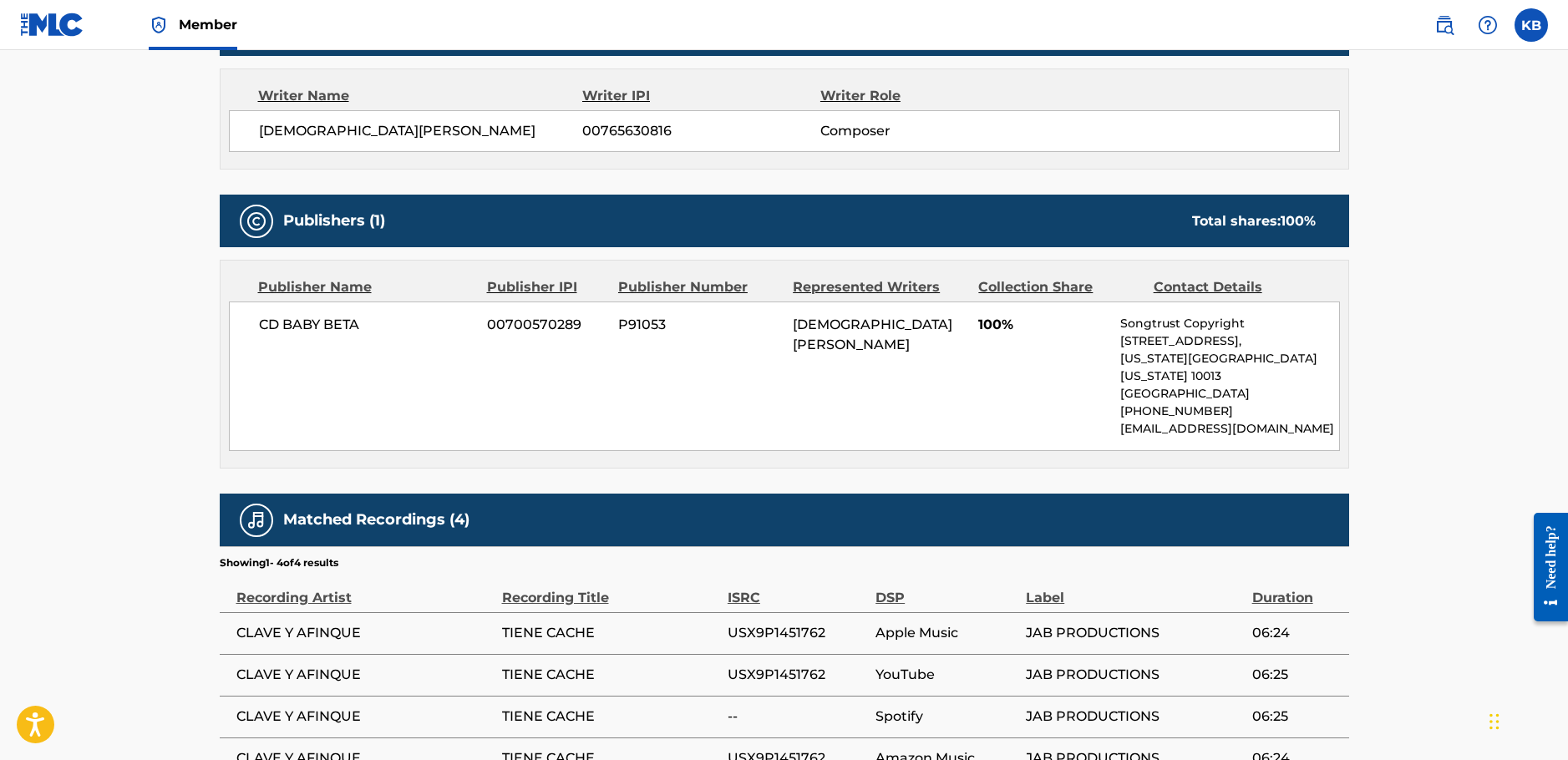
drag, startPoint x: 784, startPoint y: 372, endPoint x: 792, endPoint y: 380, distance: 11.3
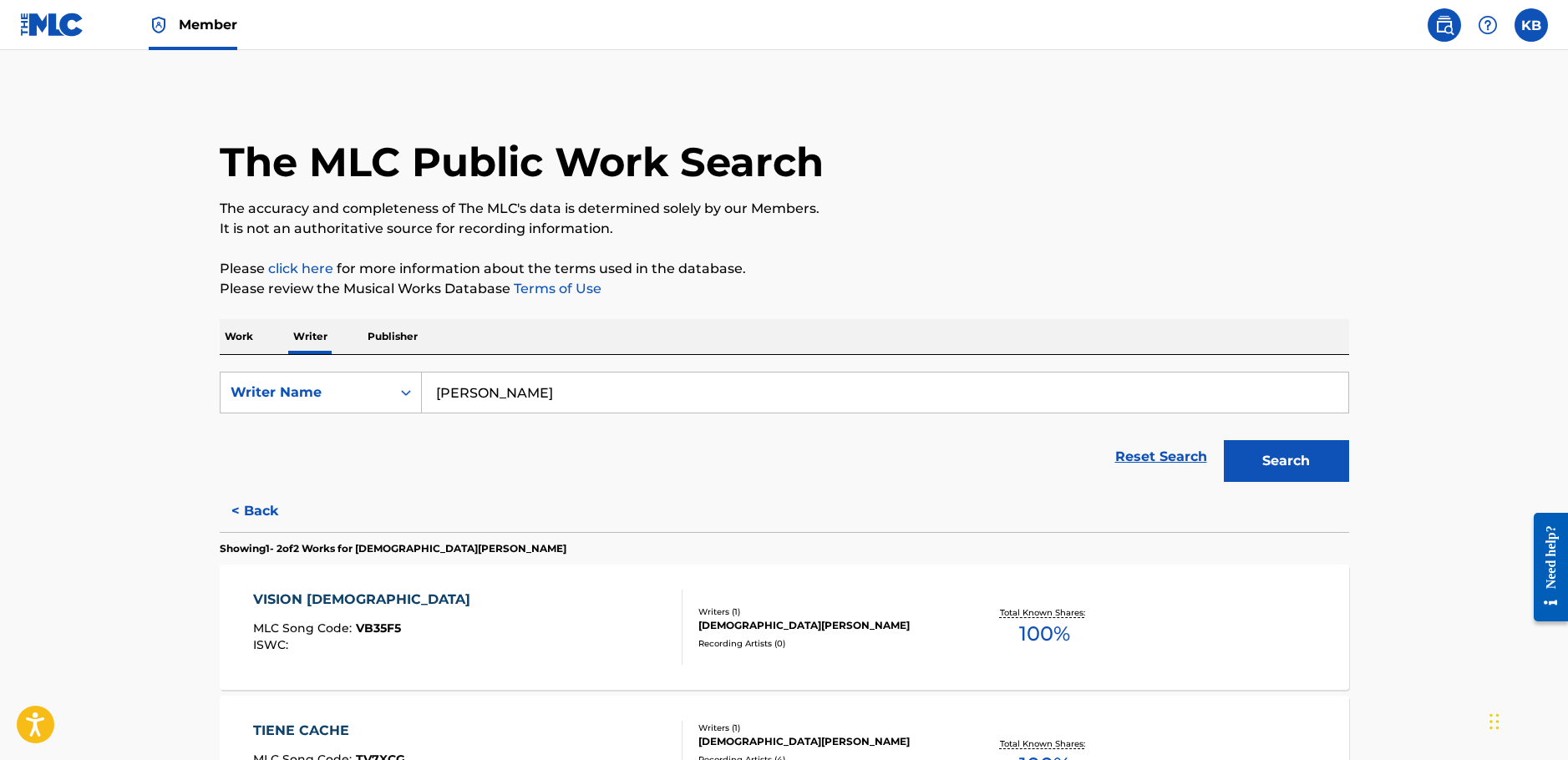
click at [557, 392] on input "[PERSON_NAME]" at bounding box center [885, 393] width 926 height 40
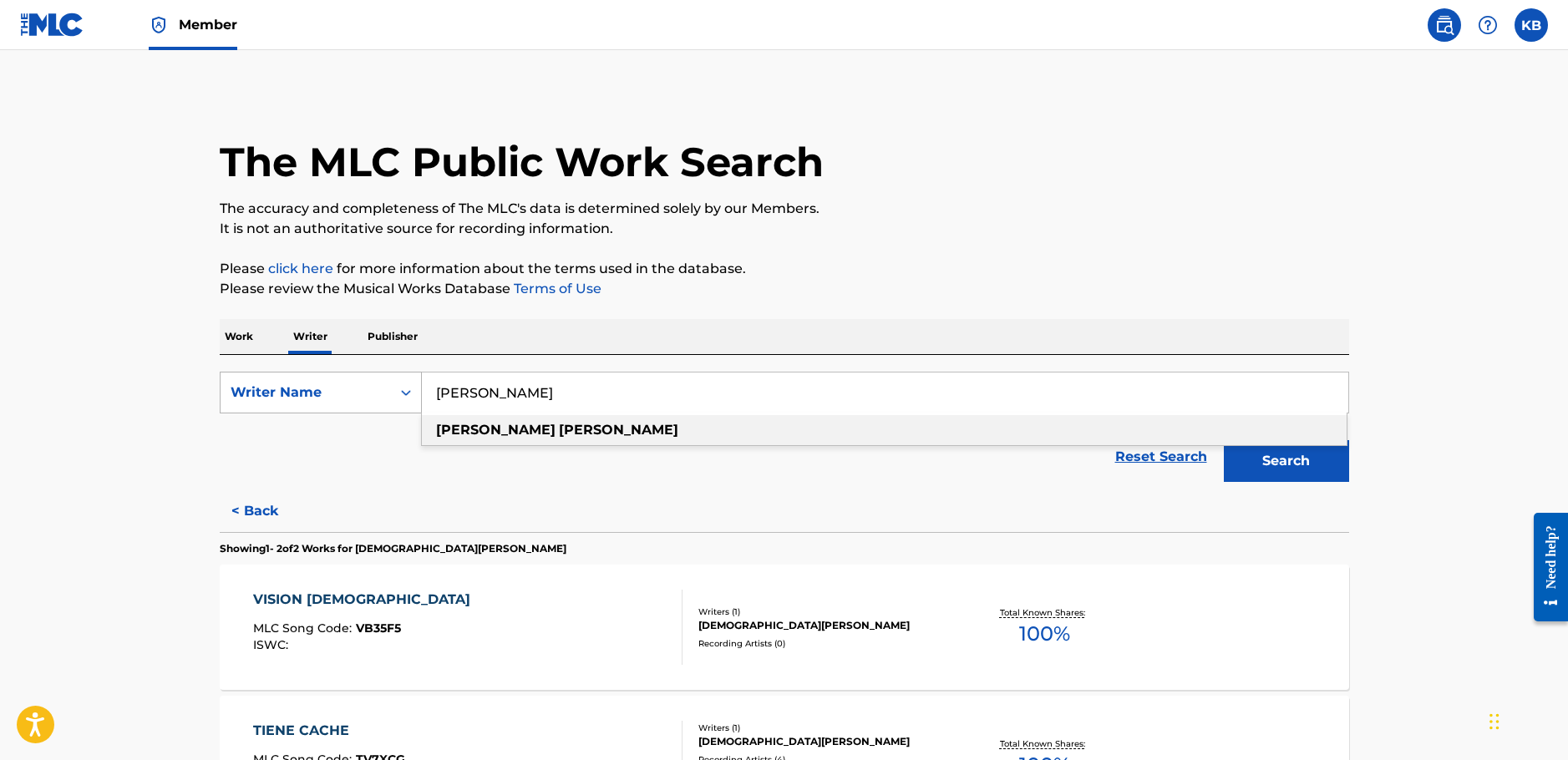
drag, startPoint x: 595, startPoint y: 392, endPoint x: 396, endPoint y: 395, distance: 199.0
click at [396, 395] on div "SearchWithCriteria14447937-f1da-4a46-a11c-3f6b6b5acd9e Writer Name [PERSON_NAME…" at bounding box center [784, 393] width 1129 height 41
click at [558, 425] on strong "[PERSON_NAME]" at bounding box center [618, 430] width 119 height 16
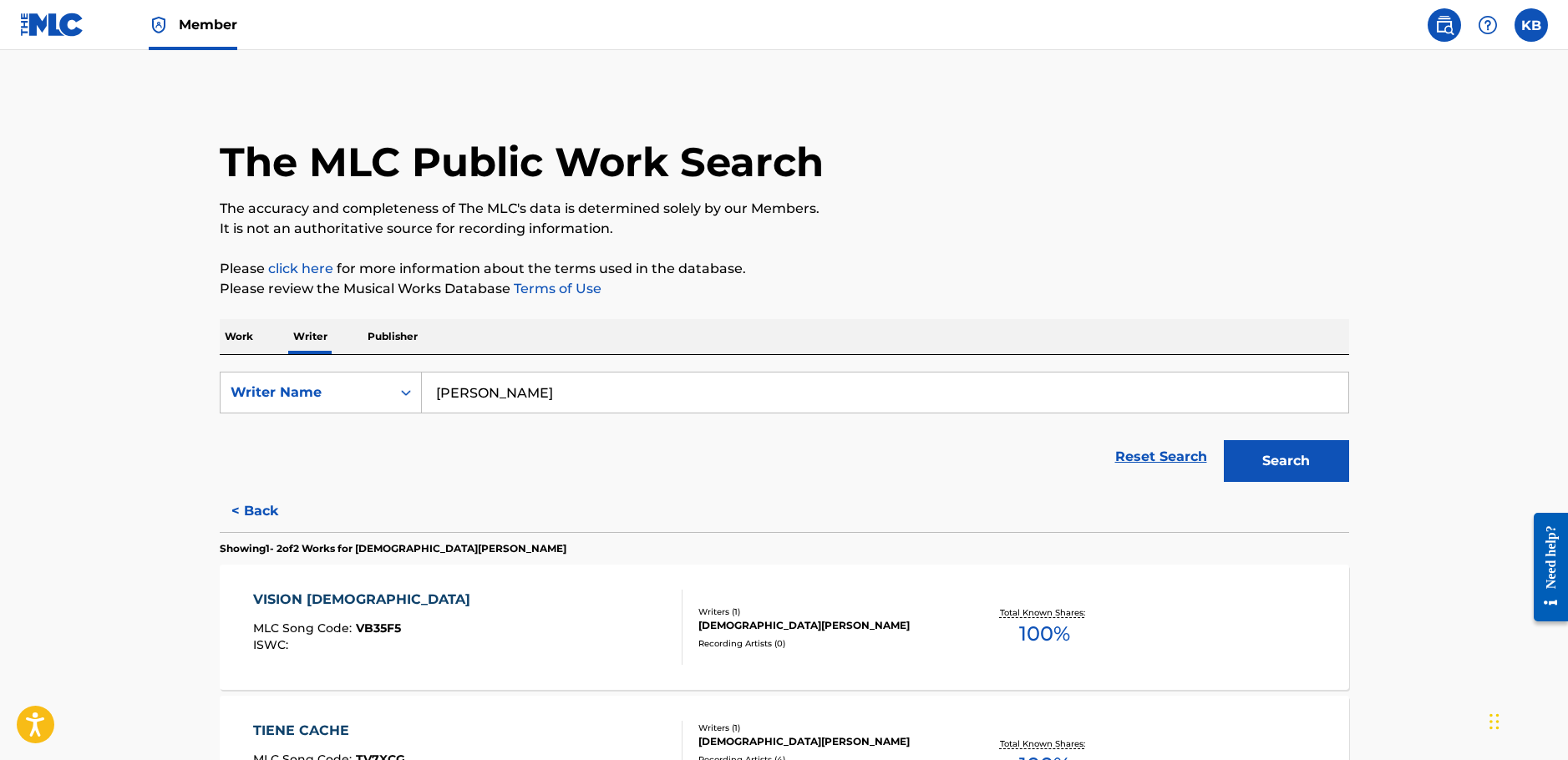
click at [265, 514] on button "< Back" at bounding box center [270, 511] width 100 height 41
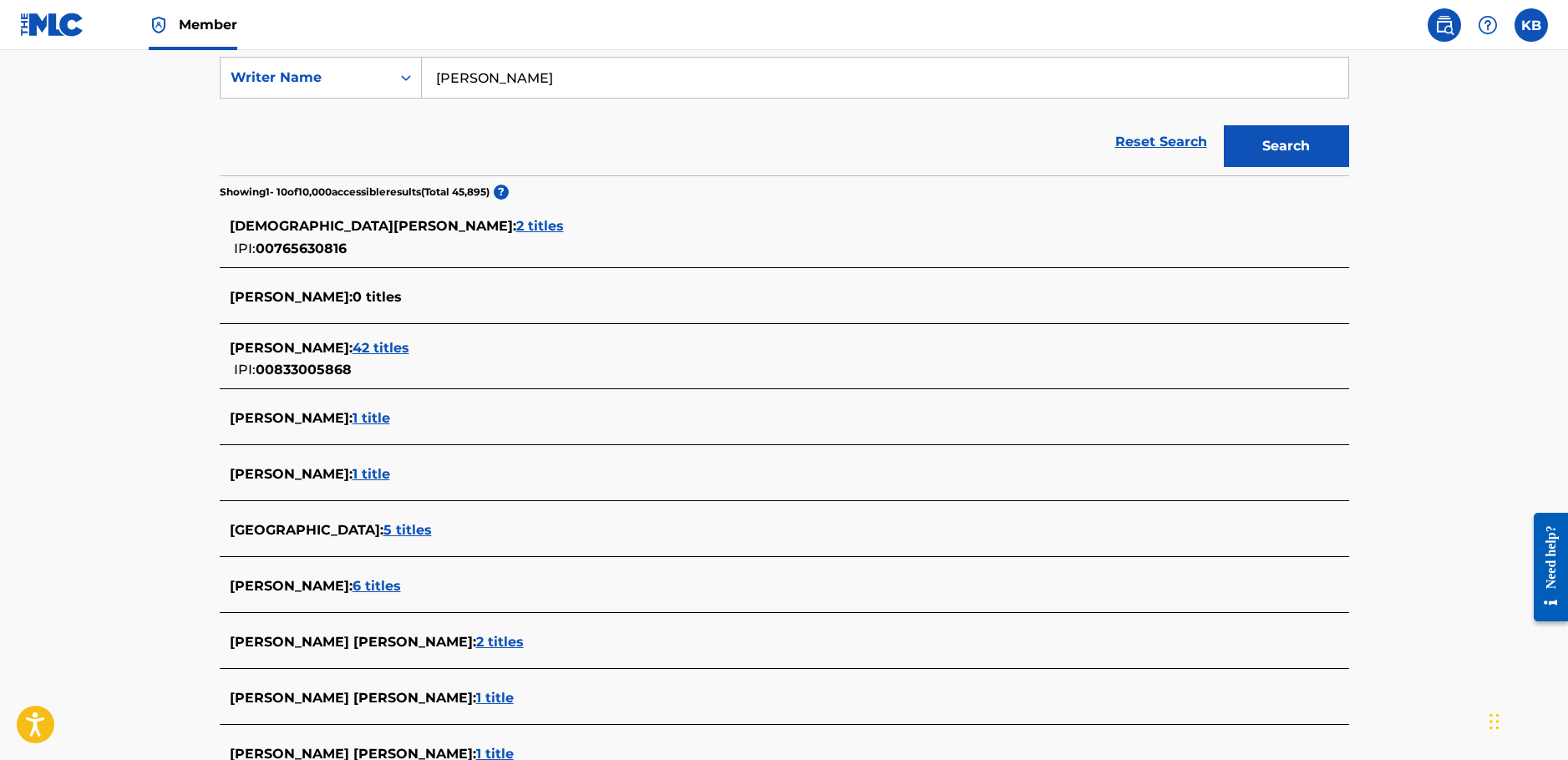
scroll to position [418, 0]
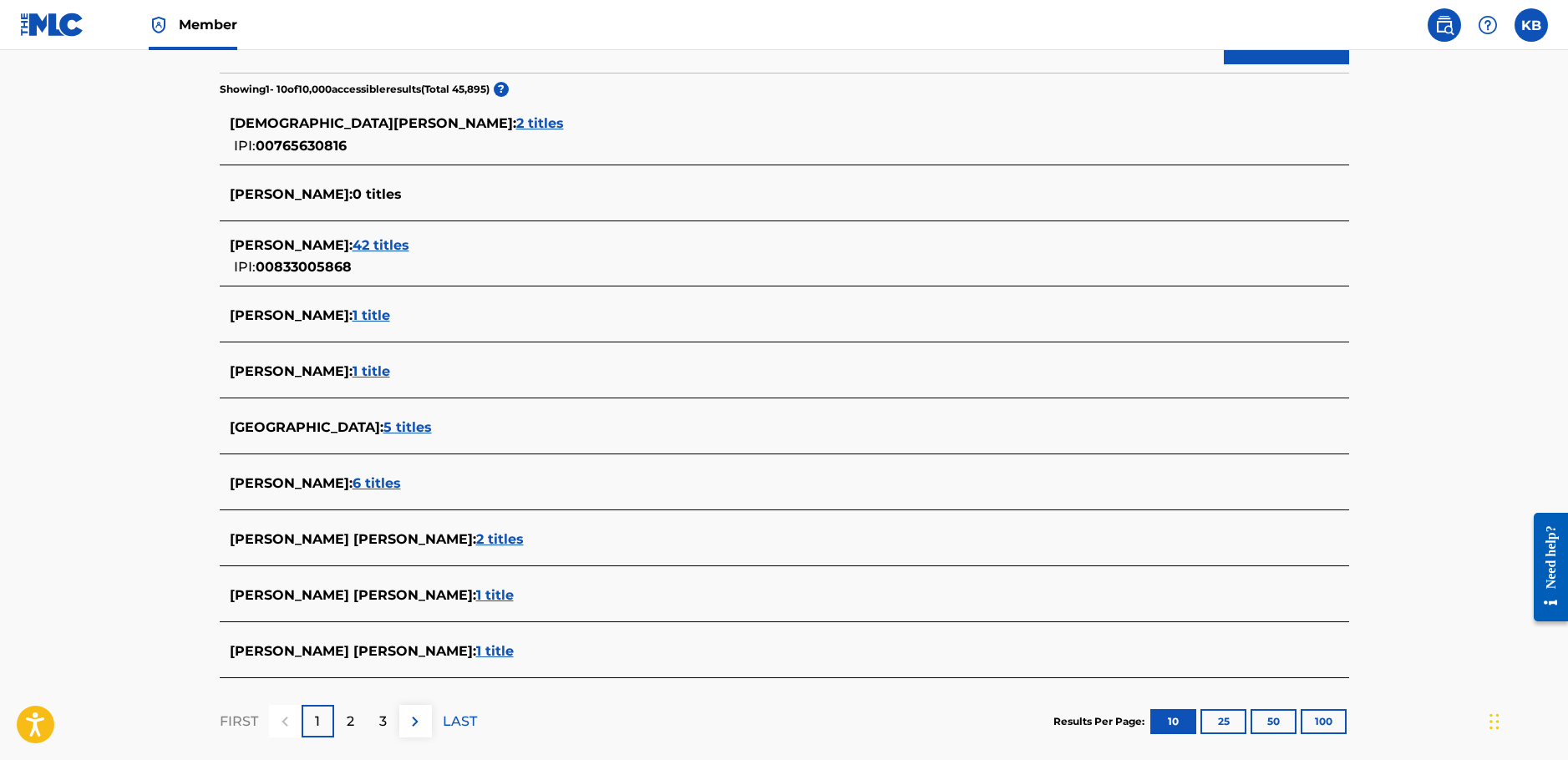
click at [365, 480] on span "6 titles" at bounding box center [376, 483] width 48 height 16
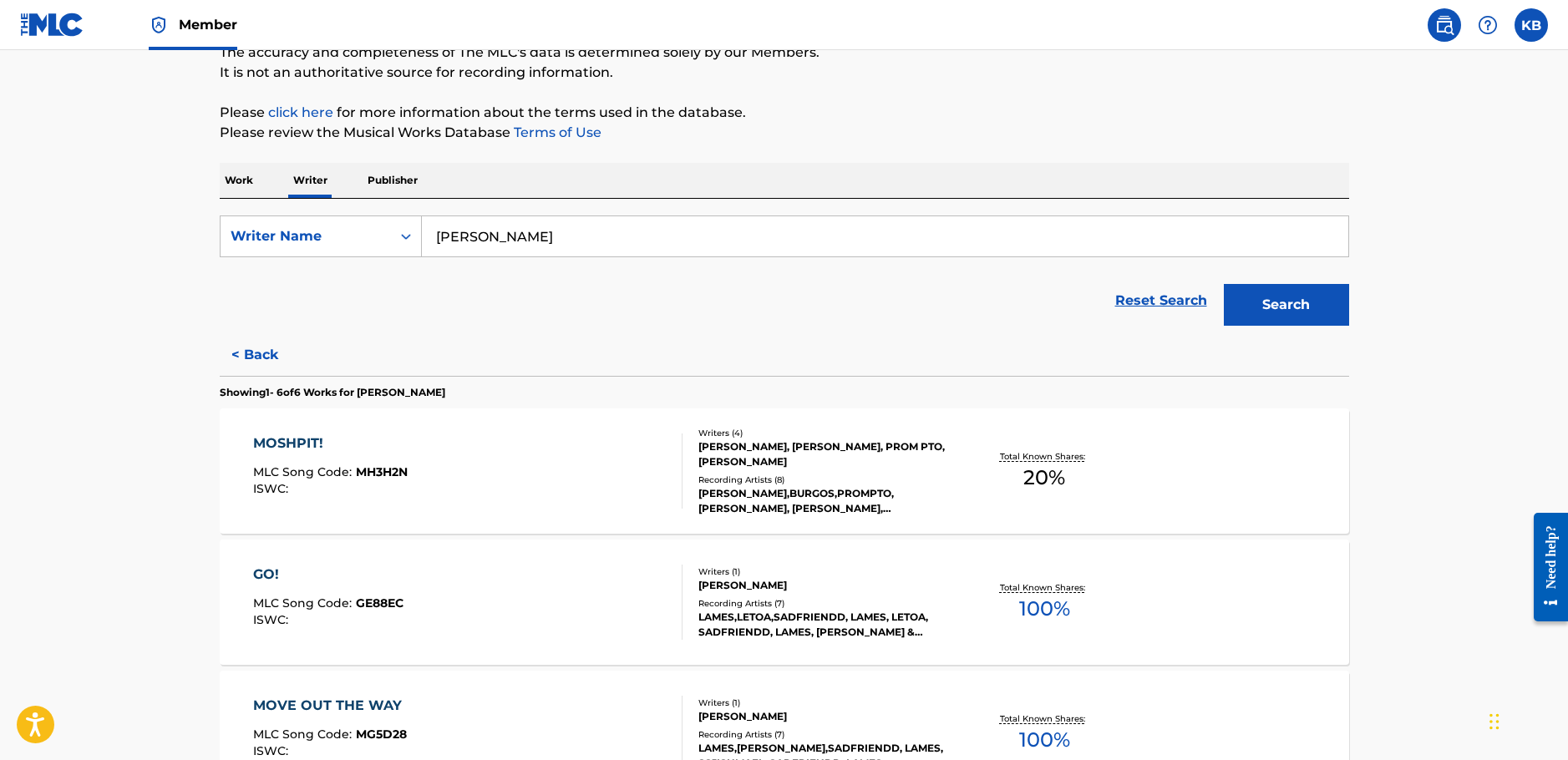
scroll to position [0, 0]
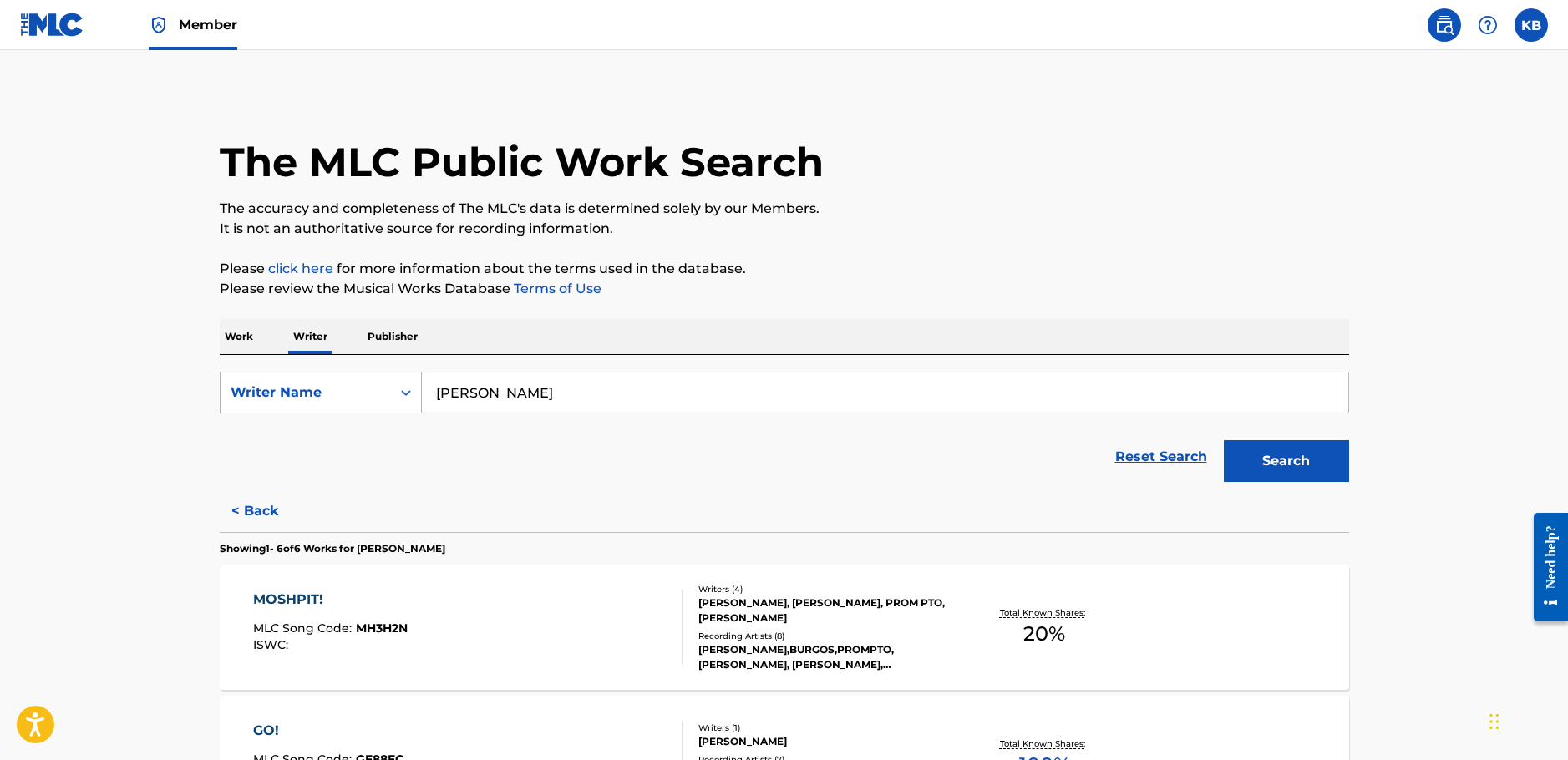
drag, startPoint x: 658, startPoint y: 401, endPoint x: 339, endPoint y: 405, distance: 319.0
click at [339, 405] on div "SearchWithCriteria14447937-f1da-4a46-a11c-3f6b6b5acd9e Writer Name [PERSON_NAME]" at bounding box center [784, 393] width 1129 height 41
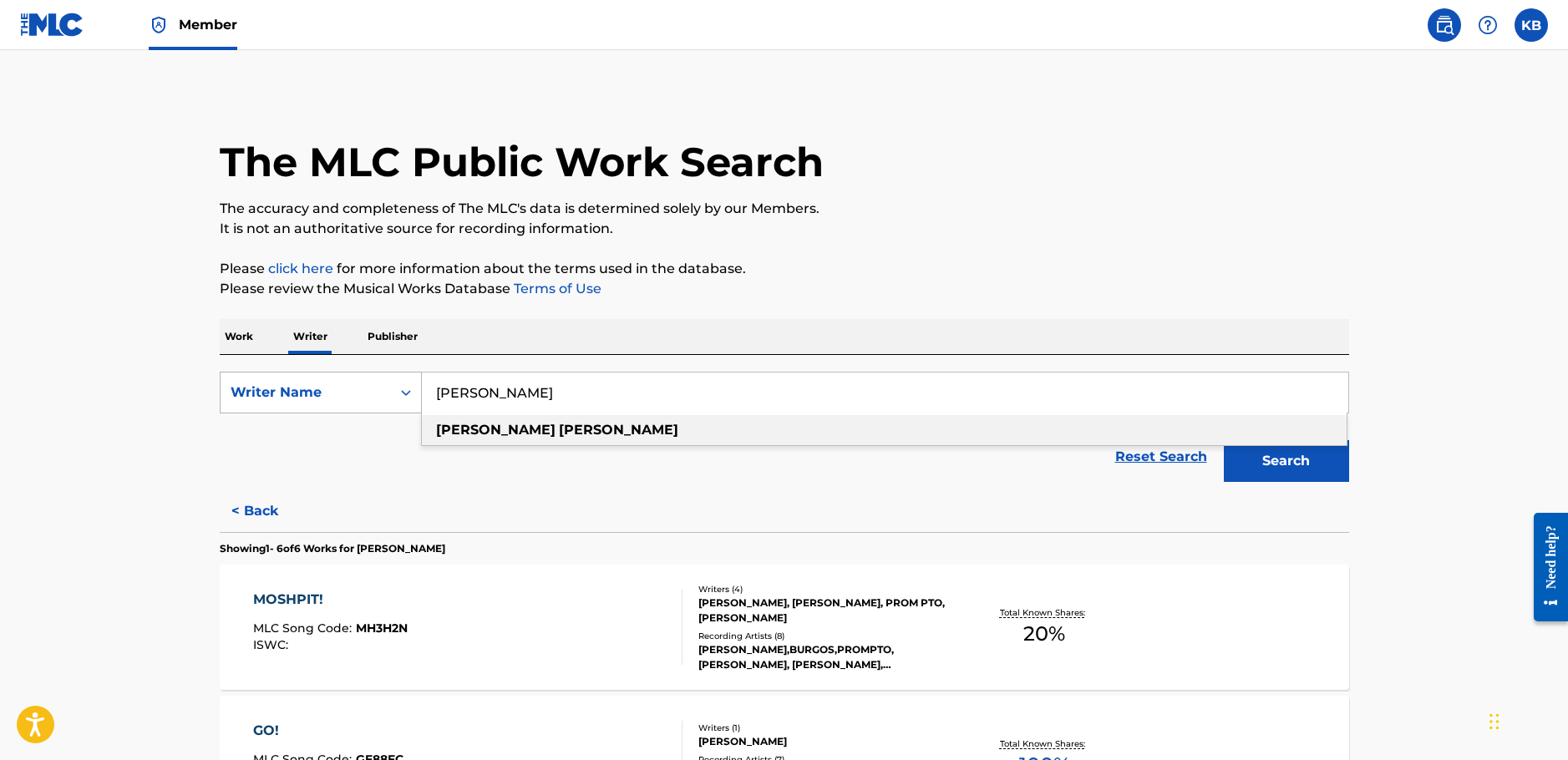
paste input "01227910758"
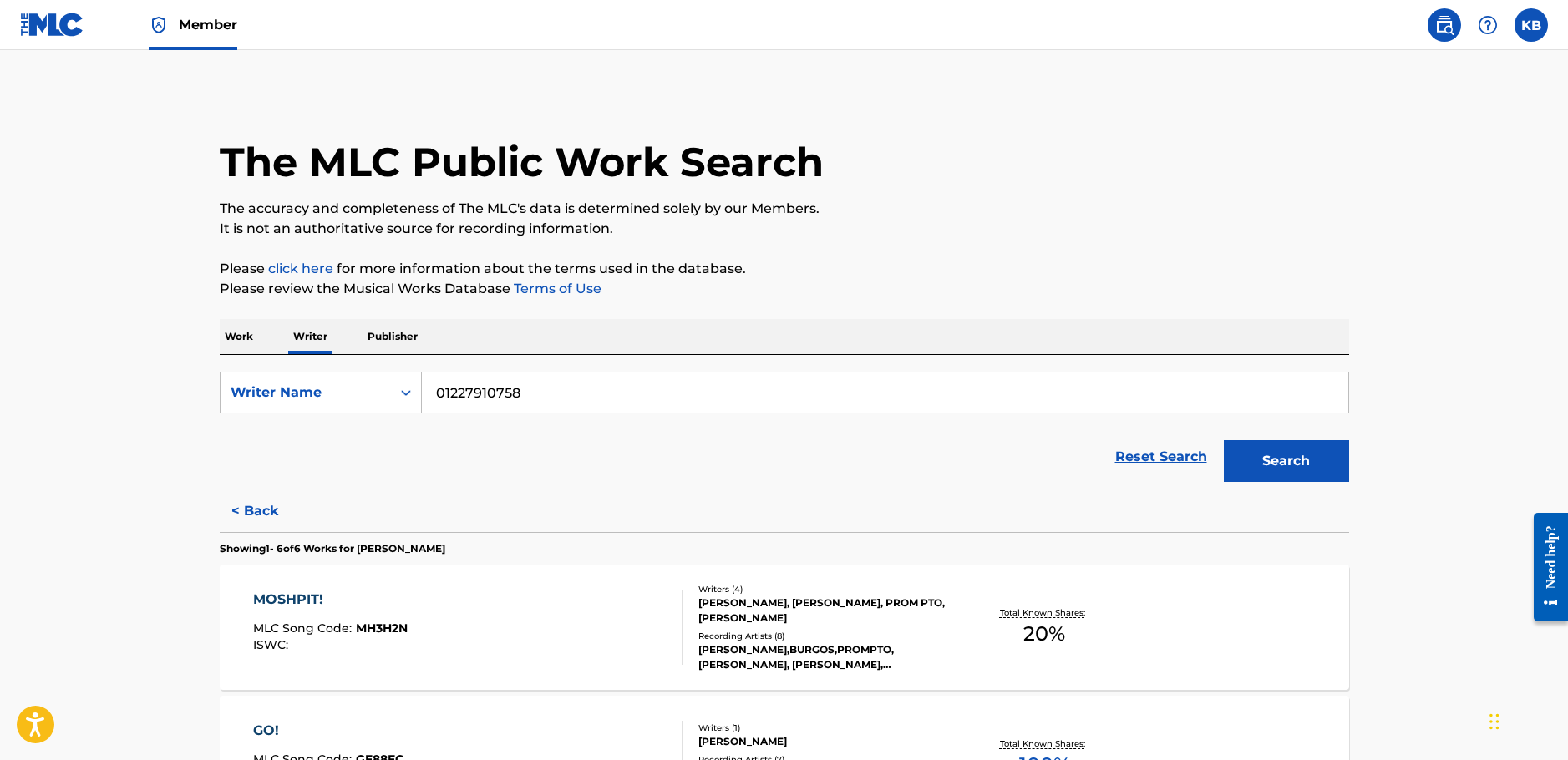
type input "01227910758"
click at [343, 353] on div "Work Writer Publisher" at bounding box center [784, 336] width 1129 height 35
click at [359, 399] on div "Writer Name" at bounding box center [305, 392] width 150 height 20
click at [342, 445] on div "Writer IPI" at bounding box center [321, 434] width 200 height 41
drag, startPoint x: 639, startPoint y: 402, endPoint x: 658, endPoint y: 402, distance: 19.0
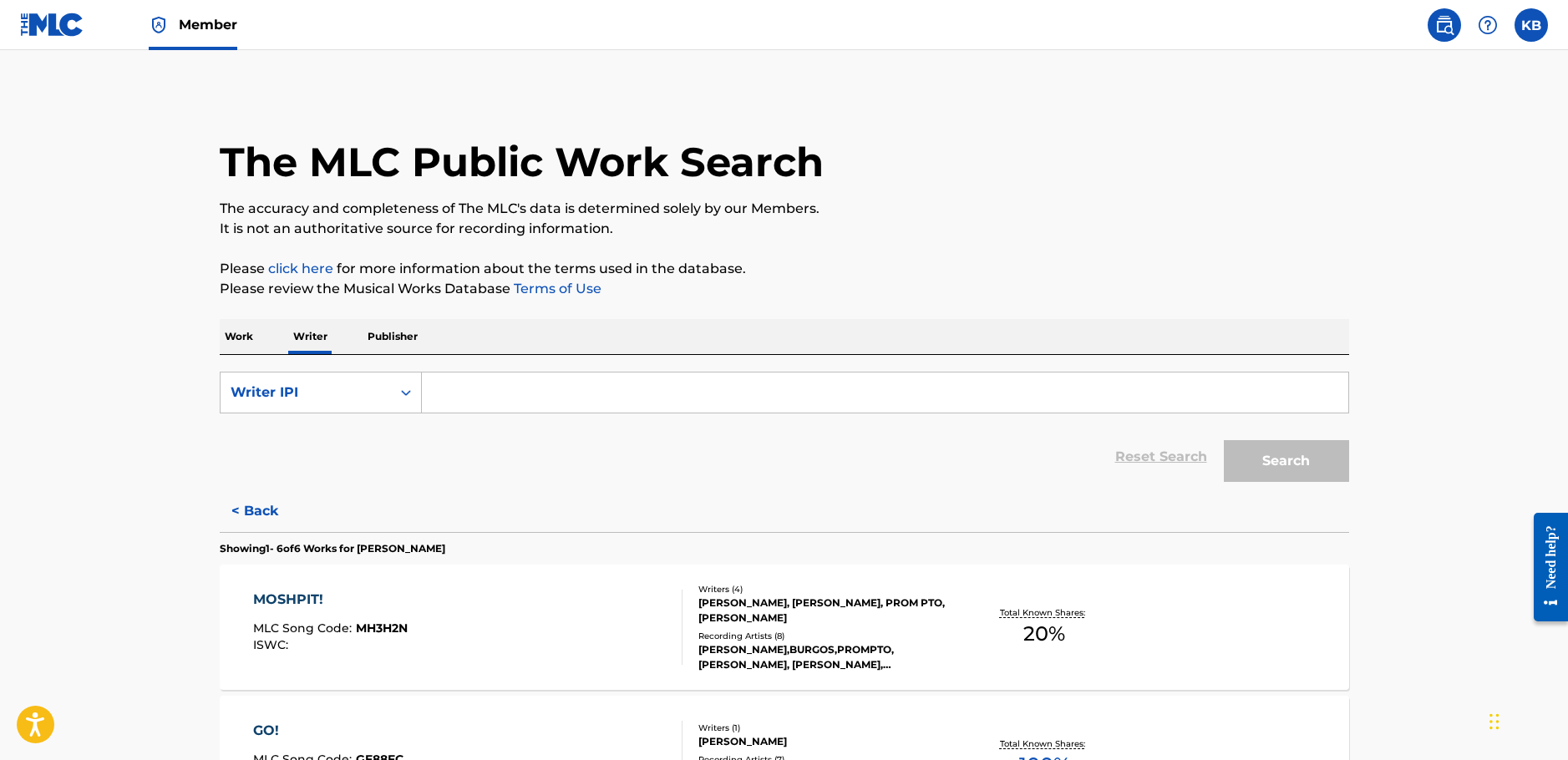
click at [639, 402] on input "Search Form" at bounding box center [885, 393] width 926 height 40
paste input "01227910758"
type input "01227910758"
click at [1289, 463] on button "Search" at bounding box center [1286, 461] width 125 height 41
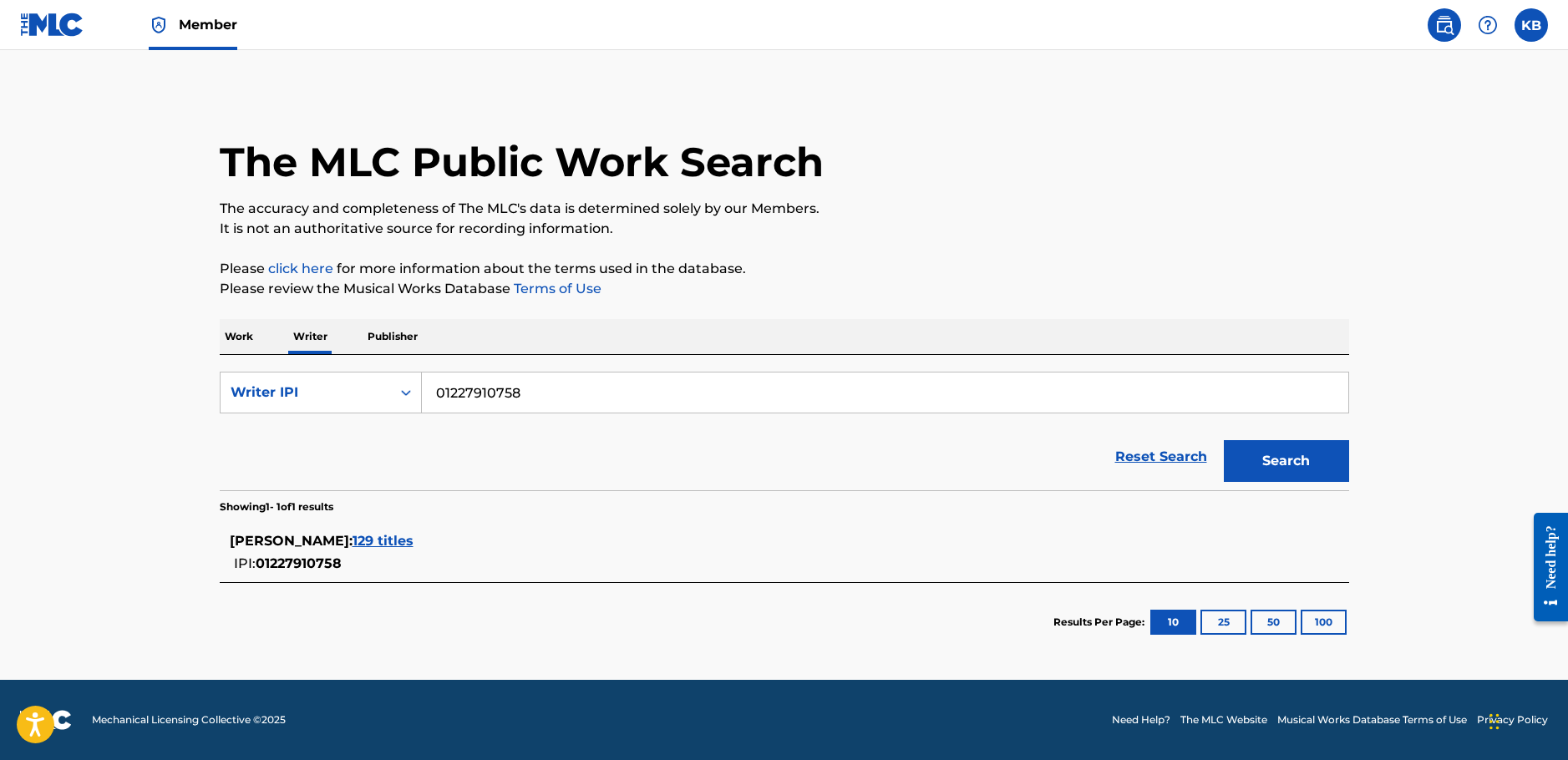
click at [352, 542] on span "129 titles" at bounding box center [382, 540] width 61 height 16
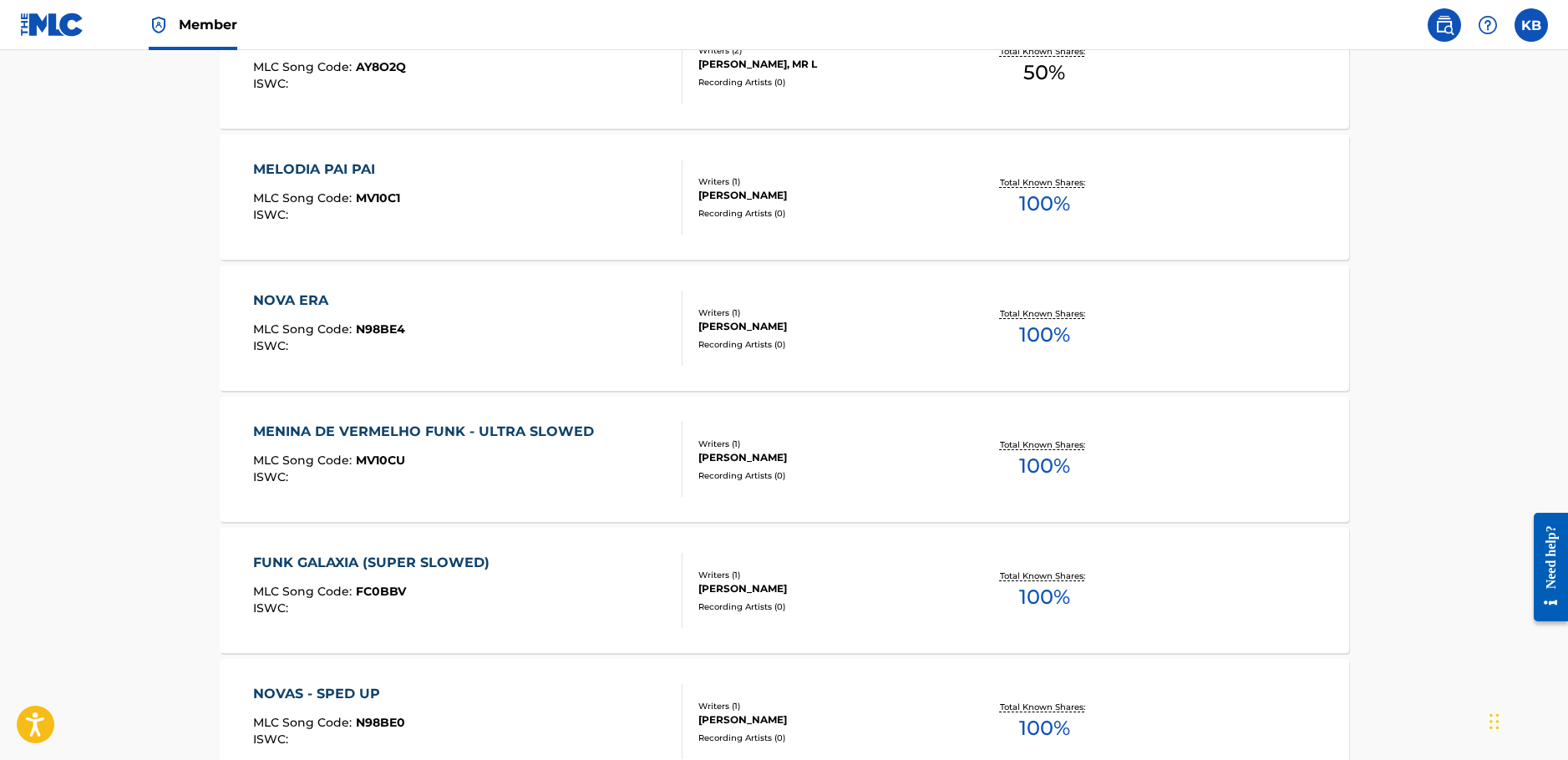
scroll to position [1284, 0]
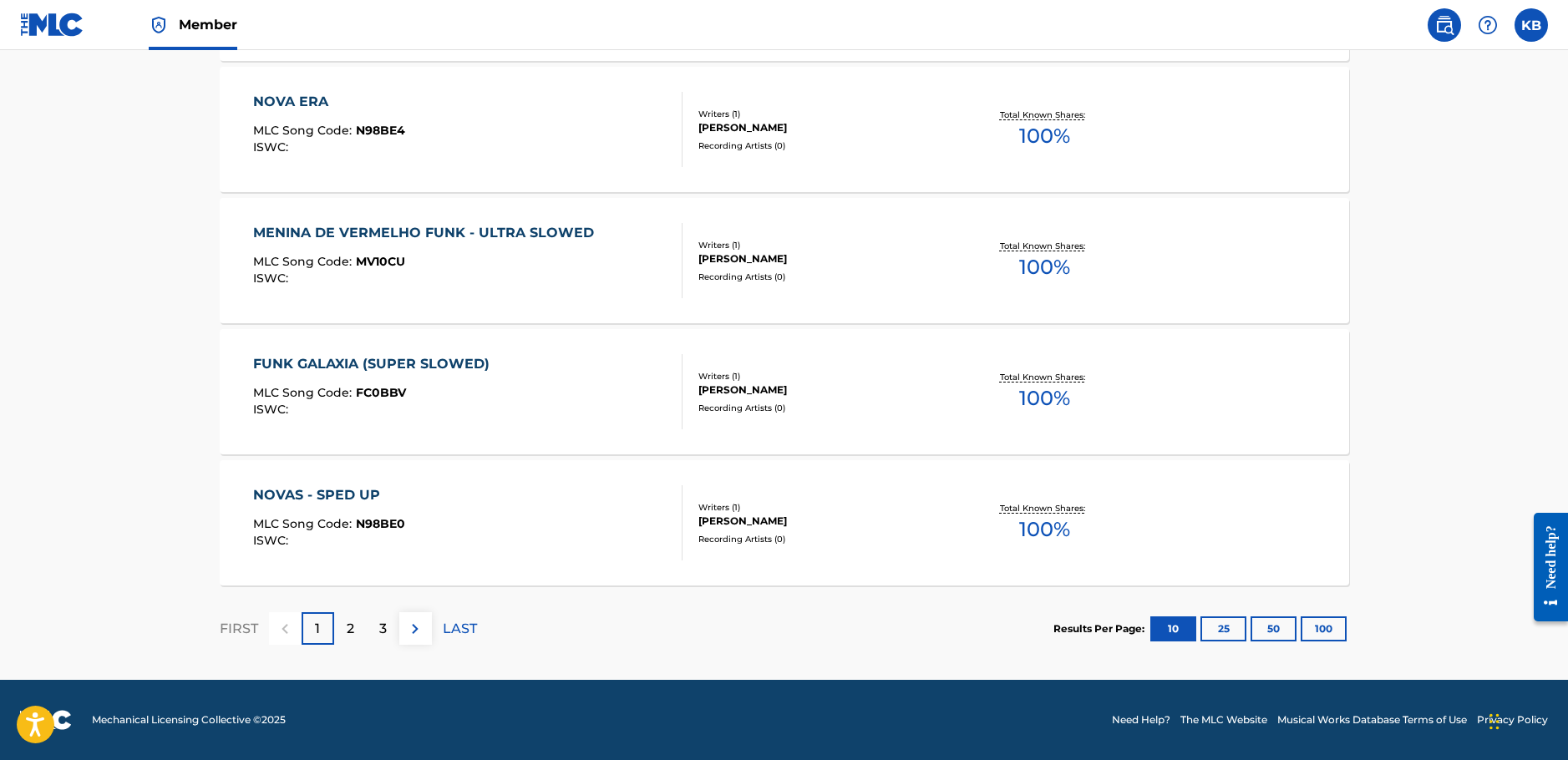
click at [356, 629] on div "2" at bounding box center [350, 628] width 33 height 33
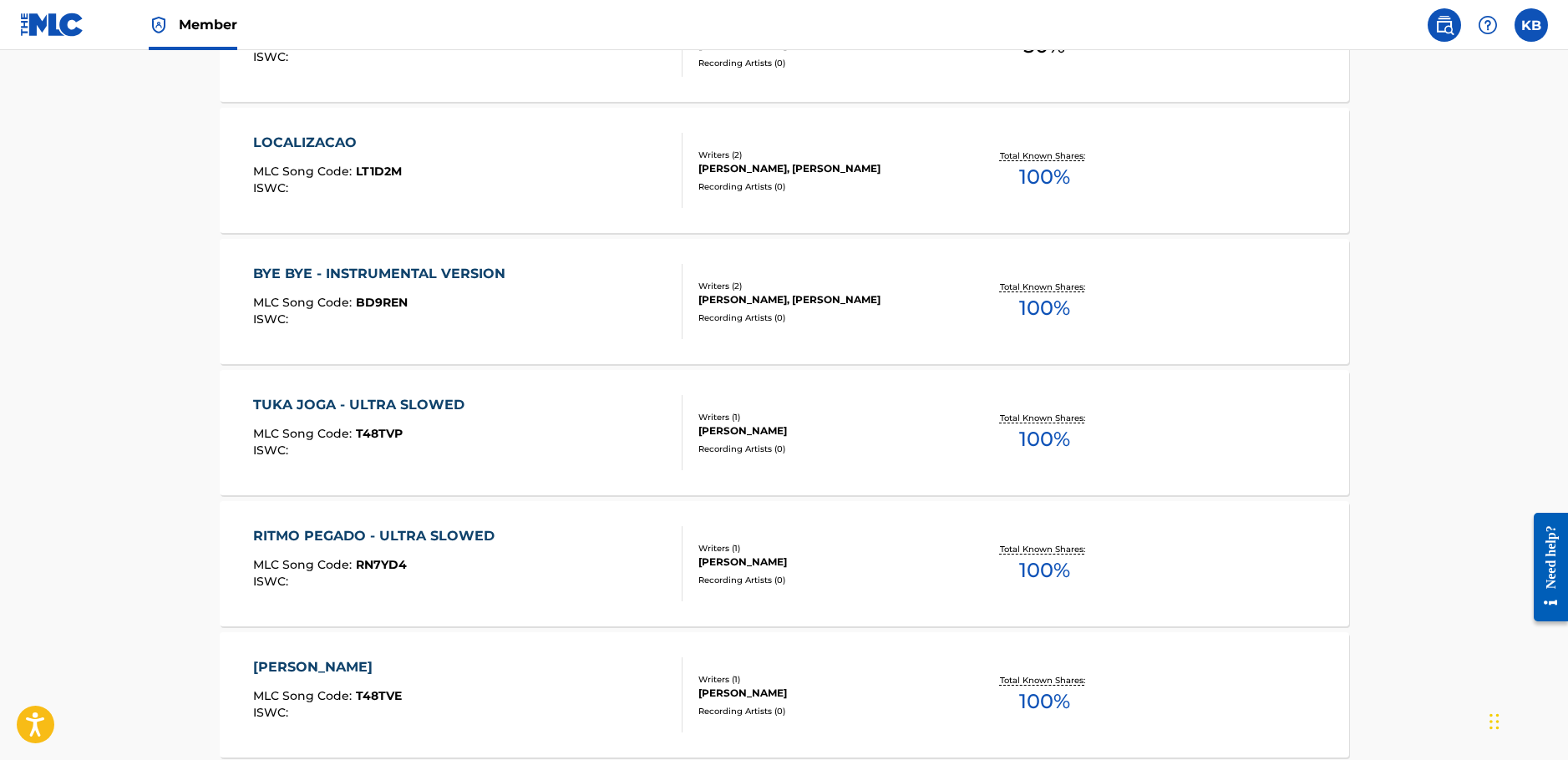
scroll to position [1253, 0]
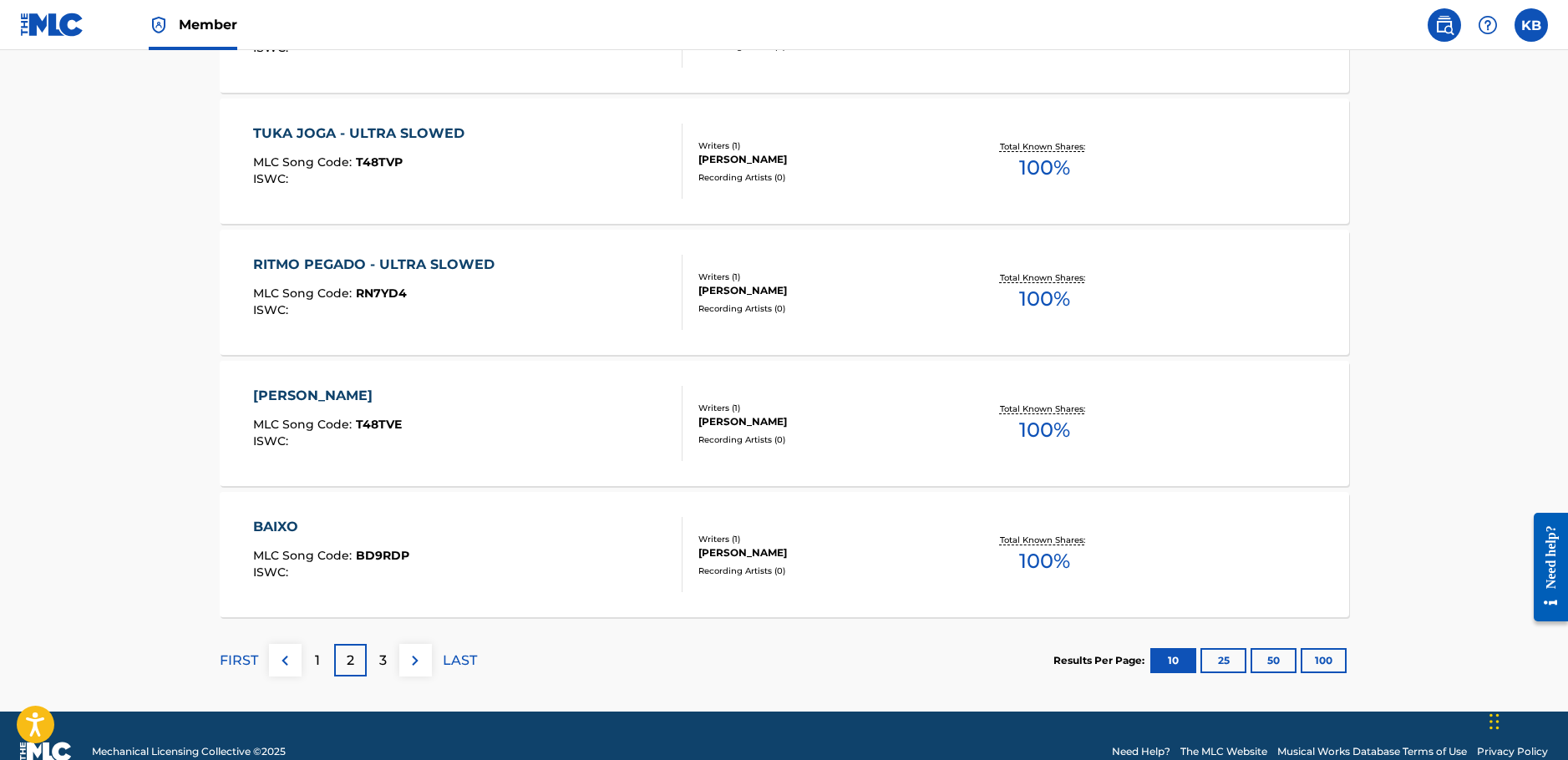
click at [391, 673] on div "3" at bounding box center [383, 660] width 33 height 33
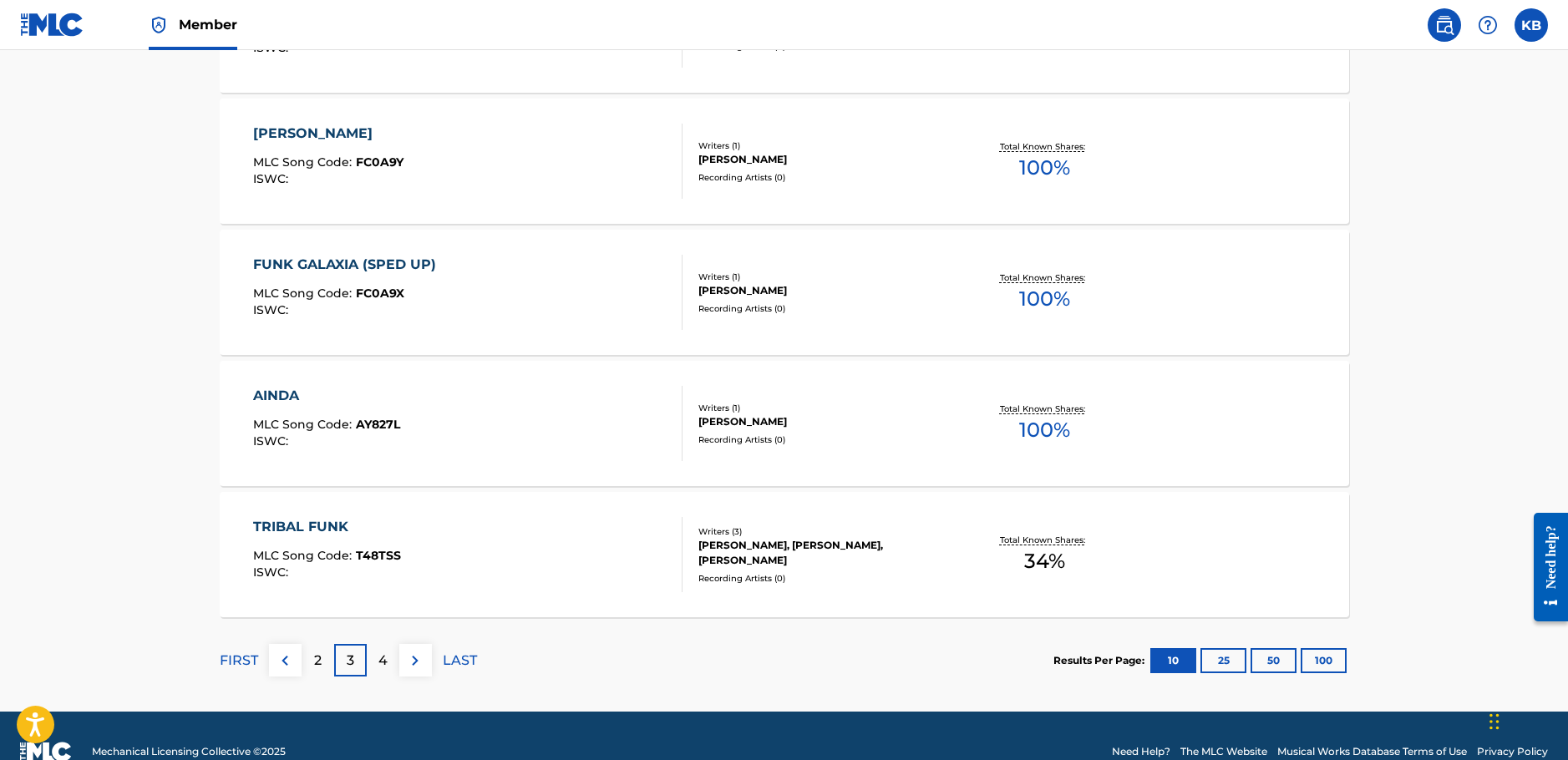
click at [386, 663] on p "4" at bounding box center [382, 660] width 9 height 20
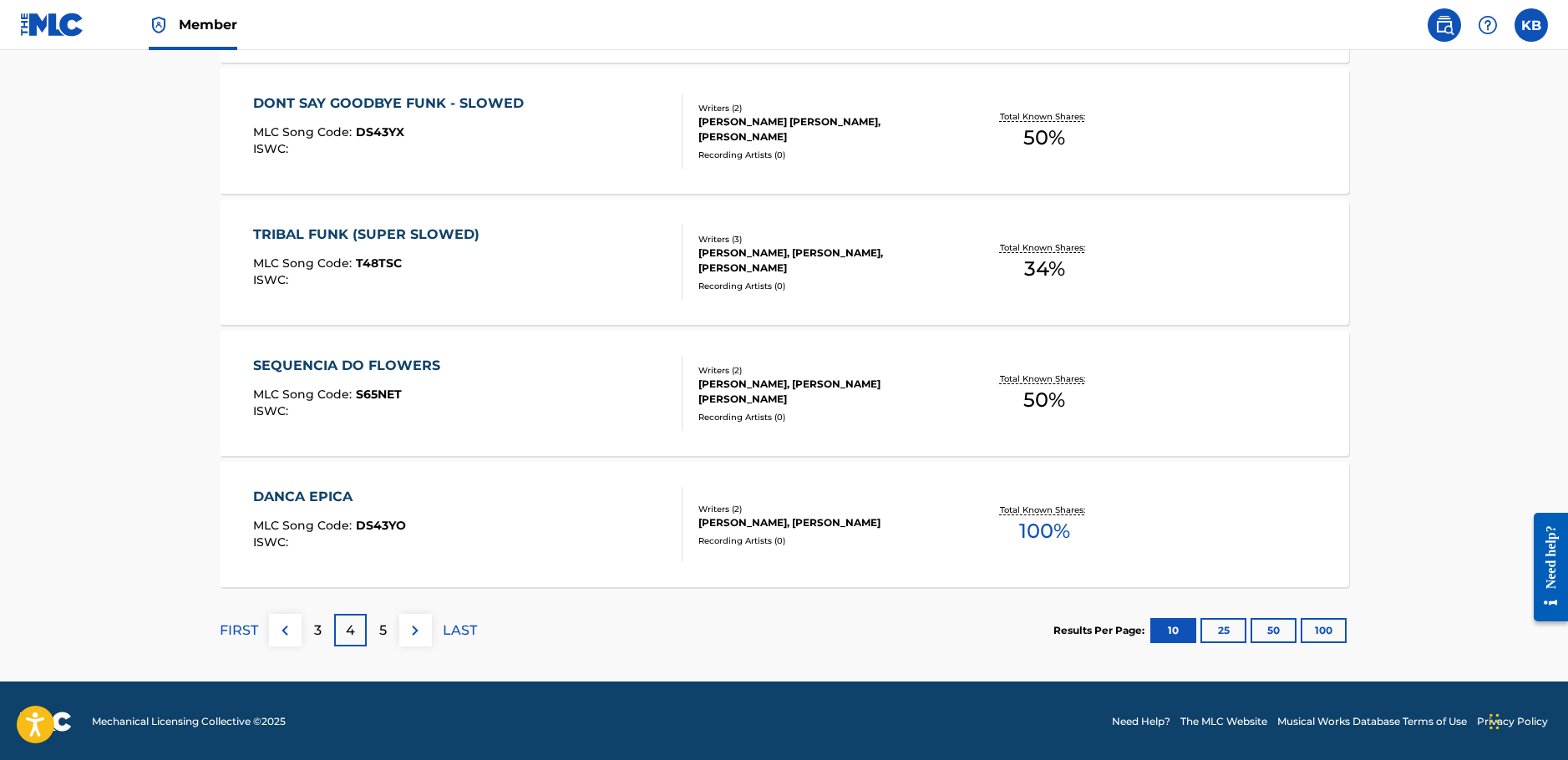
scroll to position [1284, 0]
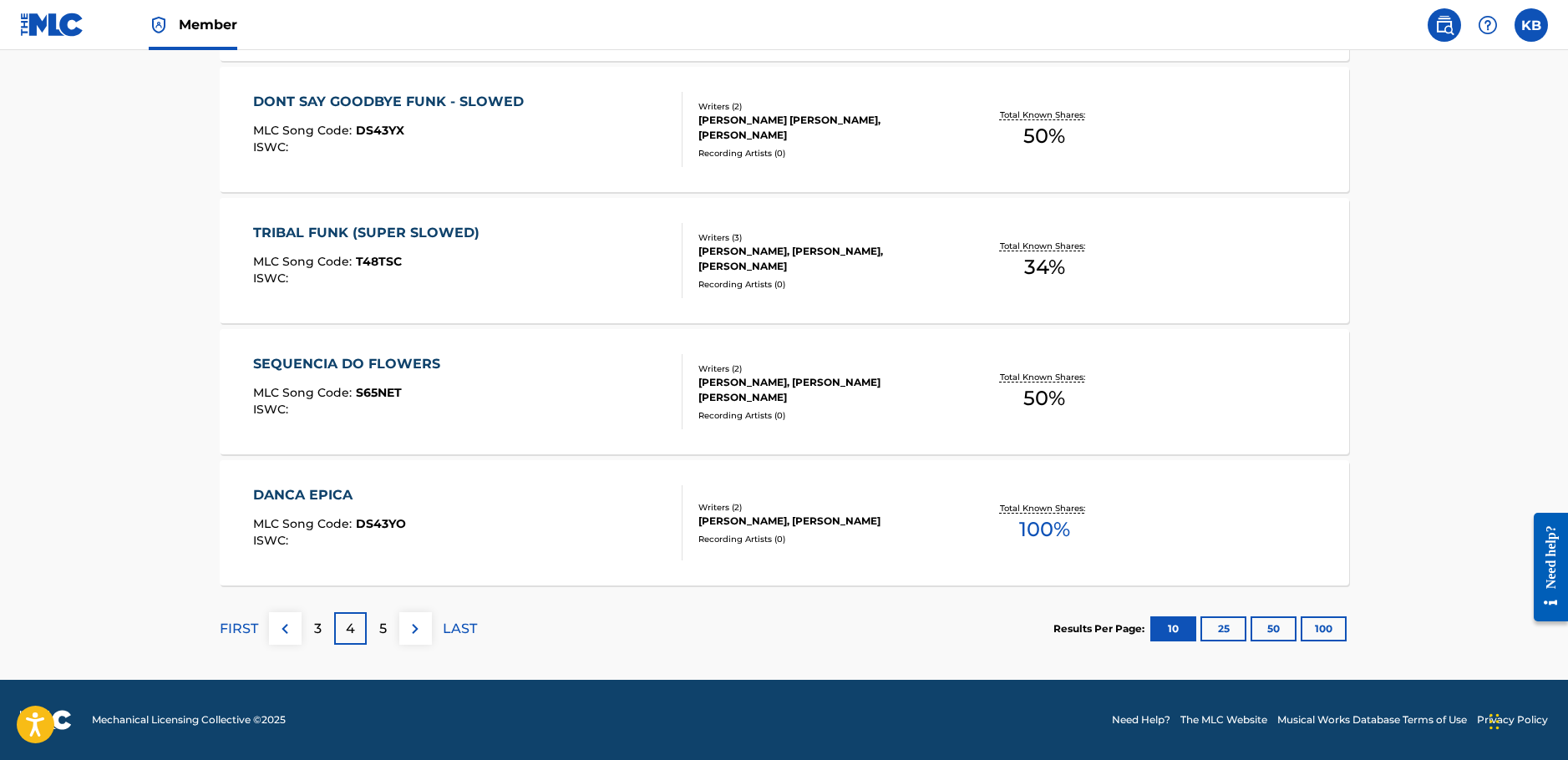
click at [381, 625] on p "5" at bounding box center [382, 628] width 8 height 20
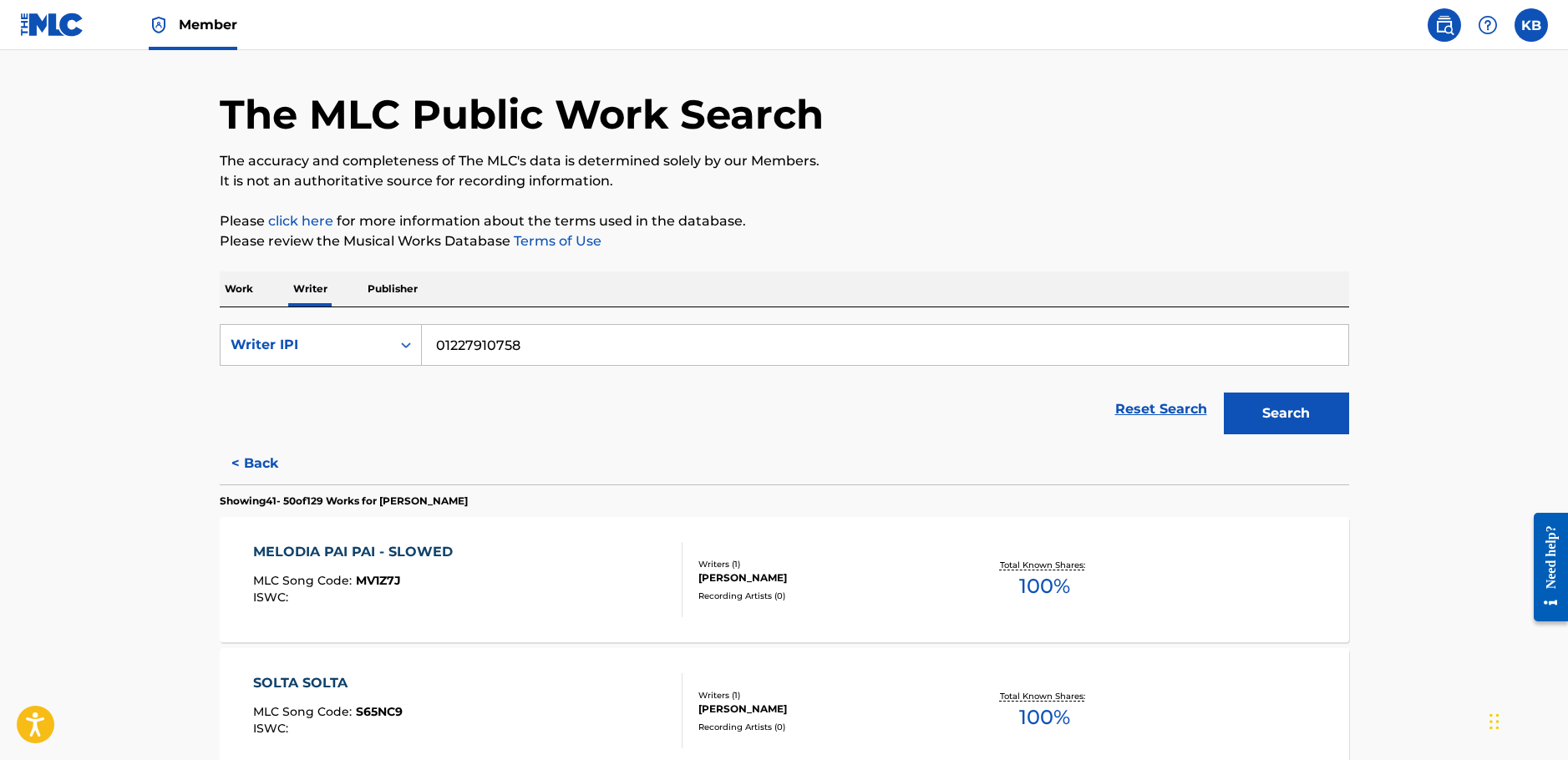
scroll to position [0, 0]
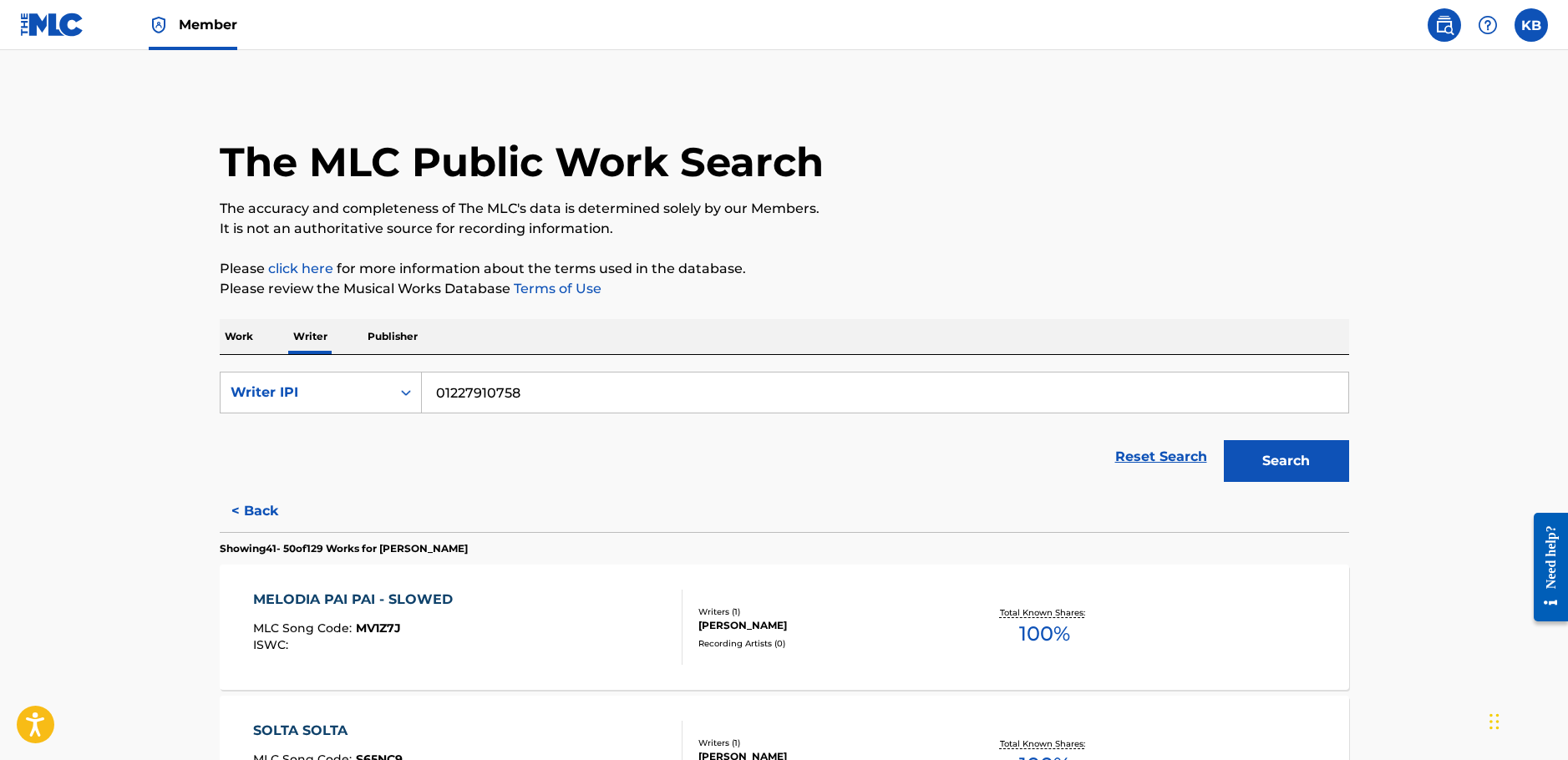
click at [487, 602] on div "MELODIA PAI PAI - SLOWED MLC Song Code : MV1Z7J ISWC :" at bounding box center [467, 626] width 429 height 75
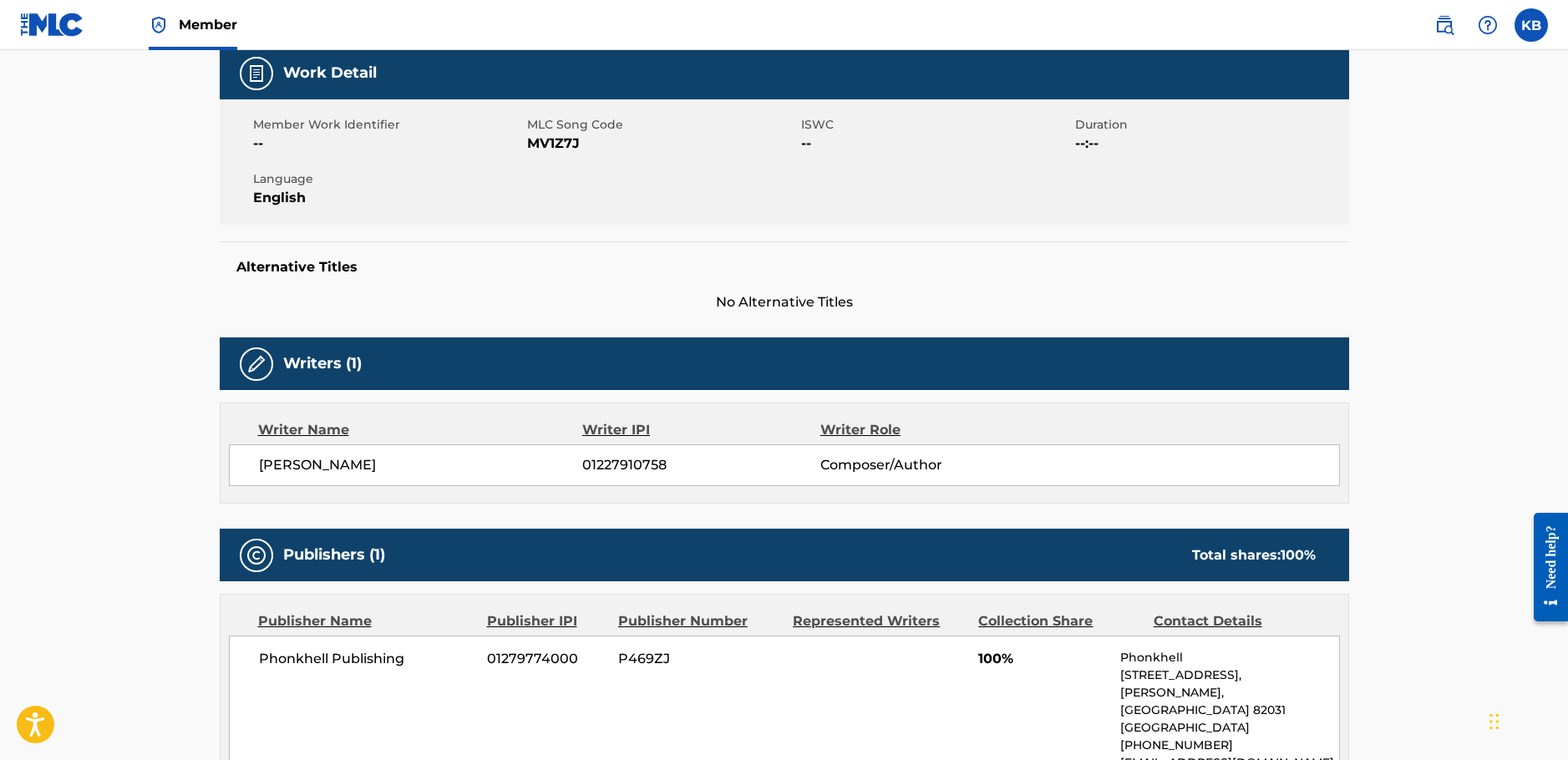
scroll to position [94, 0]
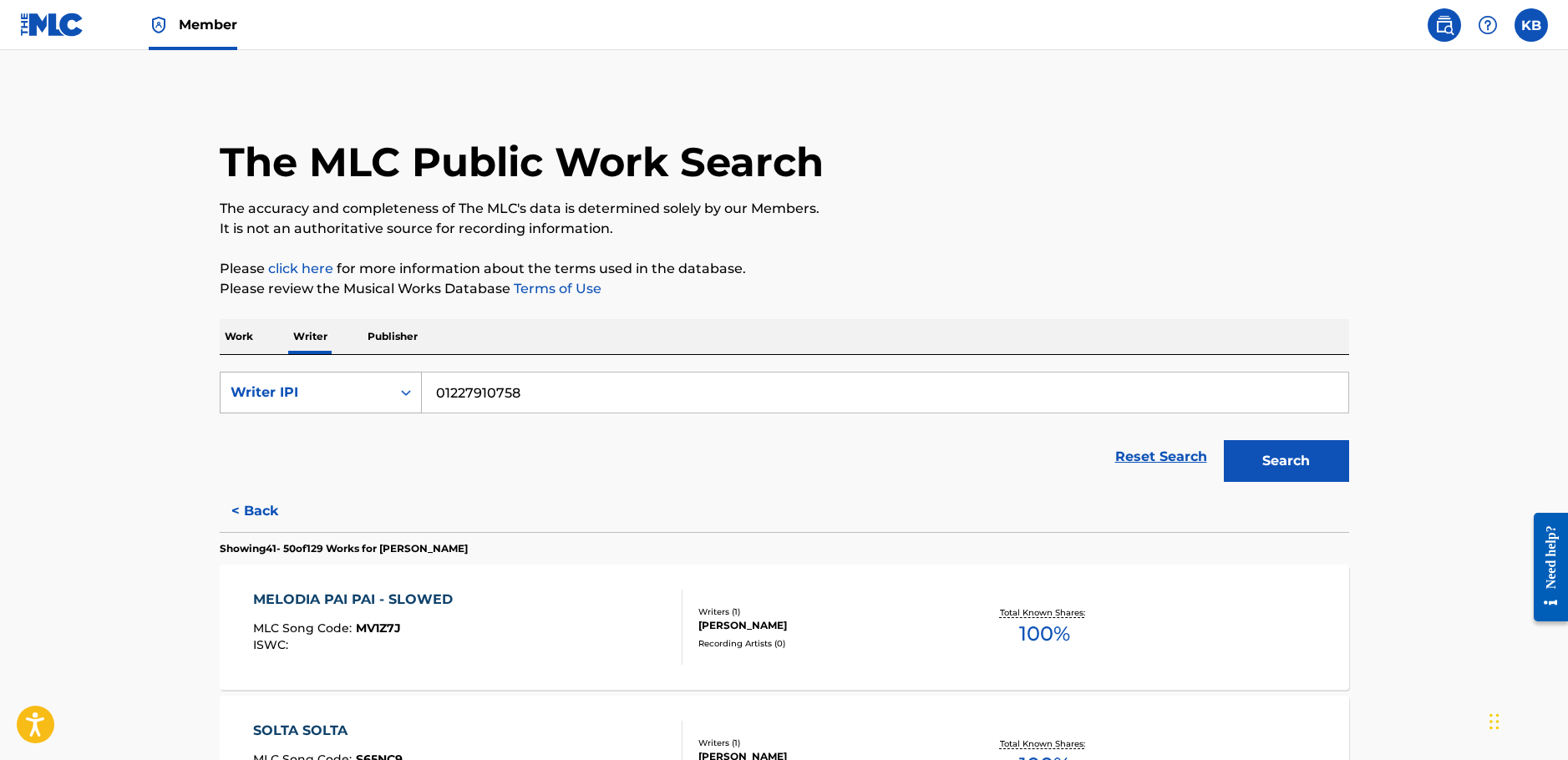
drag, startPoint x: 557, startPoint y: 382, endPoint x: 295, endPoint y: 395, distance: 262.3
click at [299, 395] on div "SearchWithCriteriaae601cdd-2fc8-480e-a980-9829e99bfb1f Writer IPI 01227910758" at bounding box center [784, 393] width 1129 height 41
click at [321, 397] on div "Writer IPI" at bounding box center [305, 392] width 150 height 20
drag, startPoint x: 310, startPoint y: 440, endPoint x: 354, endPoint y: 422, distance: 47.5
click at [308, 440] on div "Writer Name" at bounding box center [321, 434] width 200 height 41
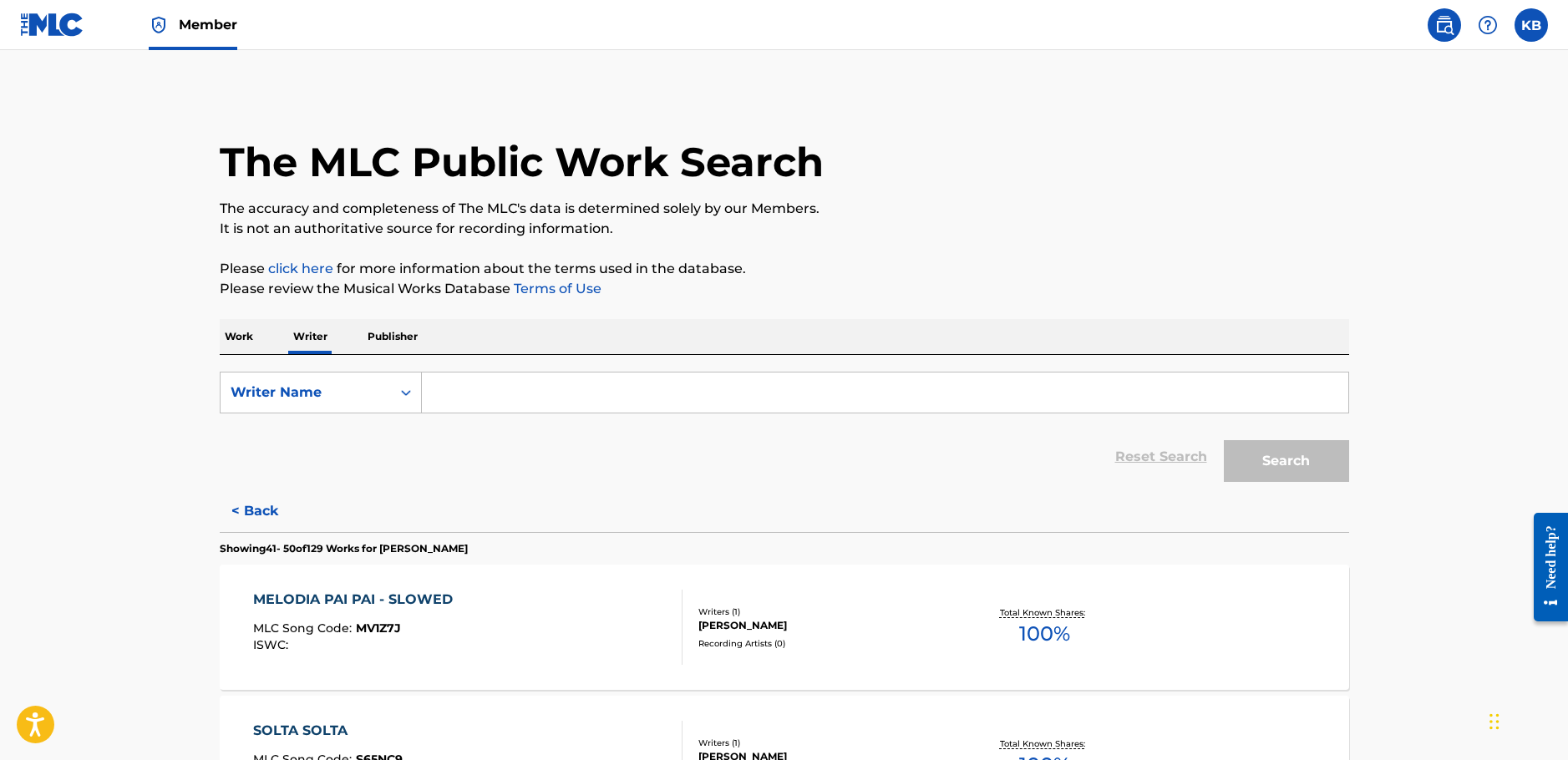
click at [596, 390] on input "Search Form" at bounding box center [885, 393] width 926 height 40
paste input "[PERSON_NAME]"
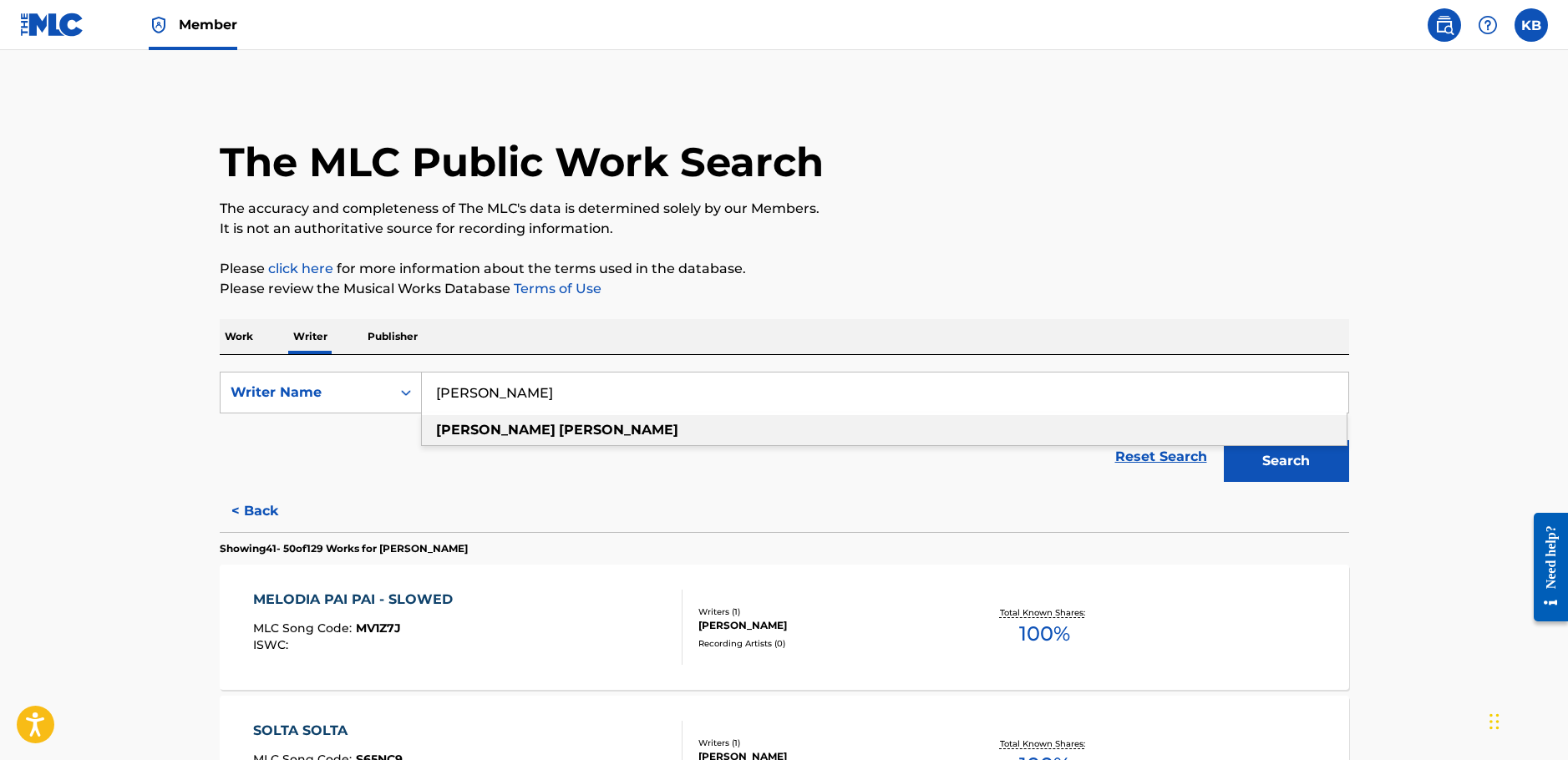
click at [708, 432] on div "[PERSON_NAME]" at bounding box center [884, 430] width 924 height 30
type input "[PERSON_NAME]"
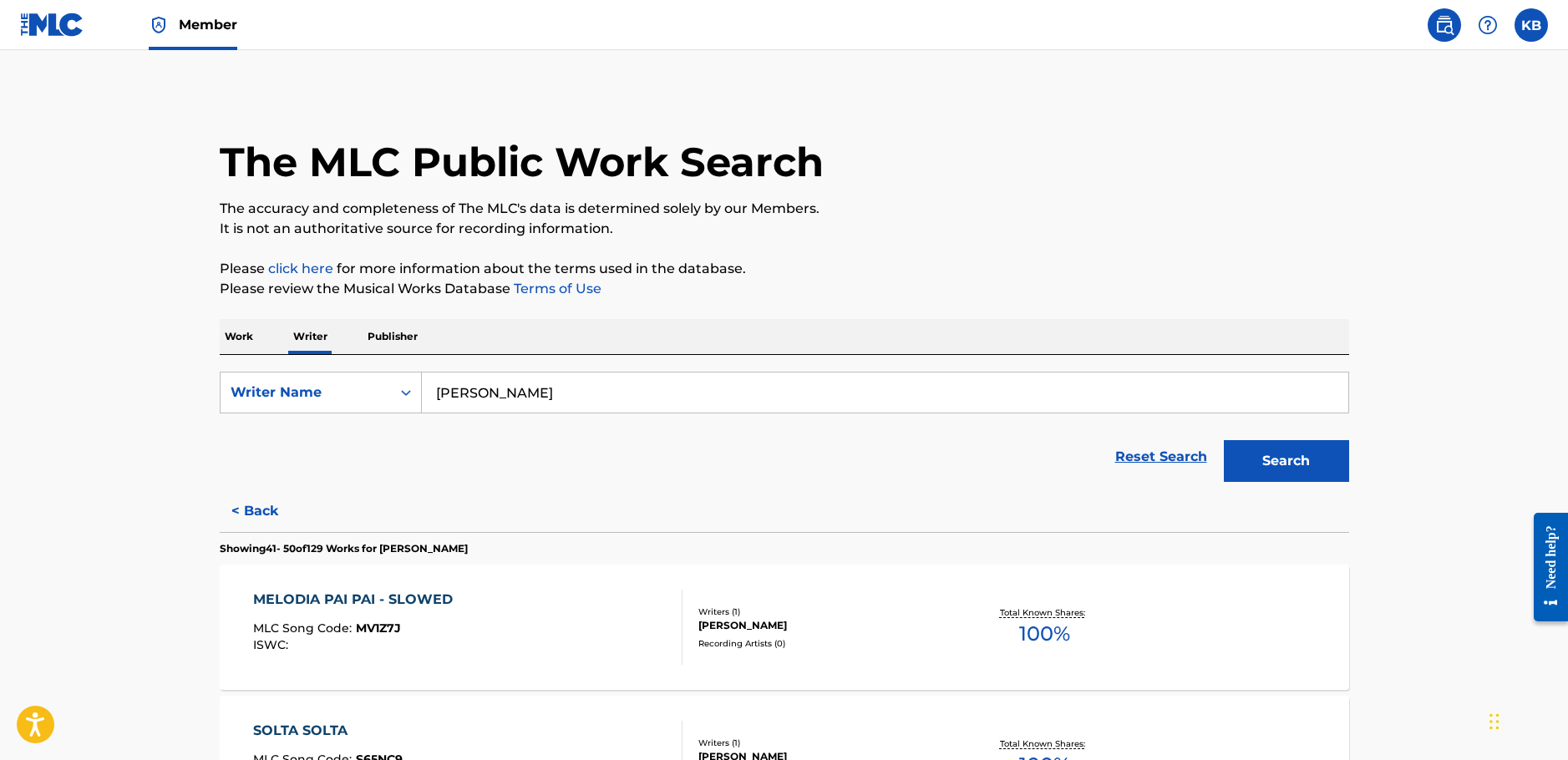
click at [1253, 456] on button "Search" at bounding box center [1286, 461] width 125 height 41
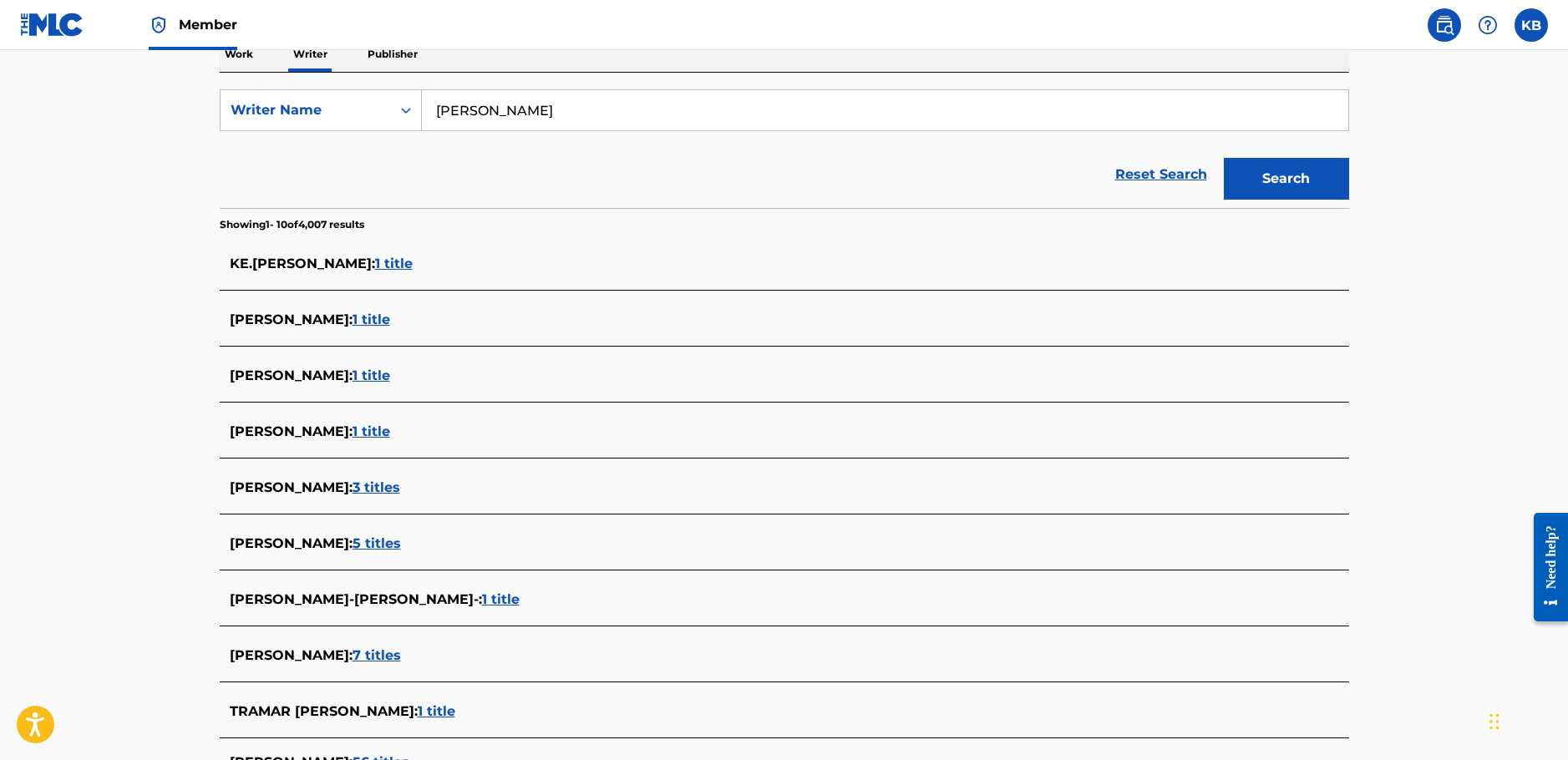
scroll to position [501, 0]
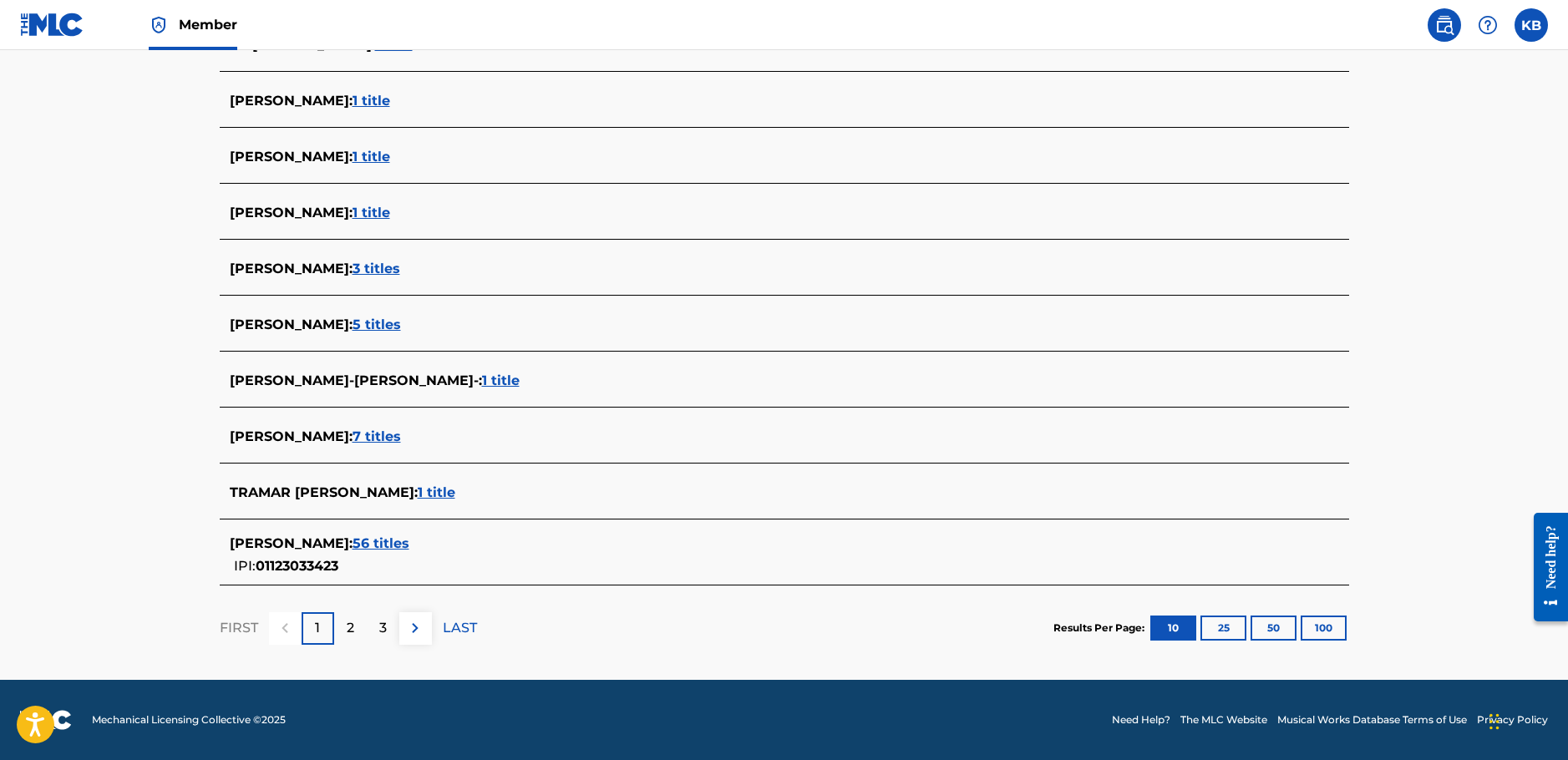
click at [409, 540] on span "56 titles" at bounding box center [381, 543] width 57 height 16
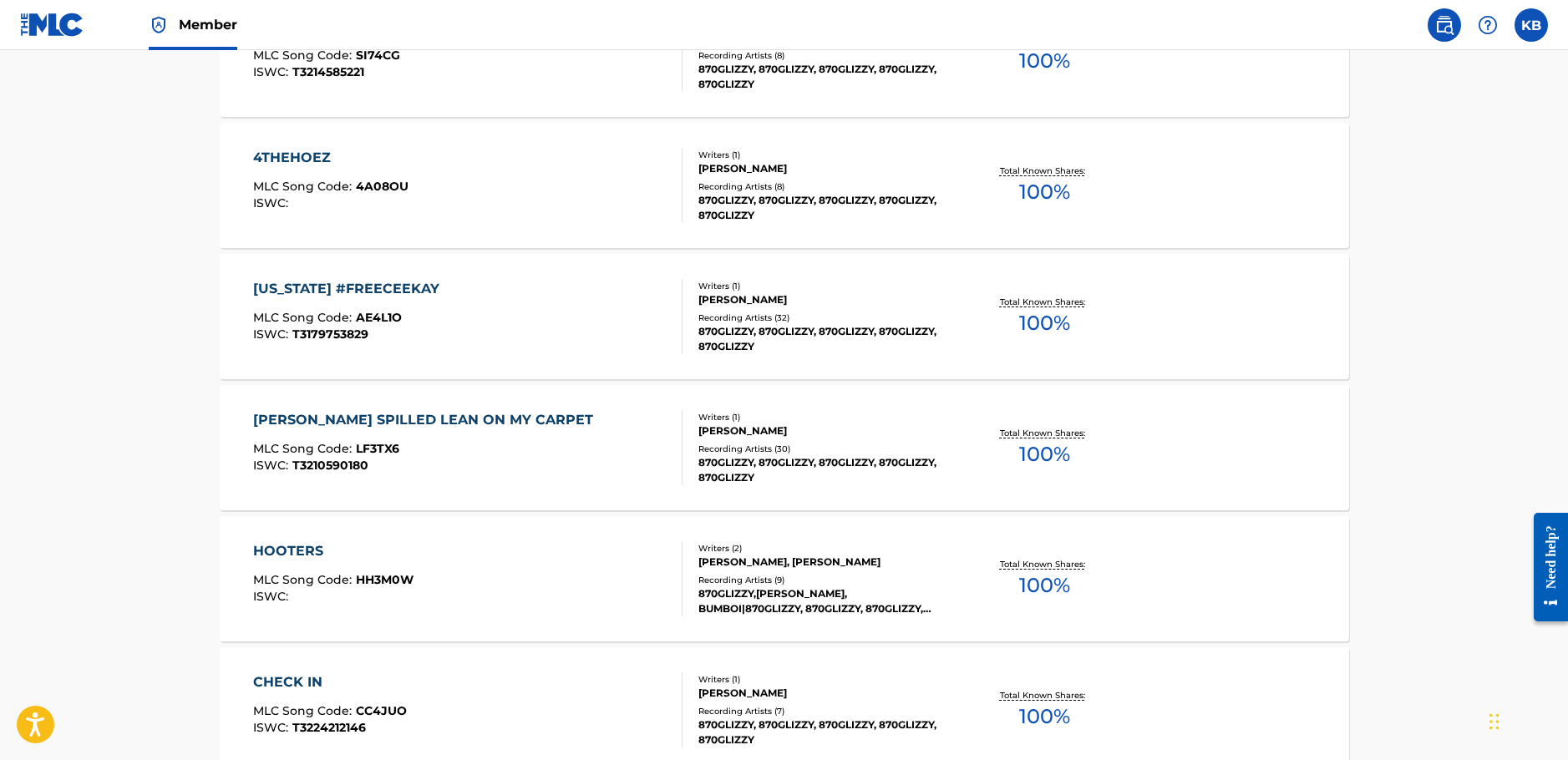
scroll to position [1253, 0]
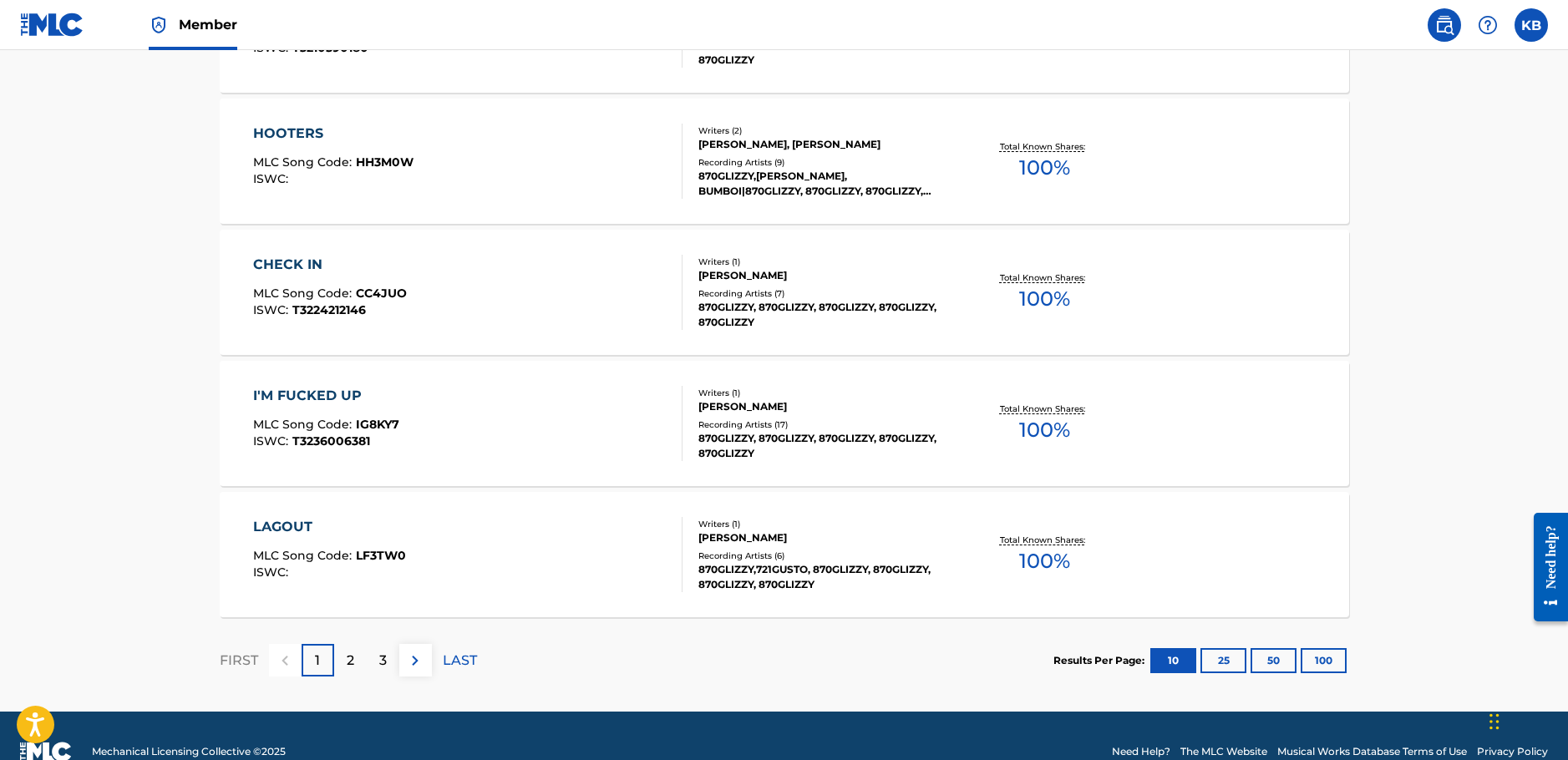
click at [355, 656] on div "2" at bounding box center [350, 660] width 33 height 33
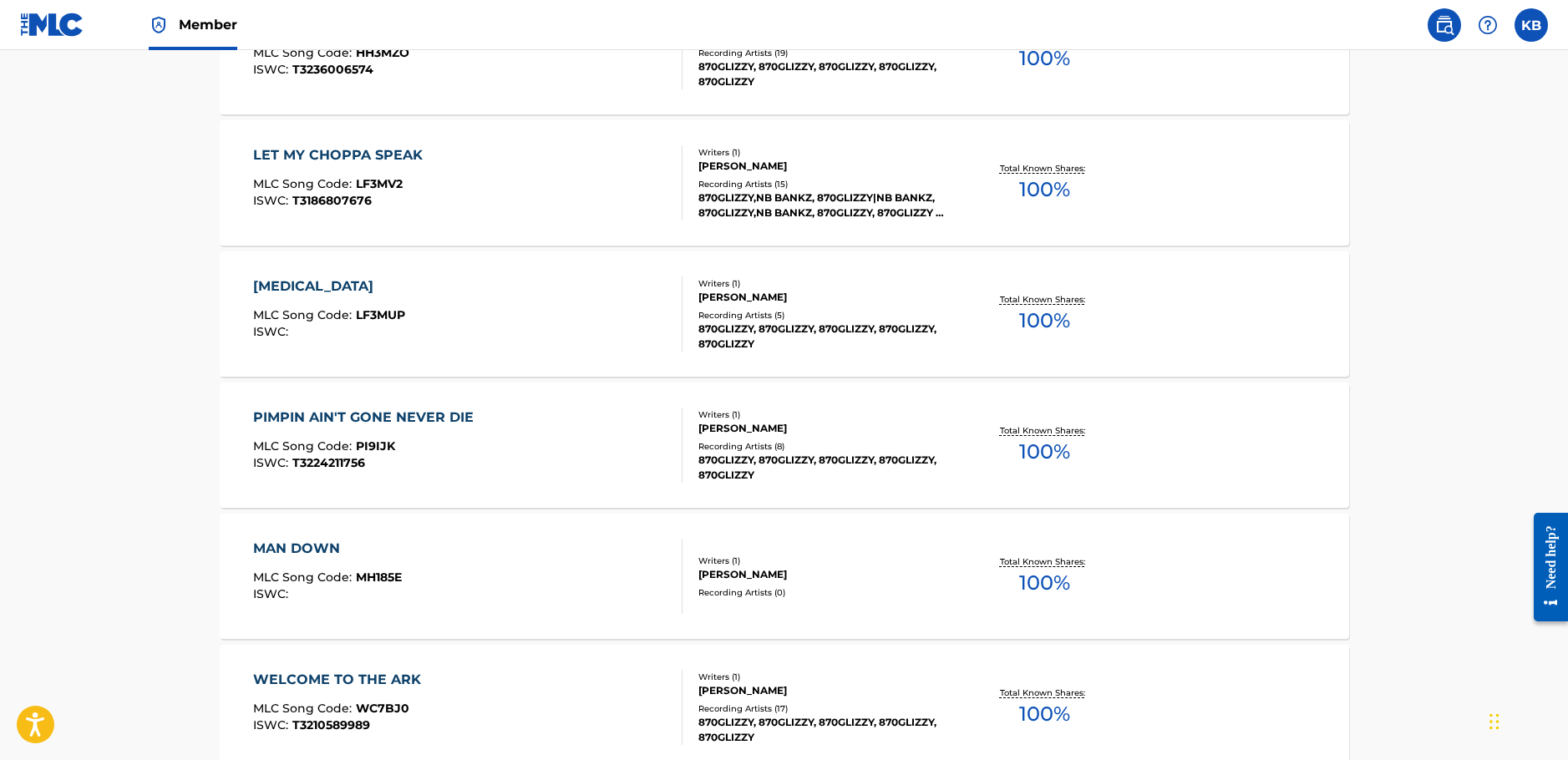
scroll to position [584, 0]
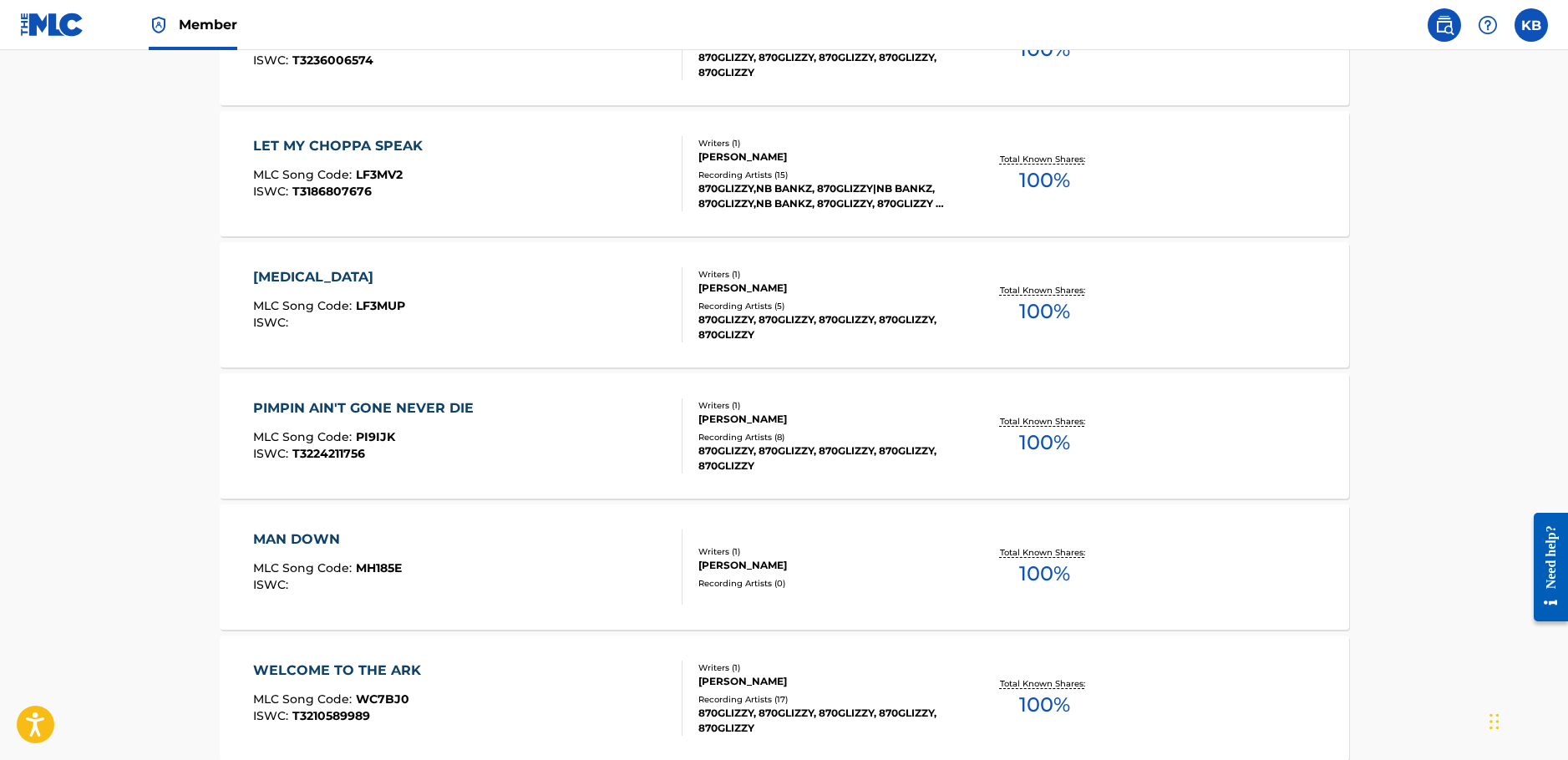
click at [431, 407] on div "PIMPIN AIN'T GONE NEVER DIE" at bounding box center [367, 408] width 229 height 20
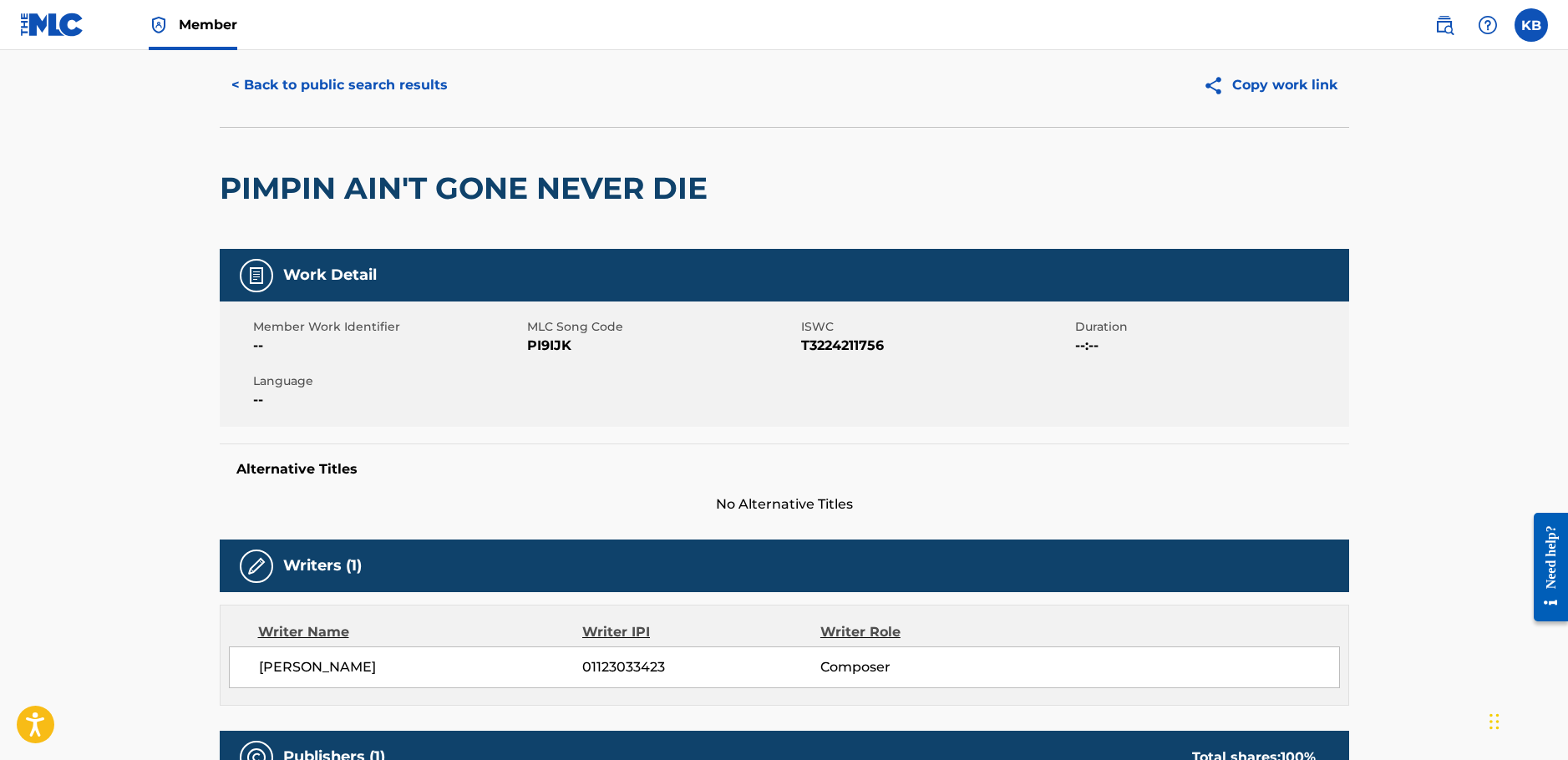
scroll to position [167, 0]
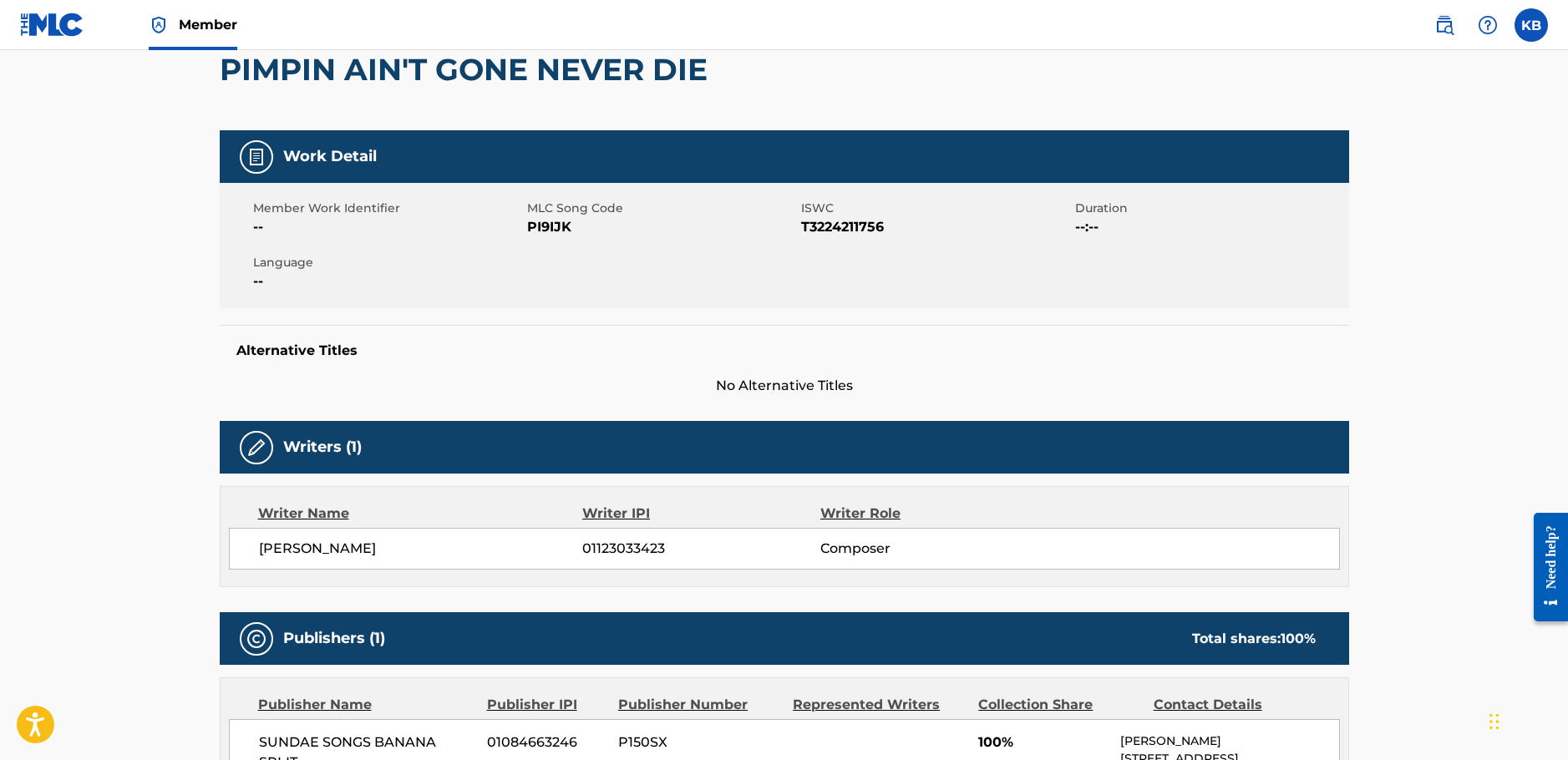
copy div "01123033423"
drag, startPoint x: 593, startPoint y: 548, endPoint x: 551, endPoint y: 550, distance: 42.0
click at [551, 550] on div "[PERSON_NAME] 01123033423 Composer" at bounding box center [798, 548] width 1080 height 20
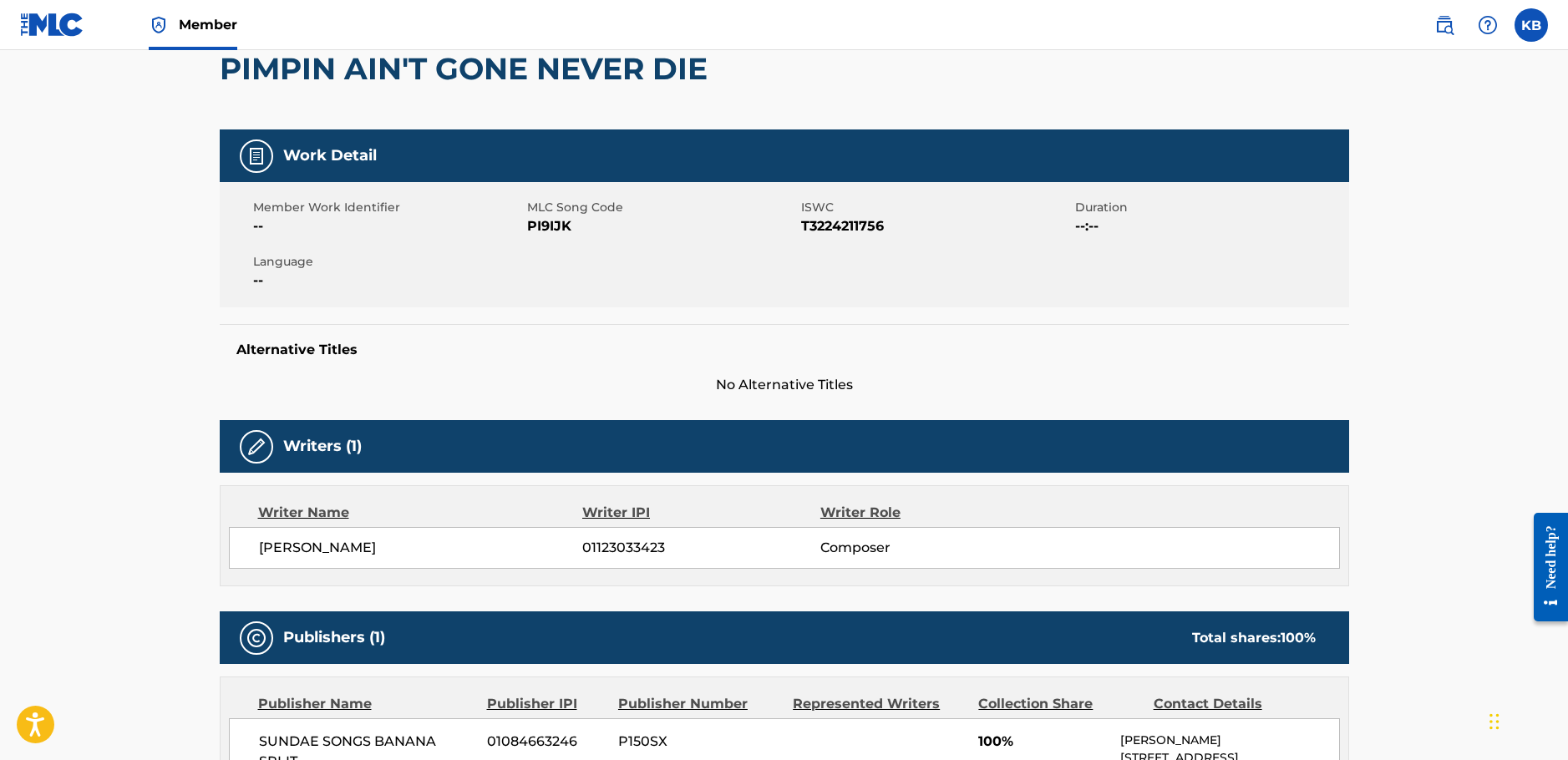
scroll to position [501, 0]
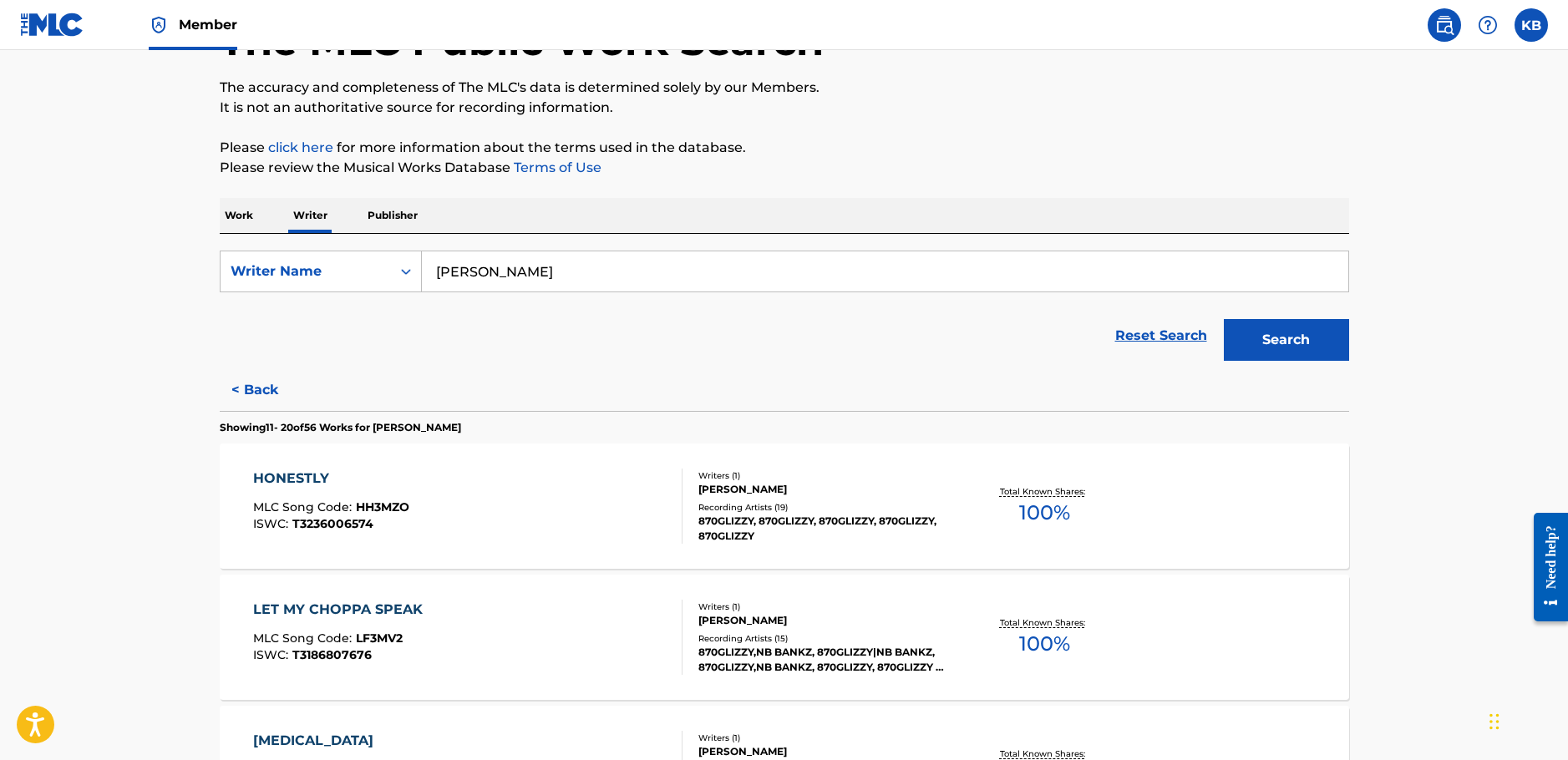
scroll to position [84, 0]
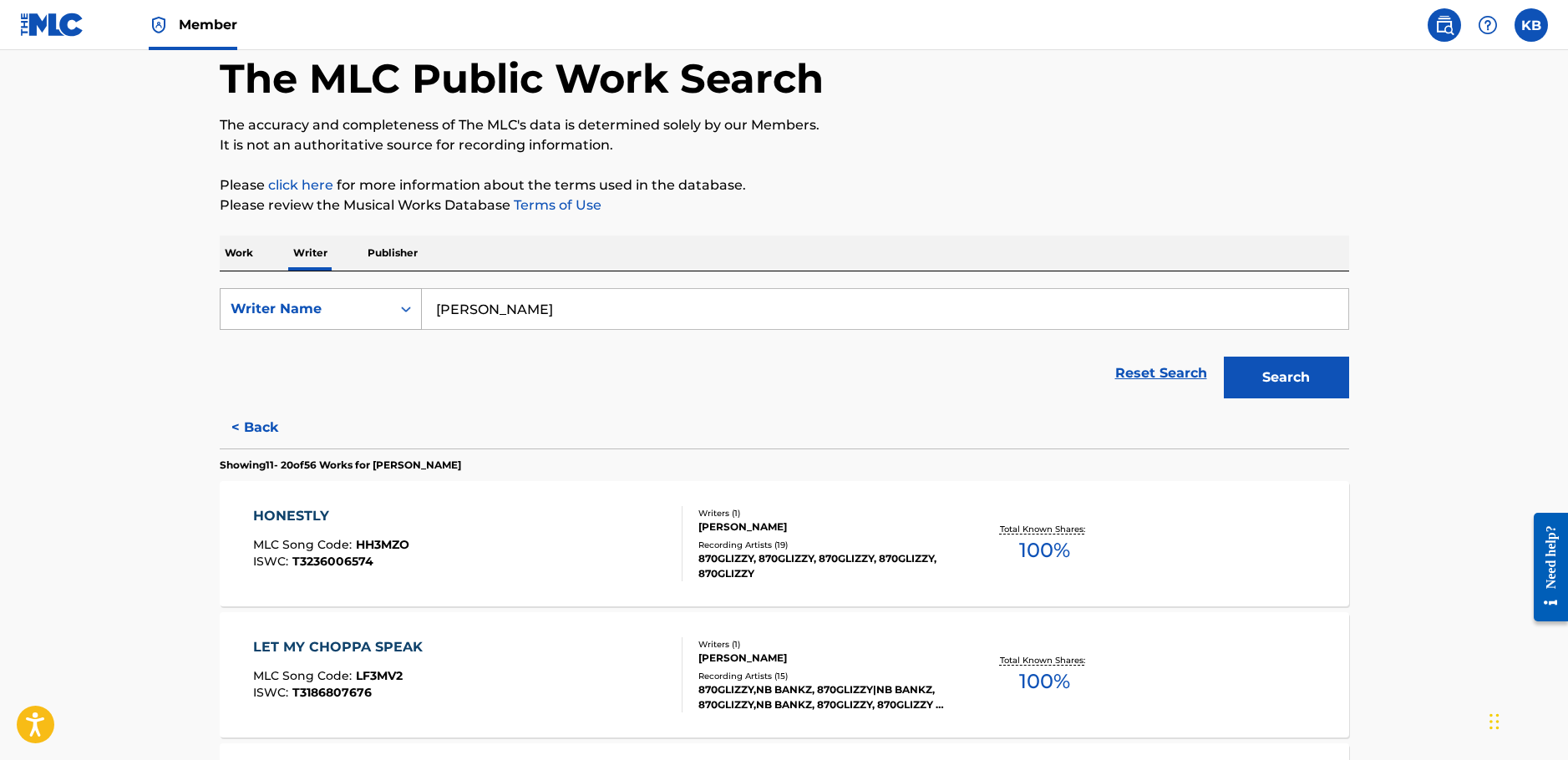
drag, startPoint x: 444, startPoint y: 307, endPoint x: 364, endPoint y: 311, distance: 80.1
click at [364, 311] on div "SearchWithCriteriadb329fc0-f7a3-4e25-86b6-087fab3e5260 Writer Name [PERSON_NAME]" at bounding box center [784, 309] width 1129 height 41
click at [238, 257] on p "Work" at bounding box center [239, 253] width 39 height 35
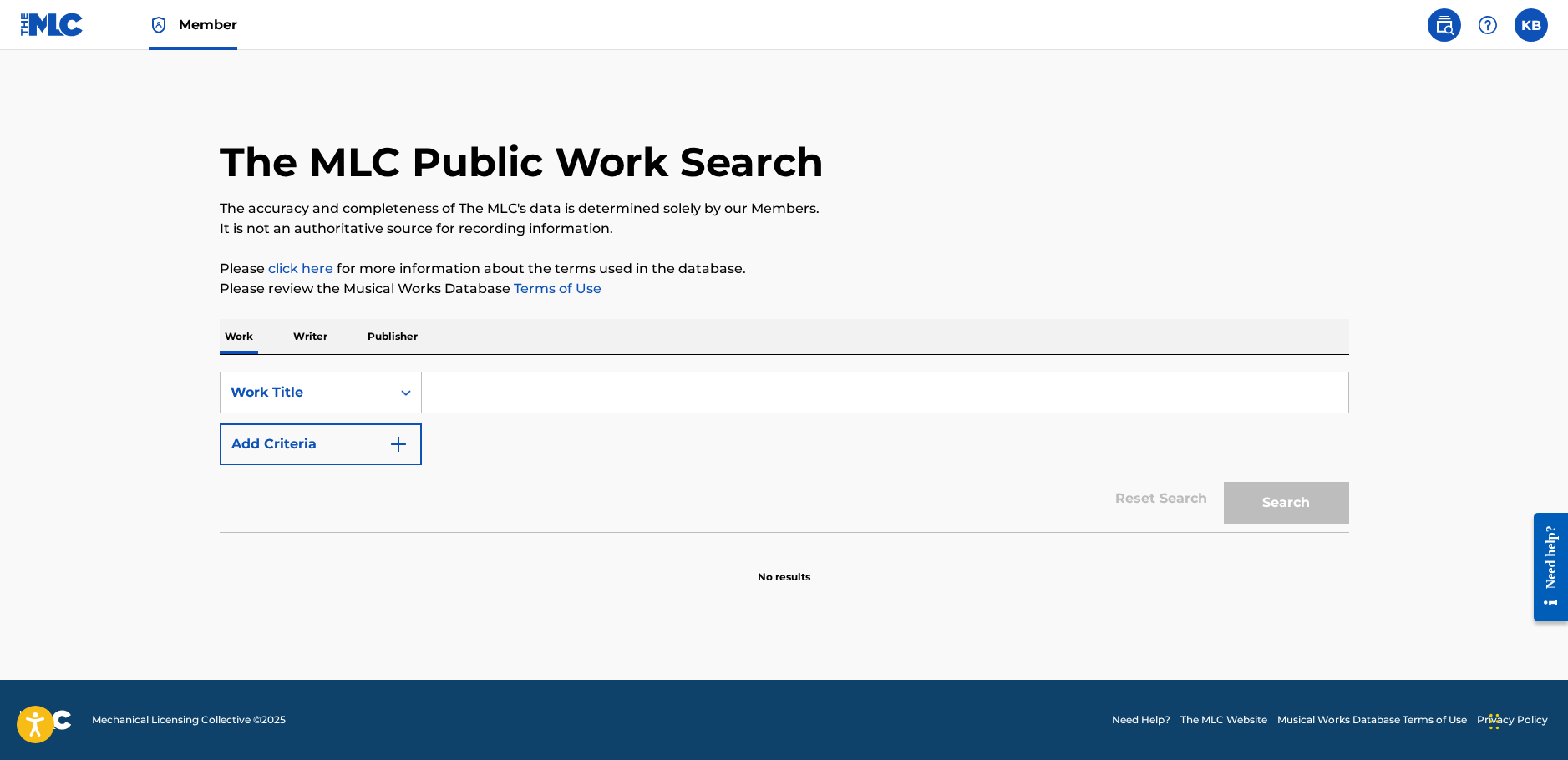
click at [564, 402] on input "Search Form" at bounding box center [885, 393] width 926 height 40
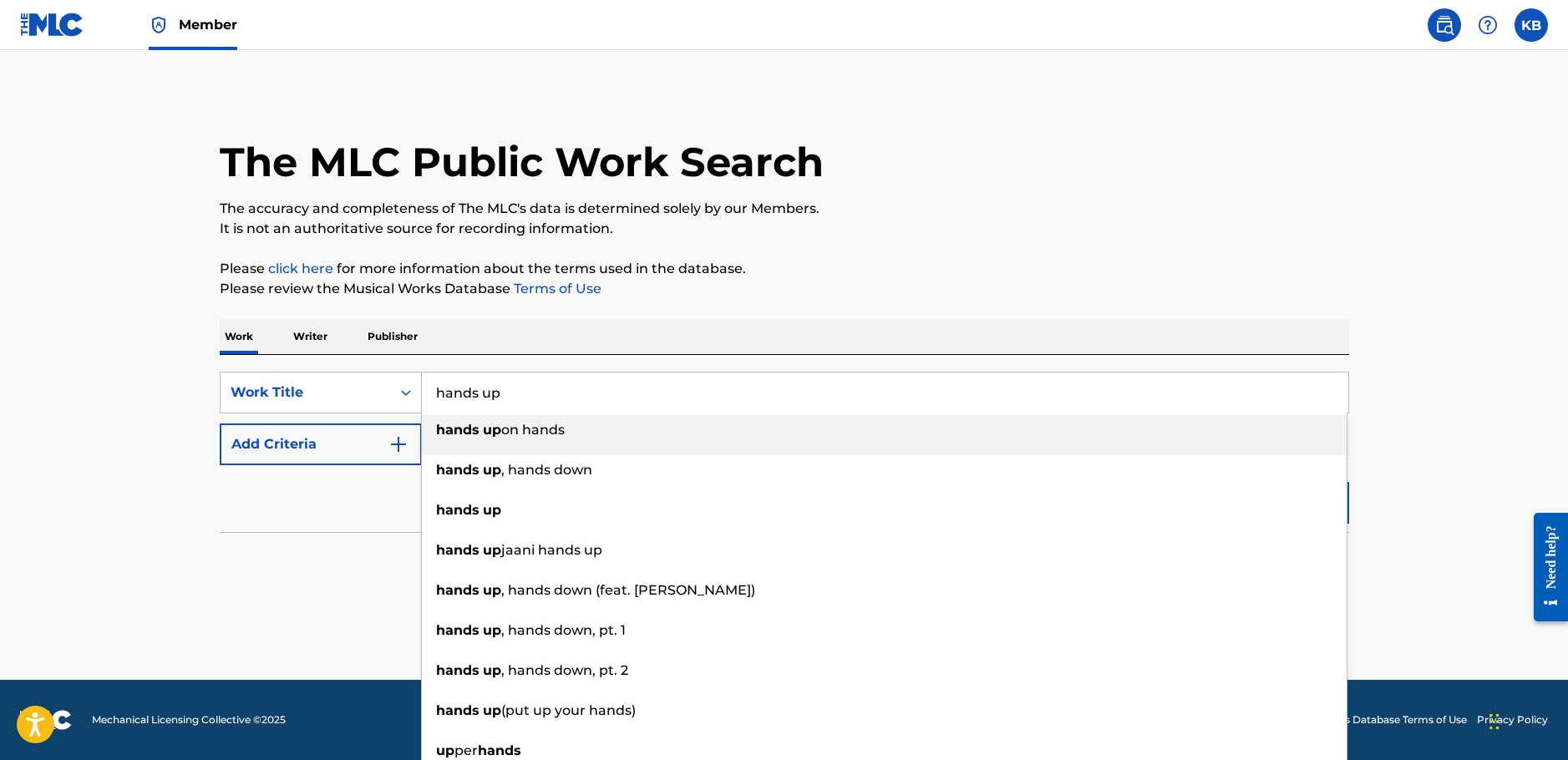
type input "hands up"
click at [1125, 267] on p "Please click here for more information about the terms used in the database." at bounding box center [784, 268] width 1129 height 20
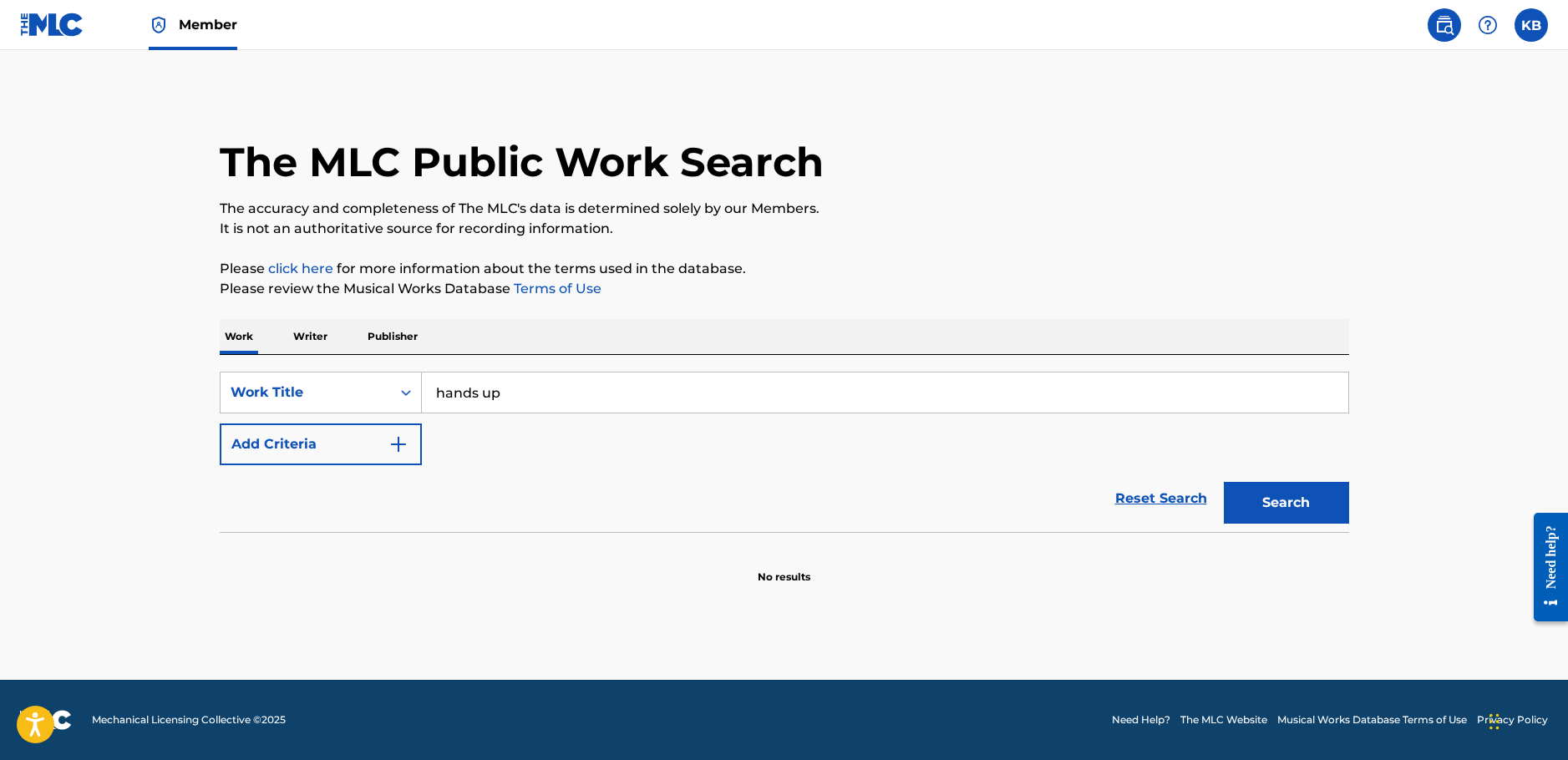
click at [301, 446] on button "Add Criteria" at bounding box center [321, 444] width 202 height 41
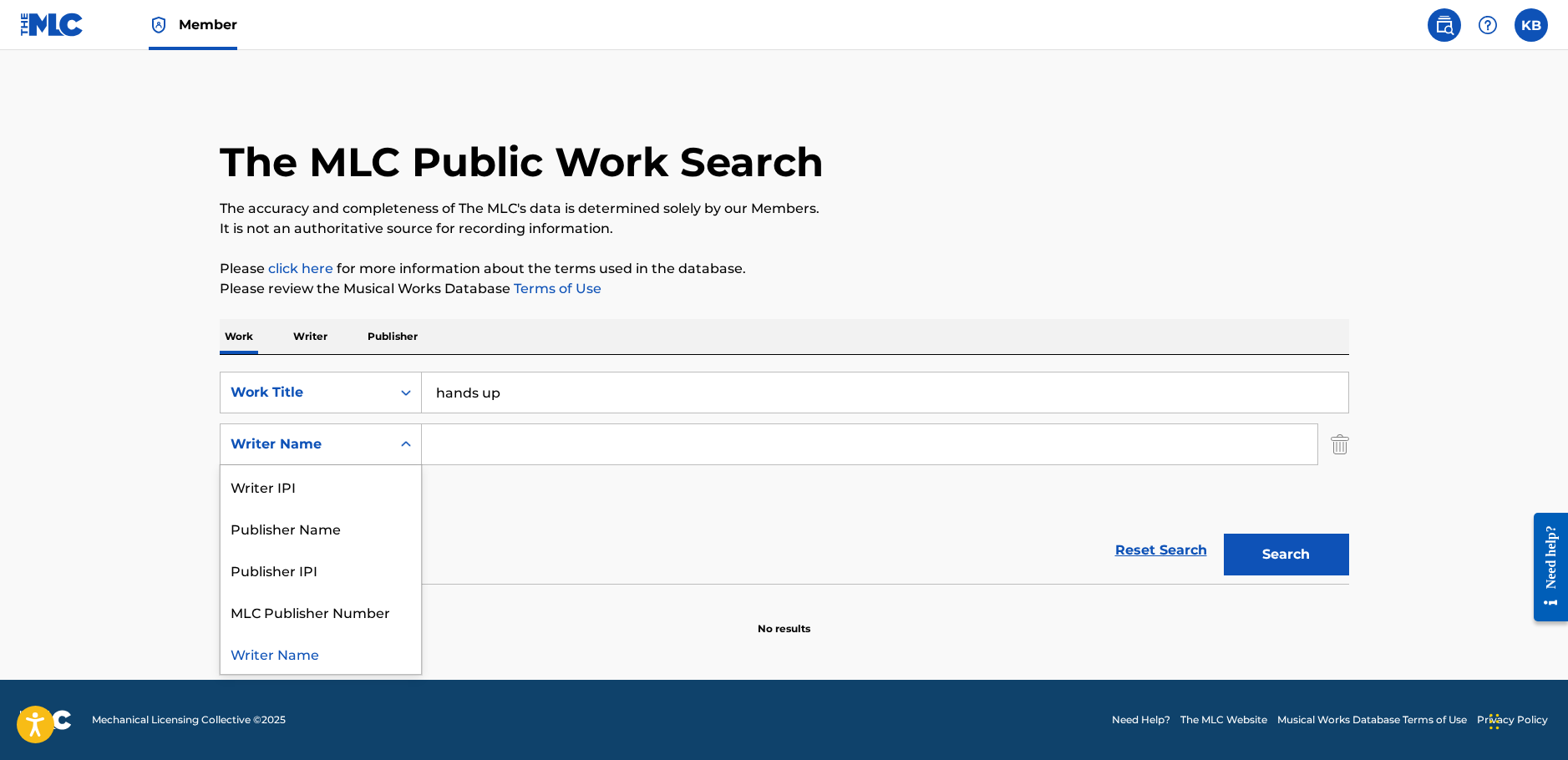
click at [335, 447] on div "Writer Name" at bounding box center [305, 443] width 150 height 20
click at [511, 446] on input "Search Form" at bounding box center [869, 444] width 895 height 40
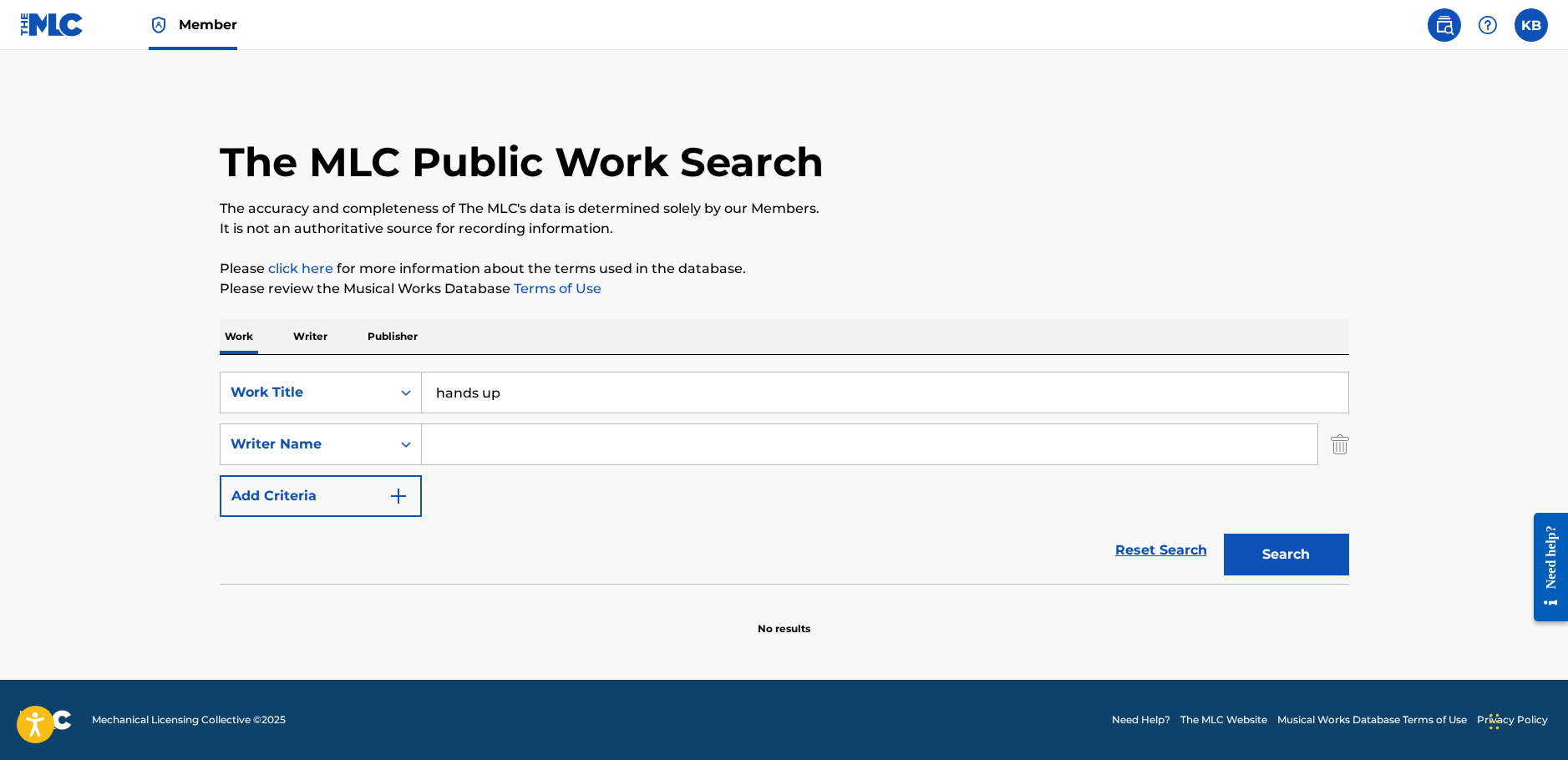
paste input "[PERSON_NAME]"
type input "[PERSON_NAME]"
click at [1266, 559] on button "Search" at bounding box center [1286, 554] width 125 height 41
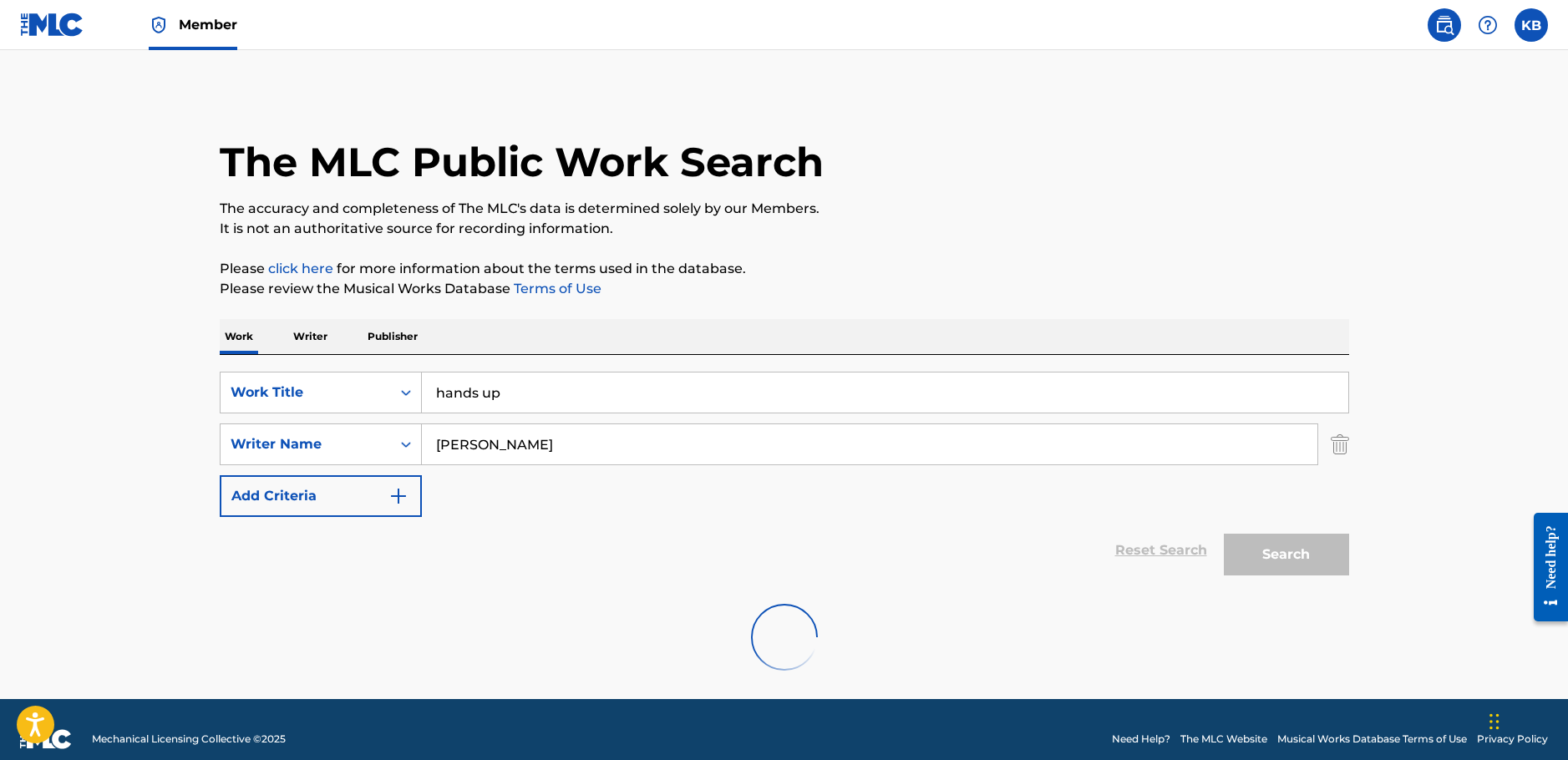
scroll to position [19, 0]
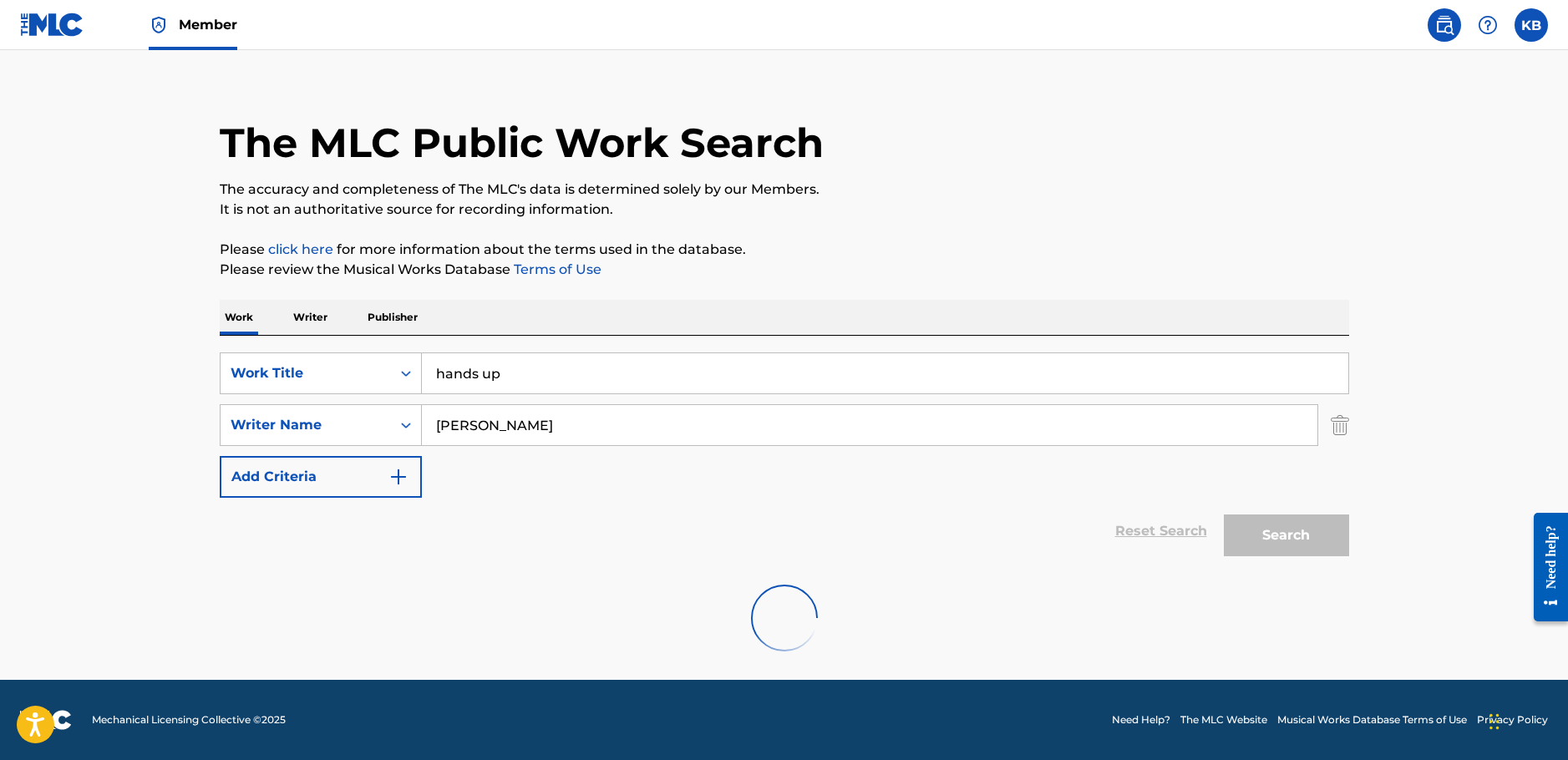
click at [516, 368] on input "hands up" at bounding box center [885, 373] width 926 height 40
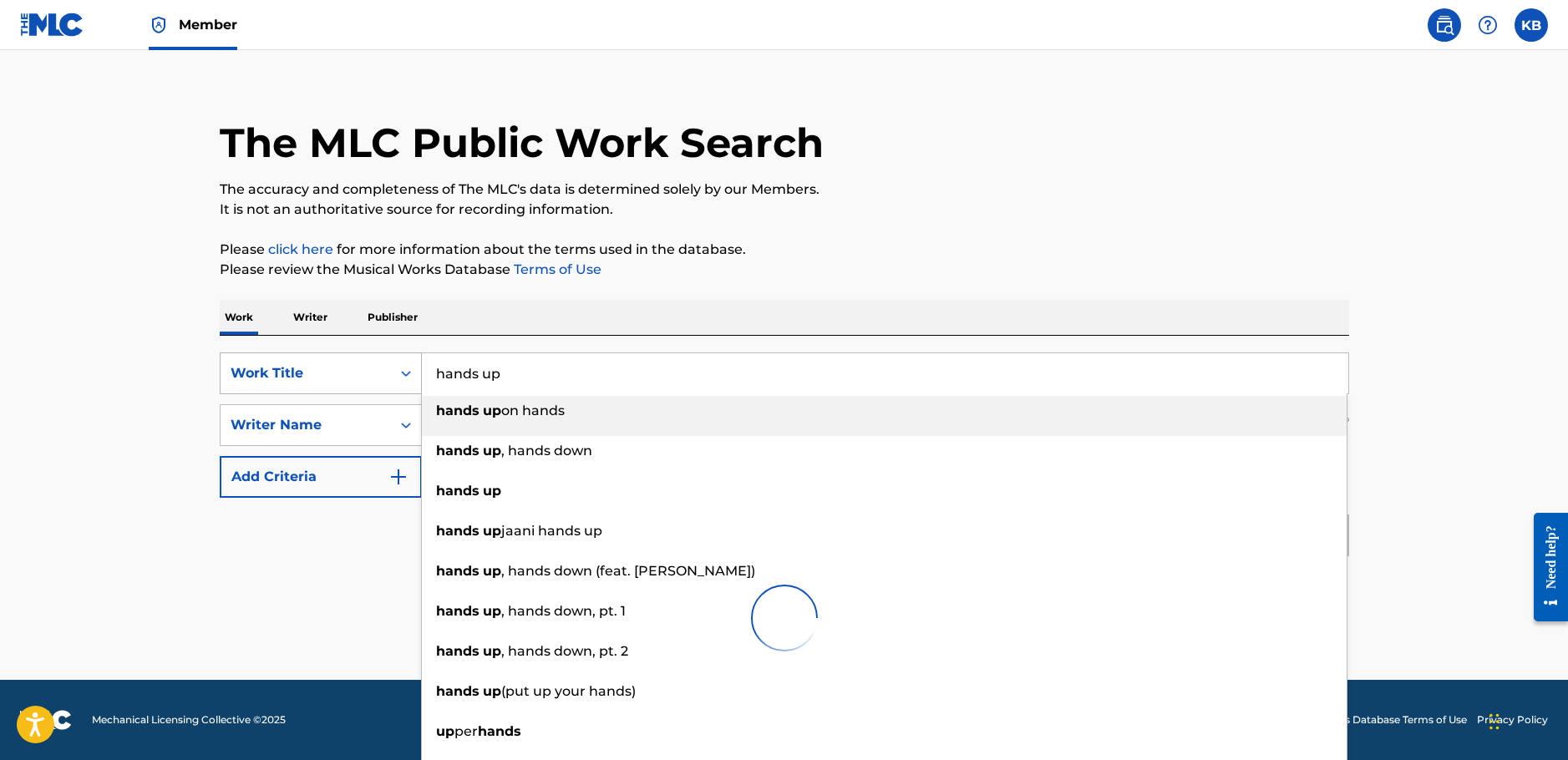
drag, startPoint x: 532, startPoint y: 375, endPoint x: 356, endPoint y: 376, distance: 176.0
click at [356, 376] on div "SearchWithCriteria6b3ecd1c-e54d-4570-a5ea-dbfdac43c271 Work Title hands up hand…" at bounding box center [784, 373] width 1129 height 41
paste input "Hands up, It's a robbery!"
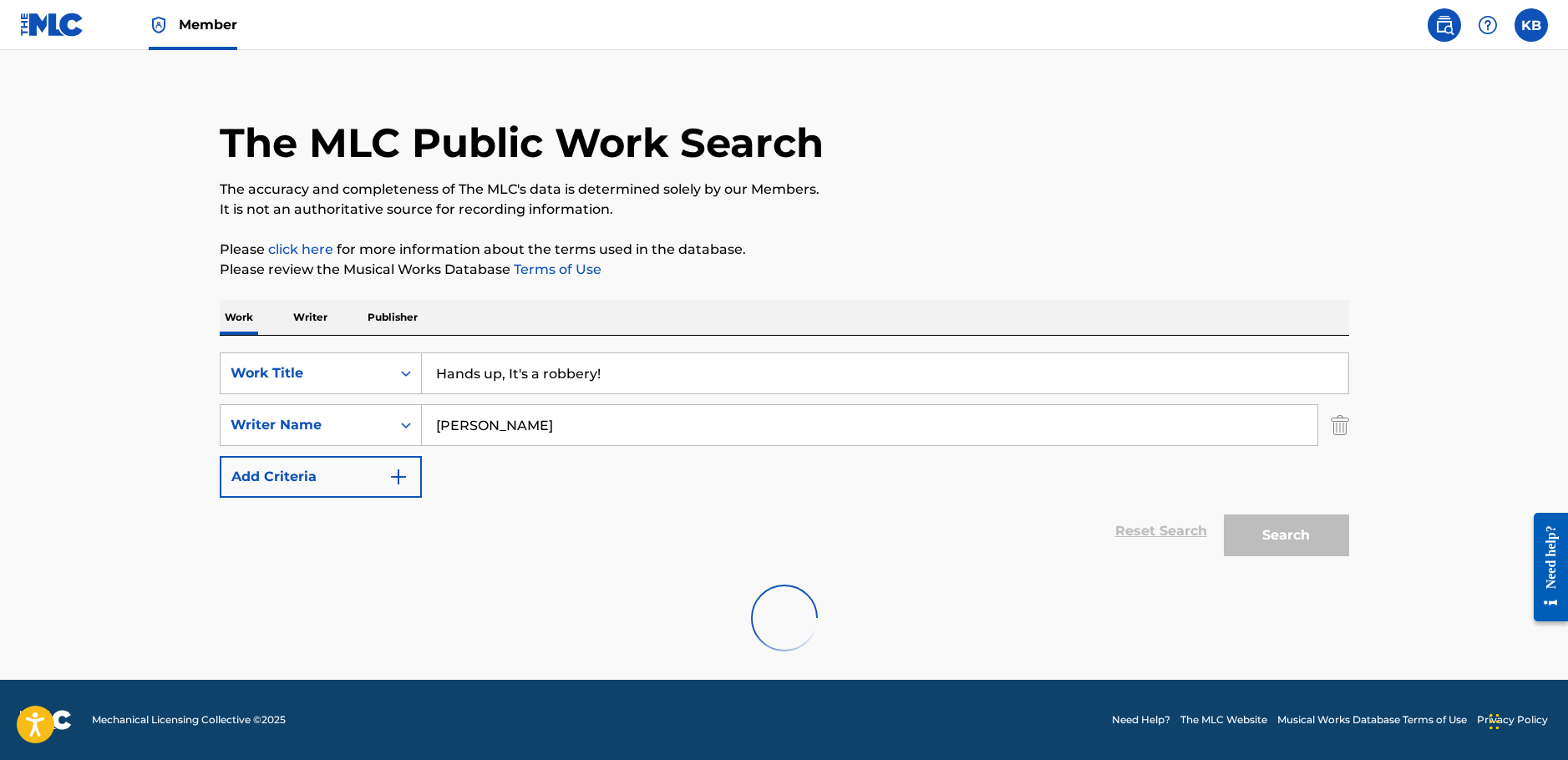
type input "Hands up, It's a robbery!"
click at [956, 280] on div "The MLC Public Work Search The accuracy and completeness of The MLC's data is d…" at bounding box center [784, 372] width 1169 height 599
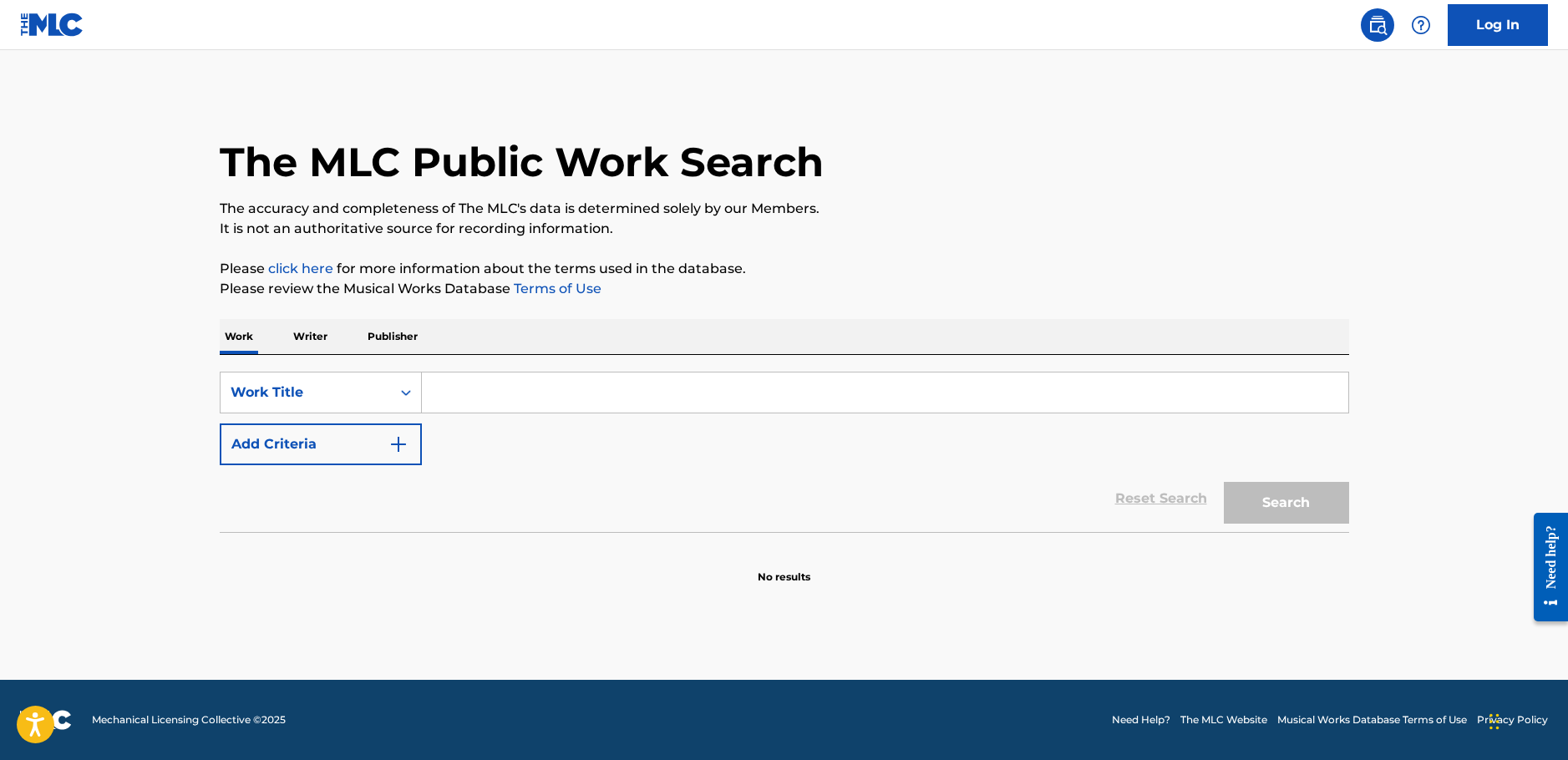
click at [290, 340] on p "Writer" at bounding box center [310, 336] width 44 height 35
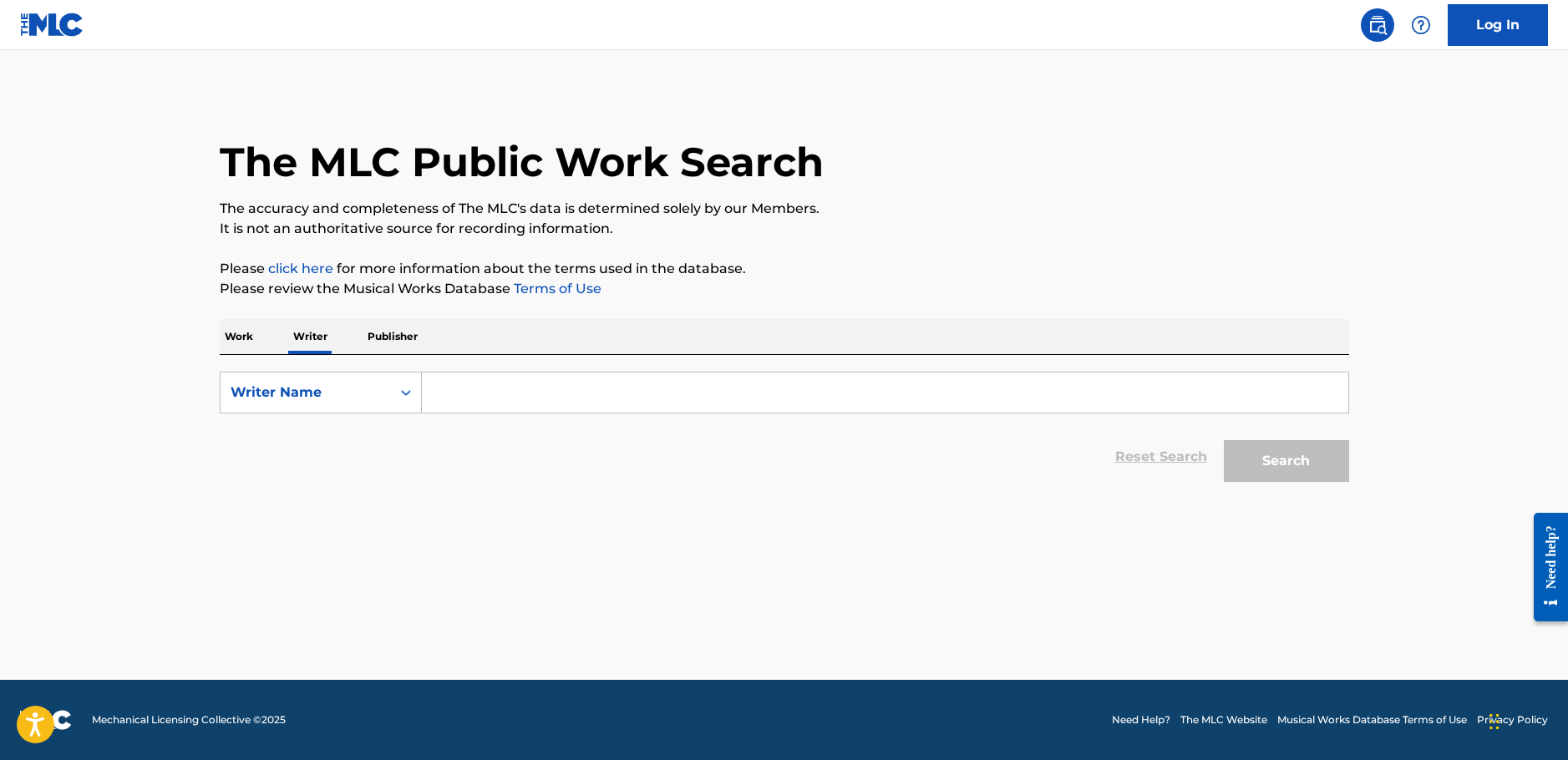
click at [513, 391] on input "Search Form" at bounding box center [885, 393] width 926 height 40
paste input "Václav Kobl"
click at [1281, 454] on button "Search" at bounding box center [1286, 461] width 125 height 41
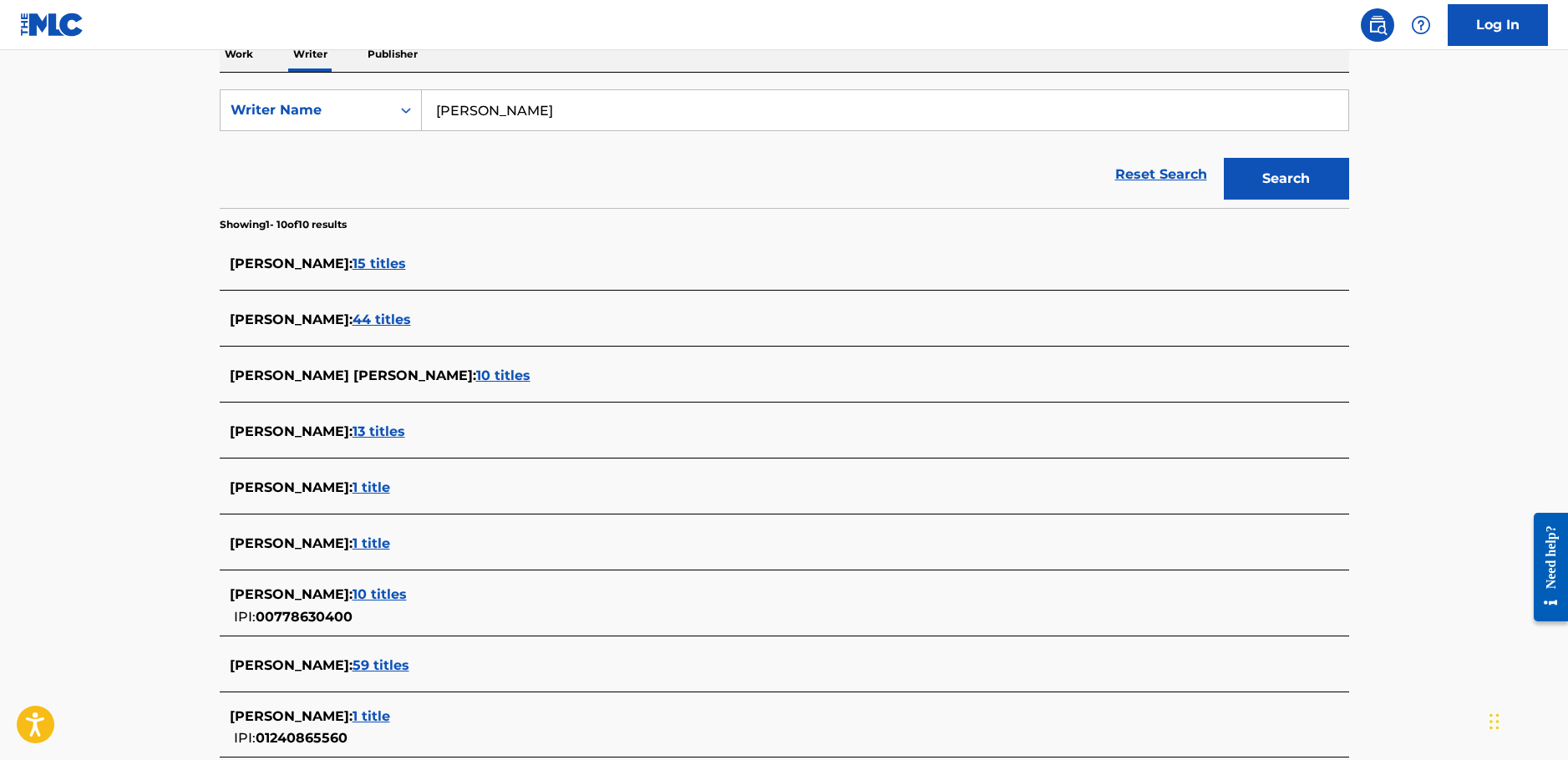
scroll to position [262, 0]
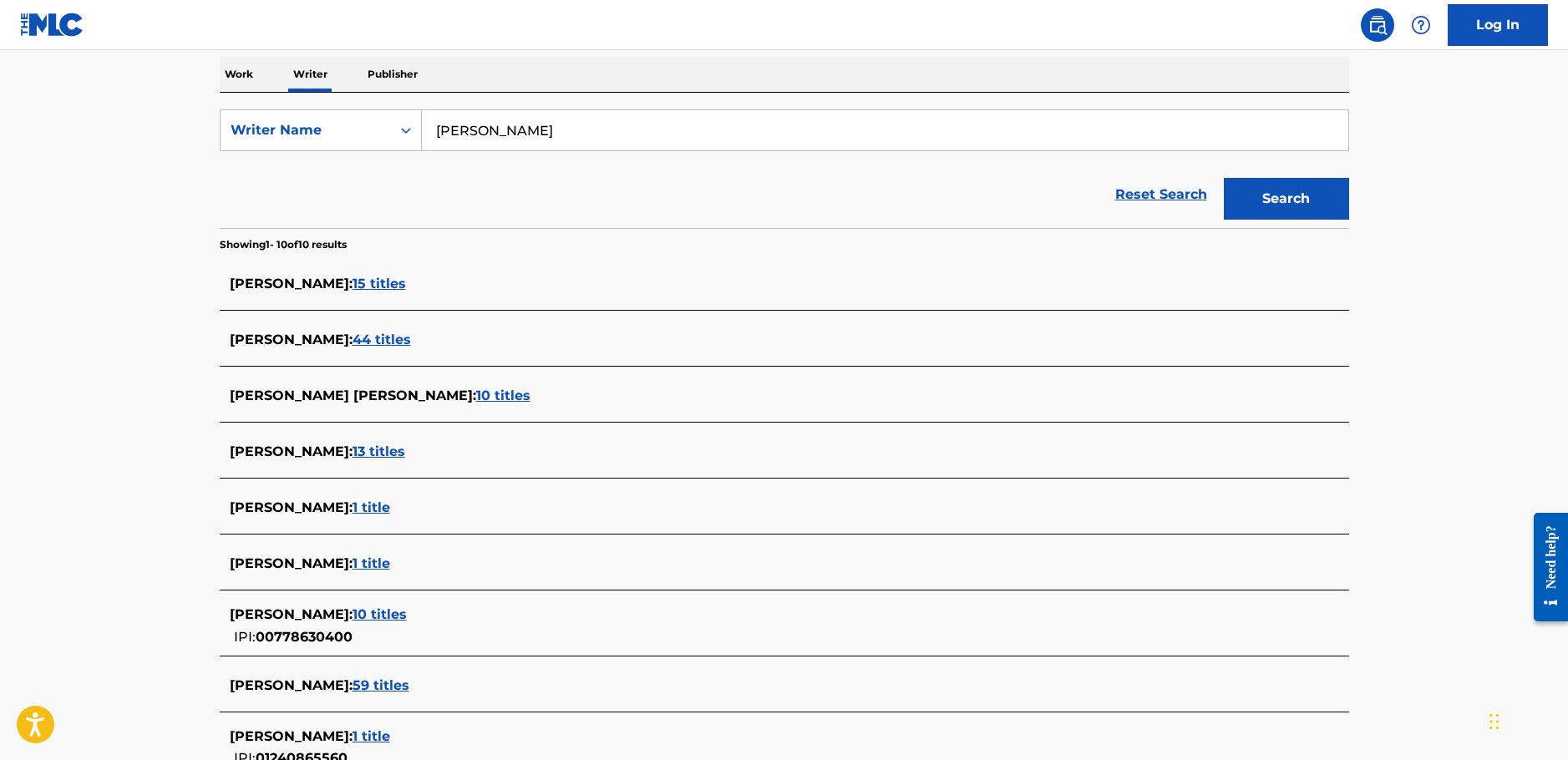
click at [355, 279] on span "15 titles" at bounding box center [379, 283] width 54 height 16
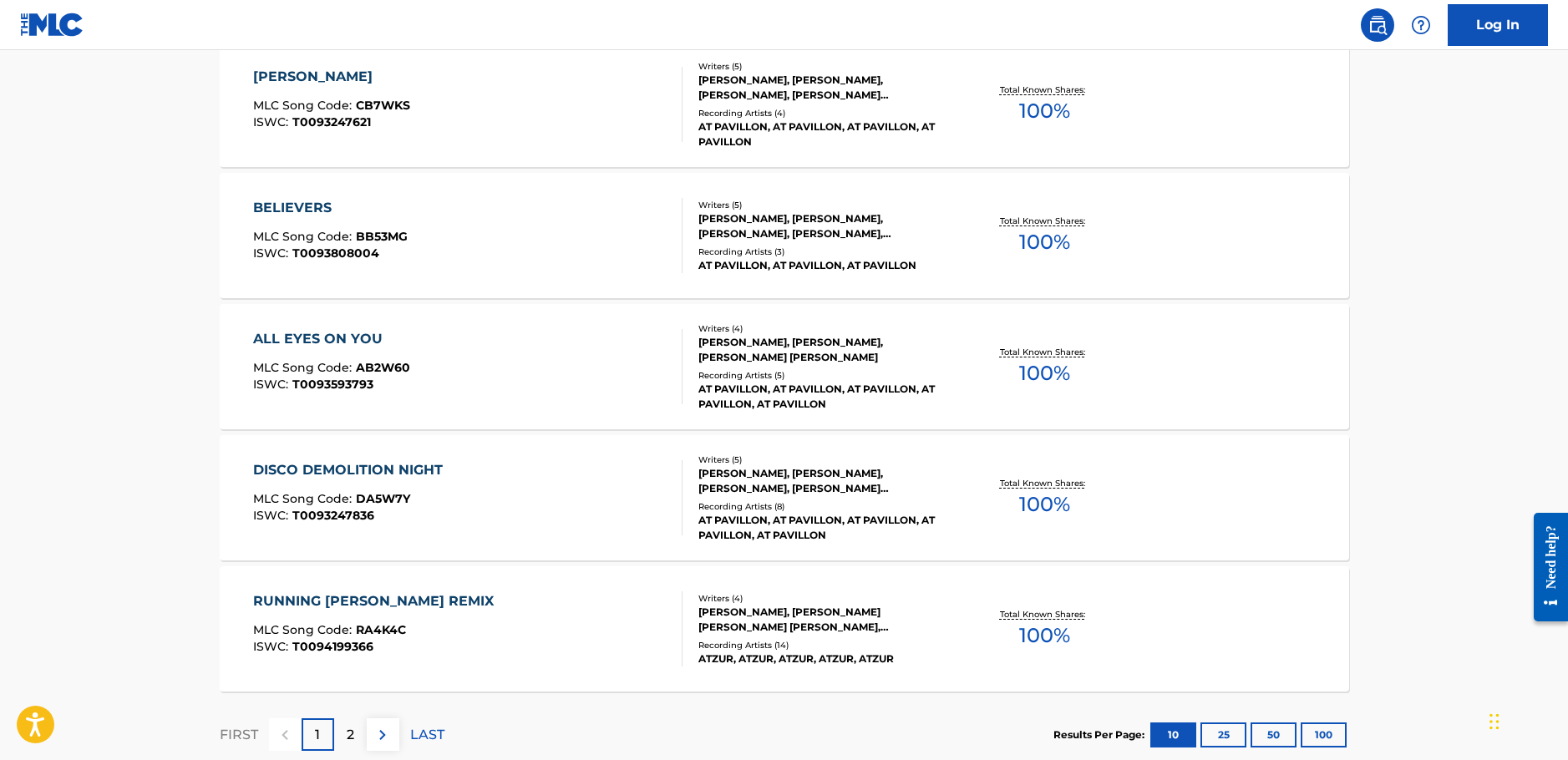
scroll to position [1284, 0]
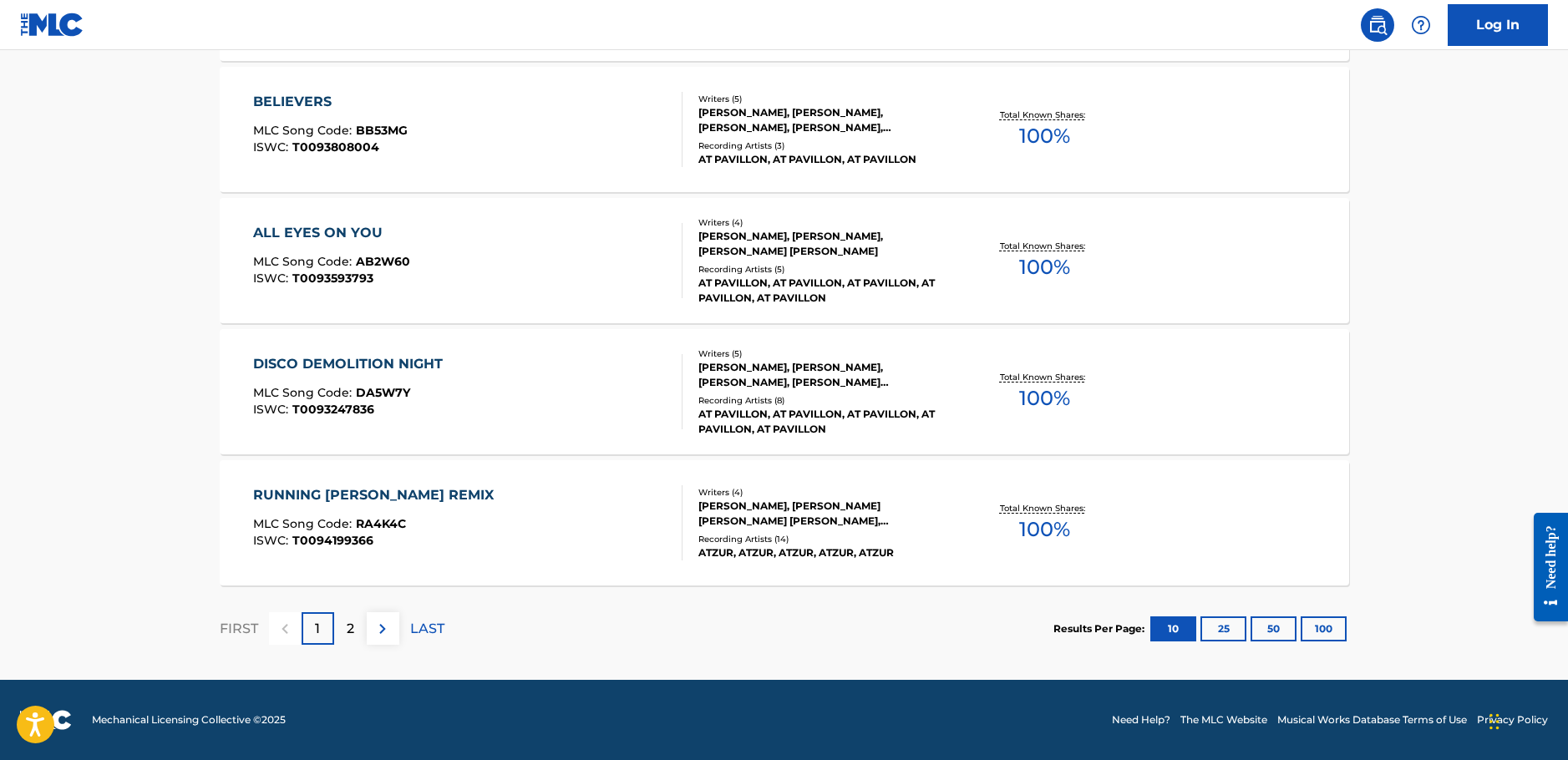
click at [342, 626] on div "2" at bounding box center [350, 628] width 33 height 33
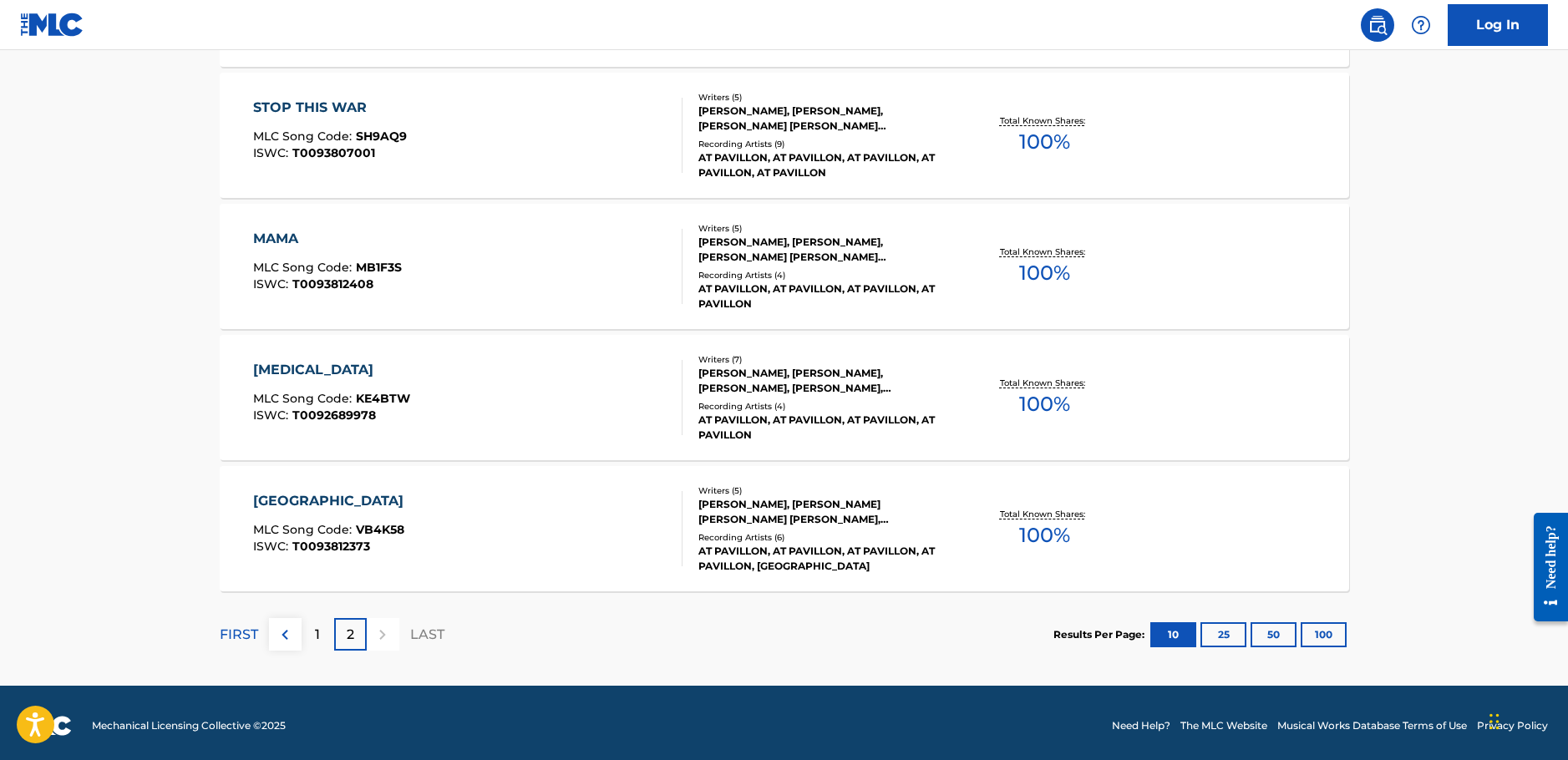
scroll to position [629, 0]
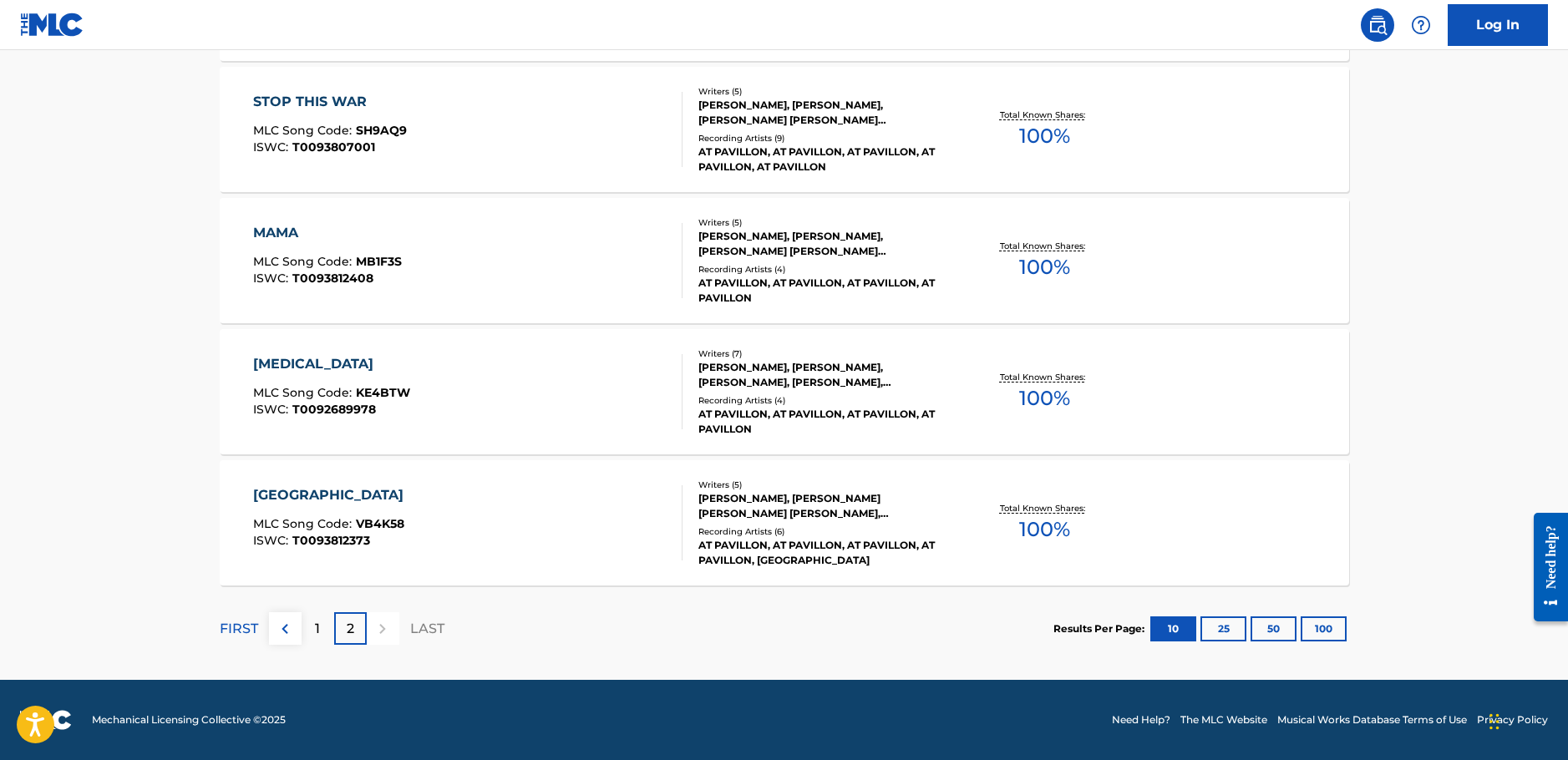
click at [318, 635] on p "1" at bounding box center [318, 628] width 5 height 20
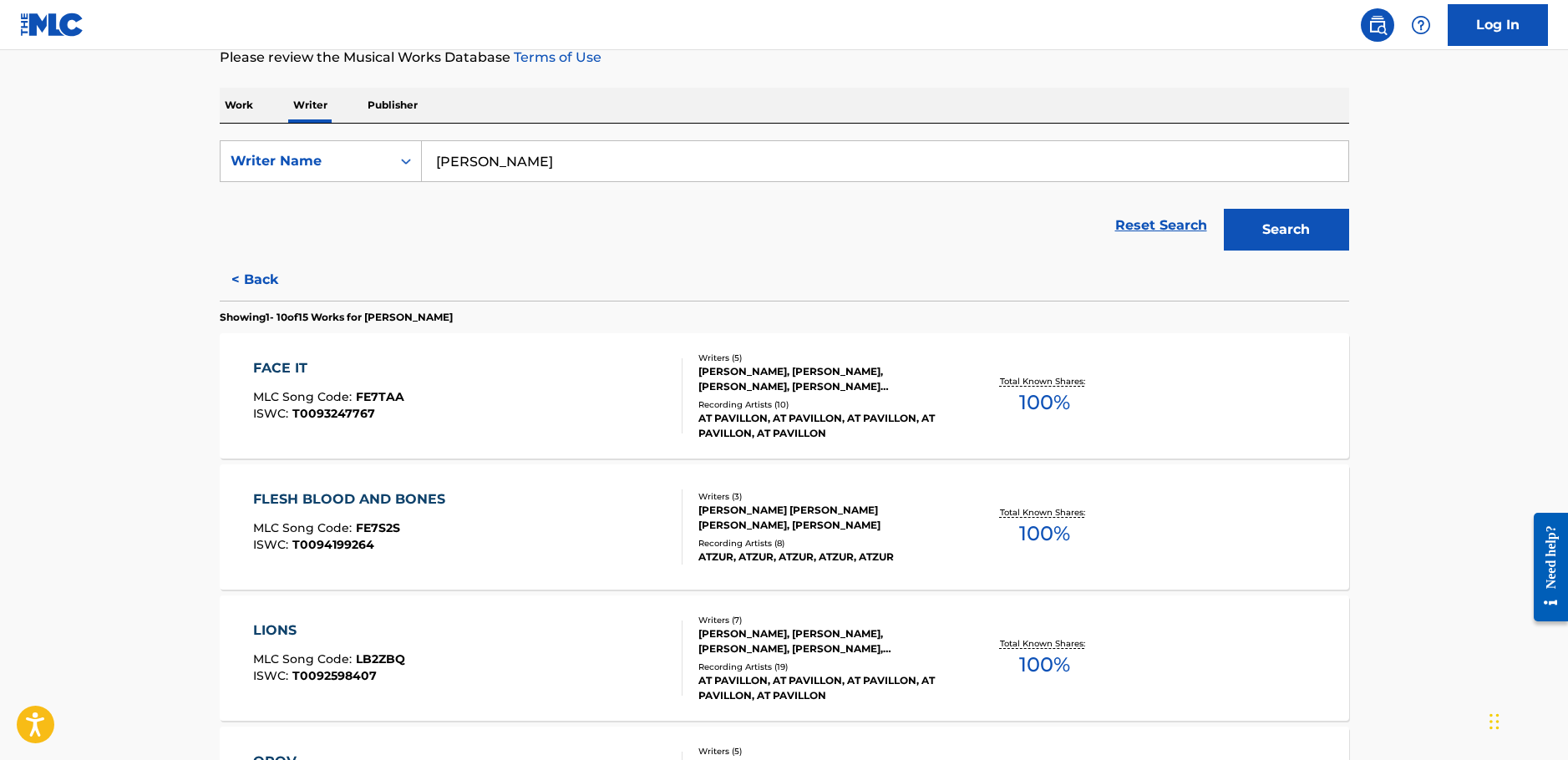
scroll to position [84, 0]
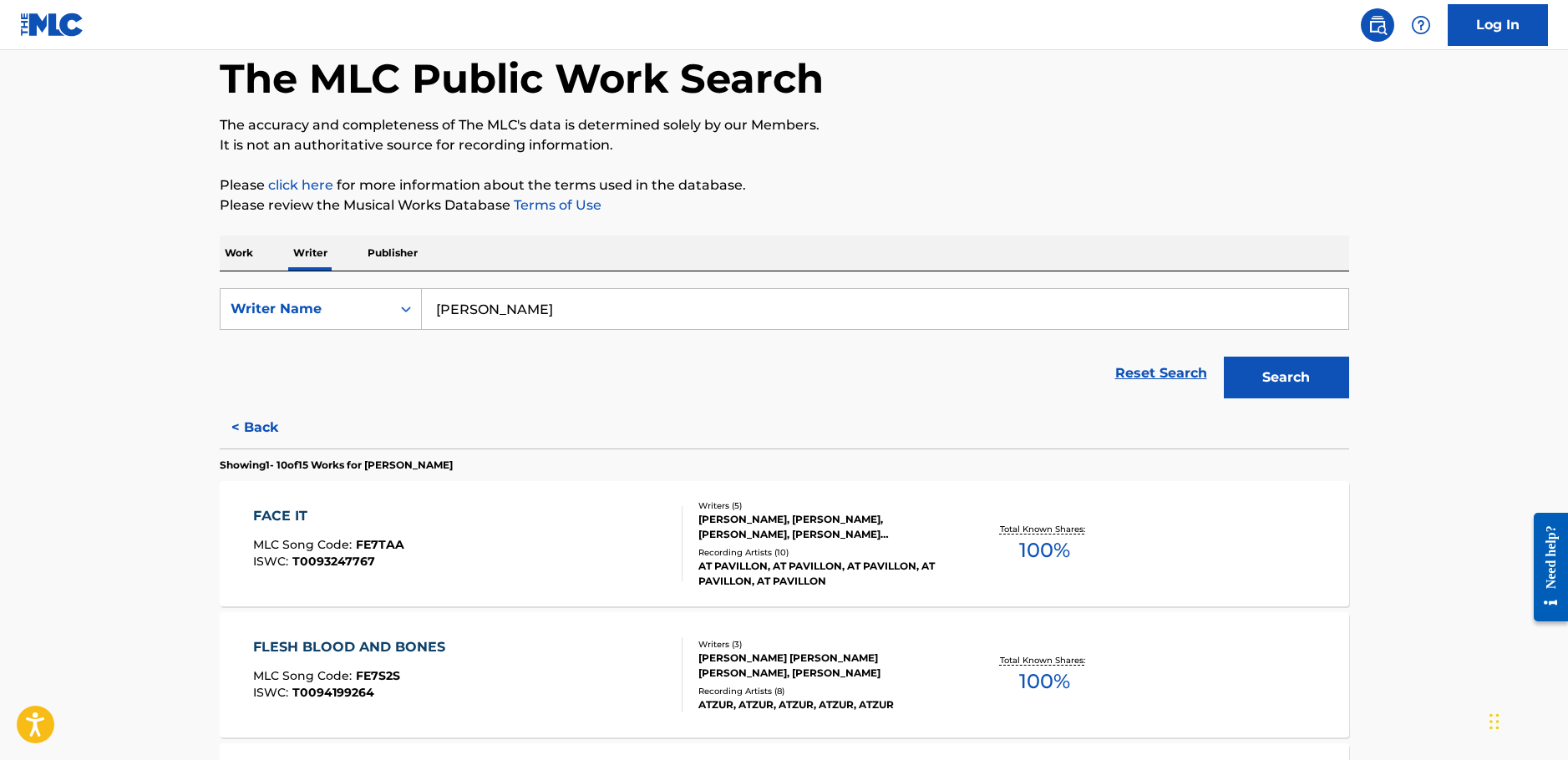
click at [564, 320] on input "Václav Kobl" at bounding box center [885, 309] width 926 height 40
drag, startPoint x: 454, startPoint y: 313, endPoint x: 448, endPoint y: 300, distance: 14.3
click at [448, 300] on input "Václav Kobl" at bounding box center [885, 309] width 926 height 40
type input "Vaclav Kobl"
click at [1224, 356] on button "Search" at bounding box center [1286, 377] width 125 height 41
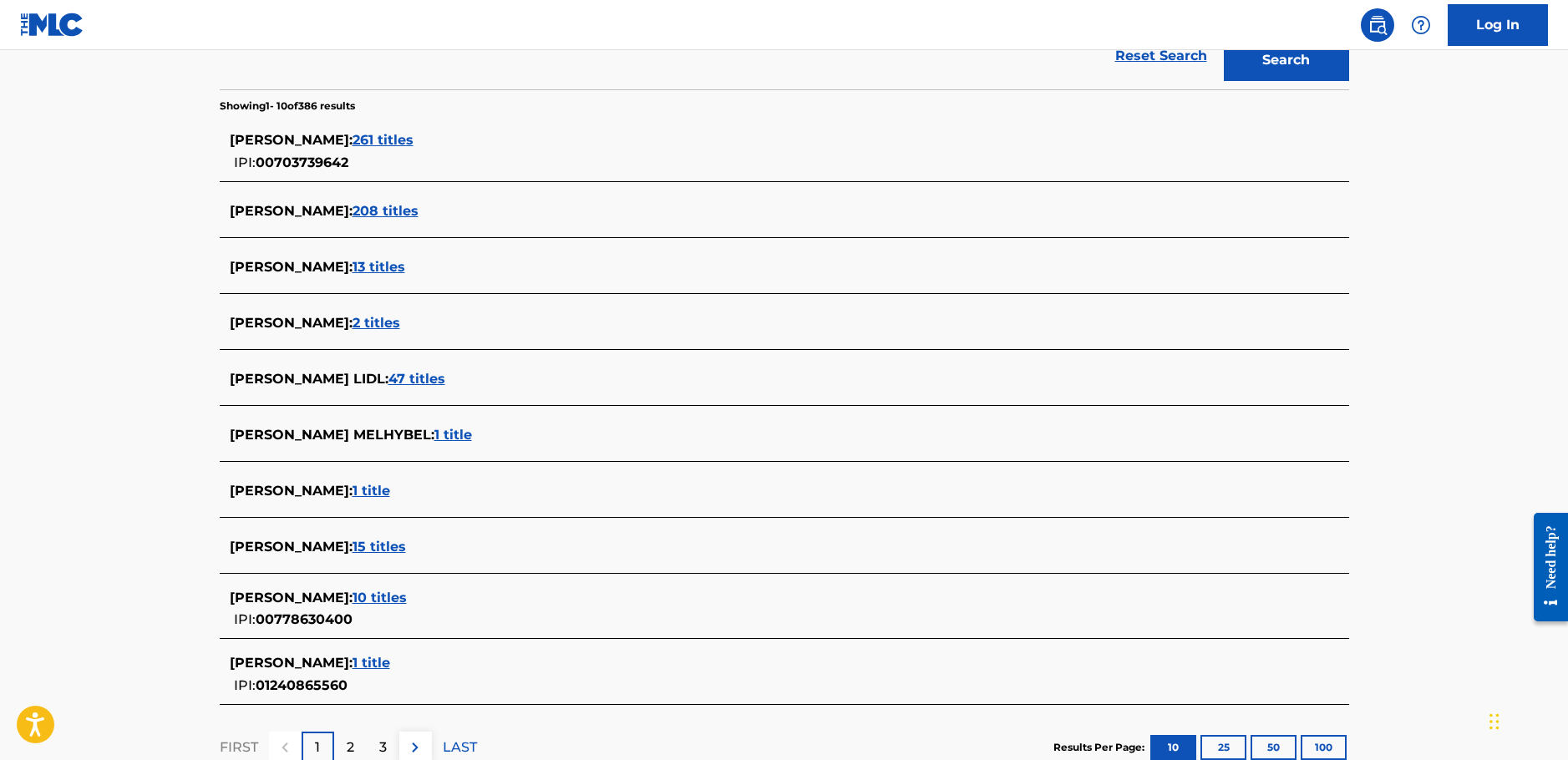
scroll to position [418, 0]
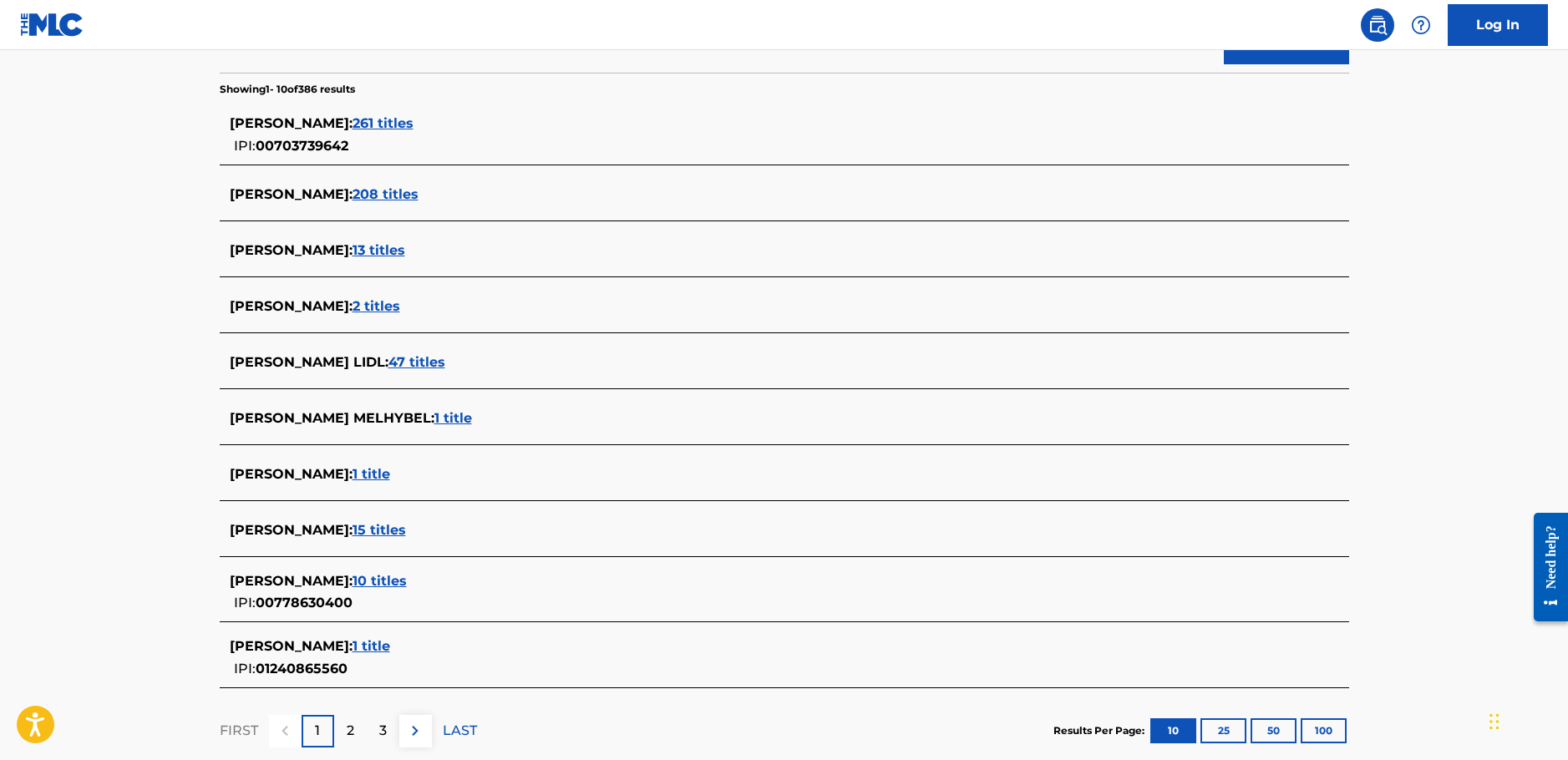
click at [367, 581] on span "10 titles" at bounding box center [379, 581] width 54 height 16
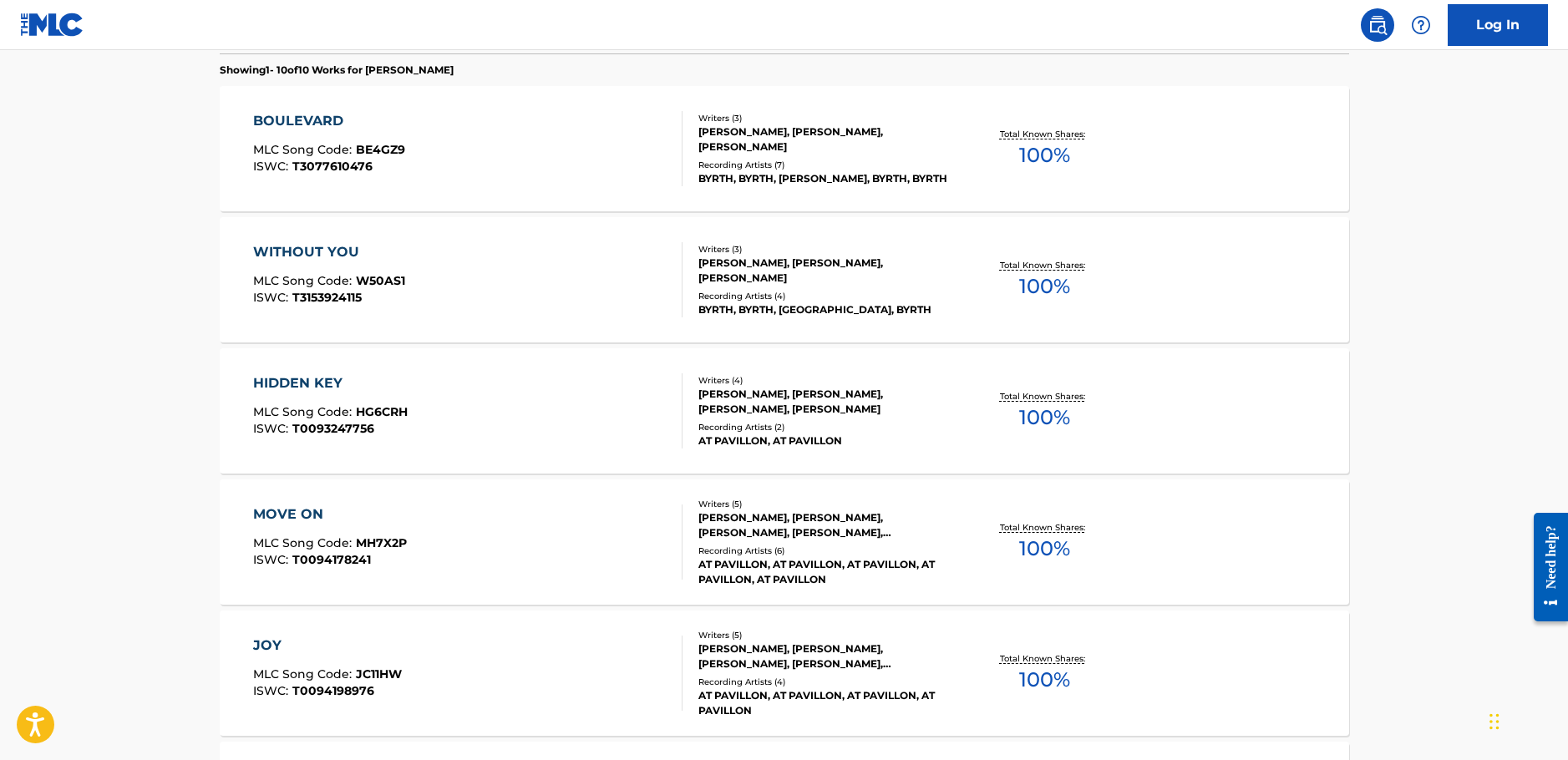
scroll to position [668, 0]
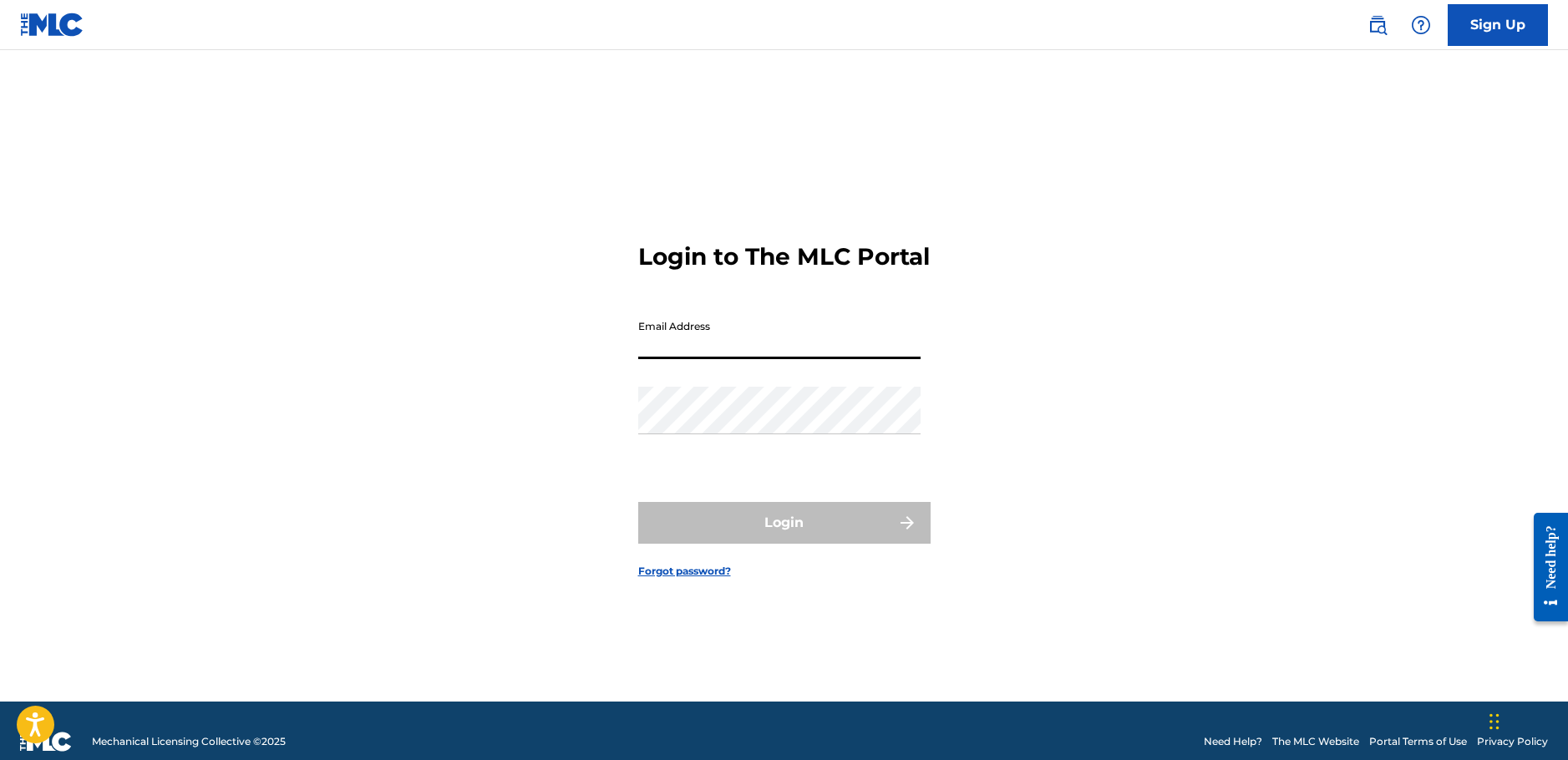
click at [709, 358] on input "Email Address" at bounding box center [778, 335] width 282 height 47
click at [917, 345] on keeper-lock "Open Keeper Popup" at bounding box center [907, 334] width 20 height 20
click at [908, 345] on keeper-lock "Open Keeper Popup" at bounding box center [907, 334] width 20 height 20
type input "[EMAIL_ADDRESS][DOMAIN_NAME]"
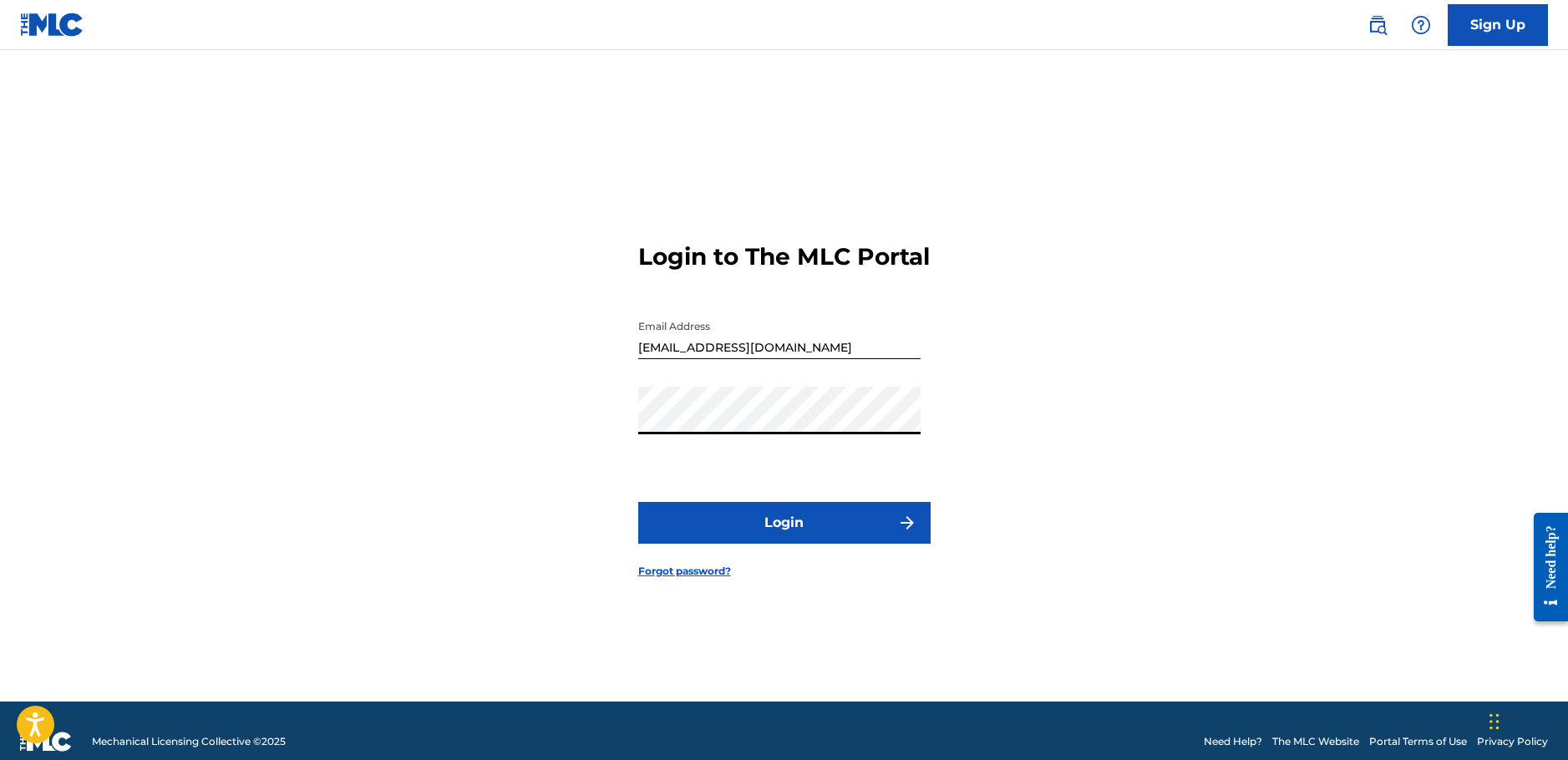
click at [796, 543] on button "Login" at bounding box center [784, 523] width 293 height 41
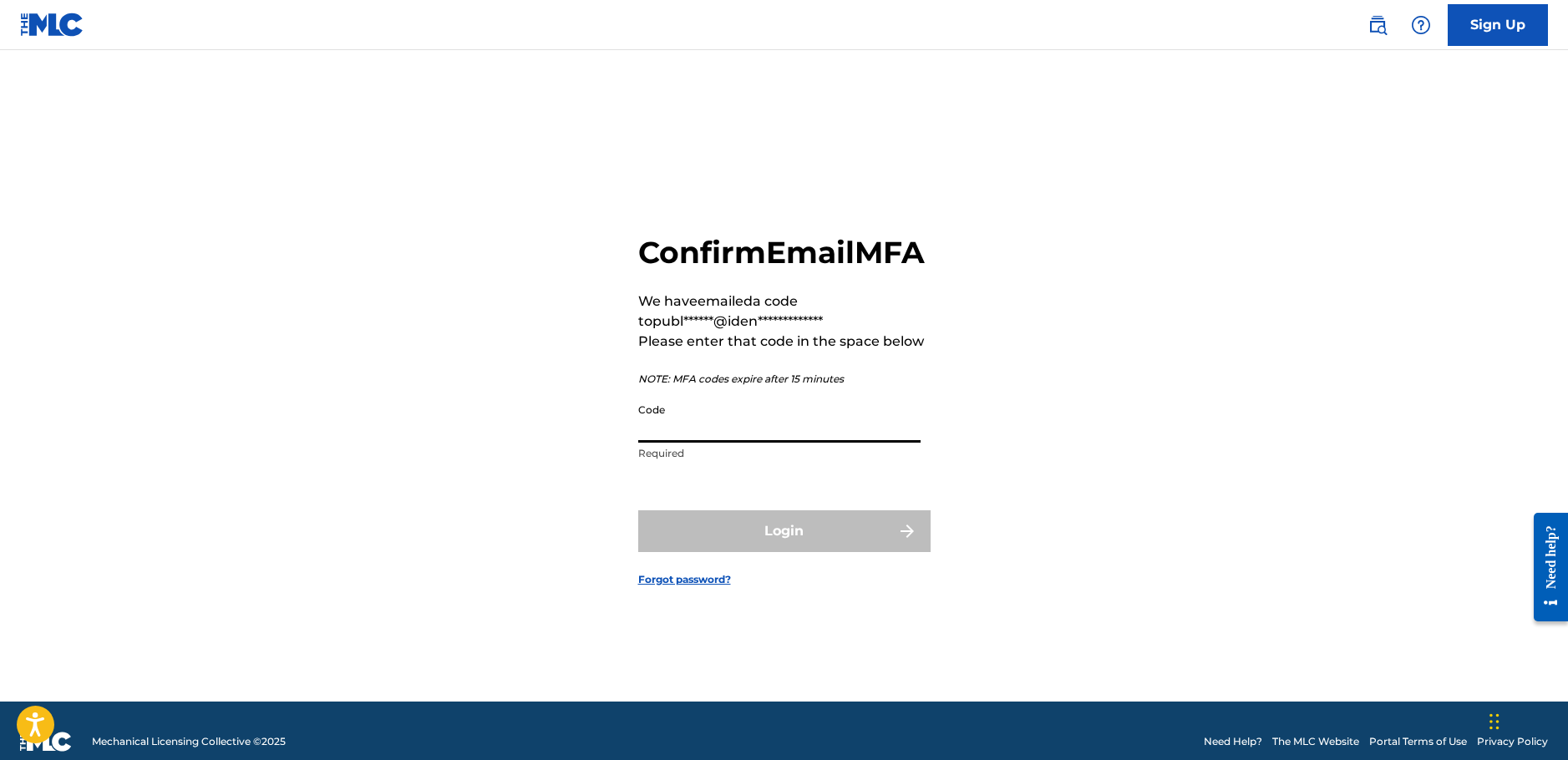
click at [721, 443] on input "Code" at bounding box center [778, 418] width 282 height 47
paste input "336301"
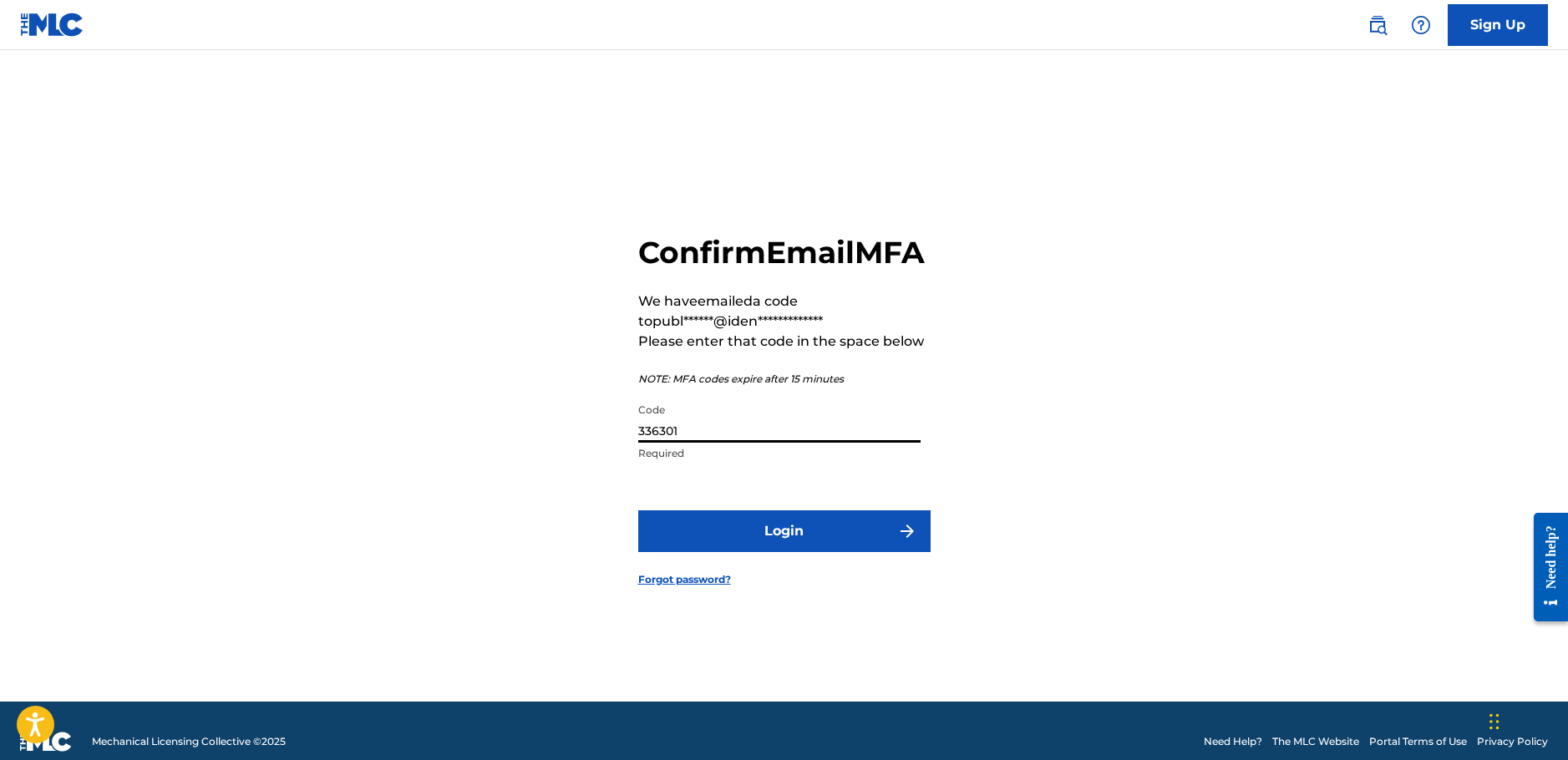
type input "336301"
click at [638, 510] on button "Login" at bounding box center [784, 531] width 293 height 41
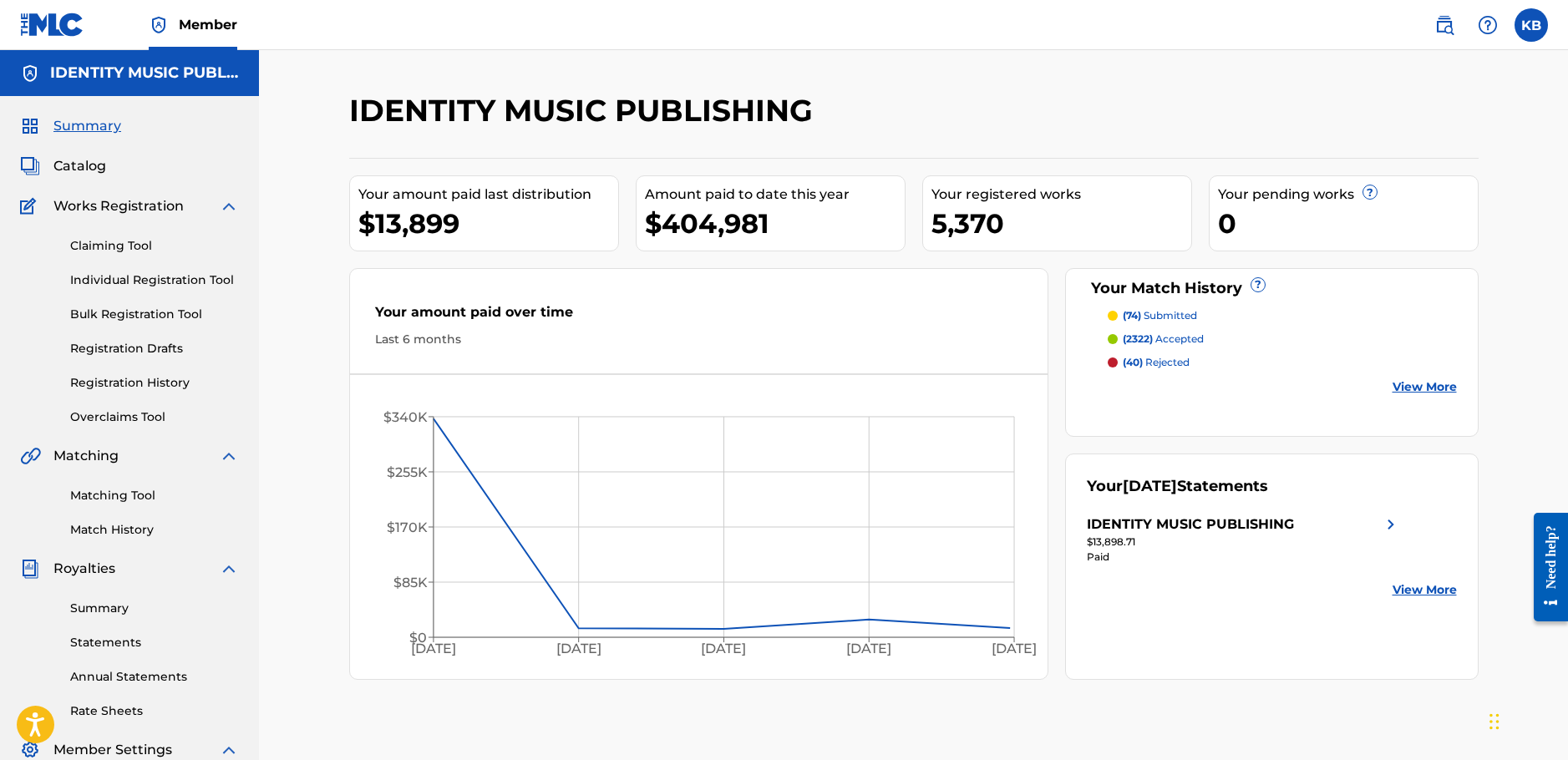
click at [1447, 27] on img at bounding box center [1444, 24] width 20 height 20
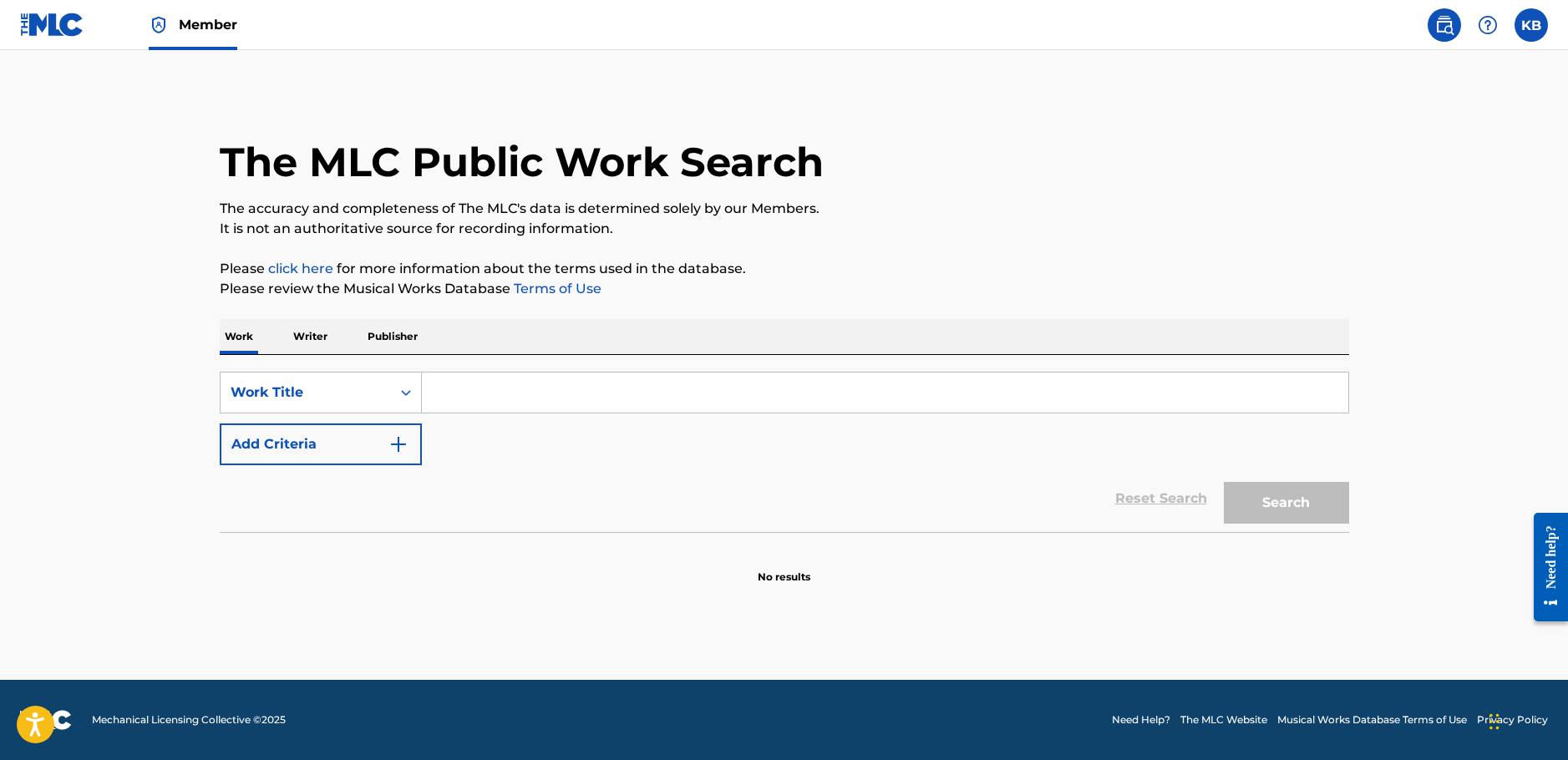
click at [317, 336] on p "Writer" at bounding box center [310, 336] width 44 height 35
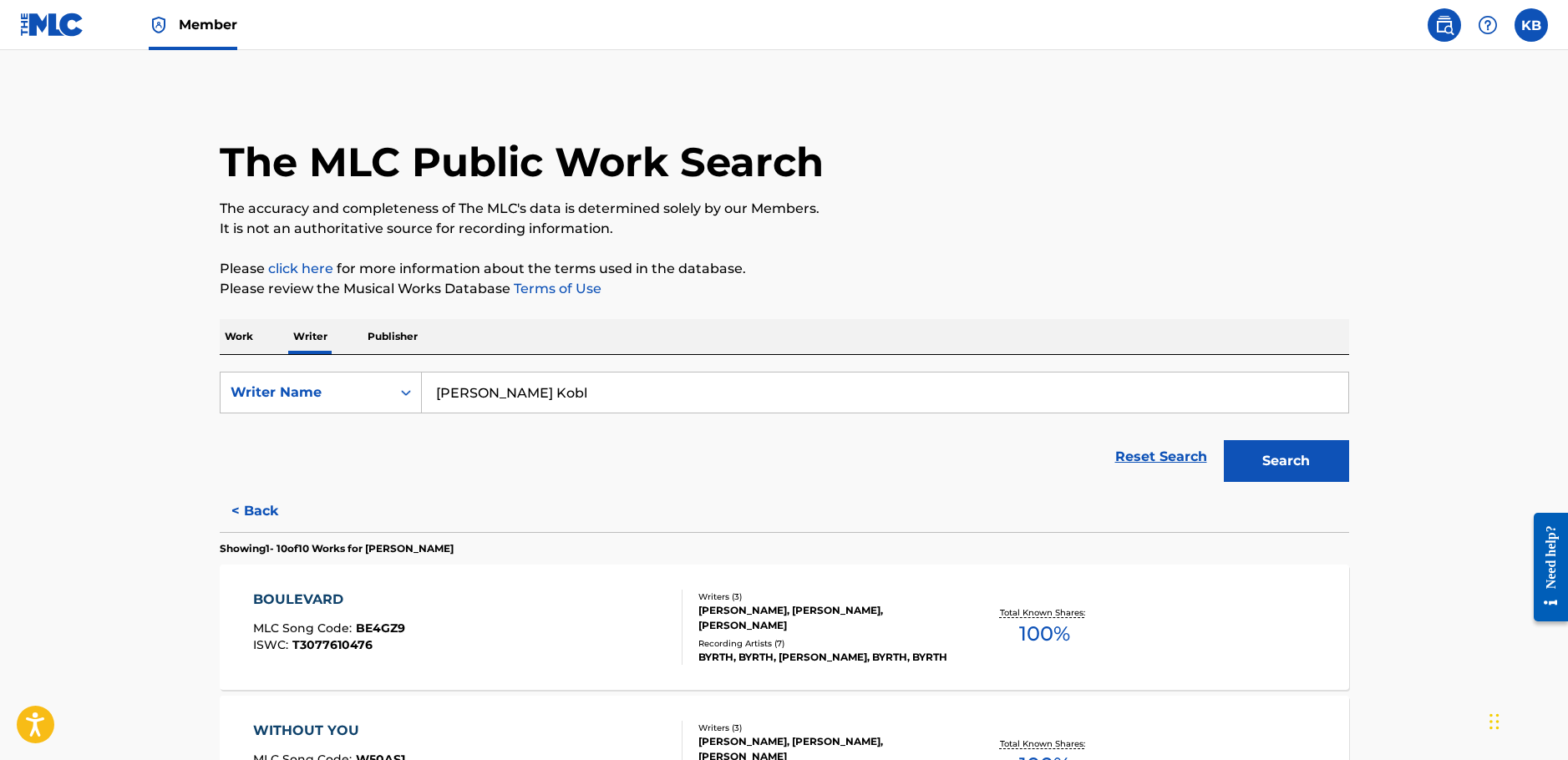
click at [572, 394] on input "Vaclav Kobl" at bounding box center [885, 393] width 926 height 40
click at [256, 518] on button "< Back" at bounding box center [270, 511] width 100 height 41
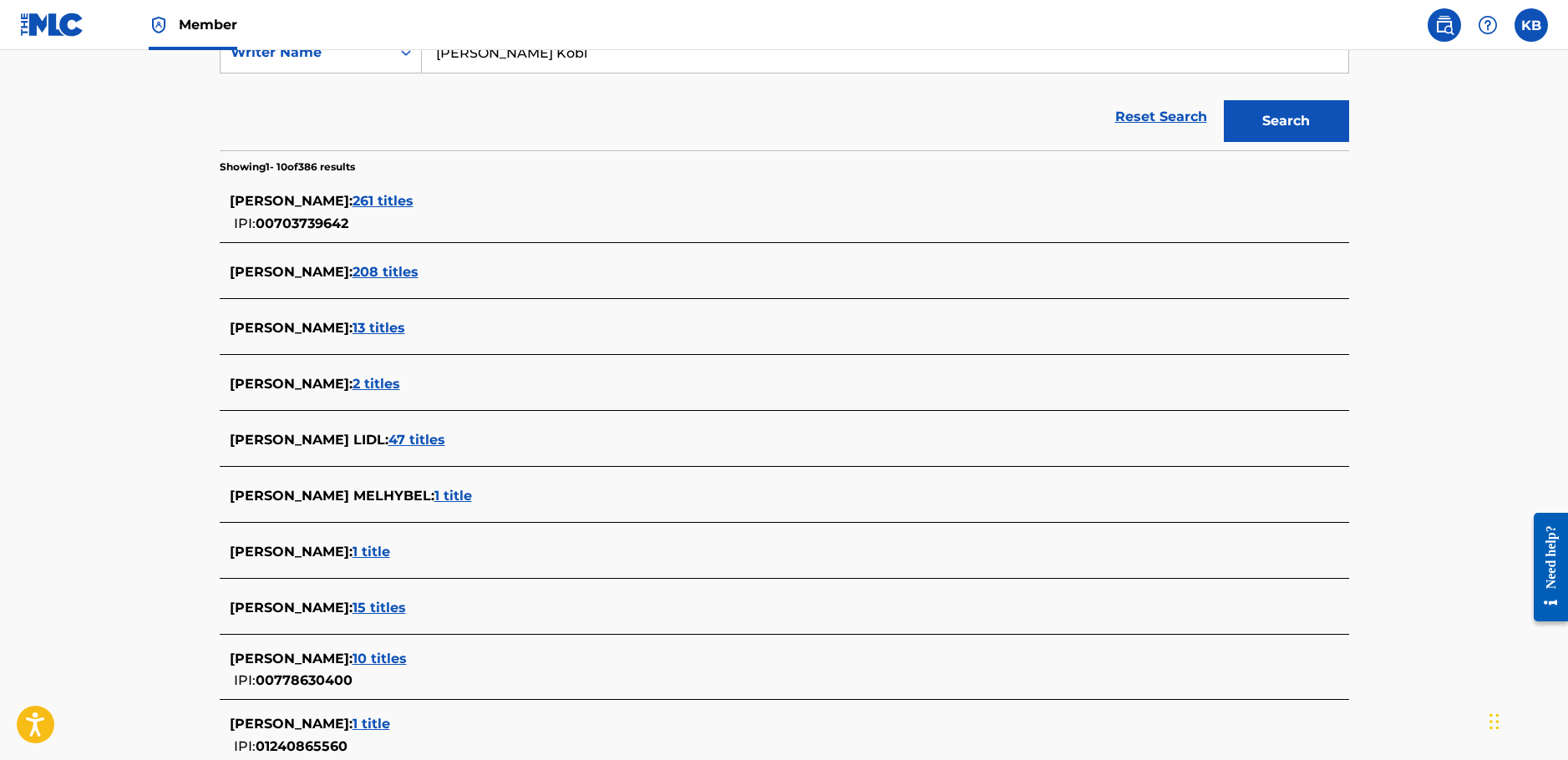
scroll to position [520, 0]
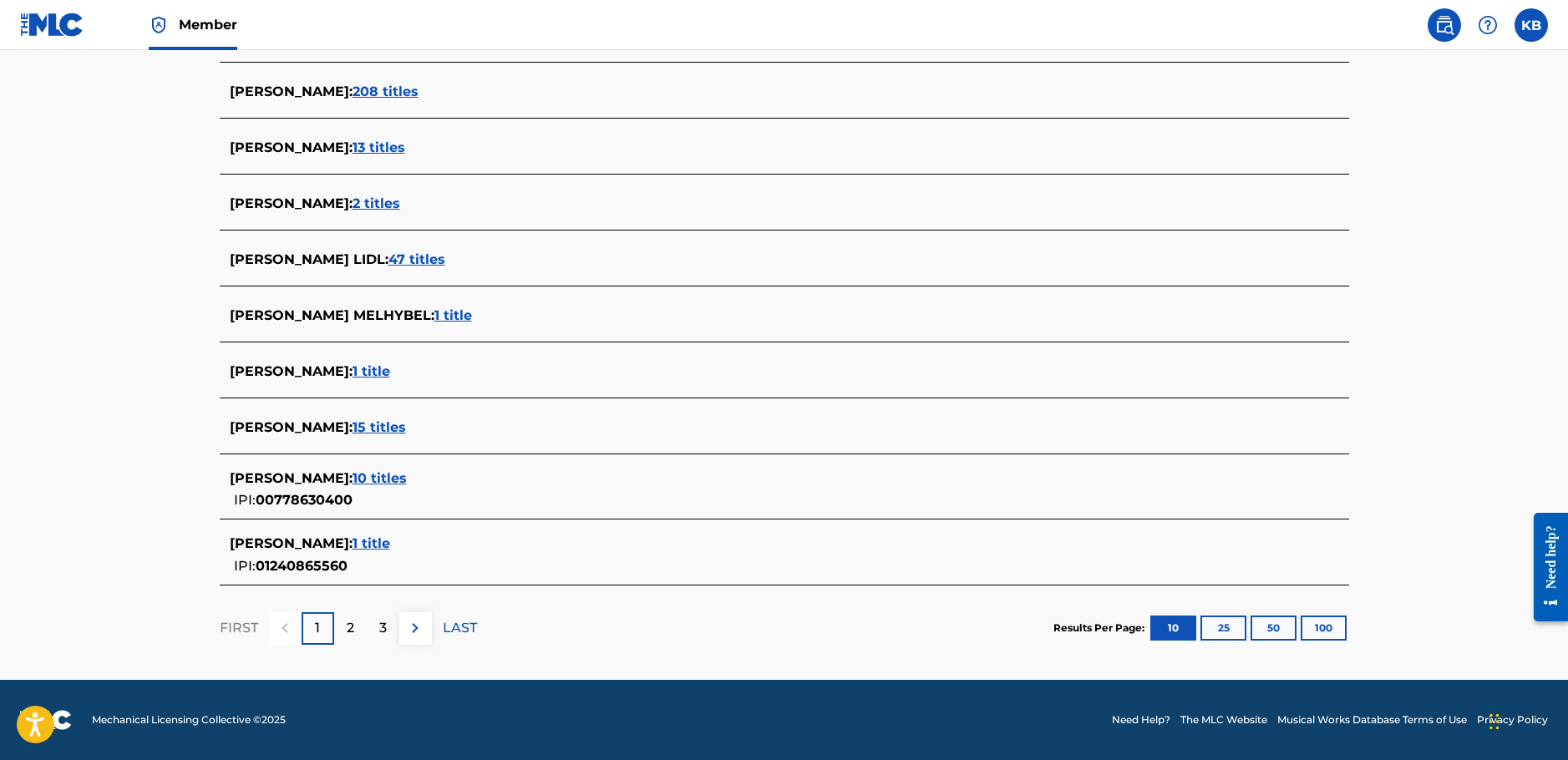
click at [352, 635] on p "2" at bounding box center [350, 627] width 8 height 20
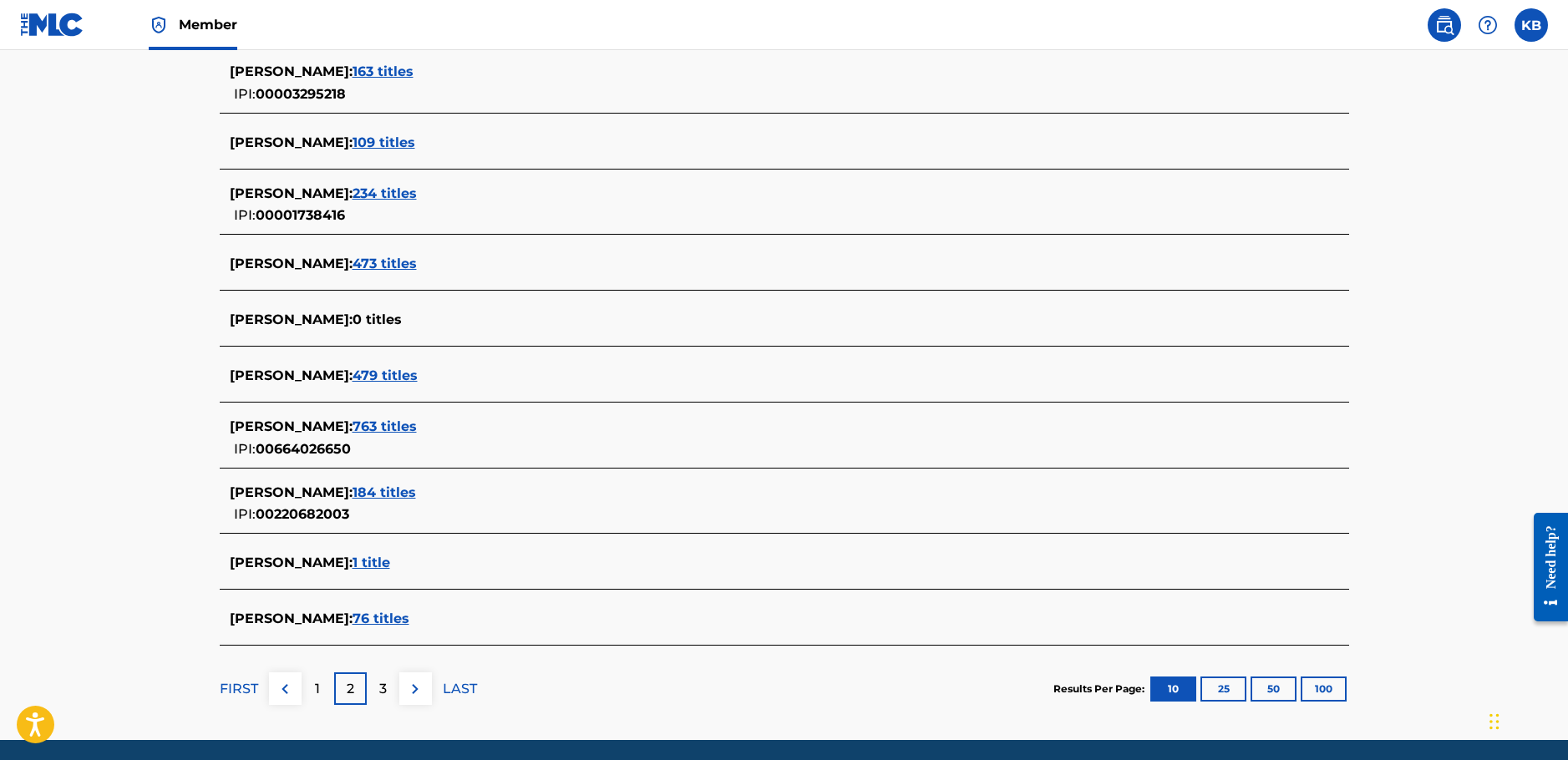
scroll to position [501, 0]
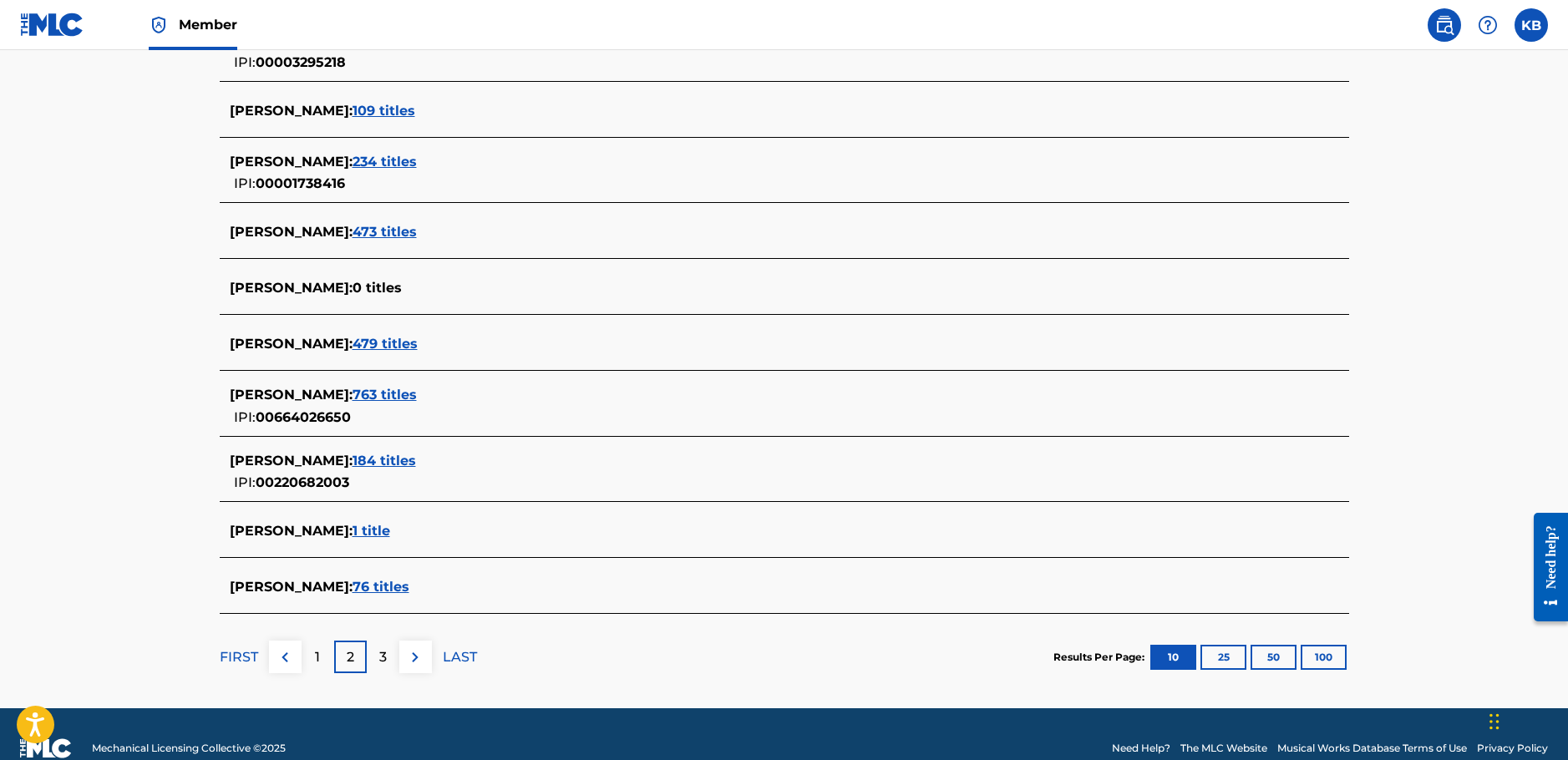
click at [380, 650] on p "3" at bounding box center [382, 656] width 8 height 20
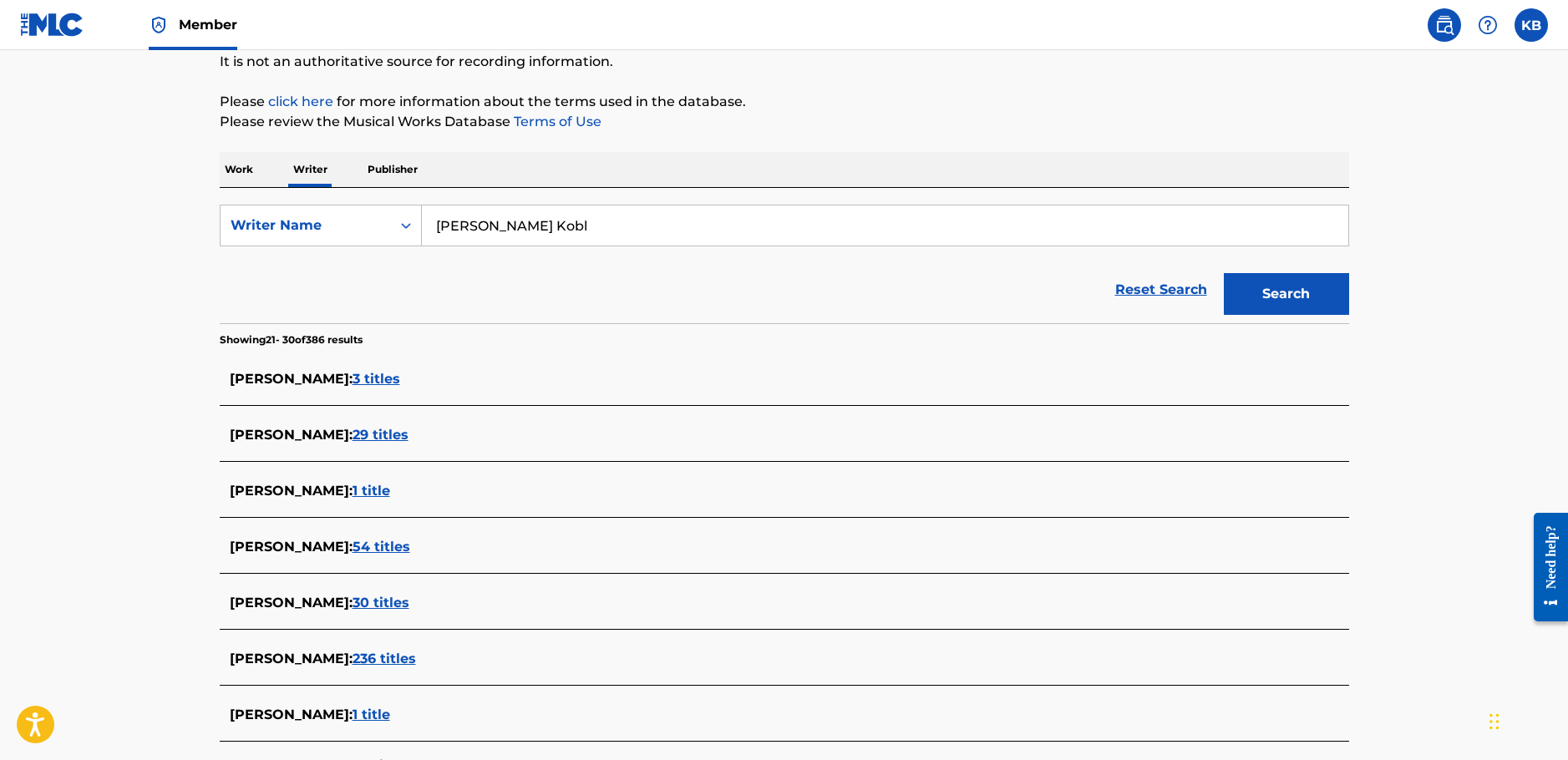
scroll to position [0, 0]
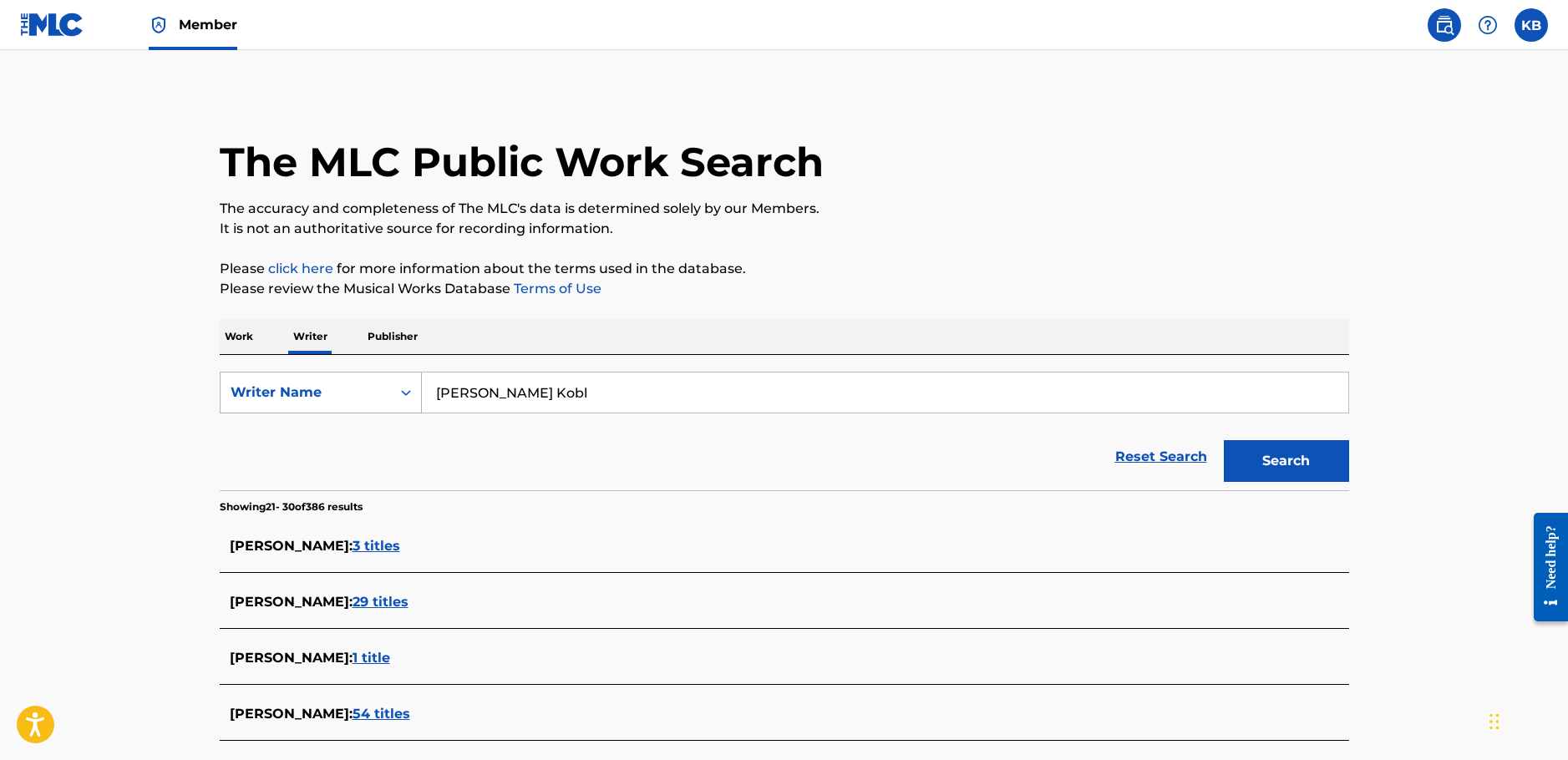
click at [316, 379] on div "Writer Name" at bounding box center [305, 392] width 170 height 32
click at [260, 340] on div "Work Writer Publisher" at bounding box center [784, 336] width 1129 height 35
click at [255, 336] on p "Work" at bounding box center [239, 336] width 39 height 35
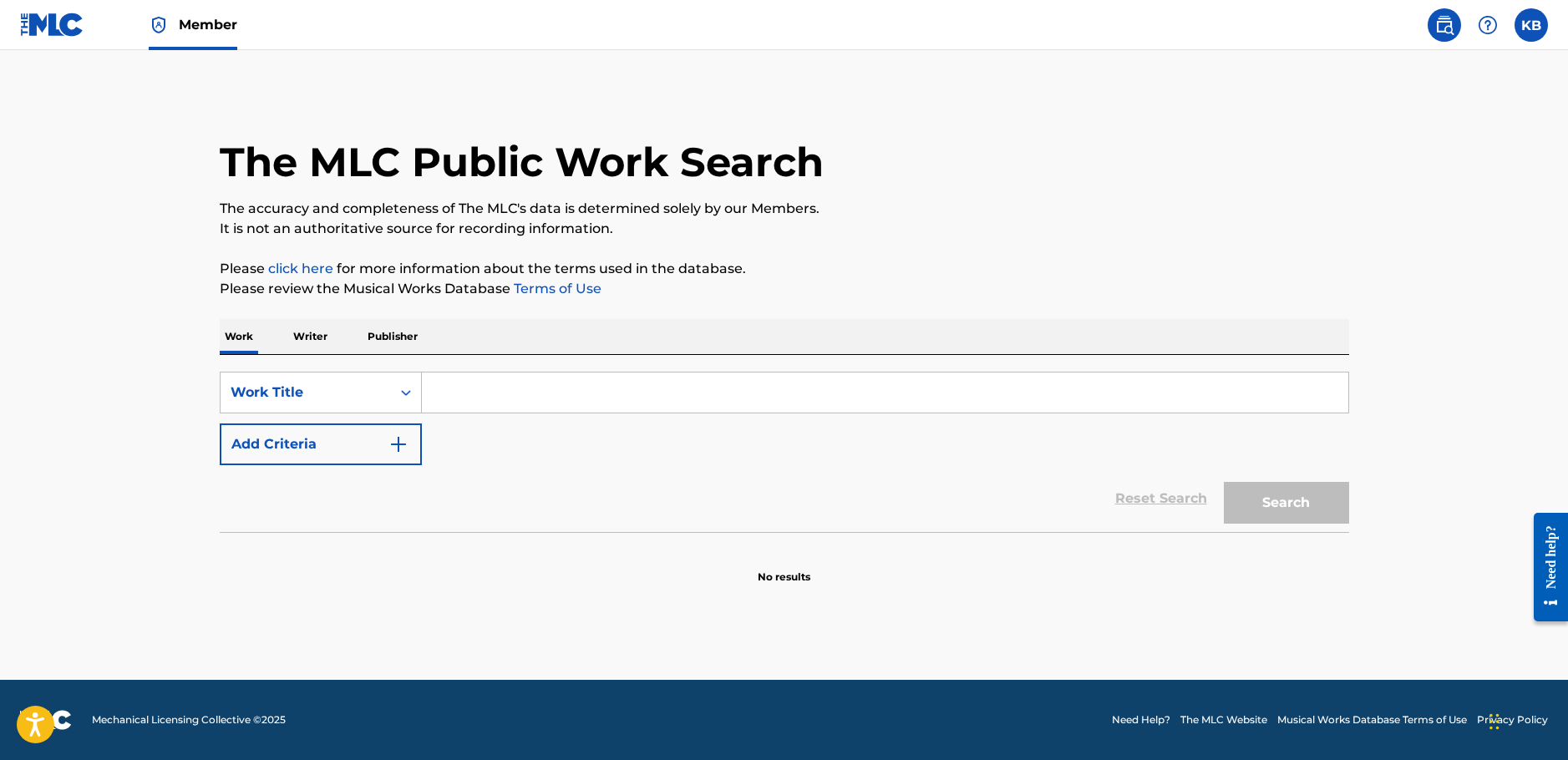
click at [467, 390] on input "Search Form" at bounding box center [885, 393] width 926 height 40
paste input "TERMINATION"
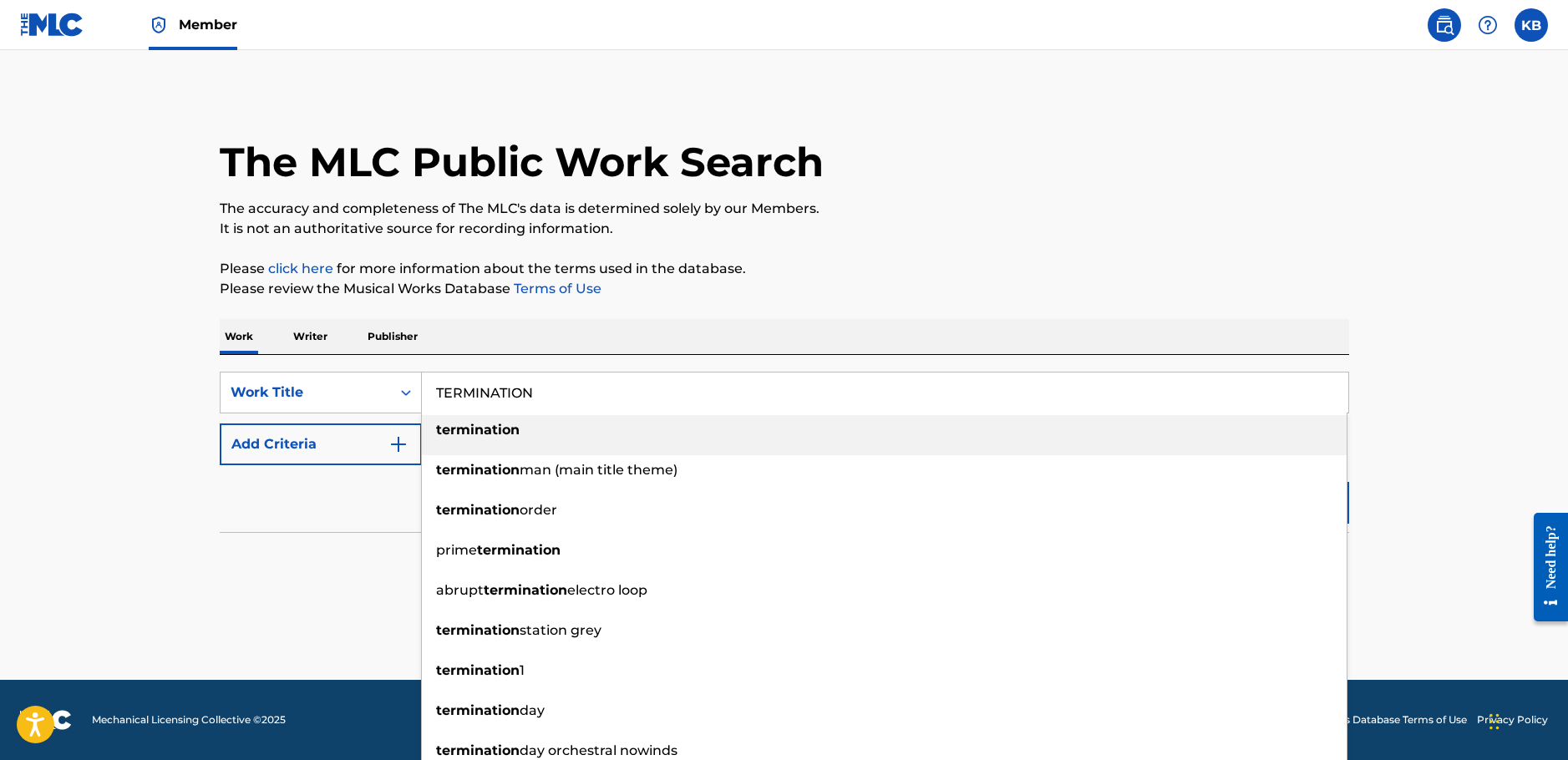
type input "TERMINATION"
click at [361, 447] on button "Add Criteria" at bounding box center [321, 444] width 202 height 41
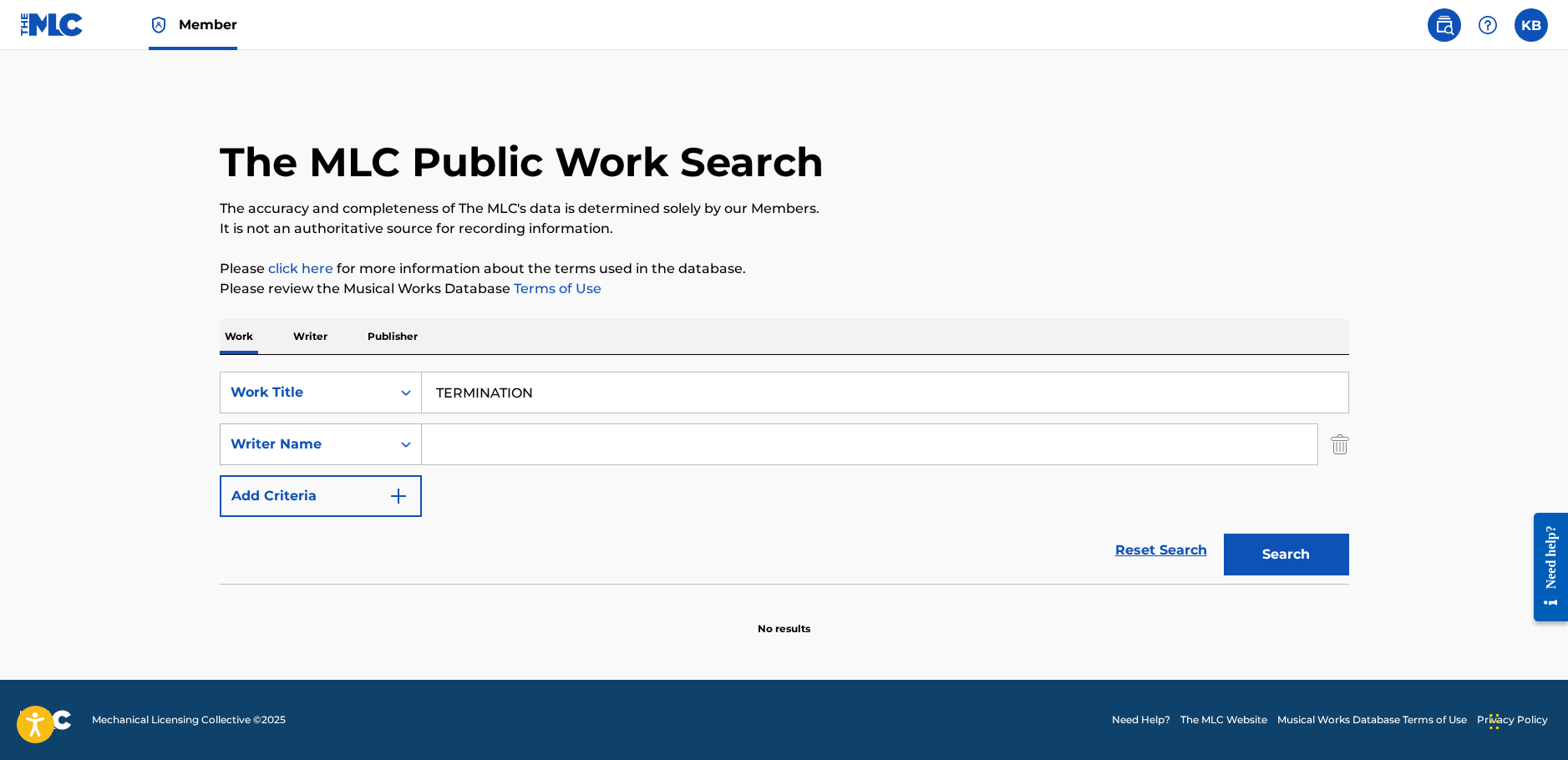
click at [340, 440] on div "Writer Name" at bounding box center [305, 443] width 150 height 20
drag, startPoint x: 583, startPoint y: 442, endPoint x: 844, endPoint y: 455, distance: 261.3
click at [591, 444] on input "Search Form" at bounding box center [869, 444] width 895 height 40
click at [1345, 442] on img "Search Form" at bounding box center [1339, 444] width 18 height 41
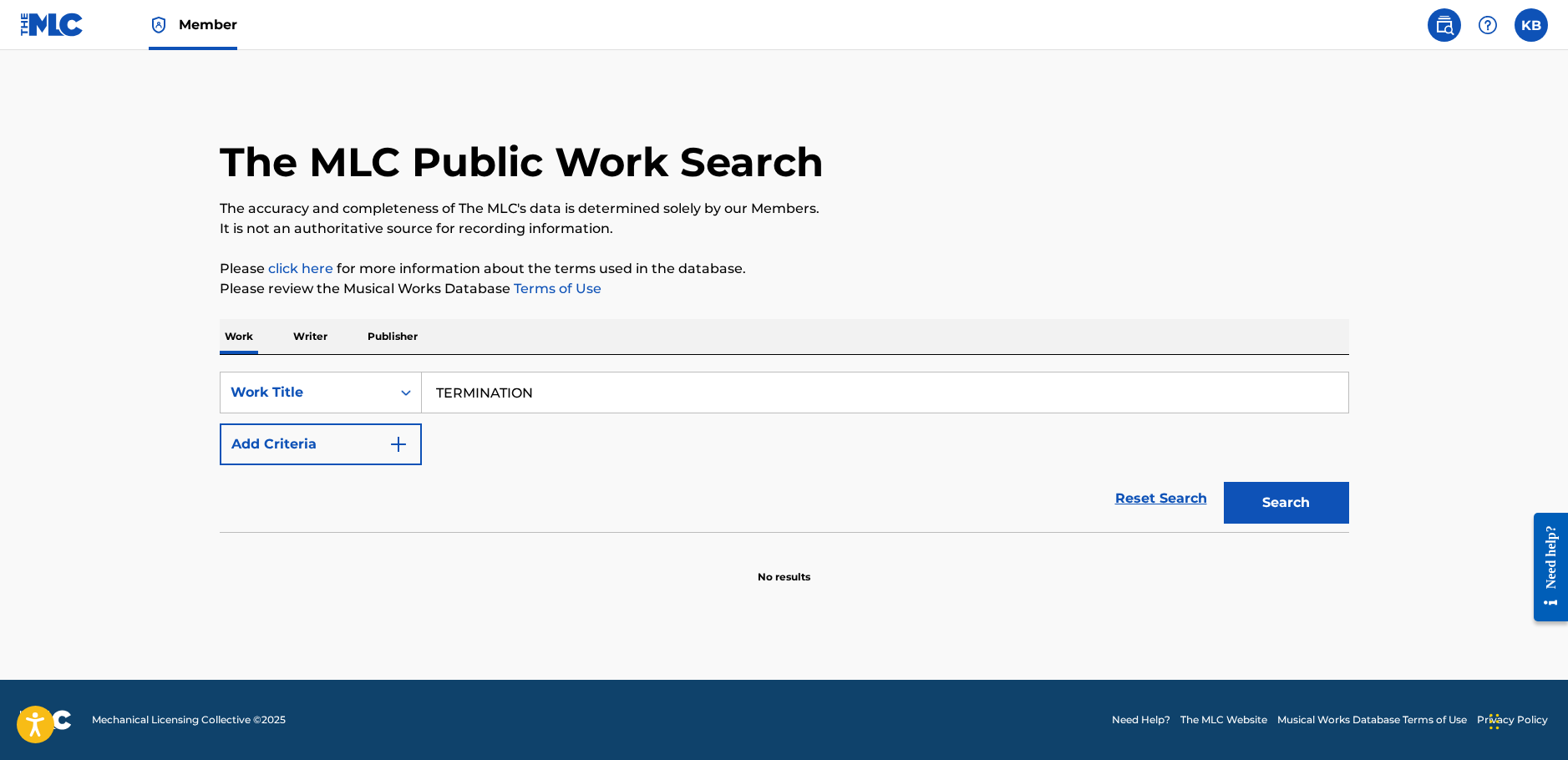
click at [1319, 496] on button "Search" at bounding box center [1286, 502] width 125 height 41
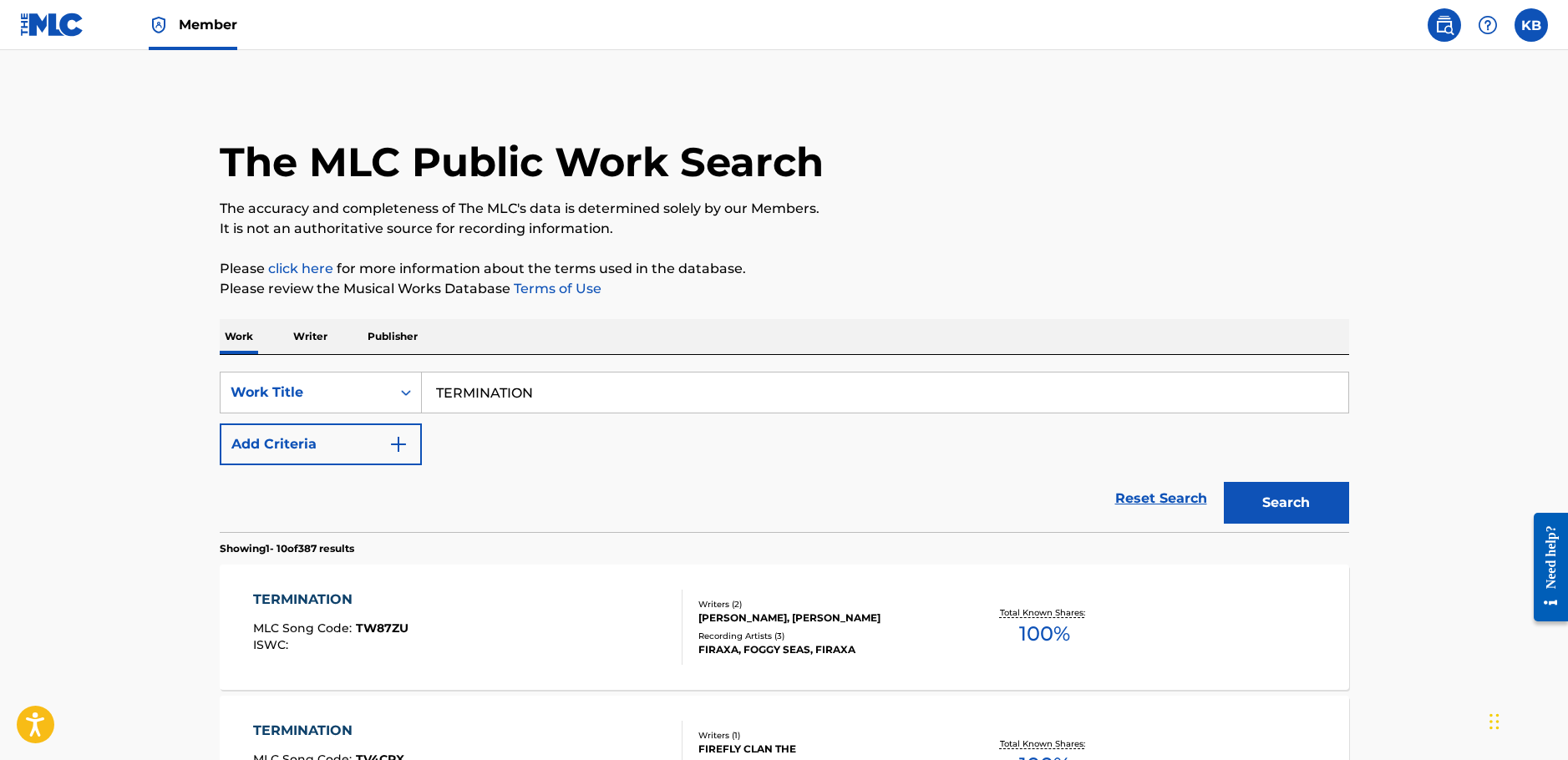
click at [292, 341] on p "Writer" at bounding box center [310, 336] width 44 height 35
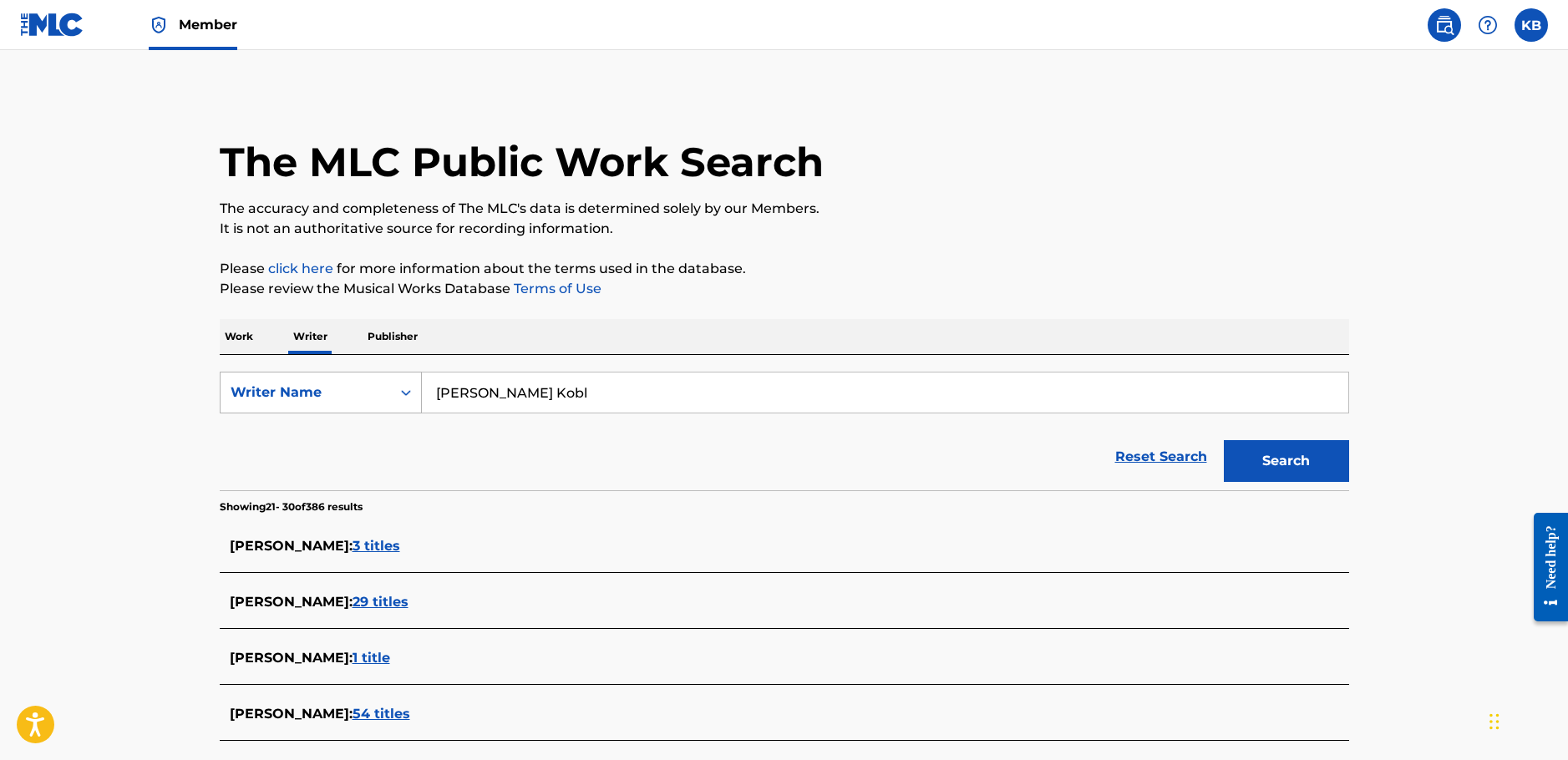
drag, startPoint x: 553, startPoint y: 376, endPoint x: 406, endPoint y: 382, distance: 147.1
click at [406, 382] on div "SearchWithCriteriaafe1b2a9-230a-4d59-b451-a760227f3148 Writer Name Vaclav Kobl" at bounding box center [784, 393] width 1129 height 41
paste input "Santiago Vargas"
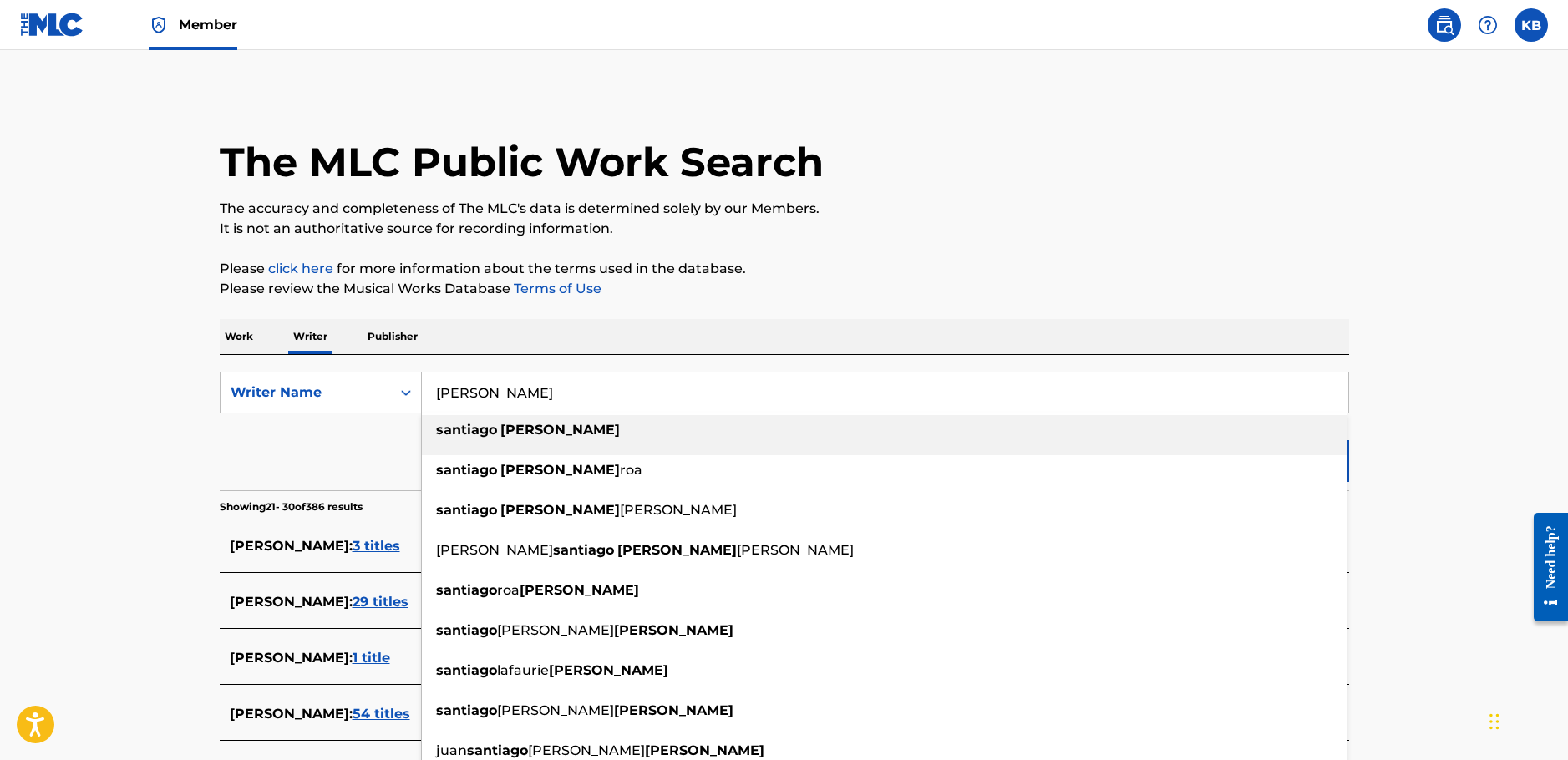
click at [759, 433] on div "santiago vargas" at bounding box center [884, 430] width 924 height 30
type input "santiago vargas"
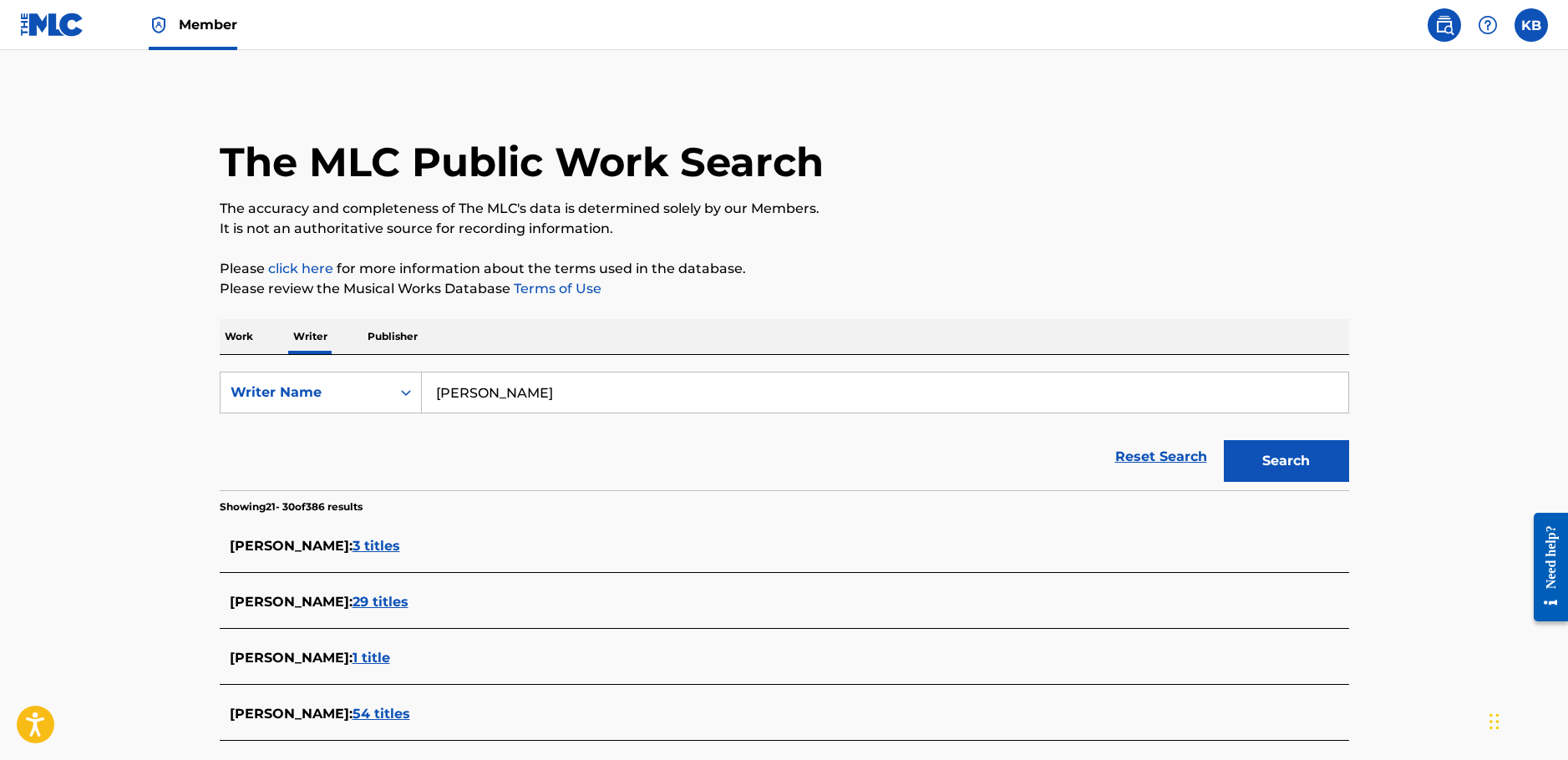
click at [1258, 454] on button "Search" at bounding box center [1286, 461] width 125 height 41
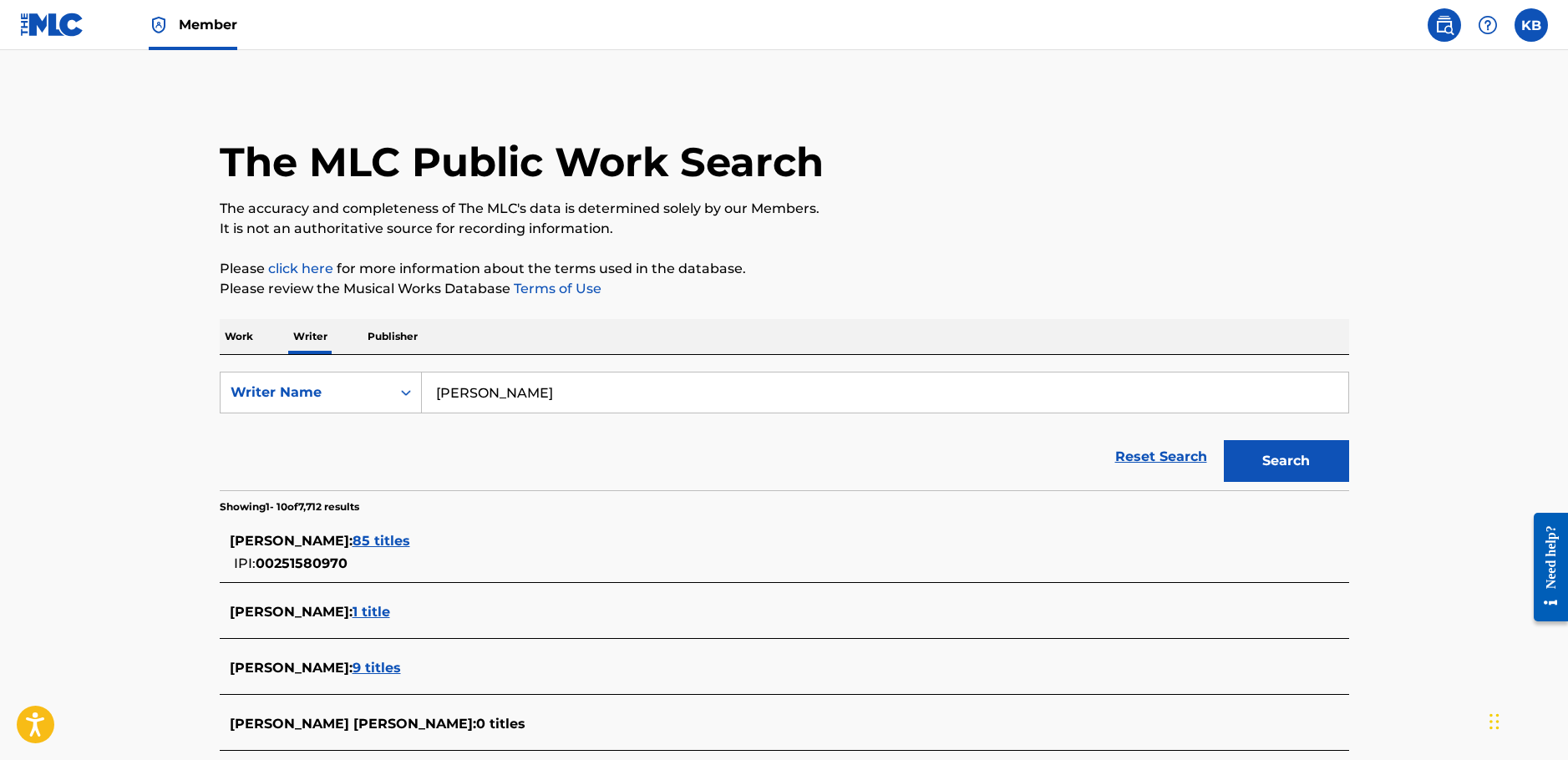
click at [410, 539] on span "85 titles" at bounding box center [381, 540] width 58 height 16
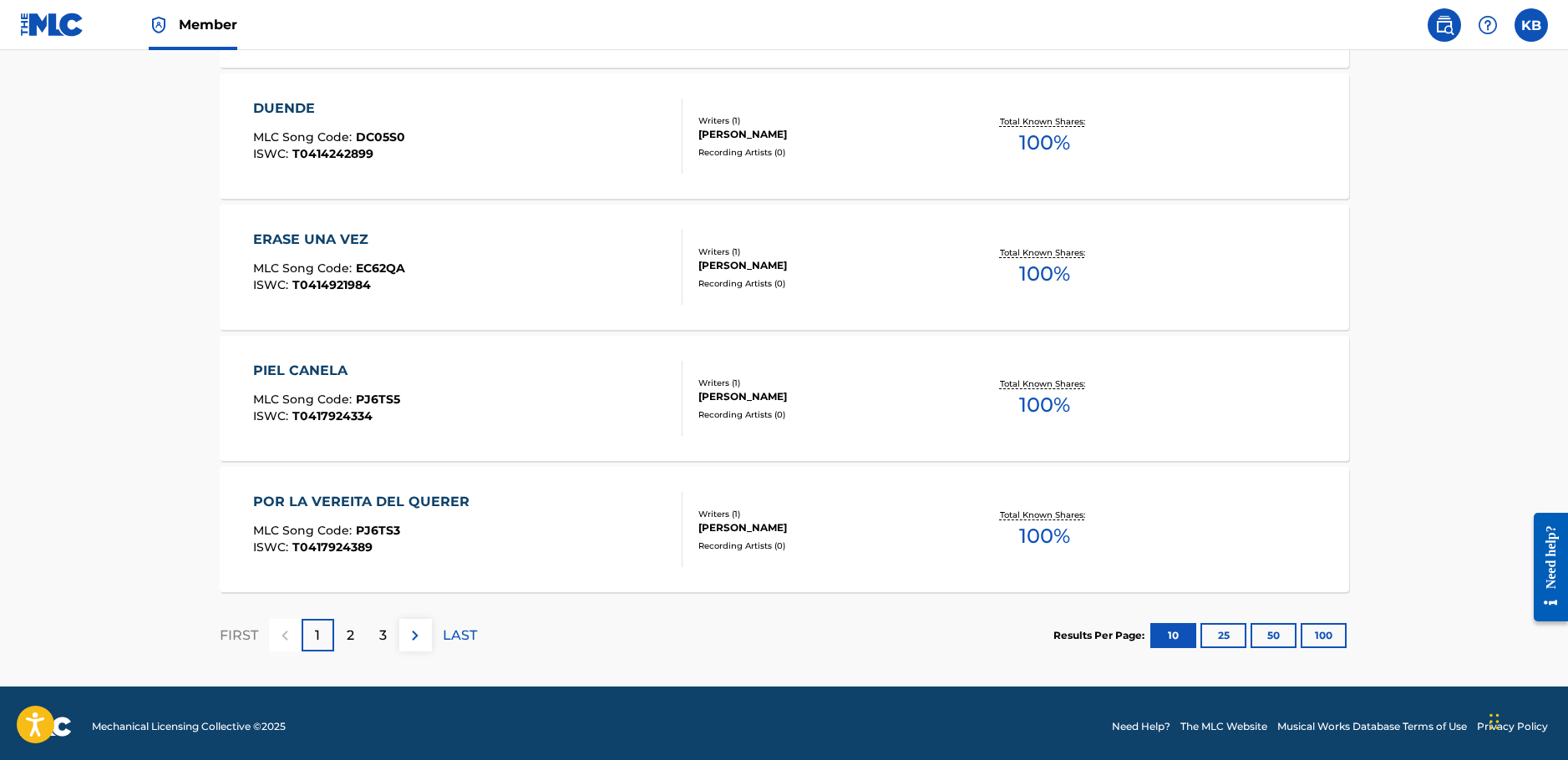
scroll to position [1284, 0]
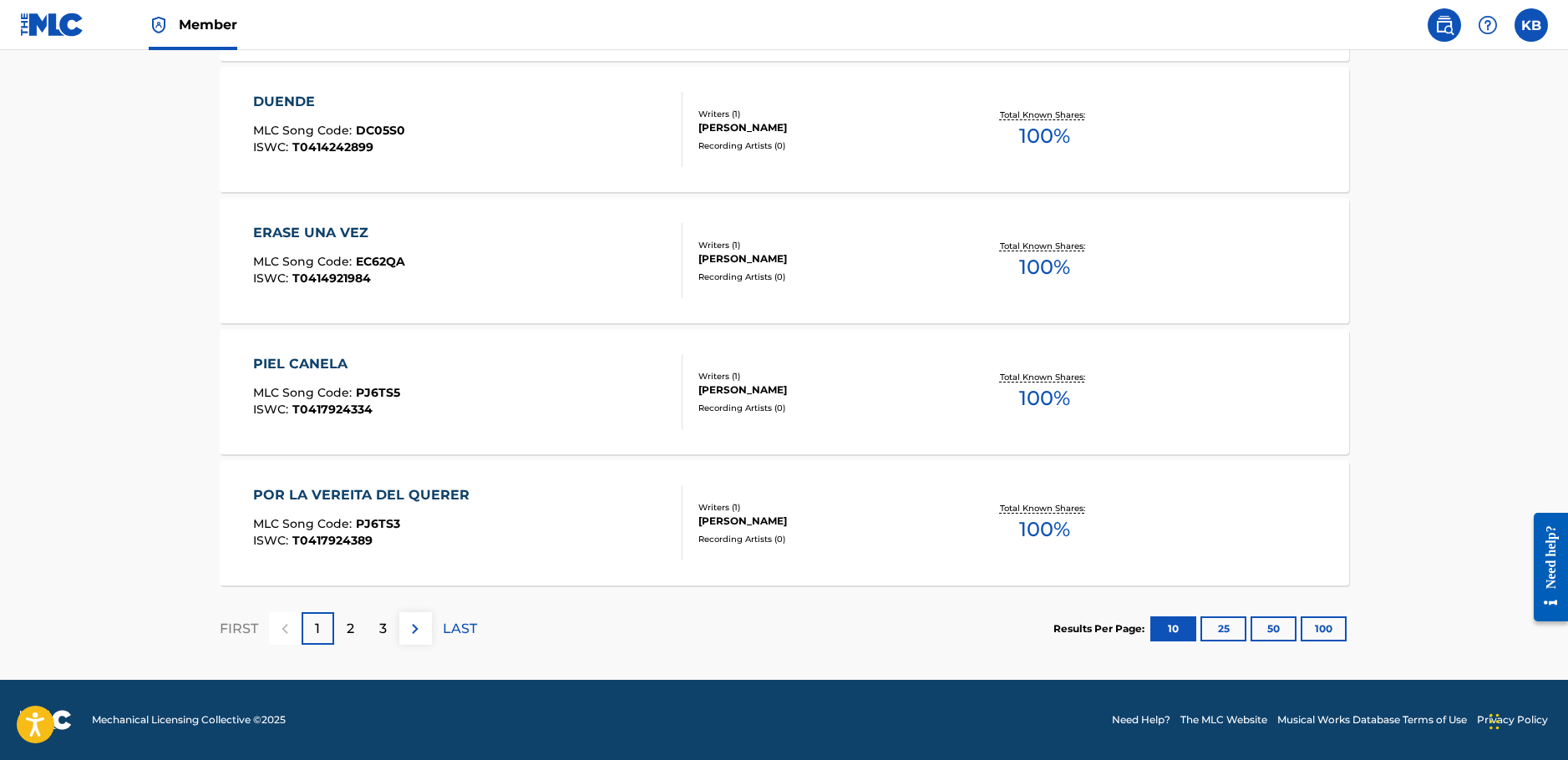
click at [1223, 628] on button "25" at bounding box center [1223, 628] width 46 height 25
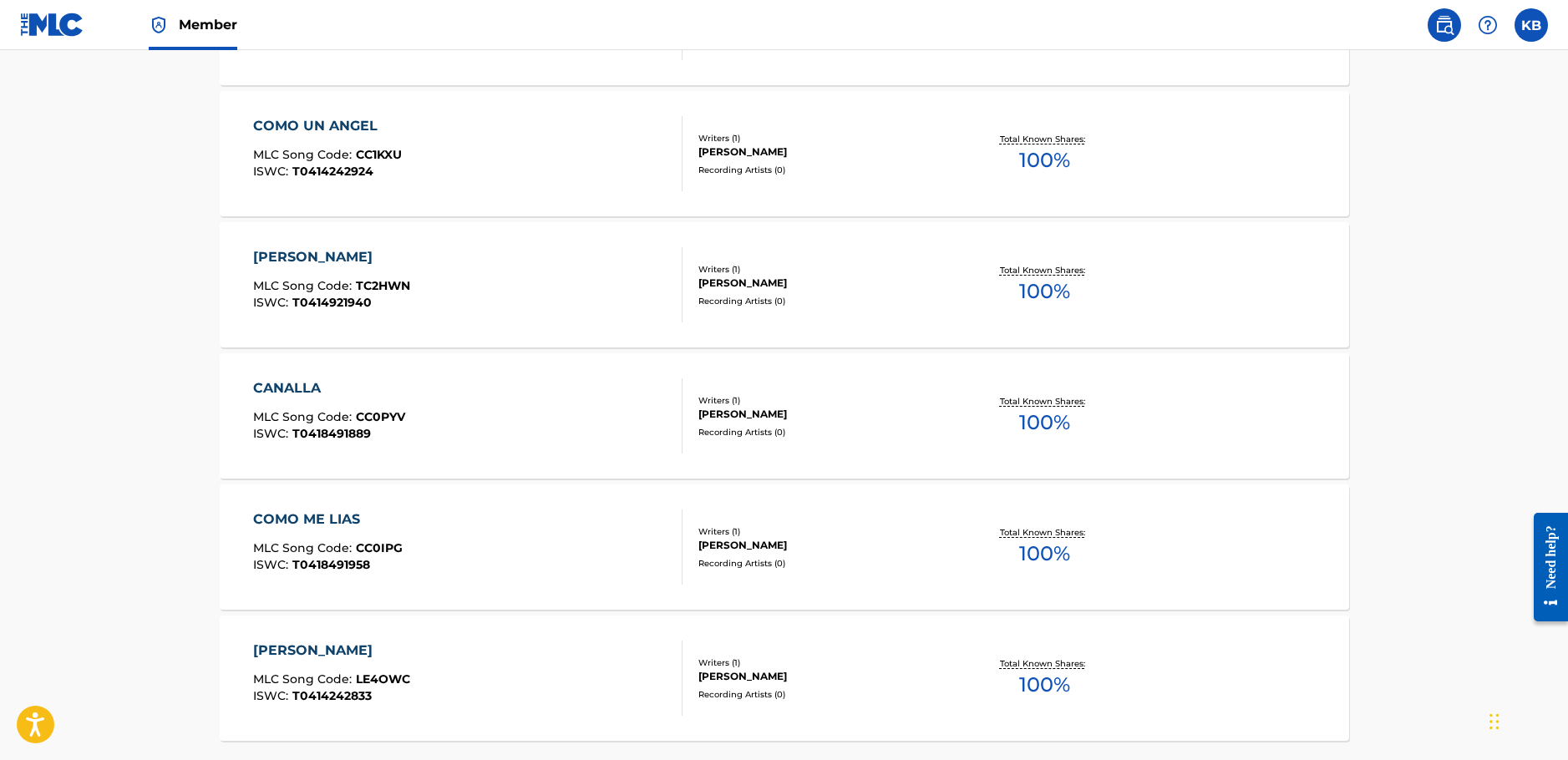
scroll to position [3250, 0]
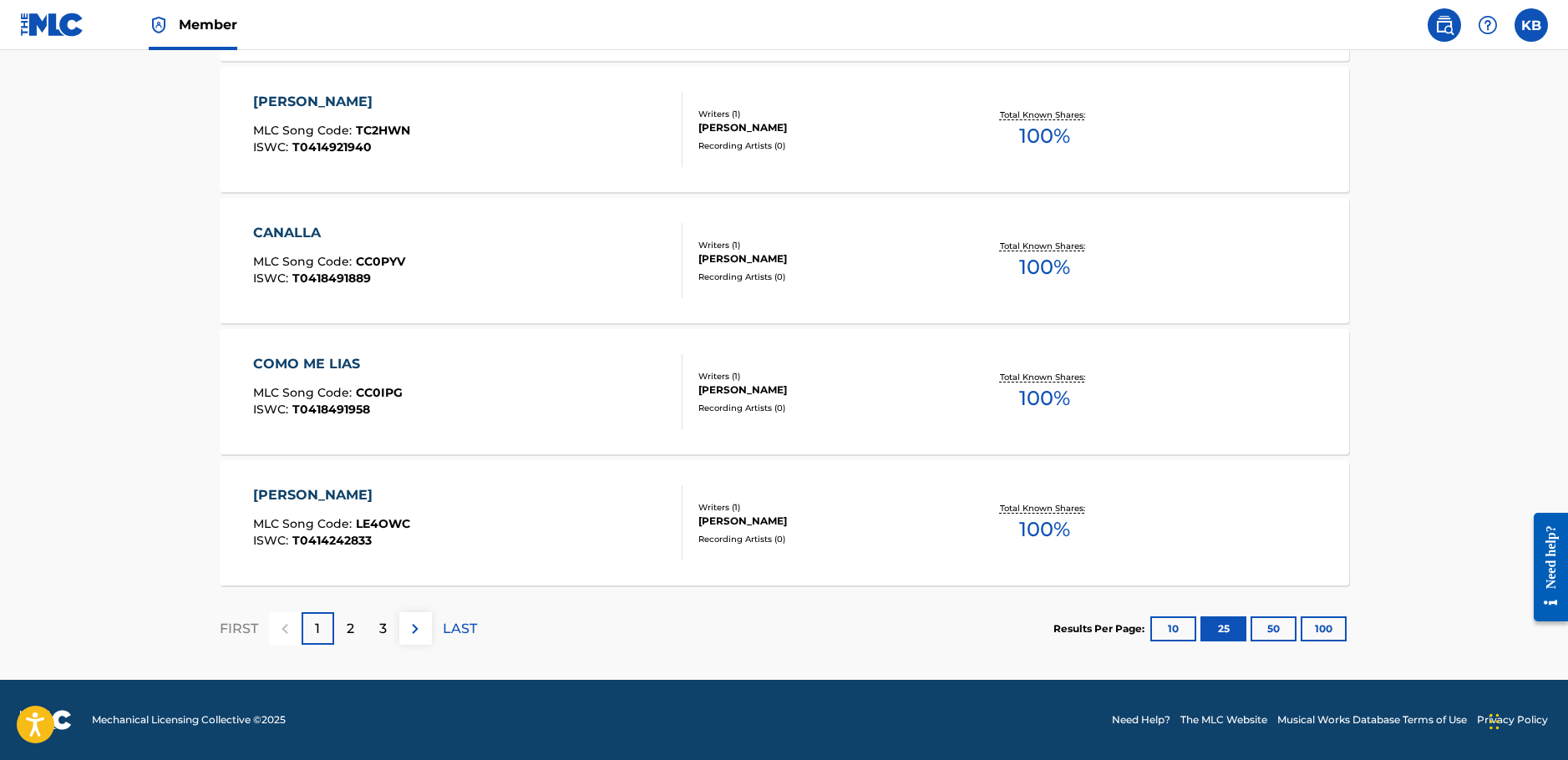
click at [1335, 636] on button "100" at bounding box center [1323, 628] width 46 height 25
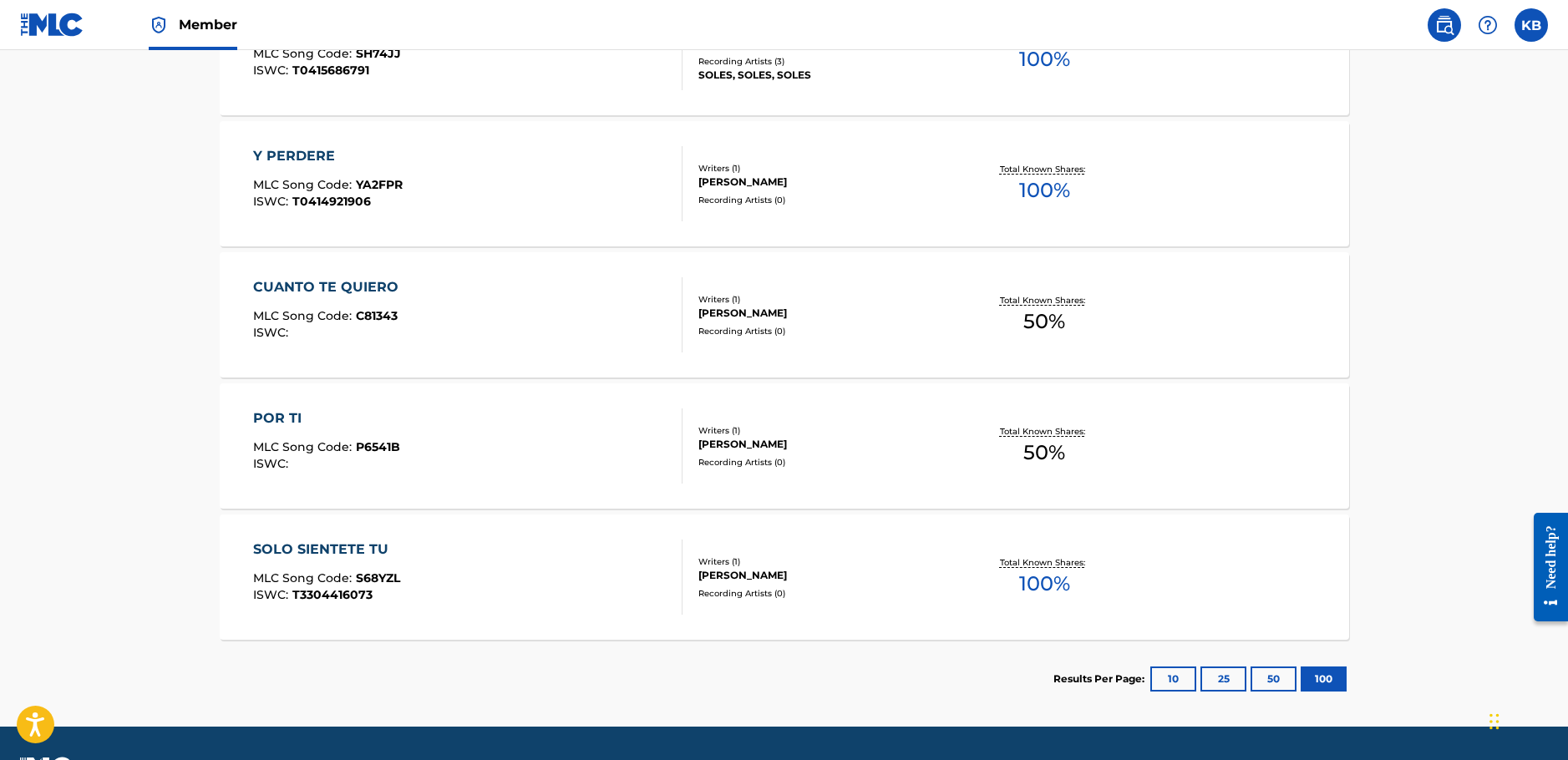
scroll to position [11024, 0]
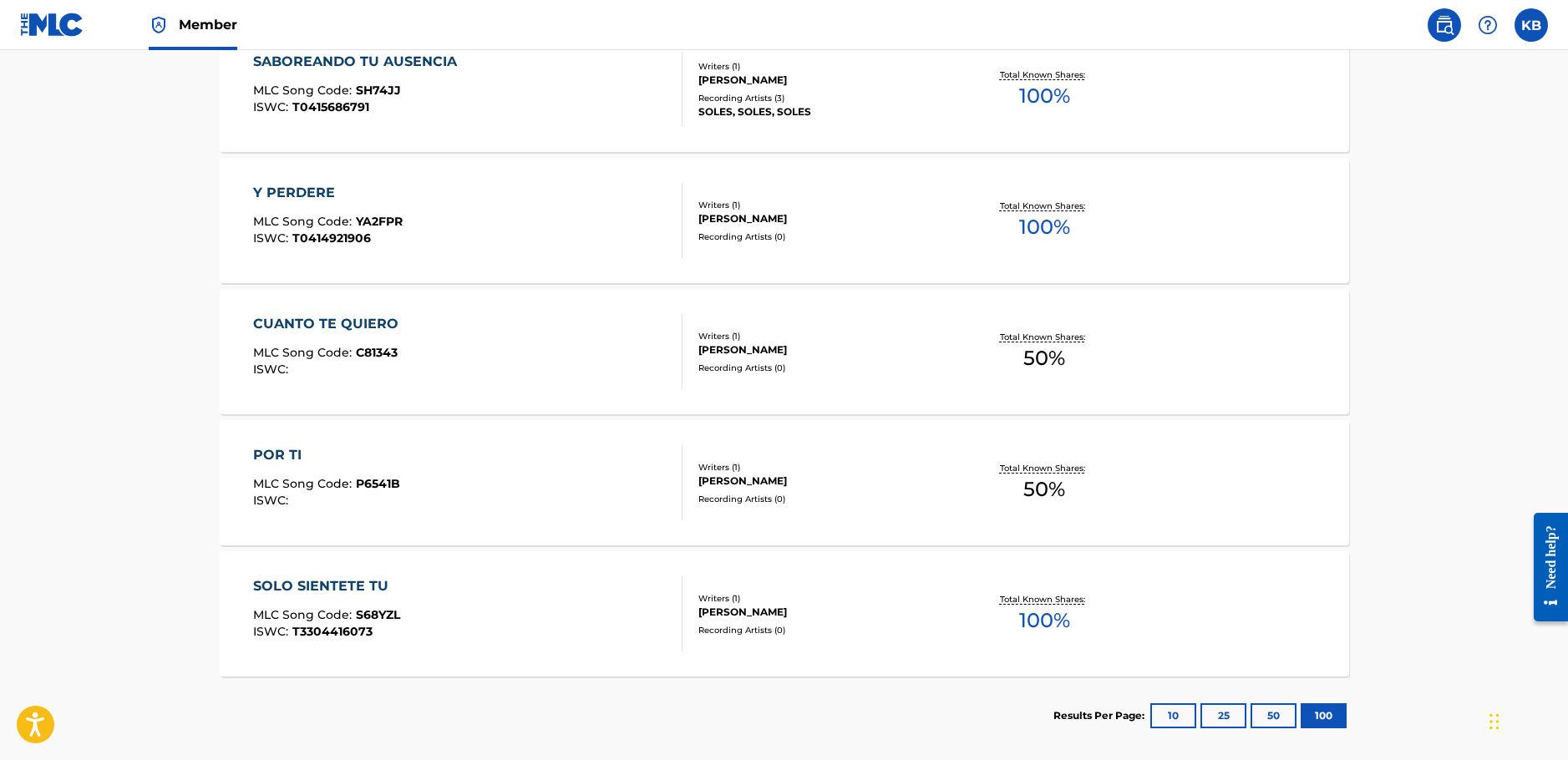
click at [428, 487] on div "POR TI MLC Song Code : P6541B ISWC :" at bounding box center [467, 482] width 429 height 75
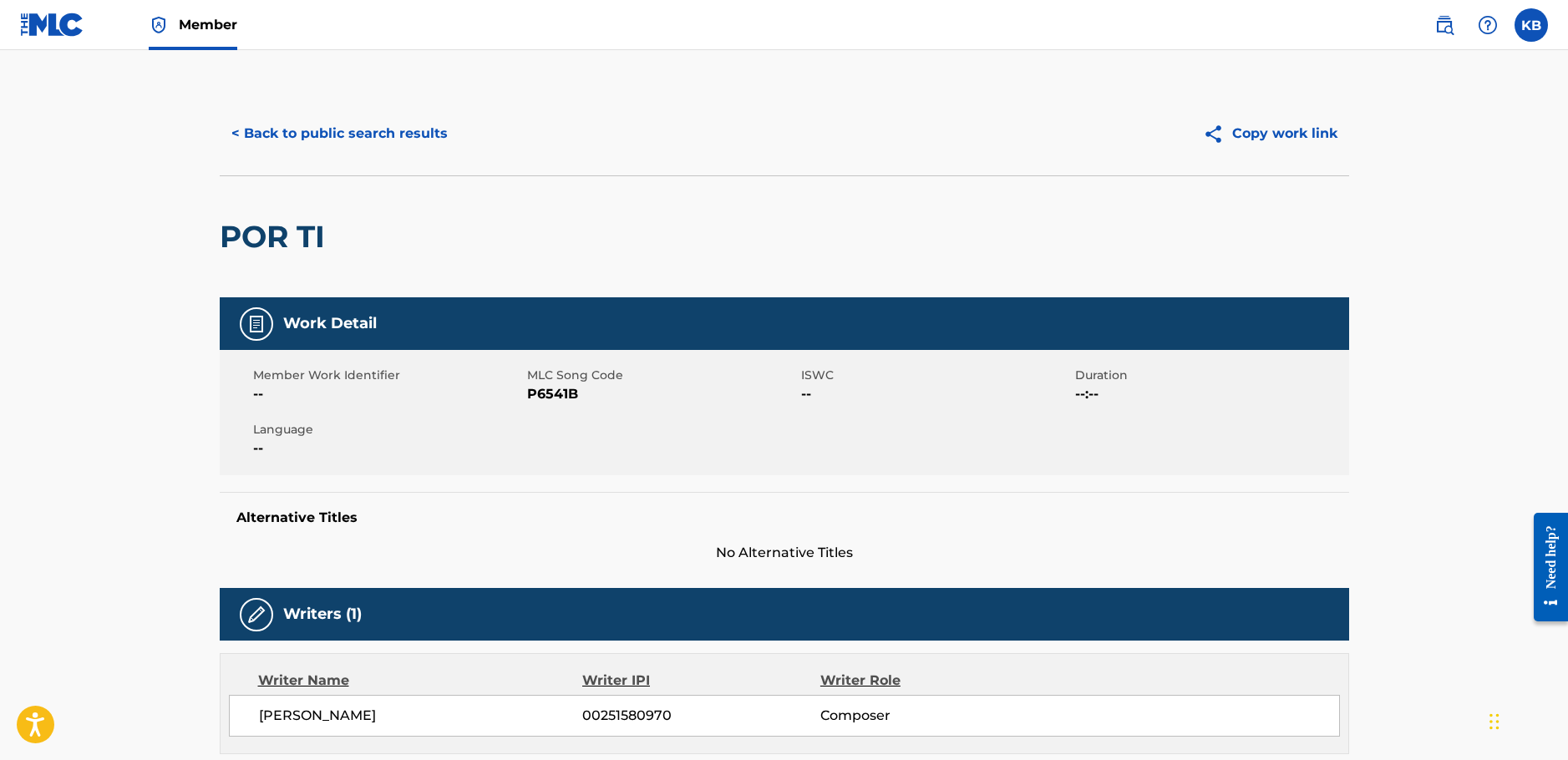
click at [293, 144] on button "< Back to public search results" at bounding box center [340, 134] width 240 height 41
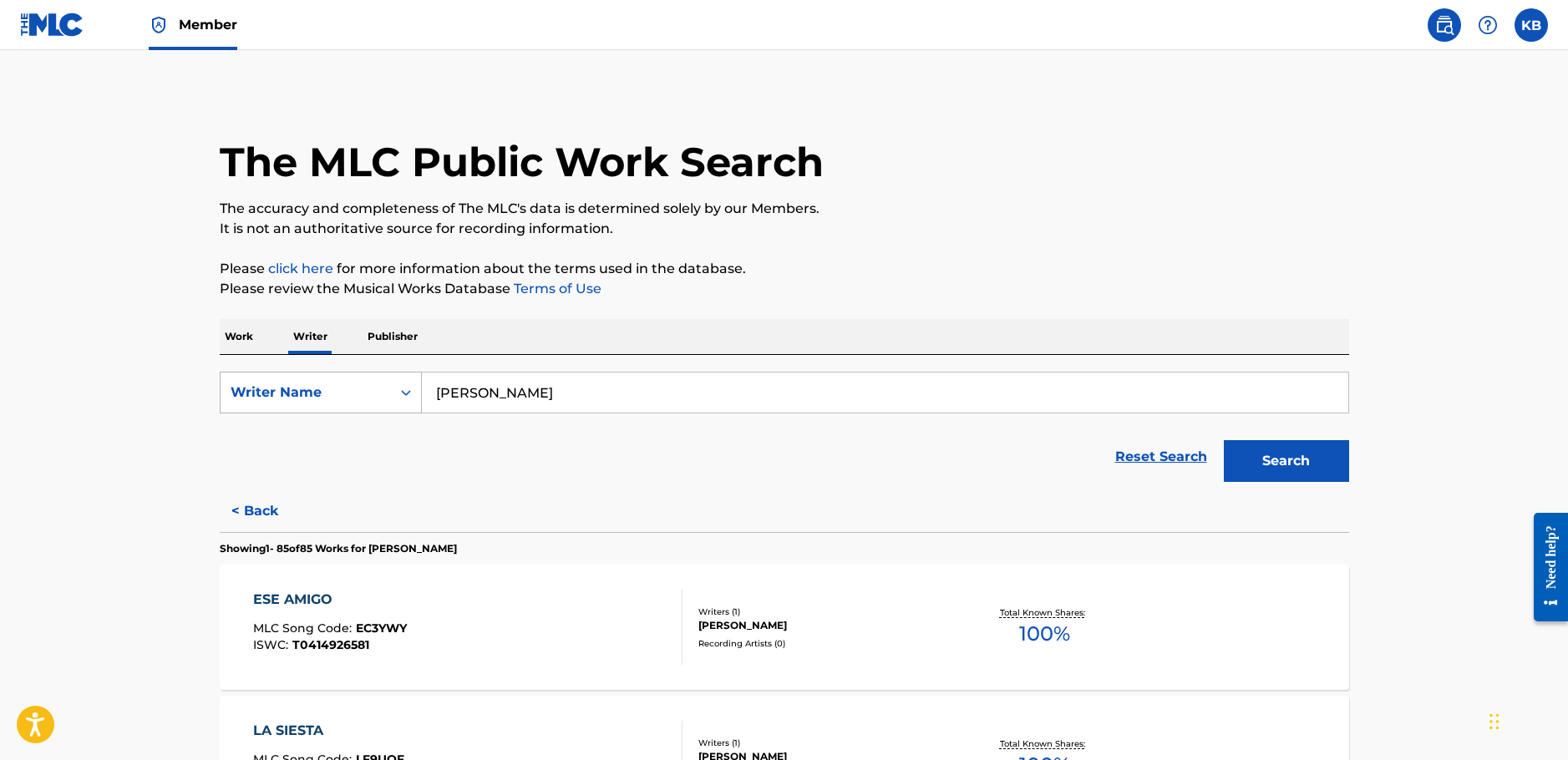
drag, startPoint x: 646, startPoint y: 369, endPoint x: 318, endPoint y: 386, distance: 328.4
click at [318, 386] on div "SearchWithCriteriaafe1b2a9-230a-4d59-b451-a760227f3148 Writer Name santiago var…" at bounding box center [784, 422] width 1129 height 135
drag, startPoint x: 577, startPoint y: 402, endPoint x: 325, endPoint y: 402, distance: 252.0
click at [325, 402] on div "SearchWithCriteriaafe1b2a9-230a-4d59-b451-a760227f3148 Writer Name santiago var…" at bounding box center [784, 393] width 1129 height 41
paste input "Pawel Pieczur"
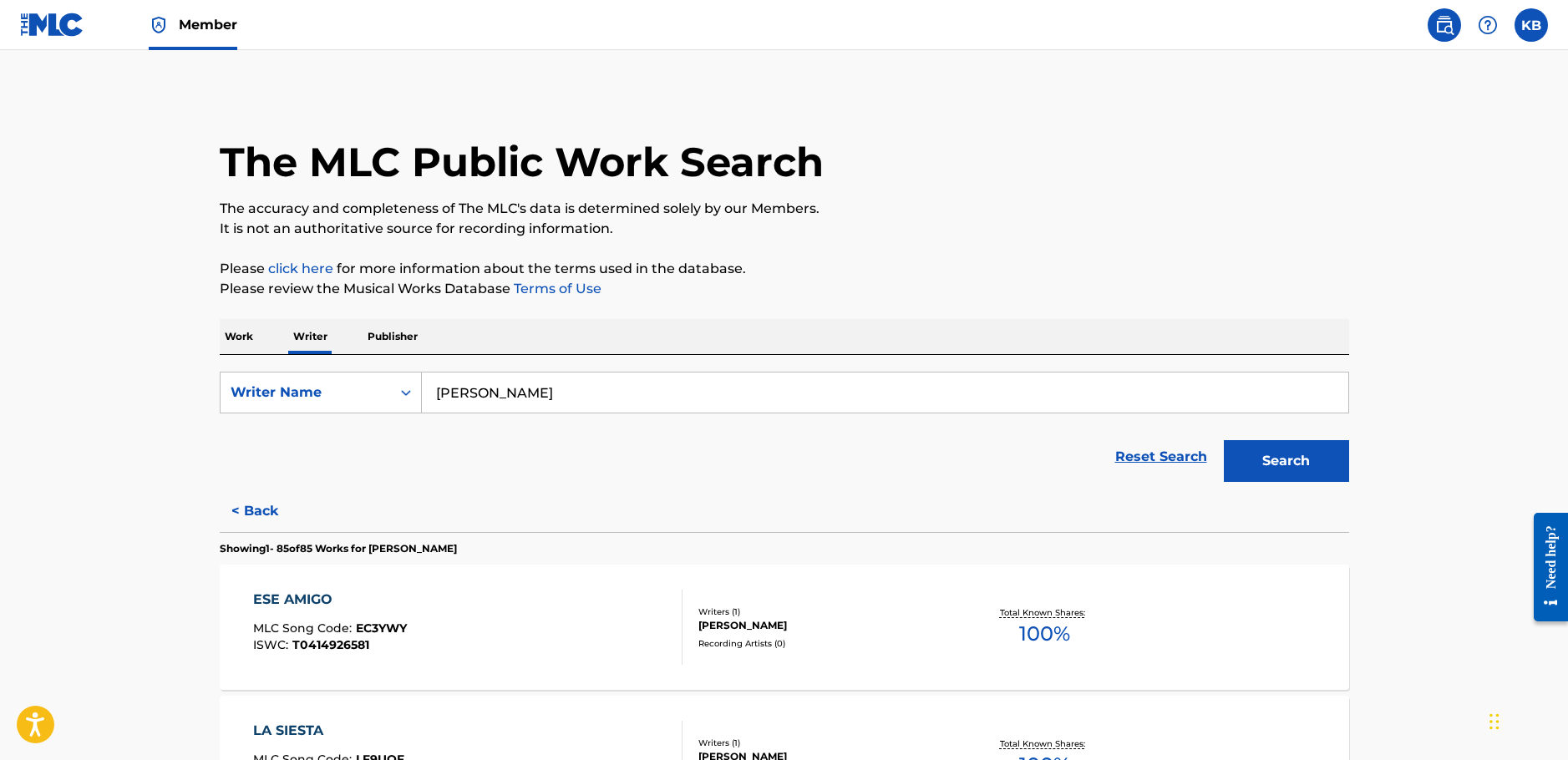
type input "pawel pieczur"
click at [1317, 454] on button "Search" at bounding box center [1286, 461] width 125 height 41
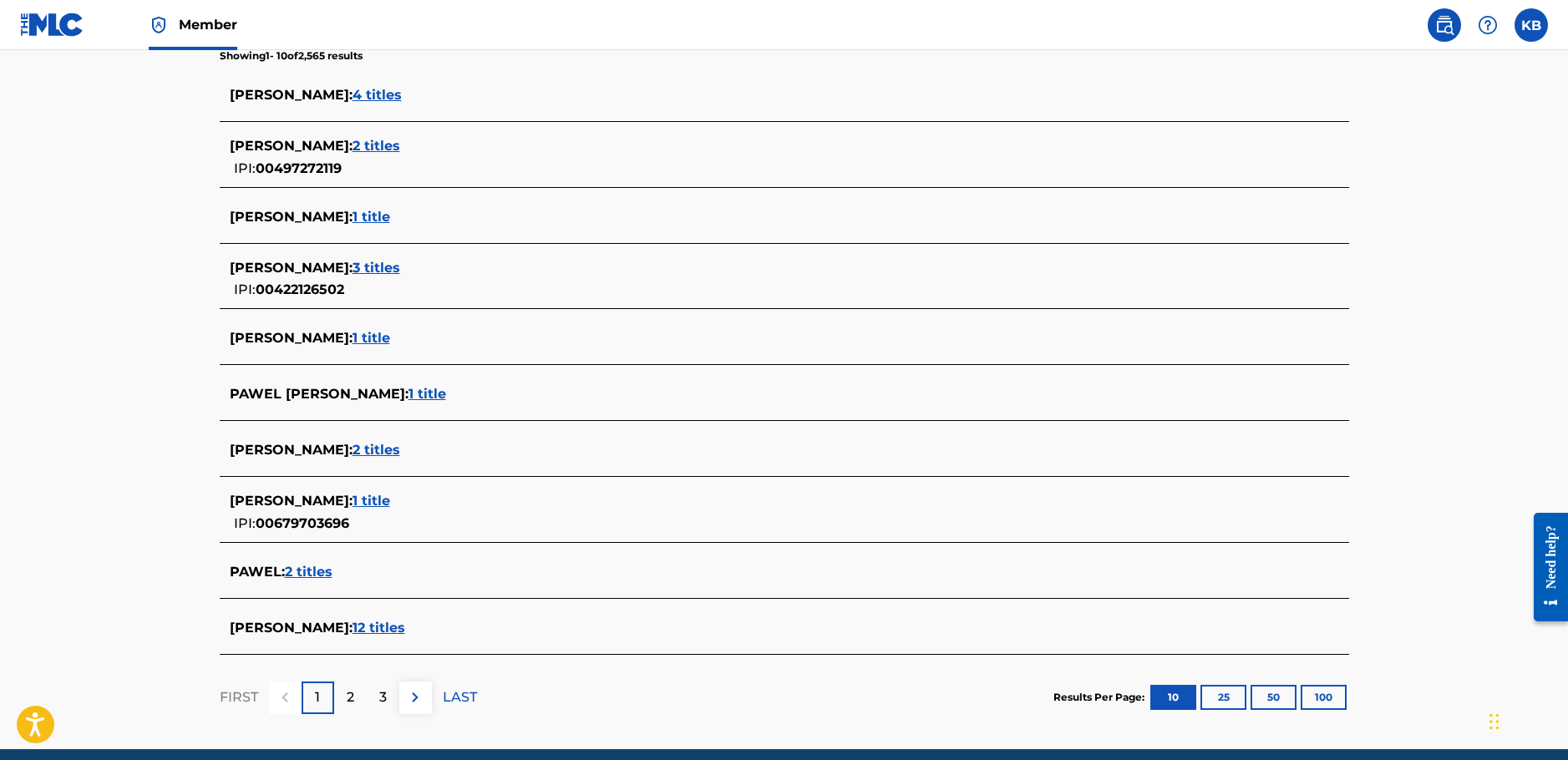
scroll to position [501, 0]
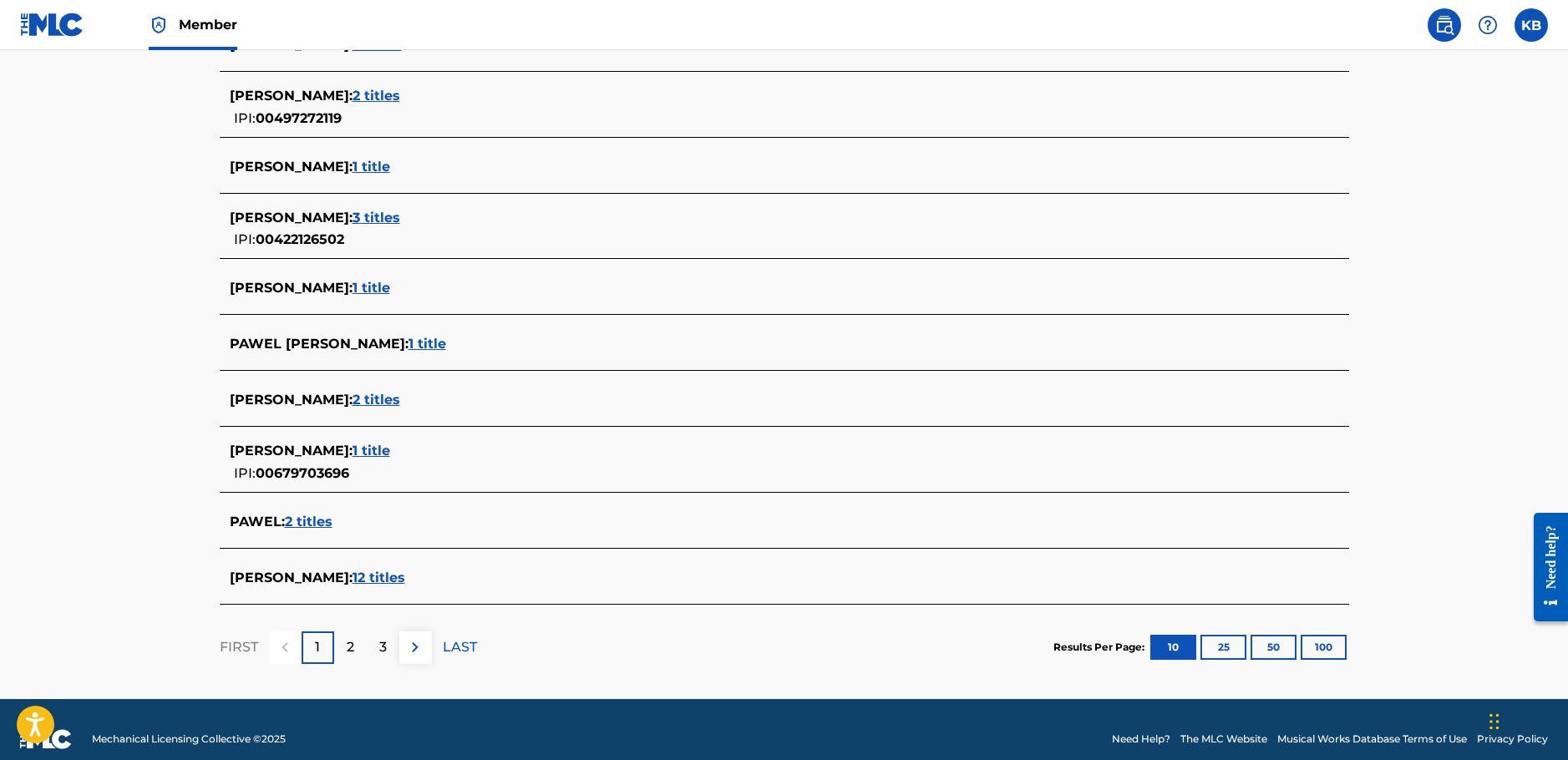
click at [389, 582] on span "12 titles" at bounding box center [378, 577] width 53 height 16
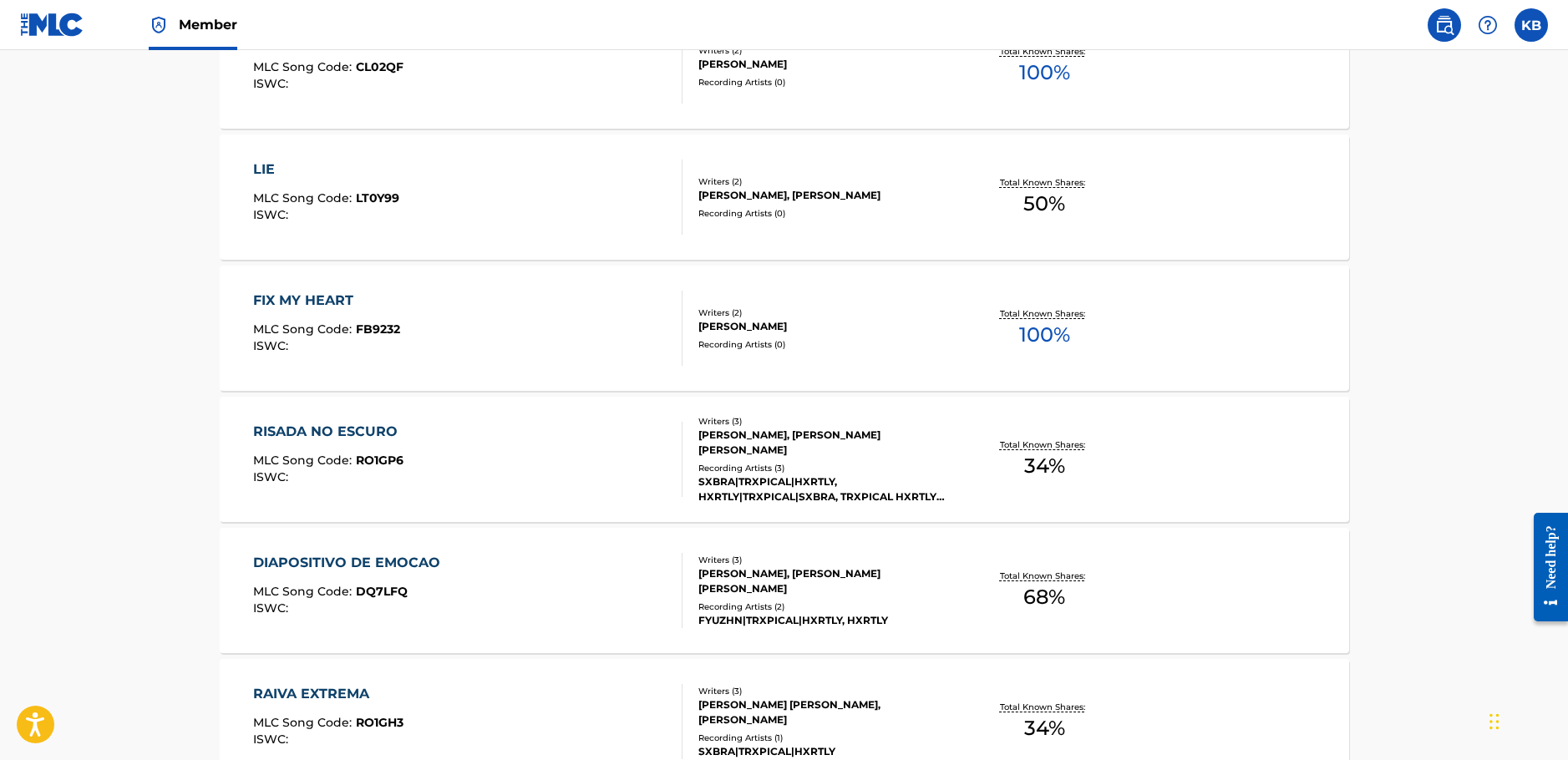
scroll to position [1284, 0]
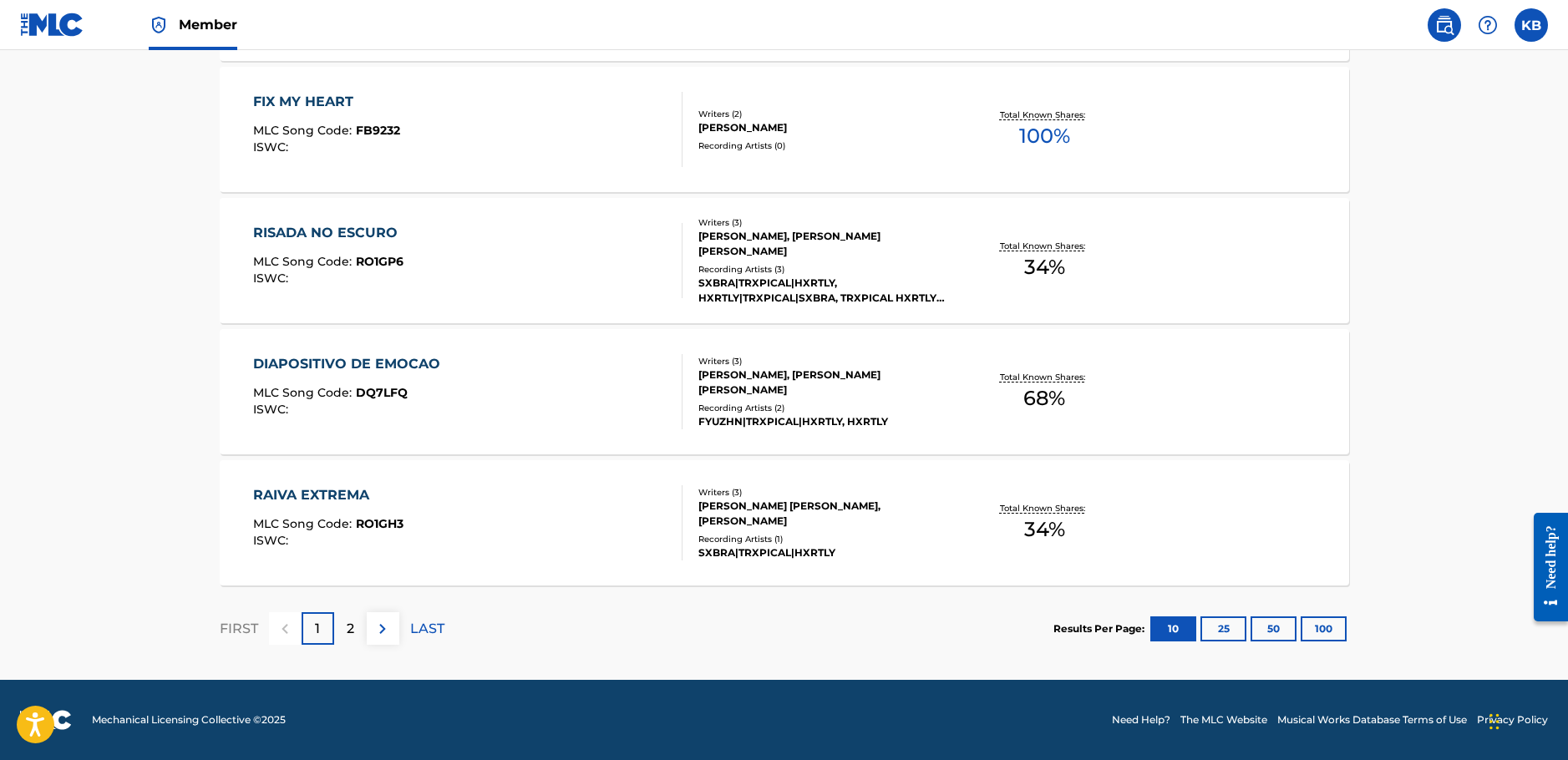
click at [354, 634] on div "2" at bounding box center [350, 628] width 33 height 33
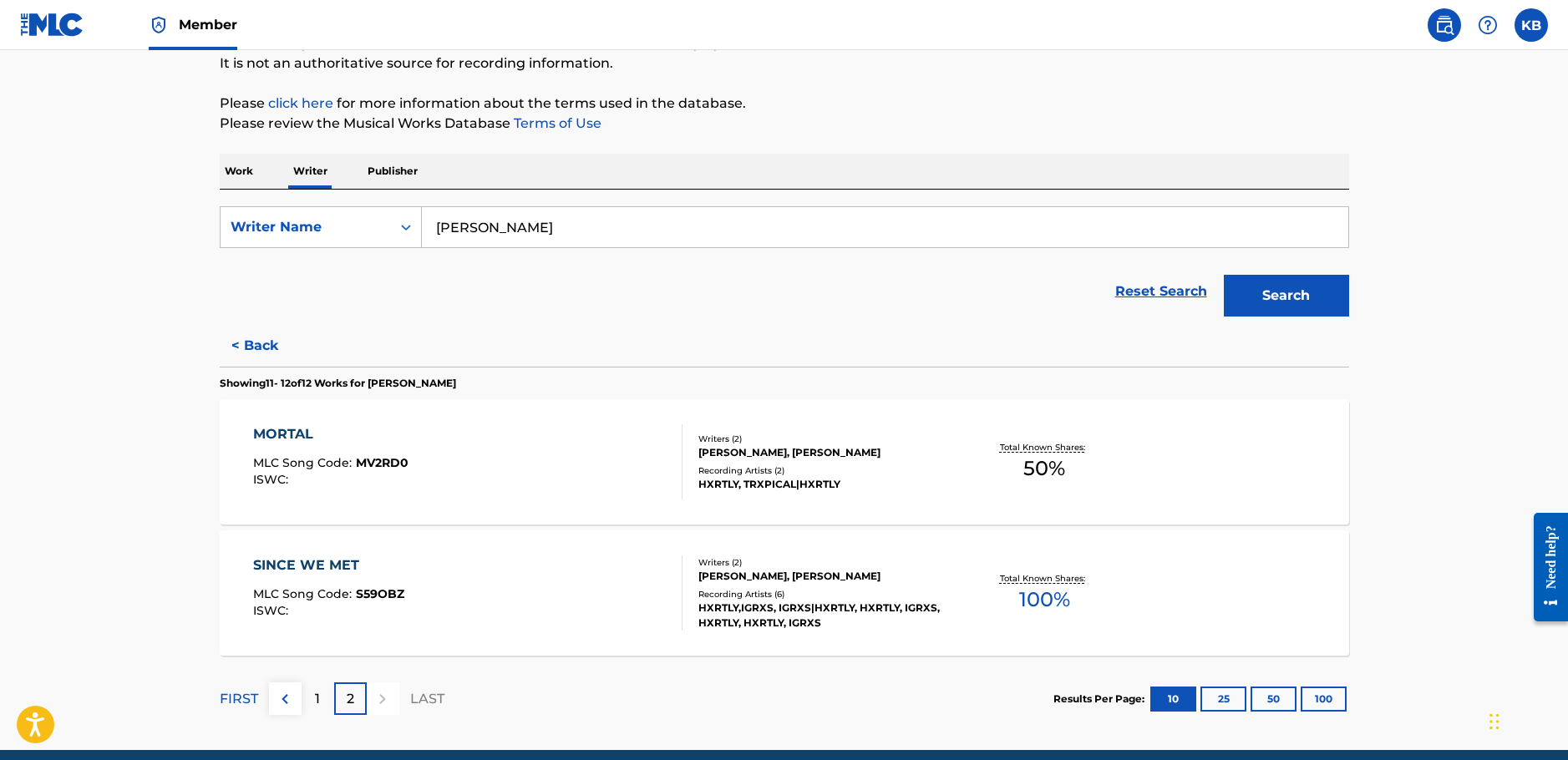
scroll to position [236, 0]
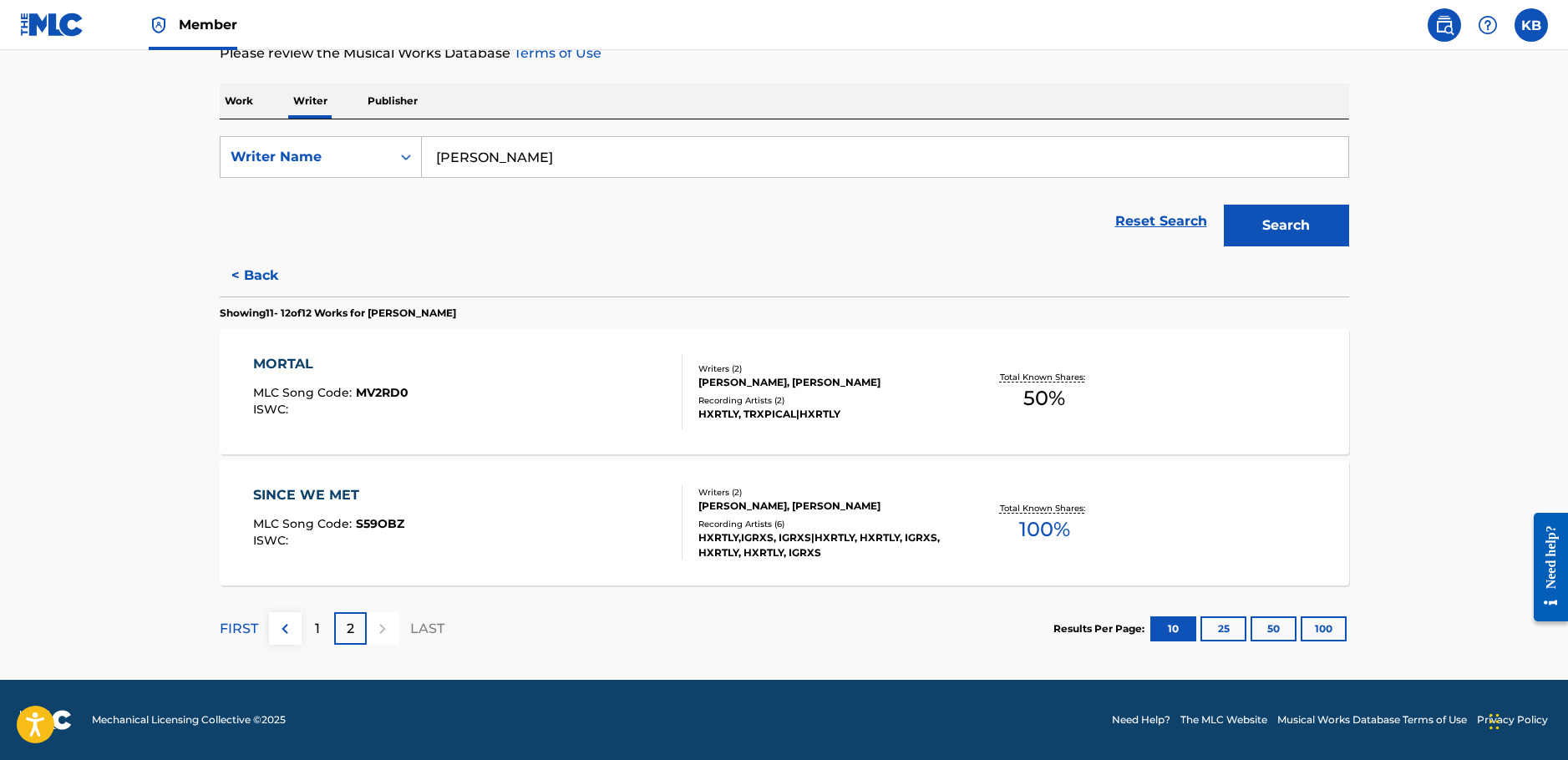
click at [806, 429] on div "MORTAL MLC Song Code : MV2RD0 ISWC : Writers ( 2 ) PAWEL PIECZUR, CHRISTOFFER A…" at bounding box center [784, 391] width 1129 height 125
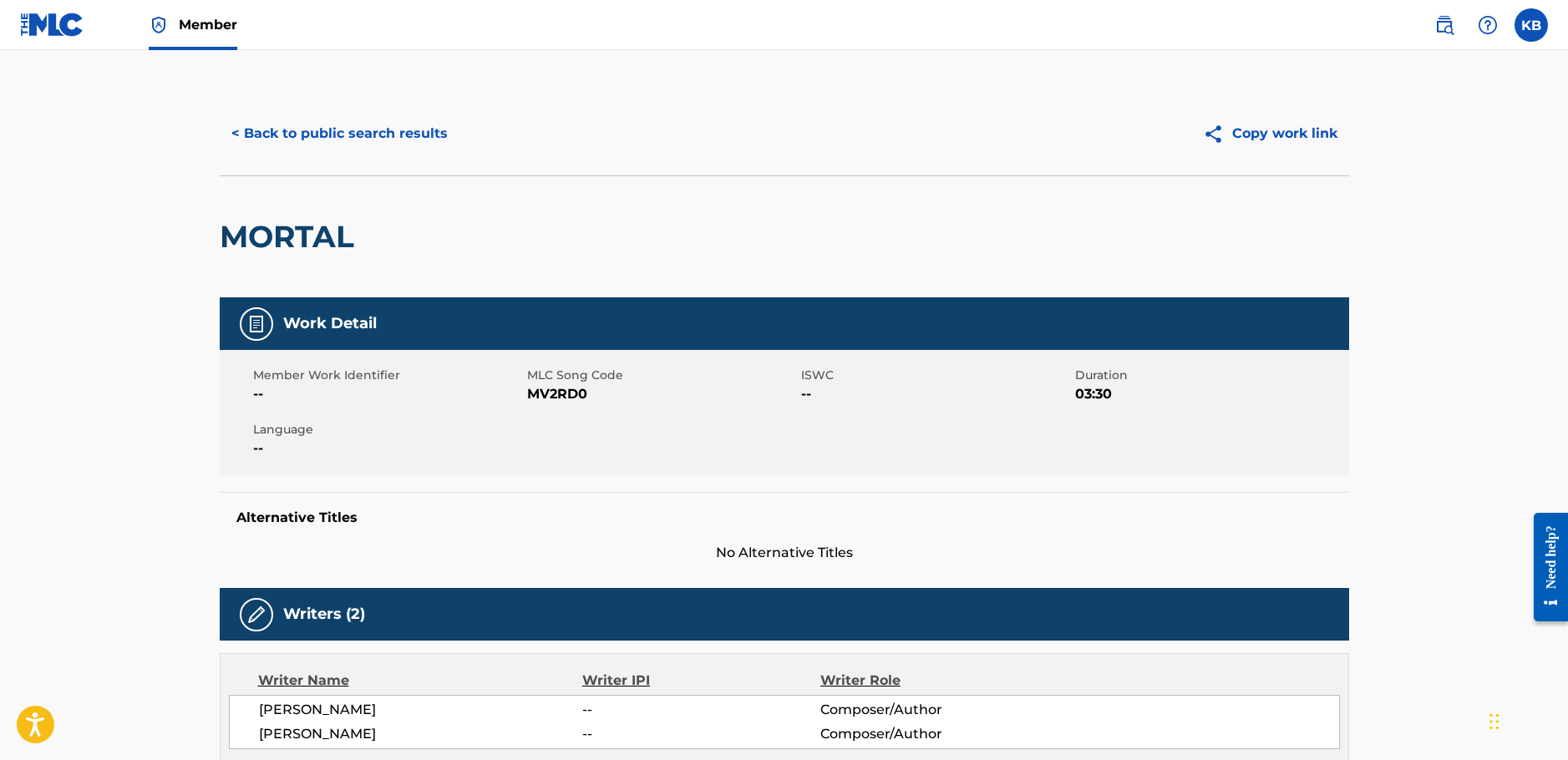
click at [407, 138] on button "< Back to public search results" at bounding box center [340, 134] width 240 height 41
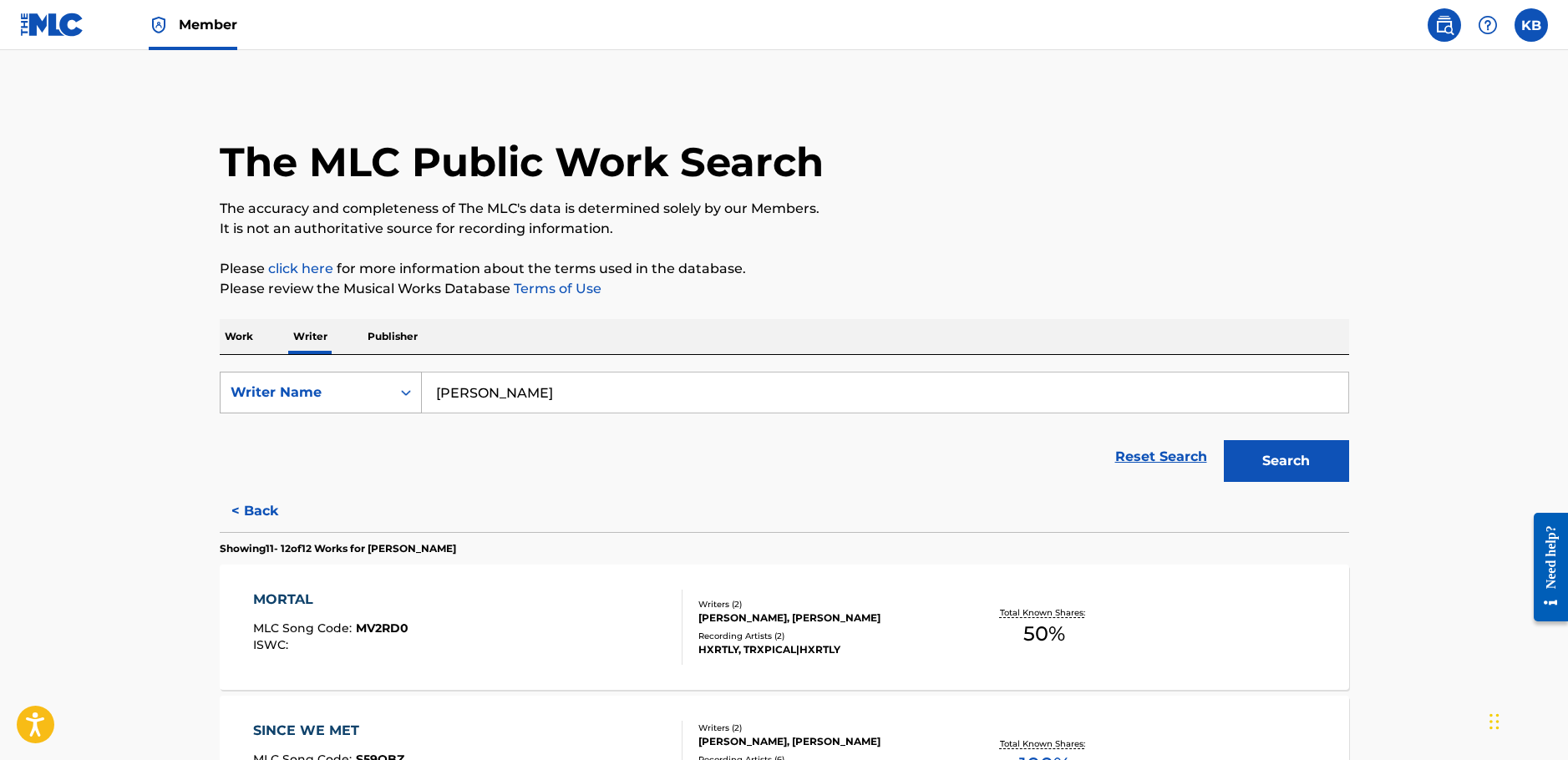
drag, startPoint x: 596, startPoint y: 377, endPoint x: 360, endPoint y: 378, distance: 236.0
click at [360, 378] on div "SearchWithCriteriaafe1b2a9-230a-4d59-b451-a760227f3148 Writer Name pawel pieczur" at bounding box center [784, 393] width 1129 height 41
paste input "Aldin Džolota"
click at [1224, 440] on button "Search" at bounding box center [1286, 461] width 125 height 41
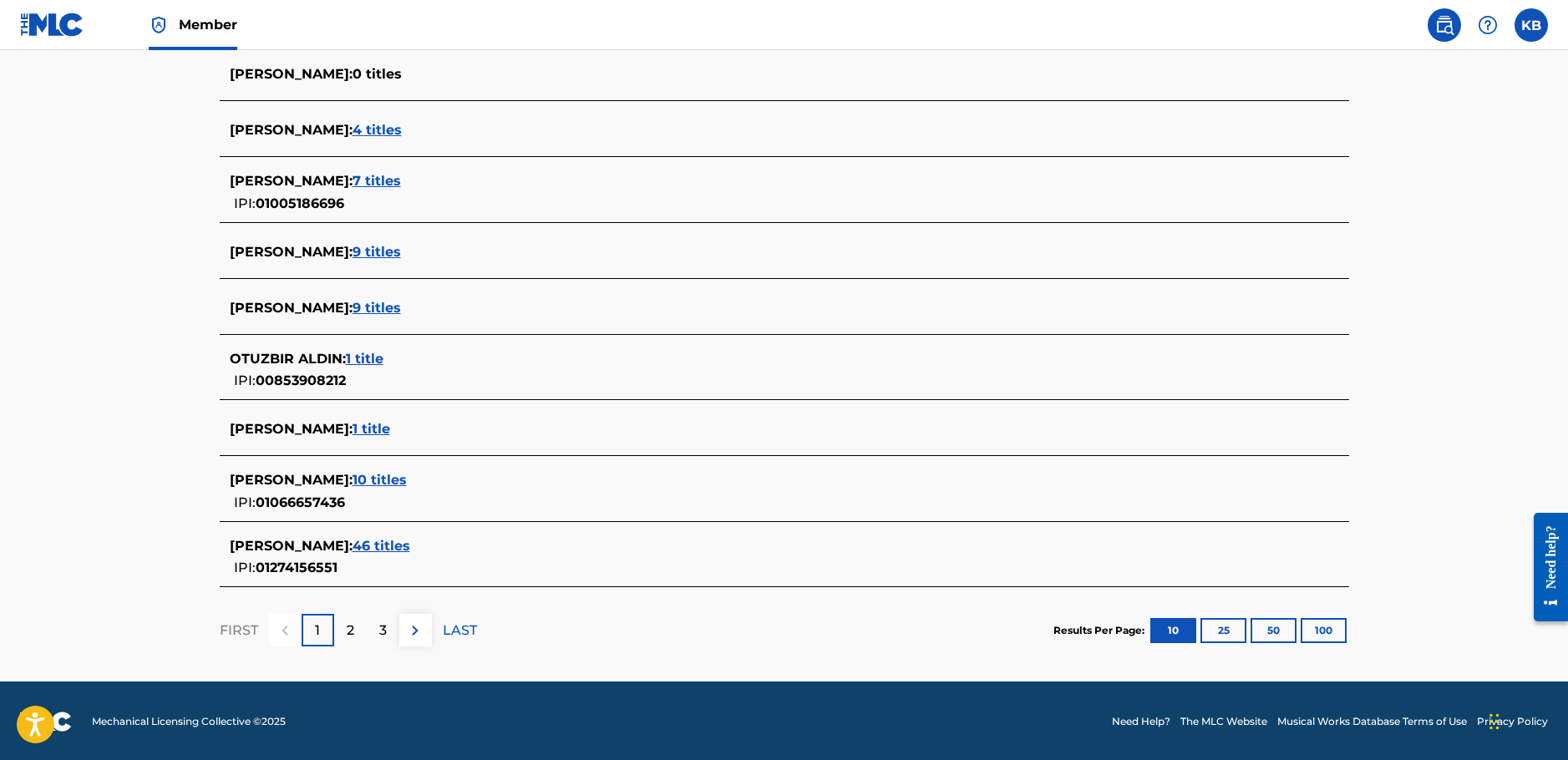
scroll to position [530, 0]
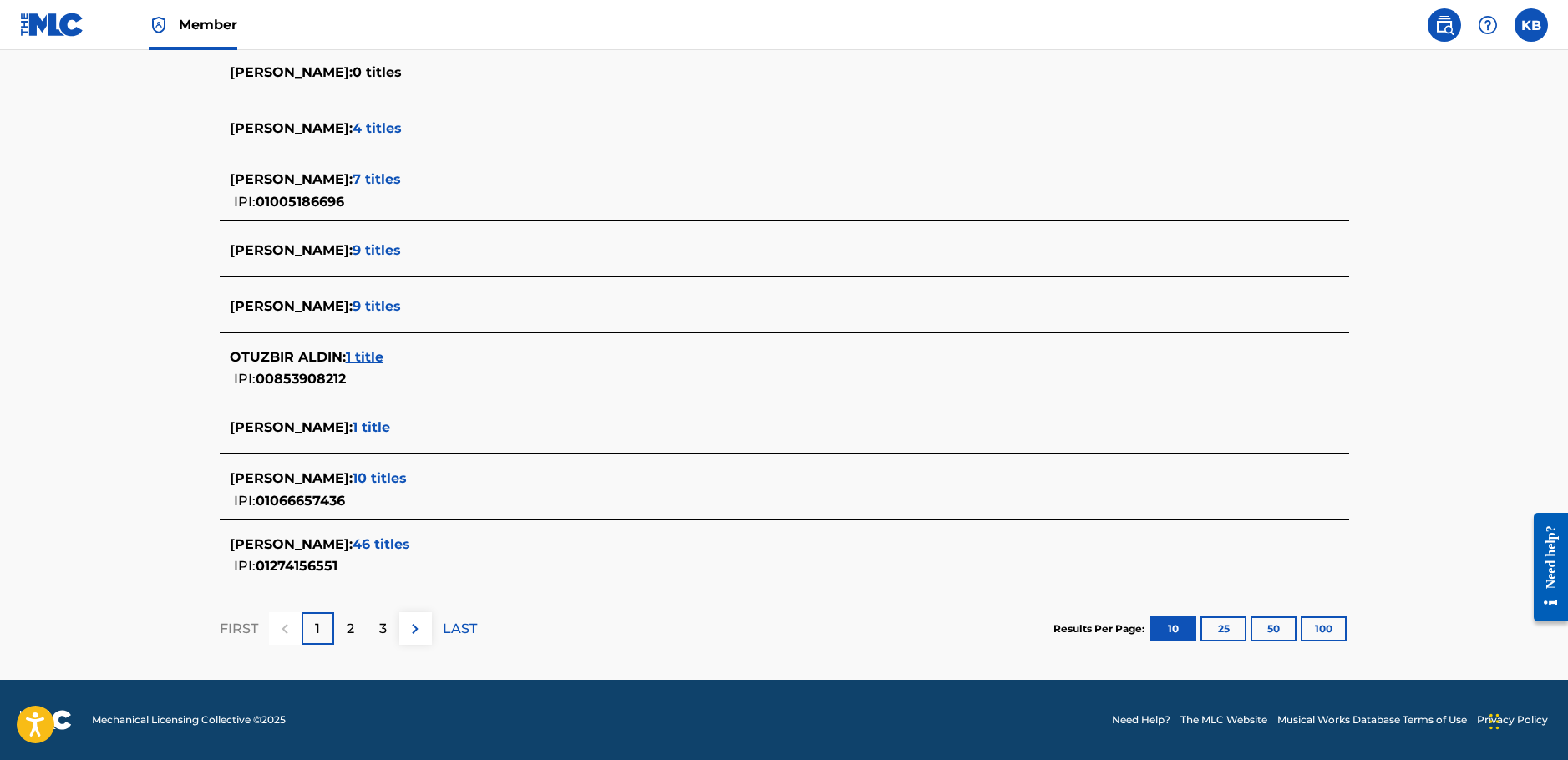
click at [1317, 630] on button "100" at bounding box center [1323, 628] width 46 height 25
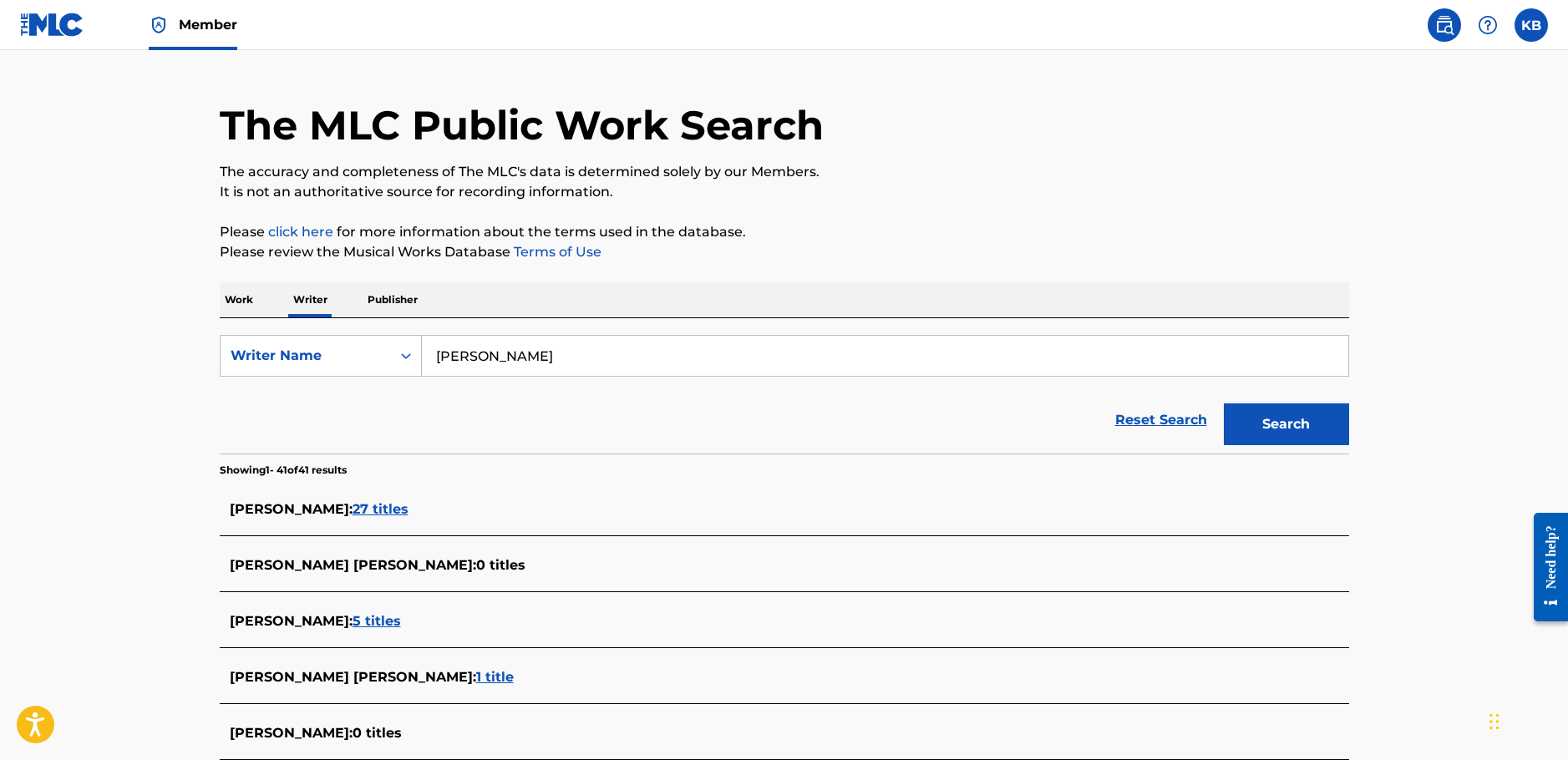
scroll to position [0, 0]
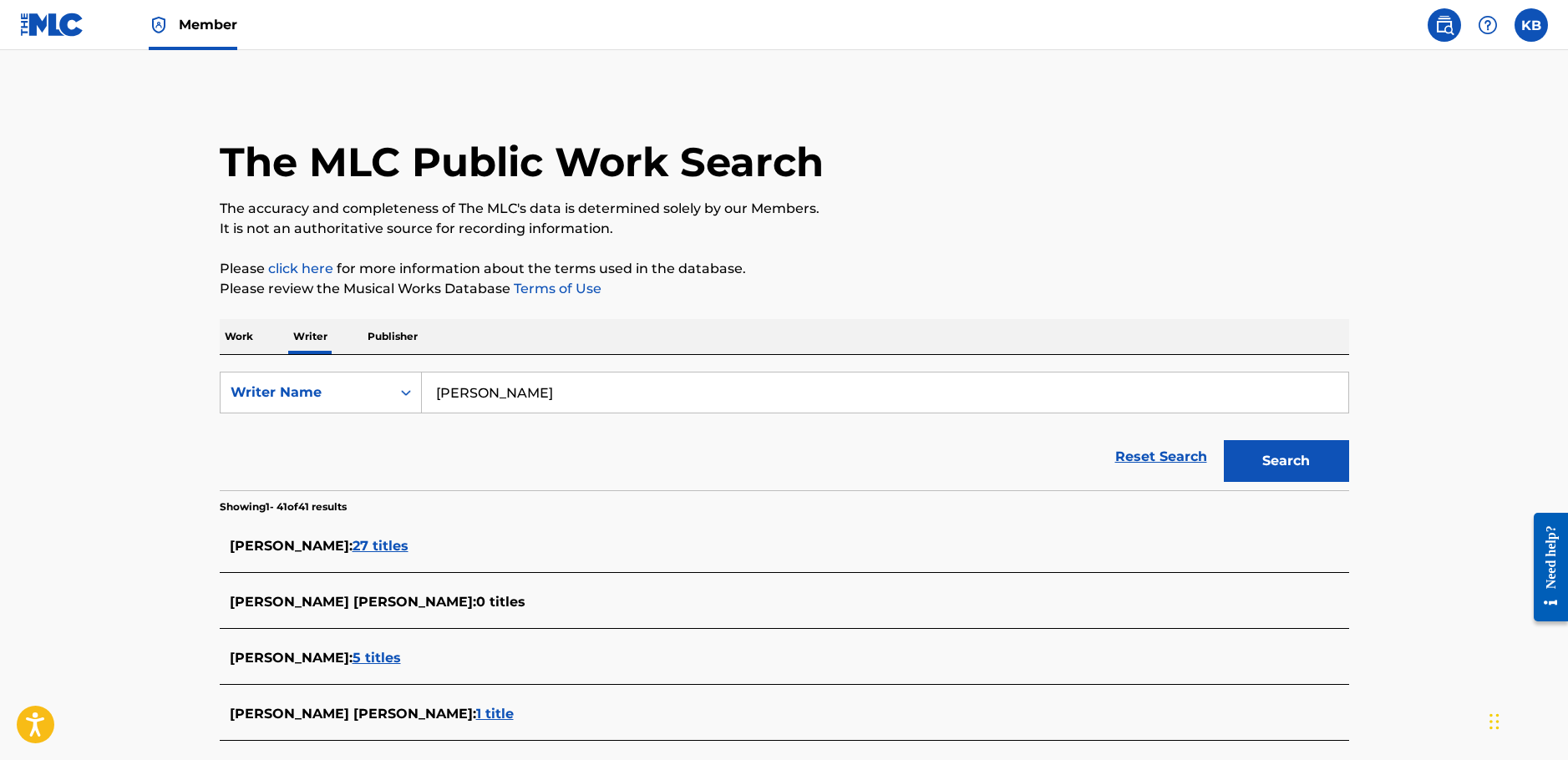
drag, startPoint x: 610, startPoint y: 400, endPoint x: 239, endPoint y: 364, distance: 372.7
click at [251, 373] on div "SearchWithCriteriaafe1b2a9-230a-4d59-b451-a760227f3148 Writer Name Aldin Džolota" at bounding box center [784, 393] width 1129 height 41
paste input "Brandon Ellon Denton"
type input "brandon ellon denton"
click at [1312, 465] on button "Search" at bounding box center [1286, 461] width 125 height 41
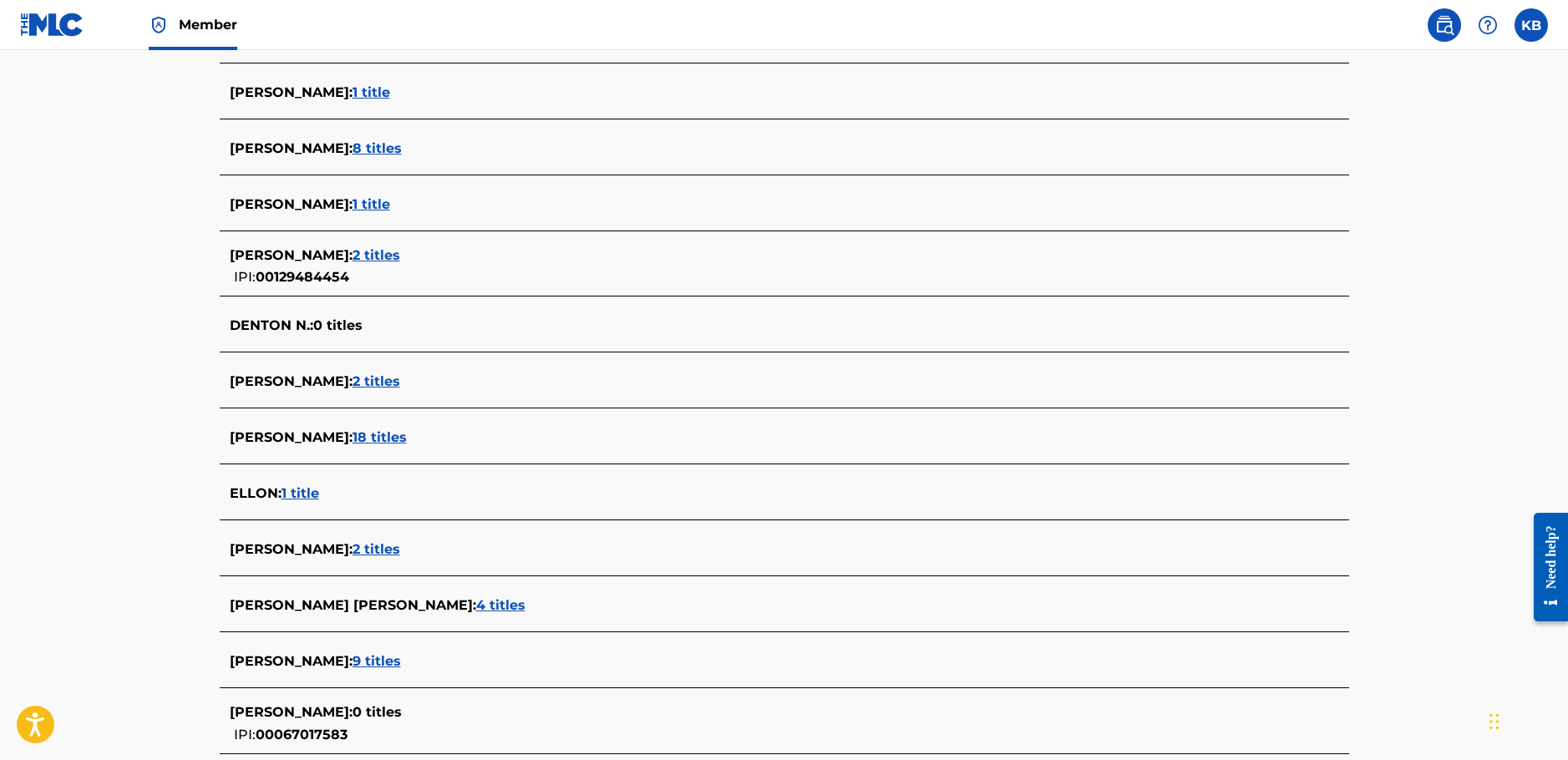
scroll to position [4842, 0]
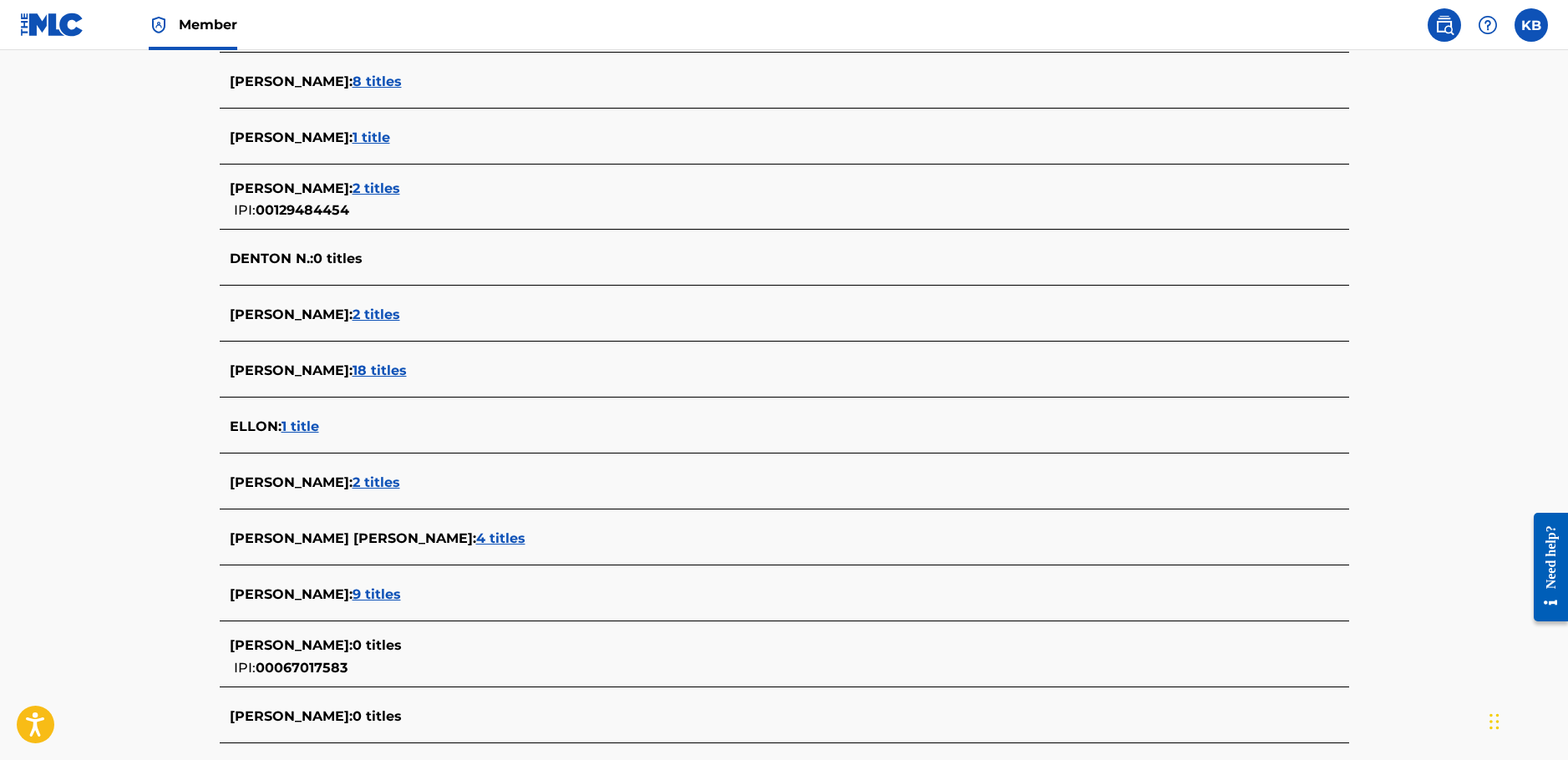
click at [476, 534] on span "4 titles" at bounding box center [501, 538] width 49 height 16
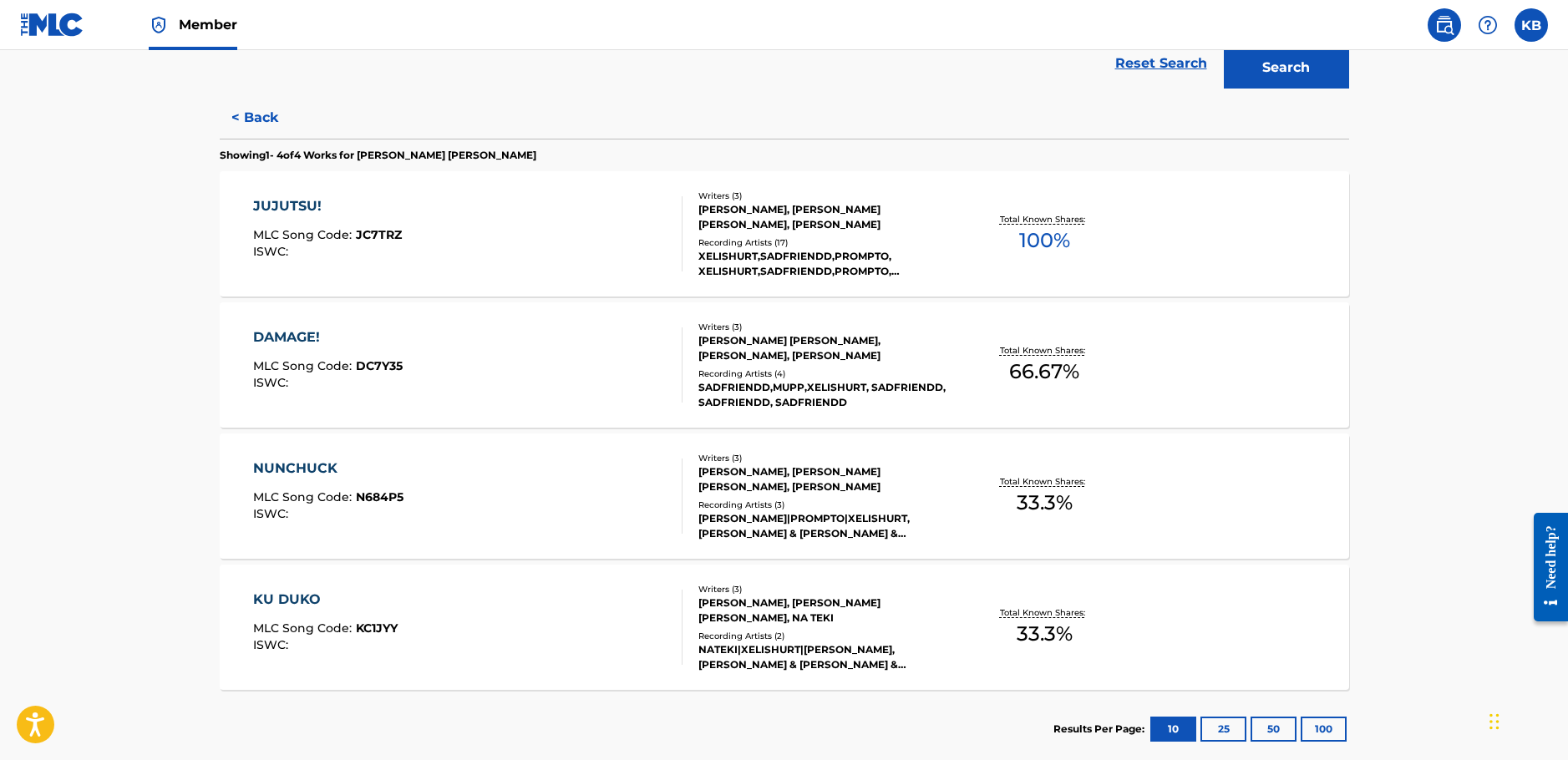
scroll to position [406, 0]
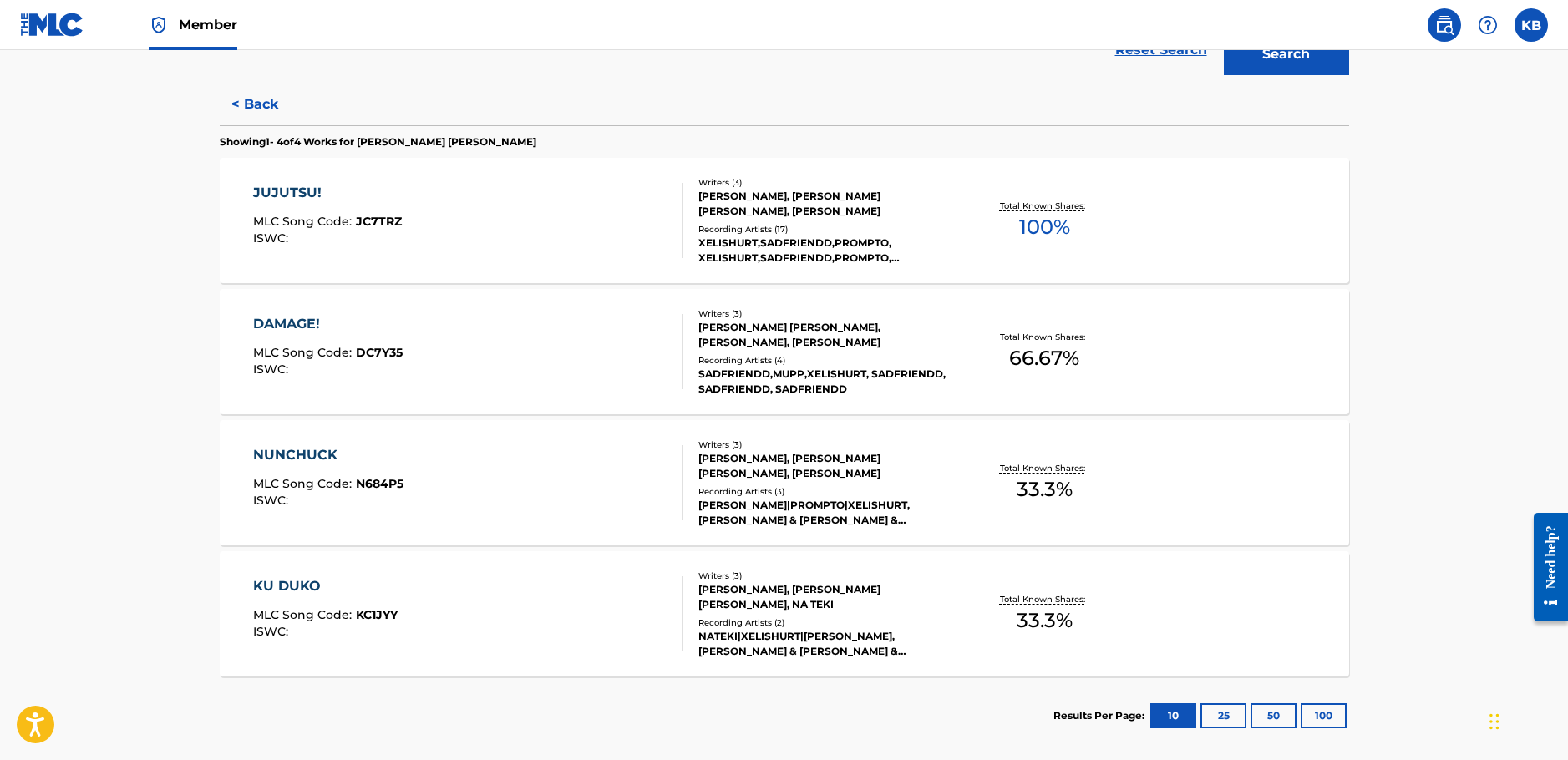
click at [582, 223] on div "JUJUTSU! MLC Song Code : JC7TRZ ISWC :" at bounding box center [467, 220] width 429 height 75
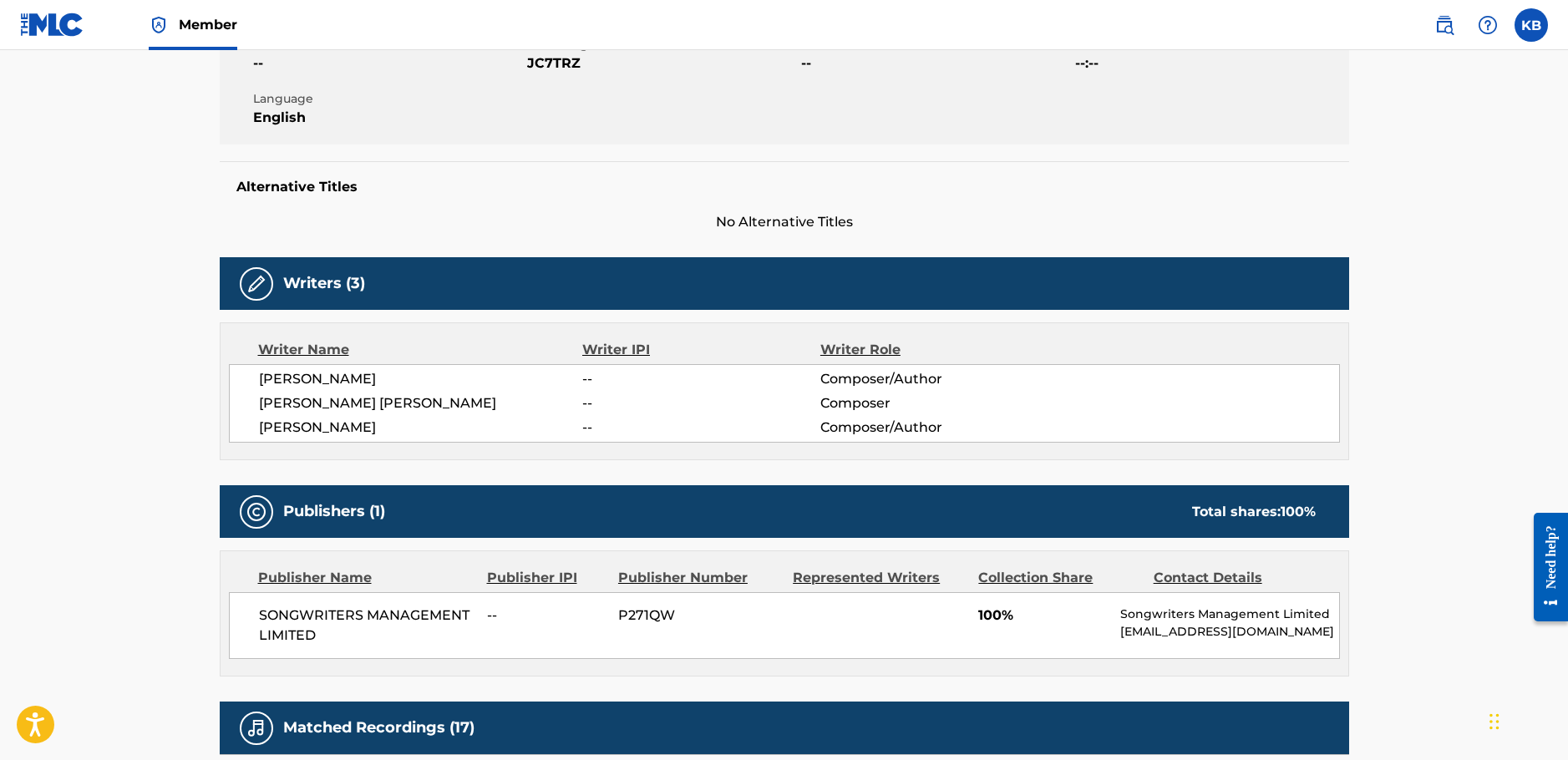
scroll to position [501, 0]
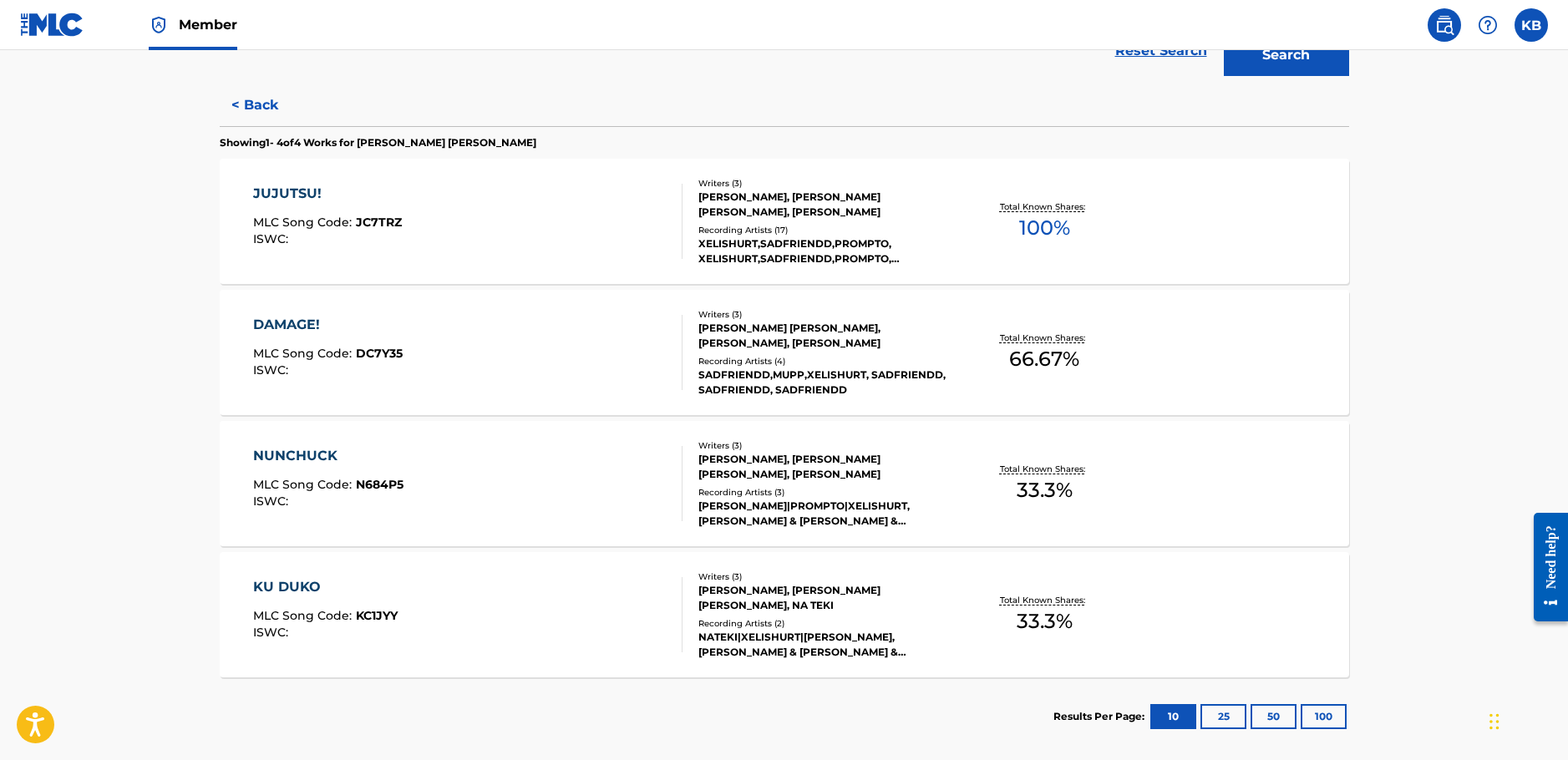
scroll to position [490, 0]
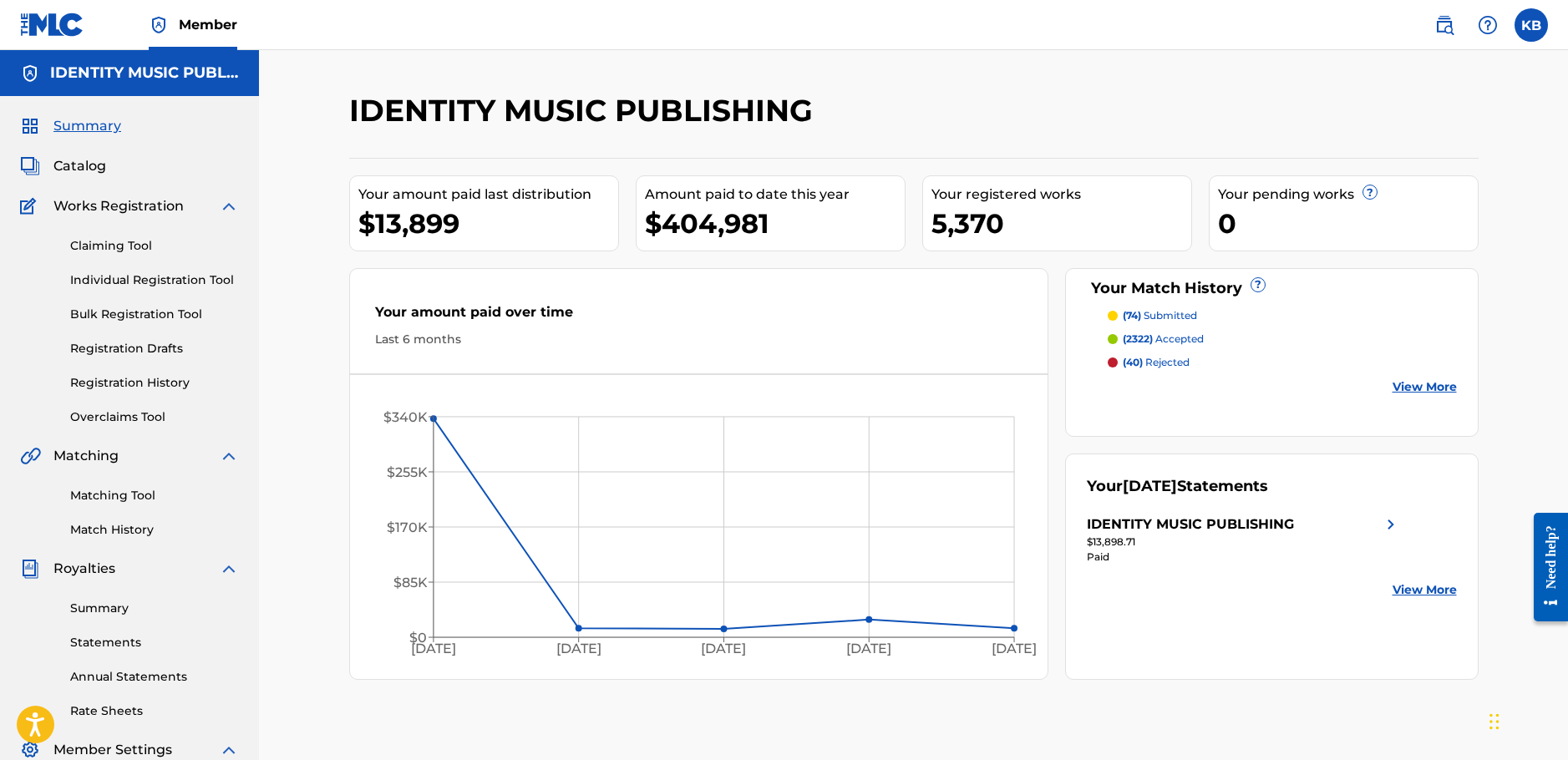
click at [1443, 26] on img at bounding box center [1444, 24] width 20 height 20
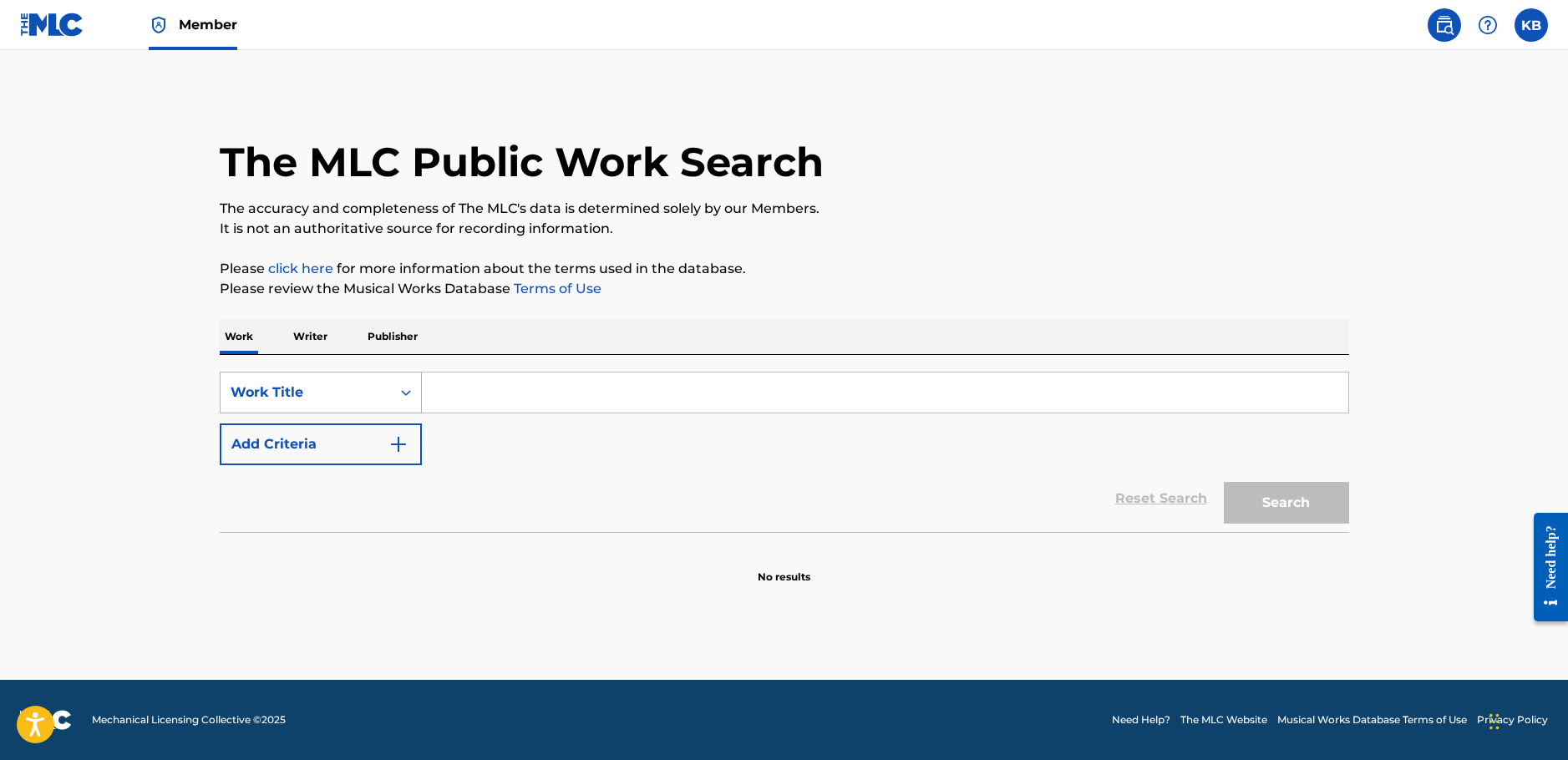
click at [365, 393] on div "Work Title" at bounding box center [305, 392] width 150 height 20
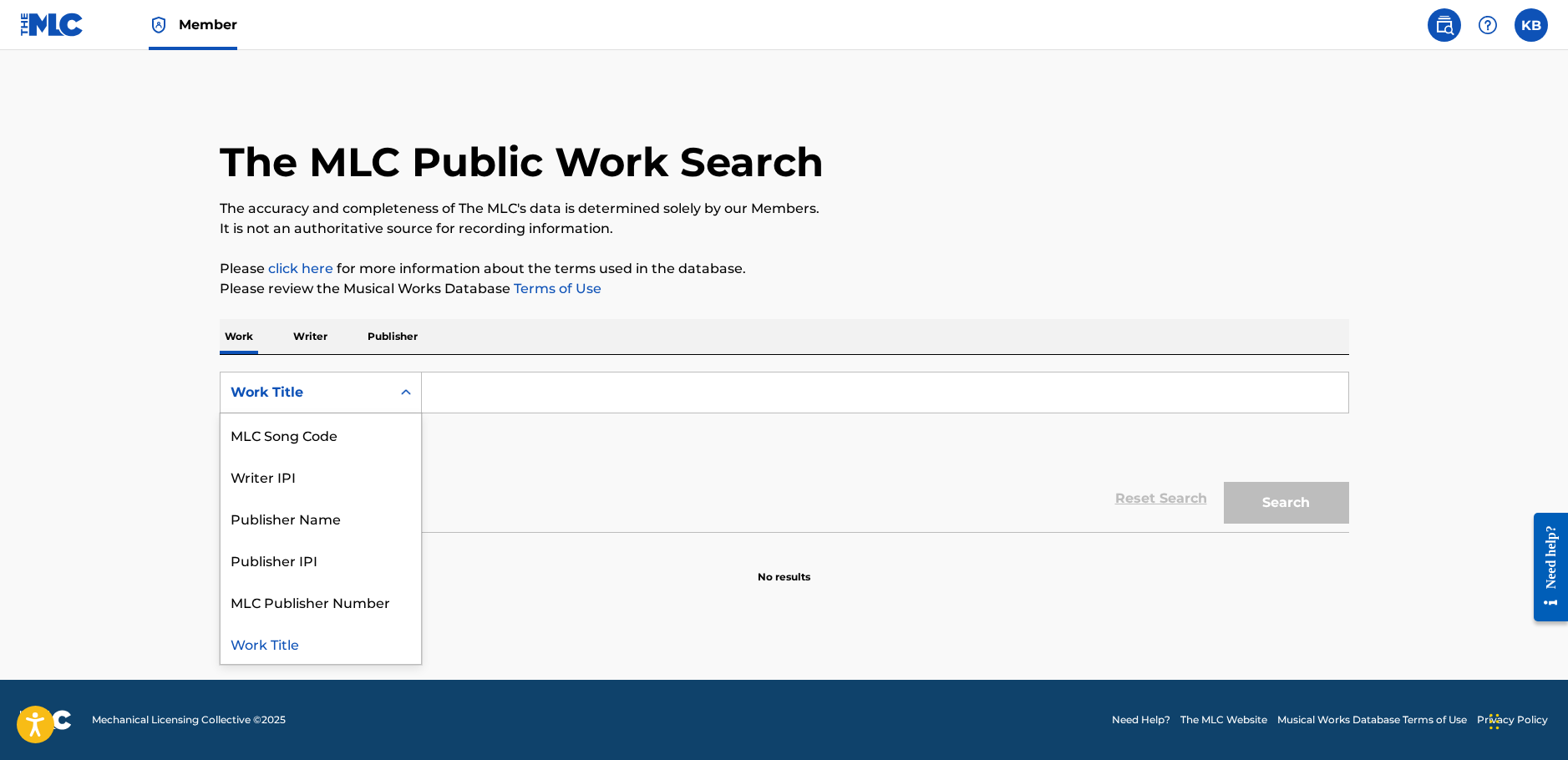
click at [328, 337] on p "Writer" at bounding box center [310, 336] width 44 height 35
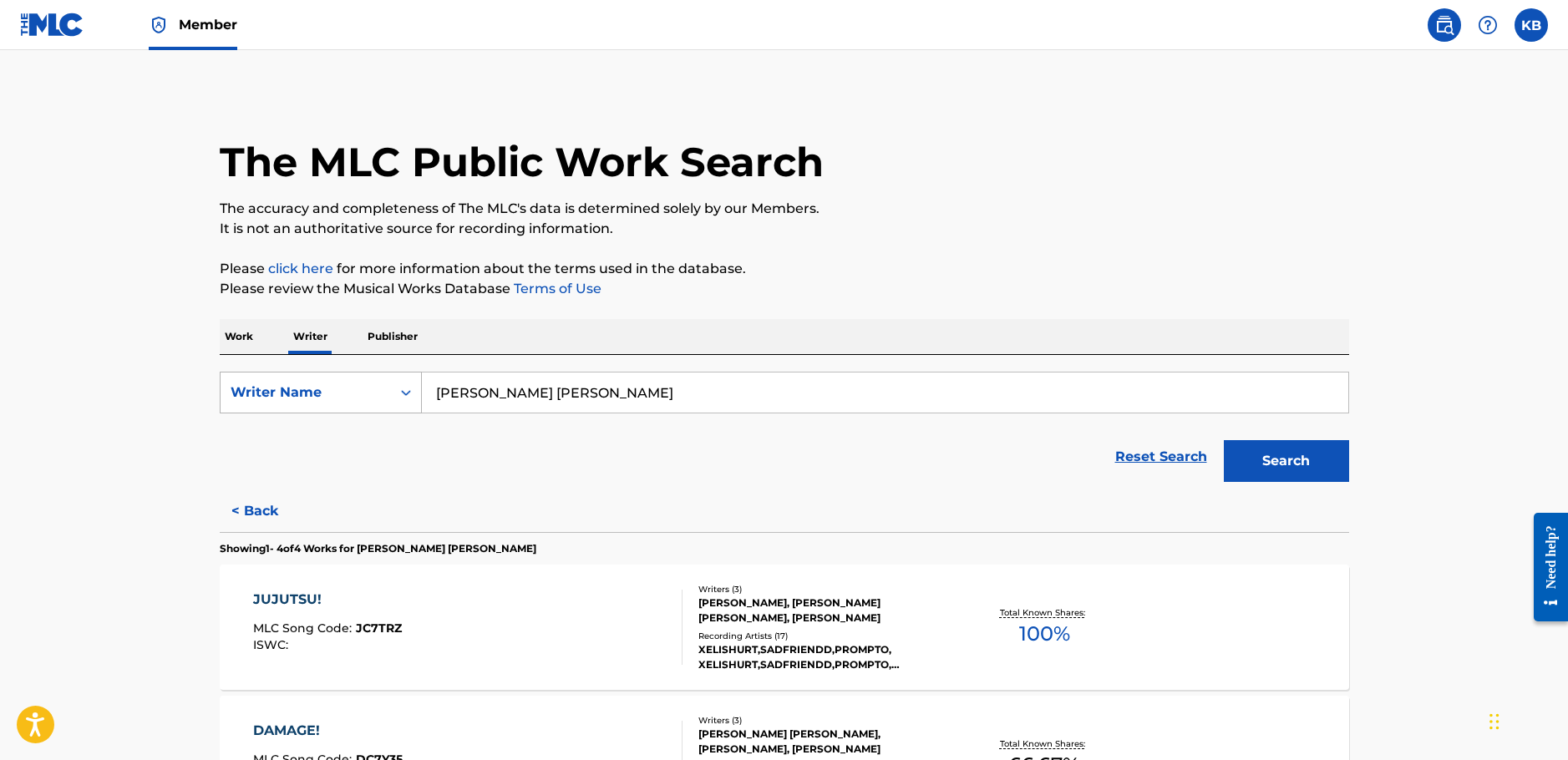
click at [329, 404] on div "Writer Name" at bounding box center [305, 392] width 170 height 32
click at [317, 435] on div "Writer IPI" at bounding box center [321, 434] width 200 height 41
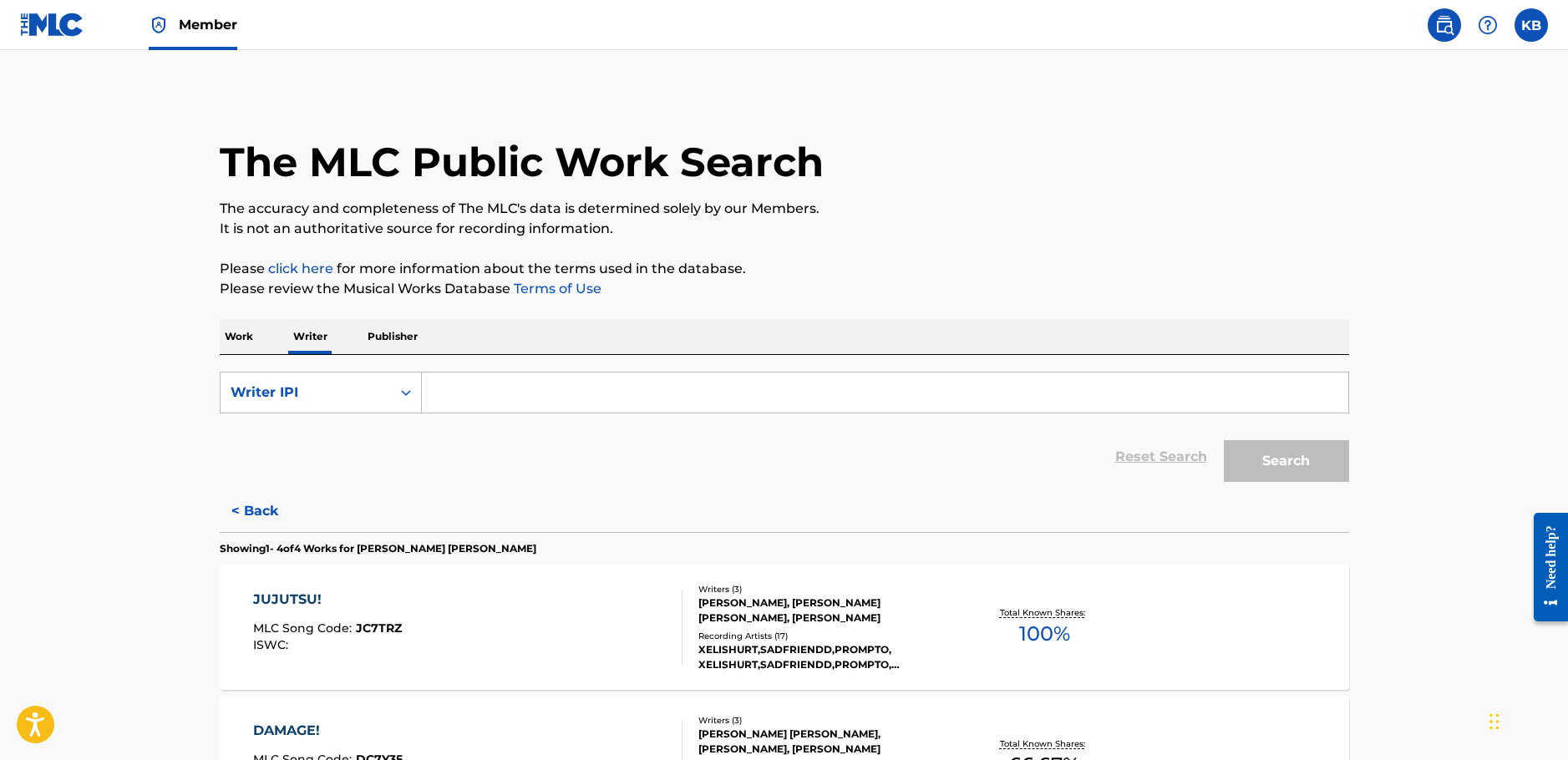
click at [582, 408] on input "Search Form" at bounding box center [885, 393] width 926 height 40
paste input "'01189477793"
click at [1224, 440] on button "Search" at bounding box center [1286, 461] width 125 height 41
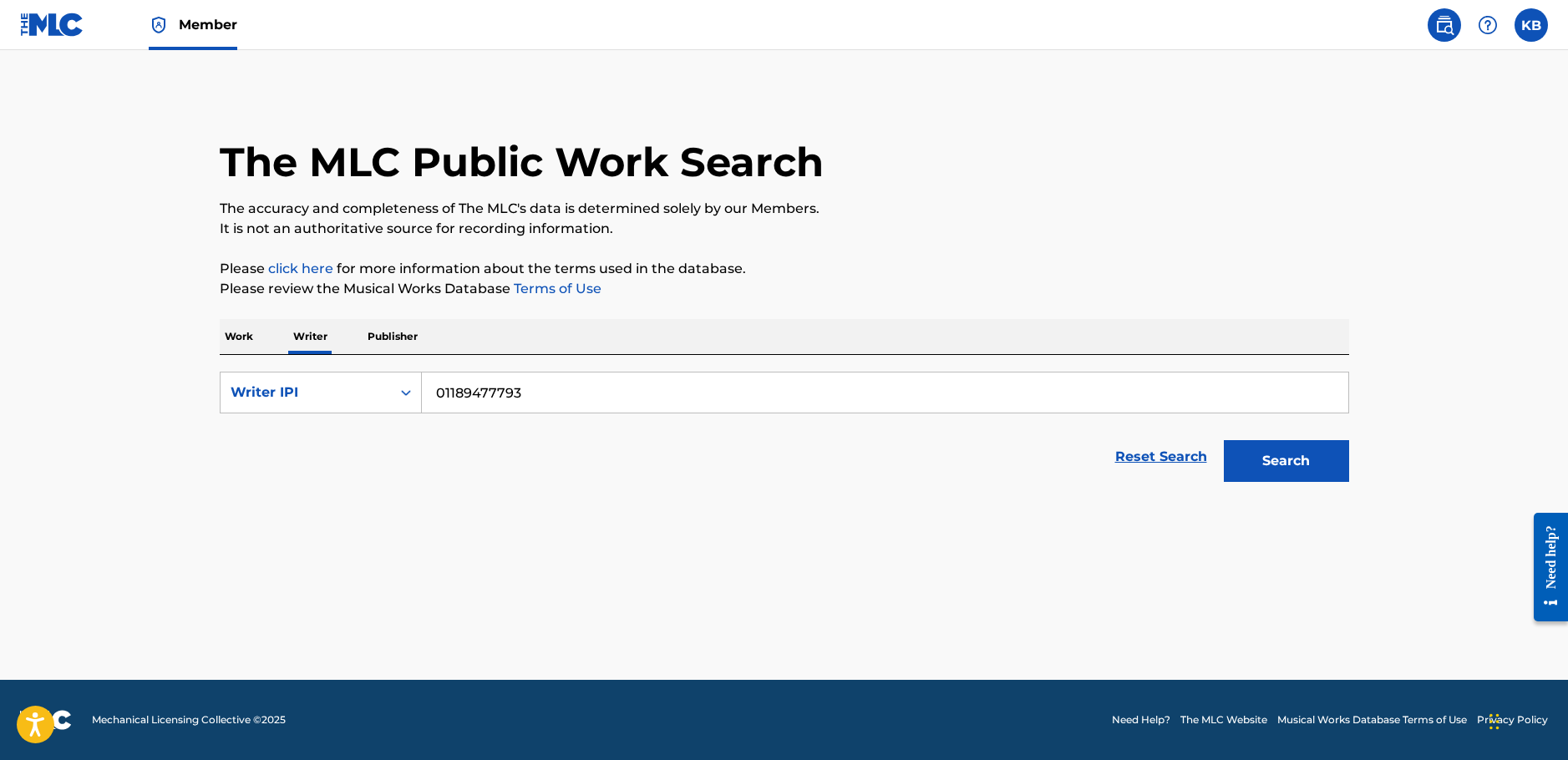
type input "01189477793"
click at [1224, 440] on button "Search" at bounding box center [1286, 461] width 125 height 41
click at [1297, 466] on button "Search" at bounding box center [1286, 461] width 125 height 41
click at [224, 331] on p "Work" at bounding box center [239, 336] width 39 height 35
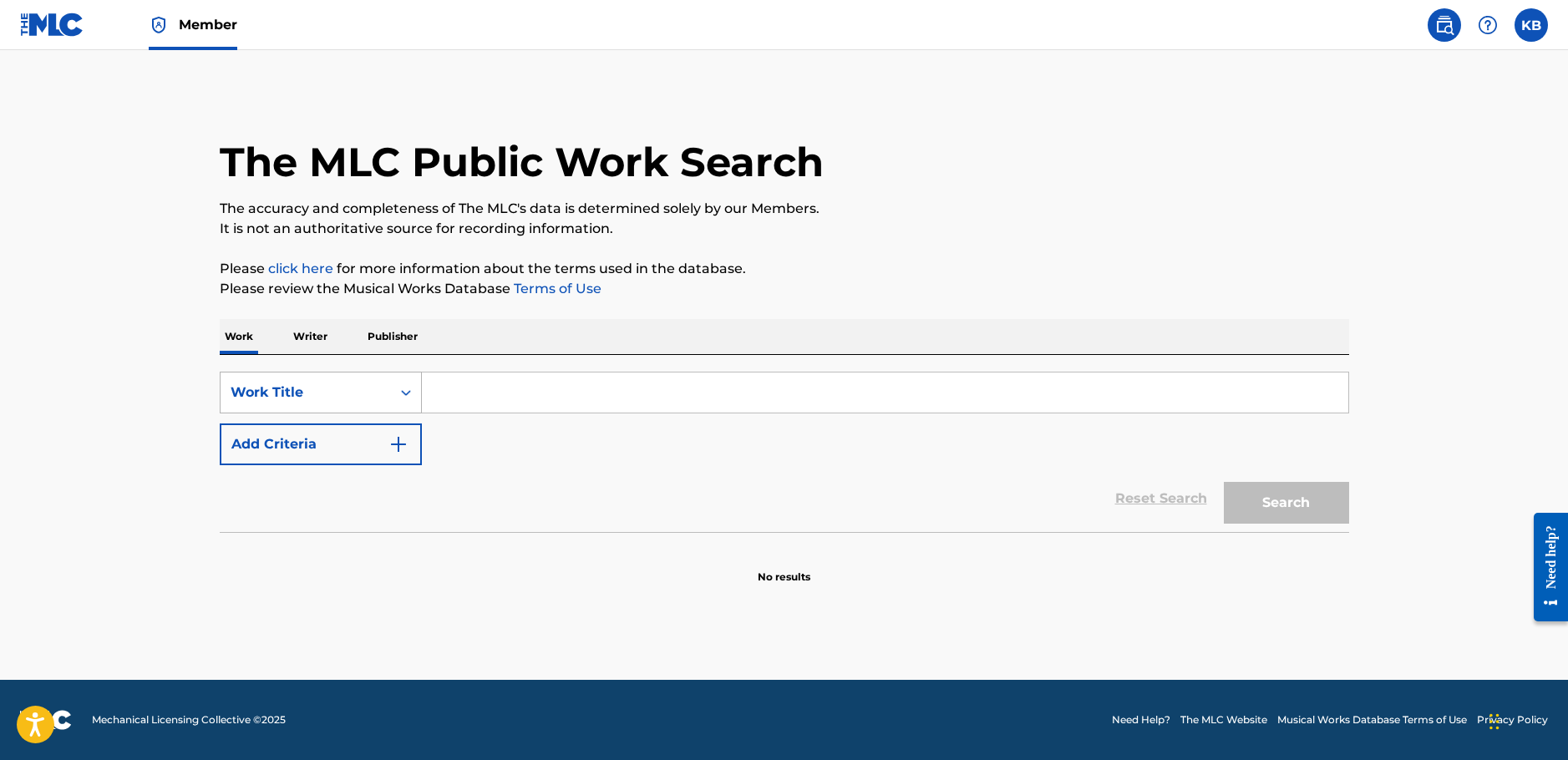
click at [334, 393] on div "Work Title" at bounding box center [305, 392] width 150 height 20
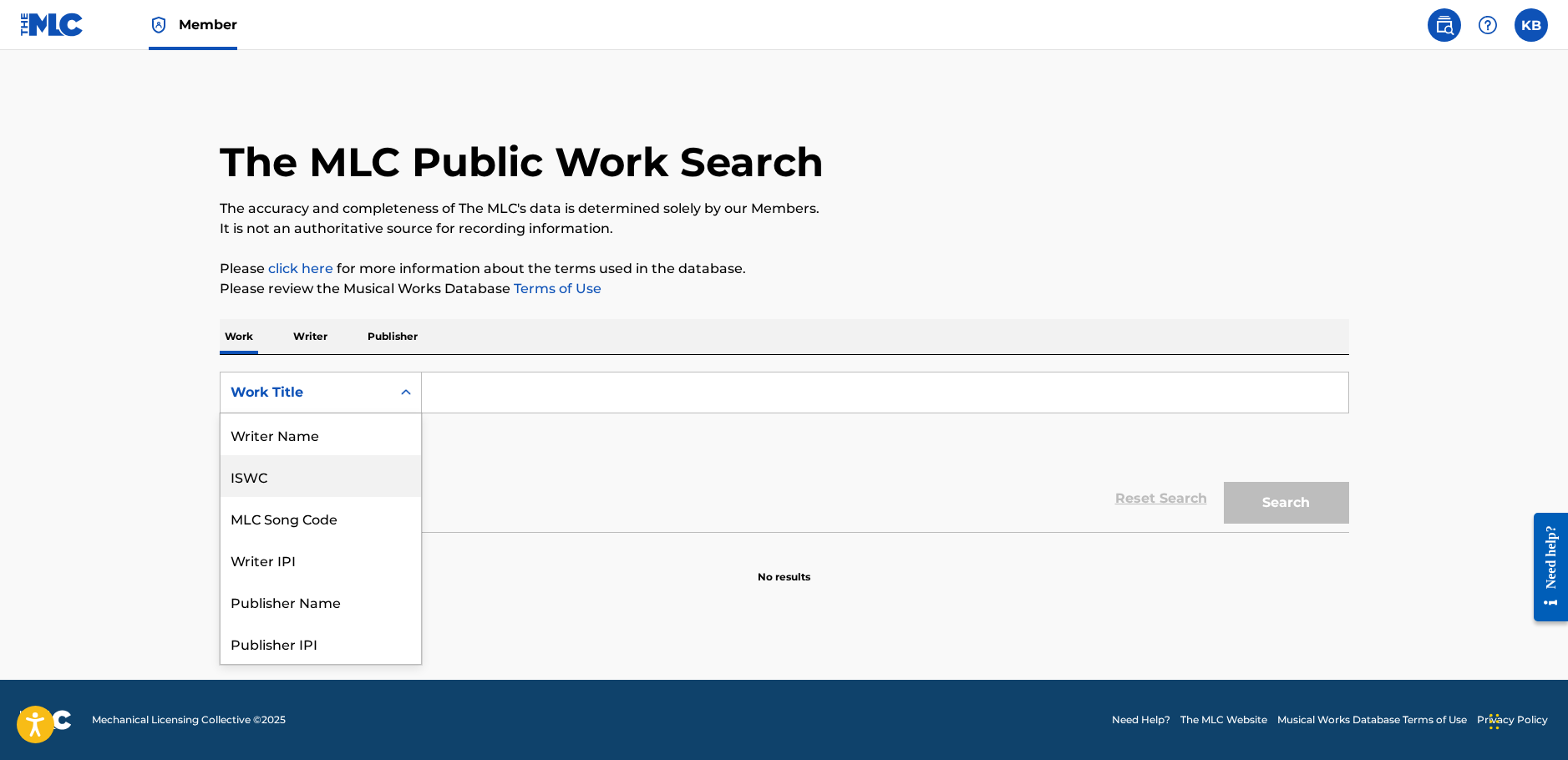
click at [260, 467] on div "ISWC" at bounding box center [321, 475] width 200 height 41
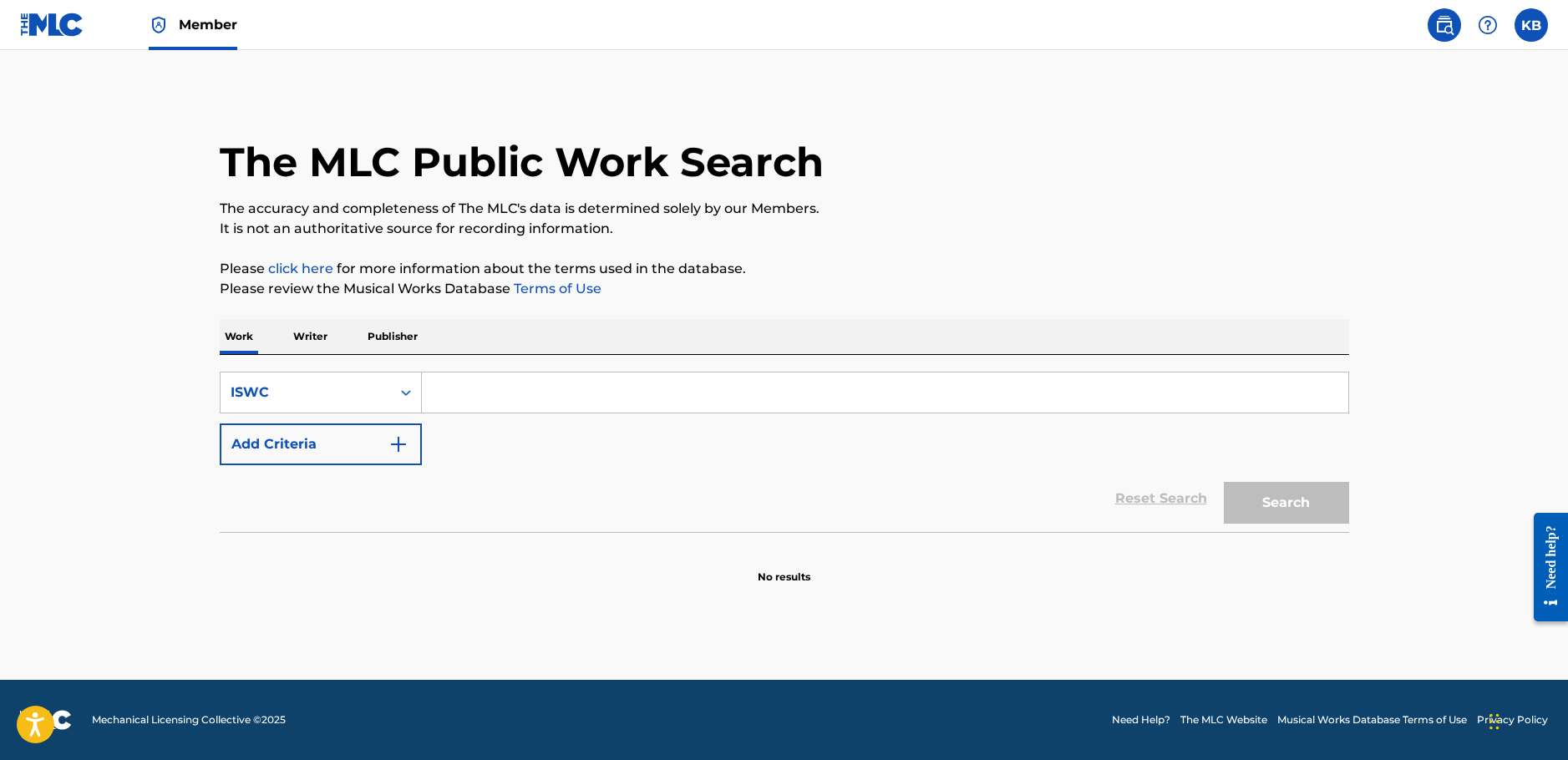
click at [457, 385] on input "Search Form" at bounding box center [885, 393] width 926 height 40
paste input "T3285375697"
type input "T3285375697"
click at [1304, 503] on button "Search" at bounding box center [1286, 502] width 125 height 41
drag, startPoint x: 1064, startPoint y: 247, endPoint x: 969, endPoint y: 238, distance: 95.4
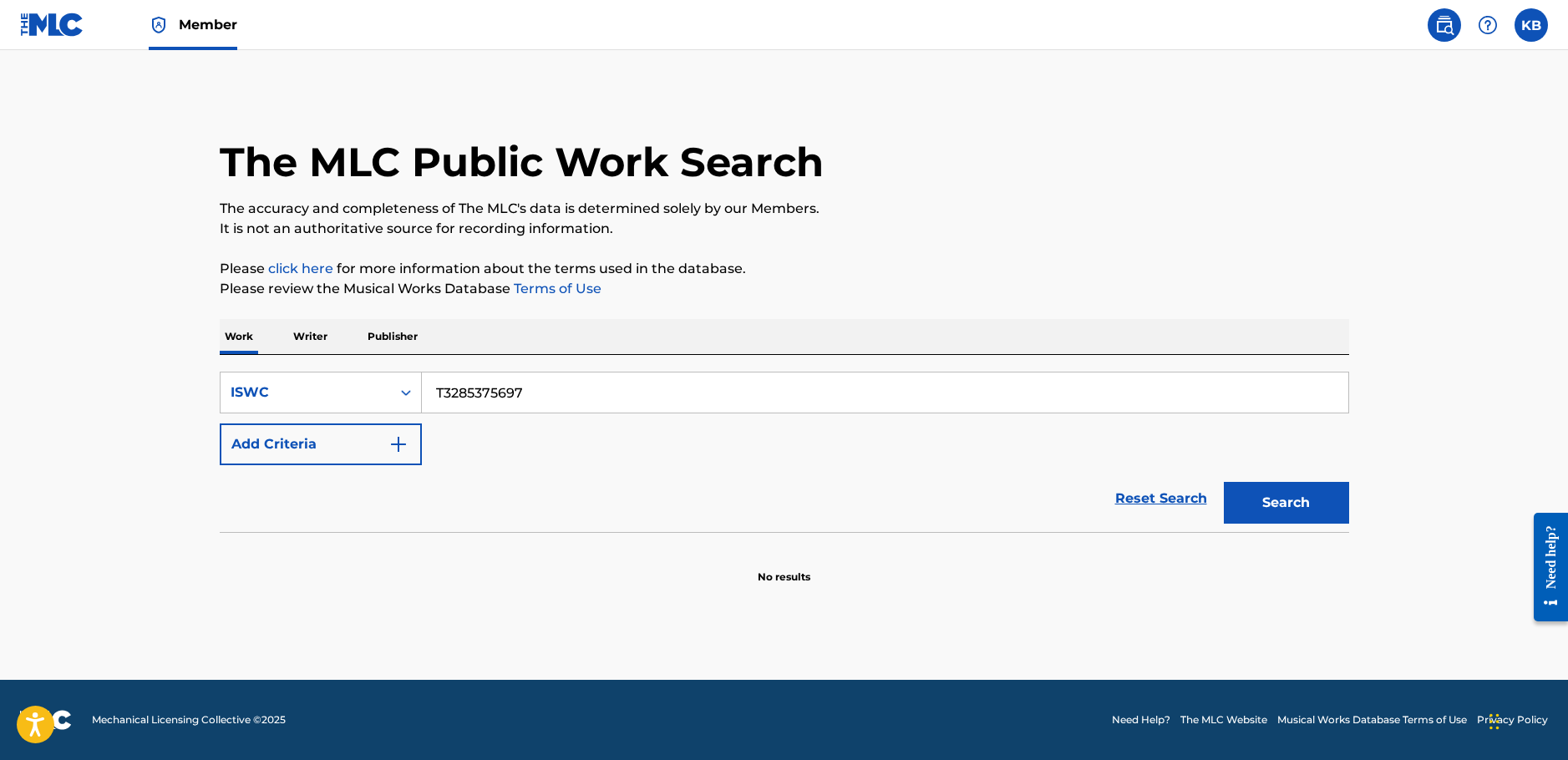
click at [1063, 247] on div "The MLC Public Work Search The accuracy and completeness of The MLC's data is d…" at bounding box center [784, 337] width 1169 height 493
